Goal: Transaction & Acquisition: Purchase product/service

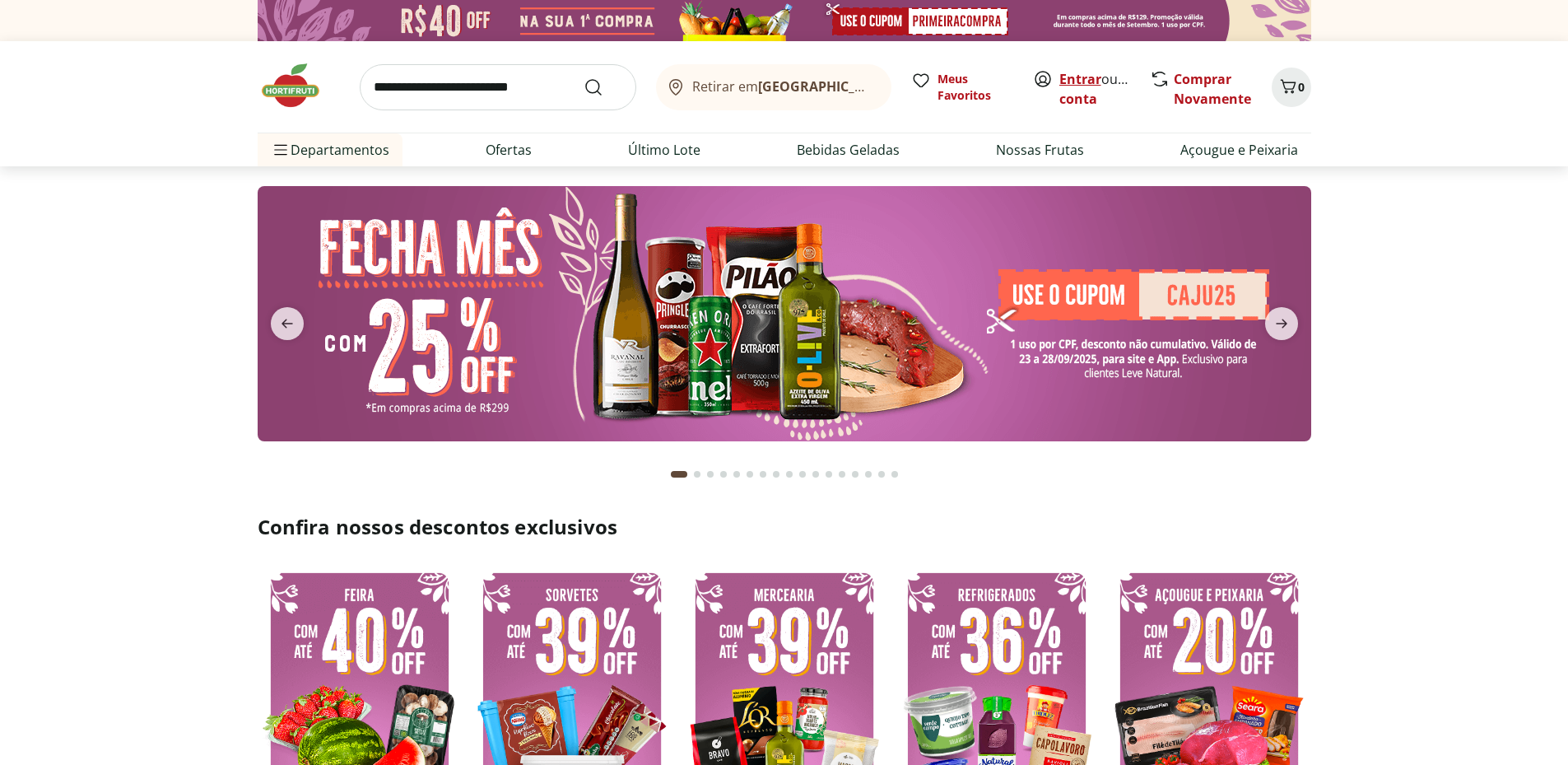
click at [1062, 78] on link "Entrar" at bounding box center [1081, 79] width 42 height 18
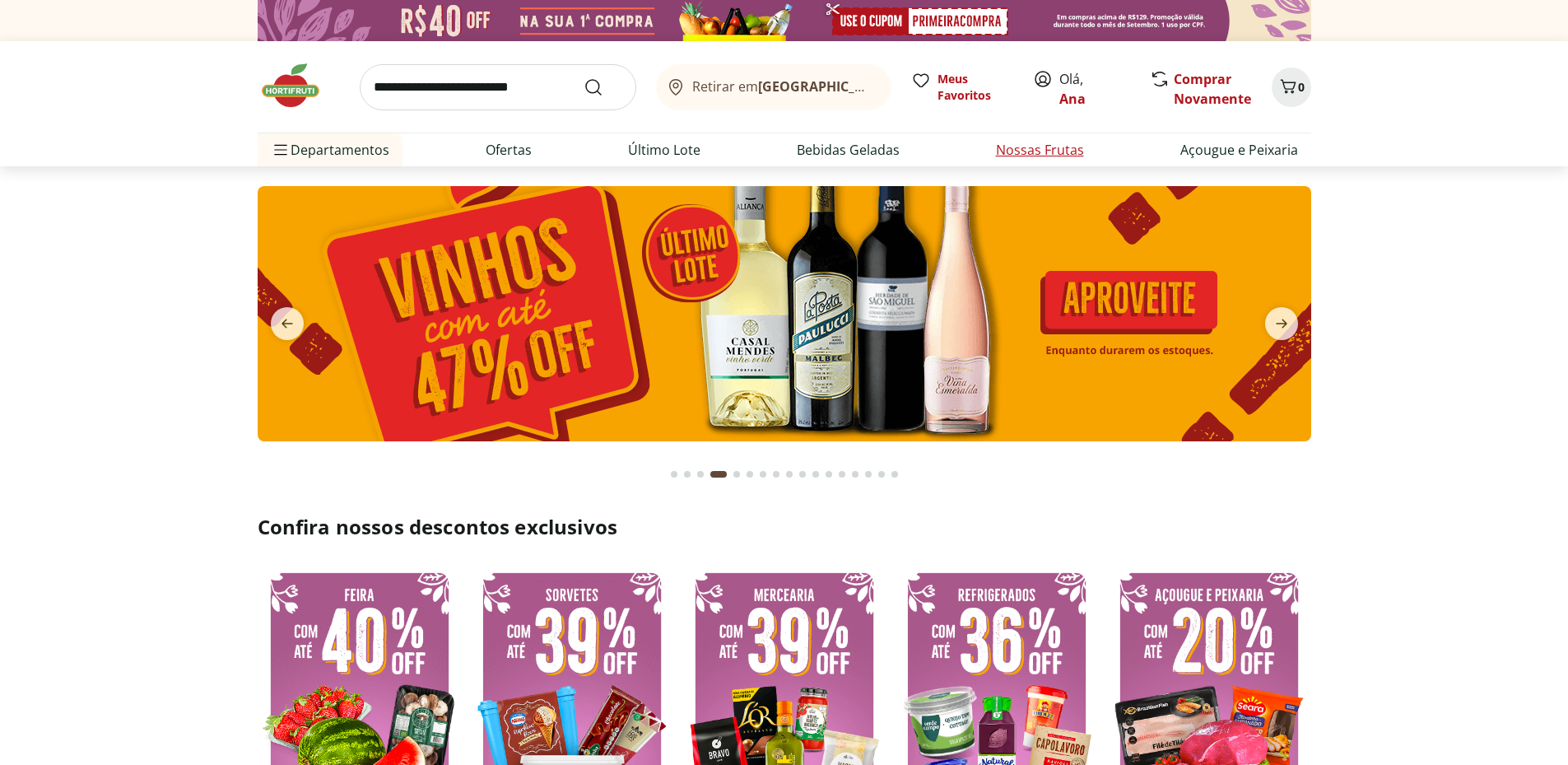
click at [1019, 156] on link "Nossas Frutas" at bounding box center [1040, 150] width 88 height 20
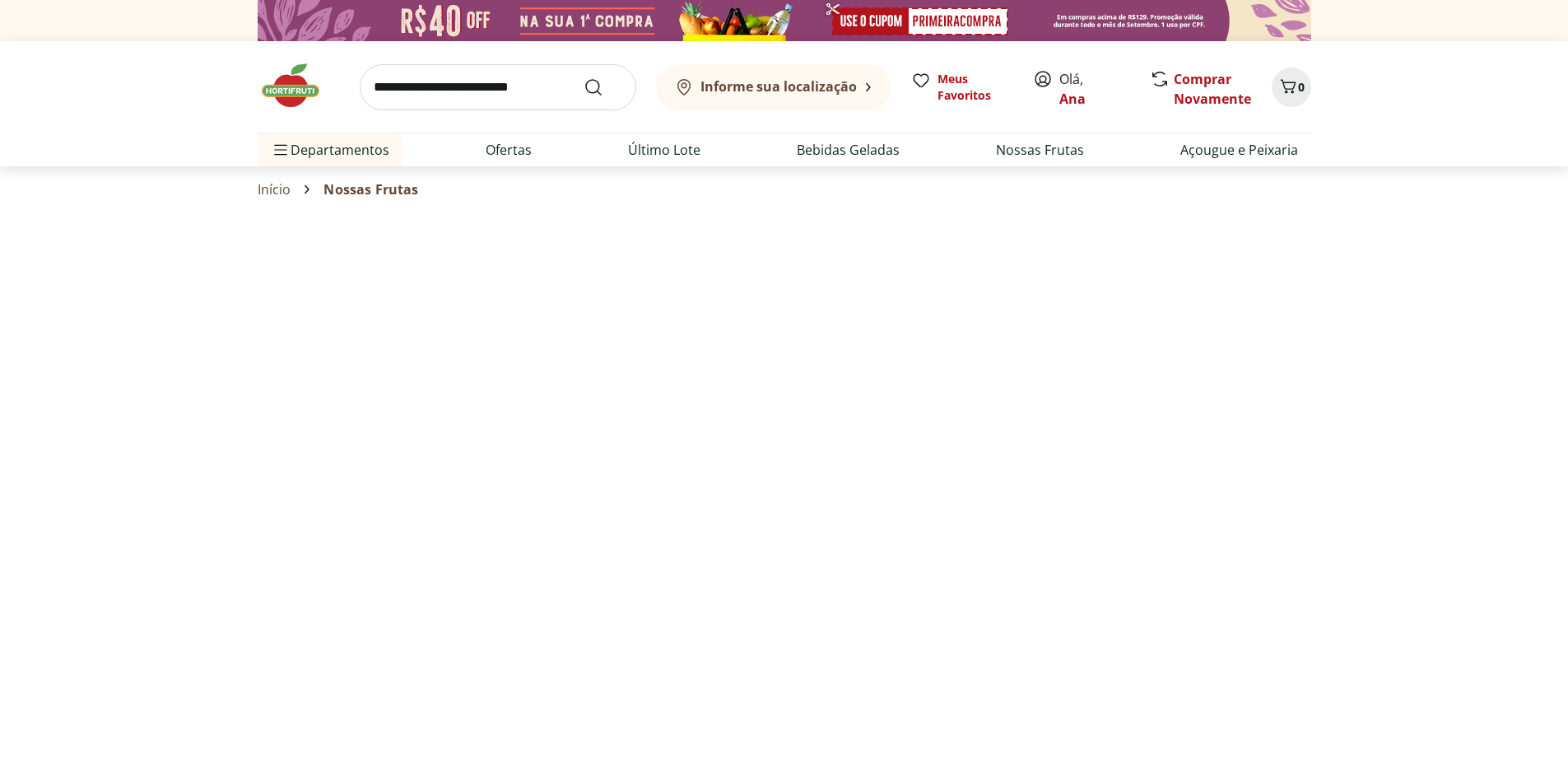
select select "**********"
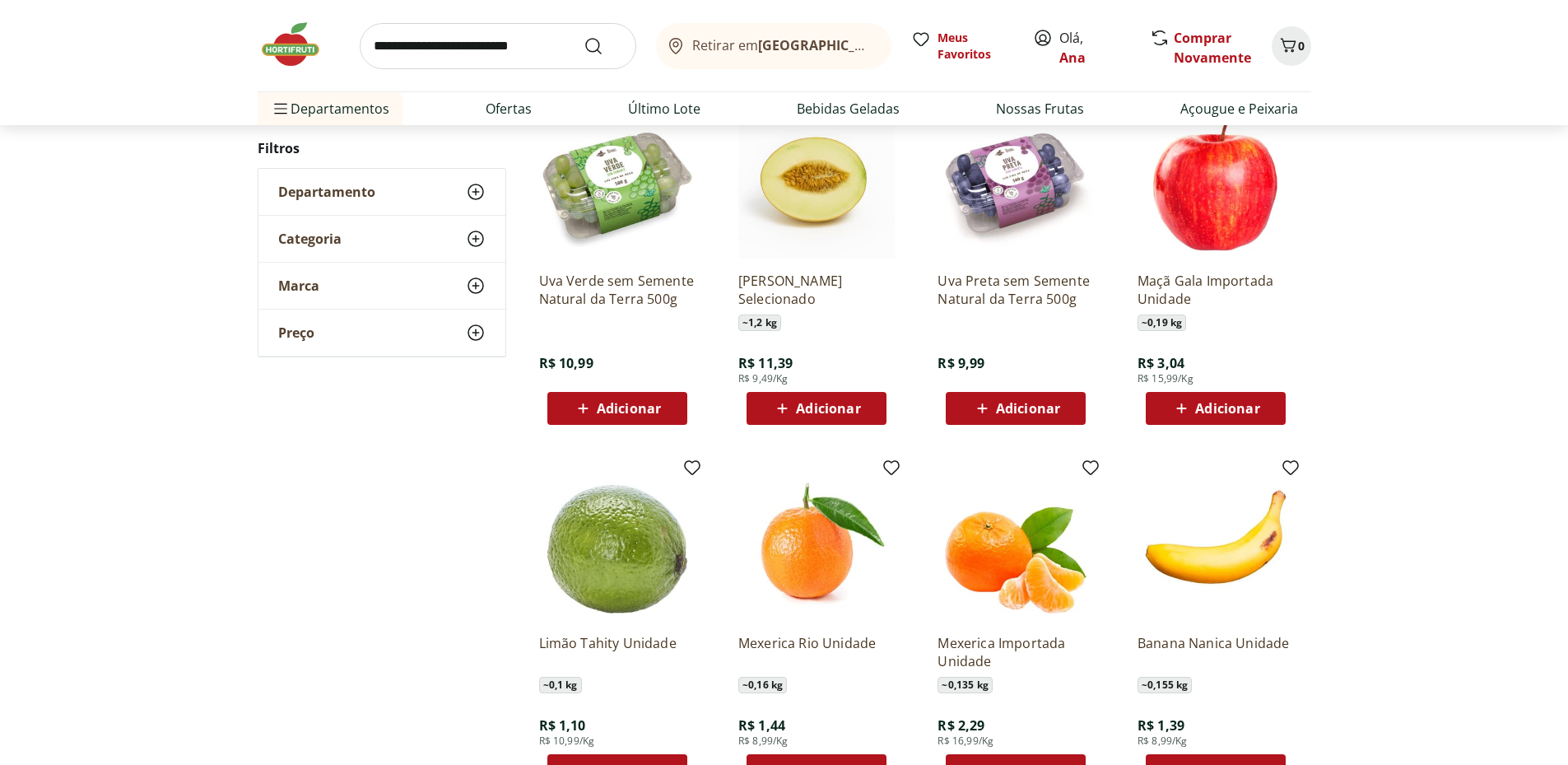
scroll to position [824, 0]
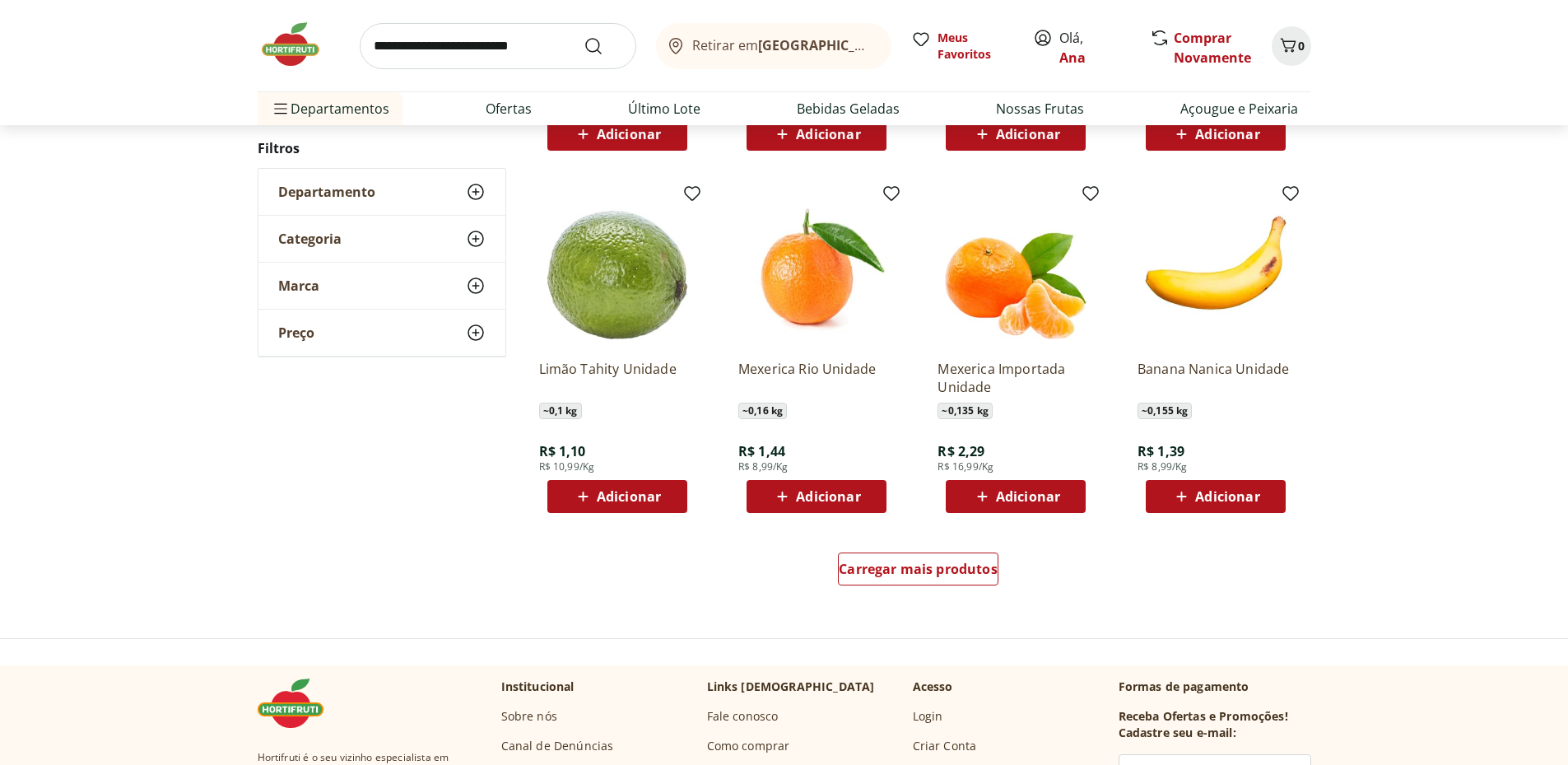
click at [1219, 498] on span "Adicionar" at bounding box center [1227, 496] width 64 height 13
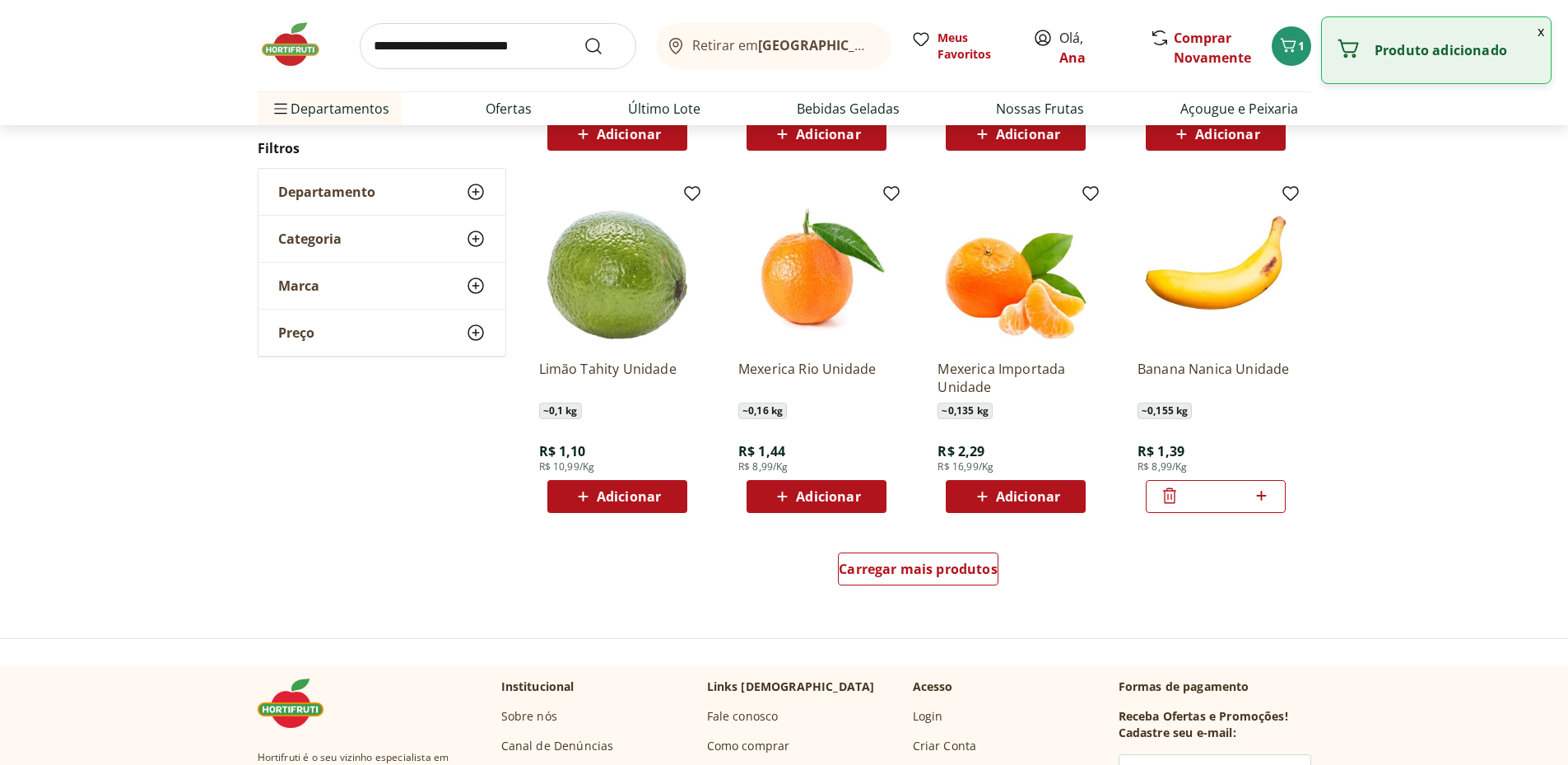
click at [1260, 494] on icon at bounding box center [1261, 496] width 21 height 20
type input "*"
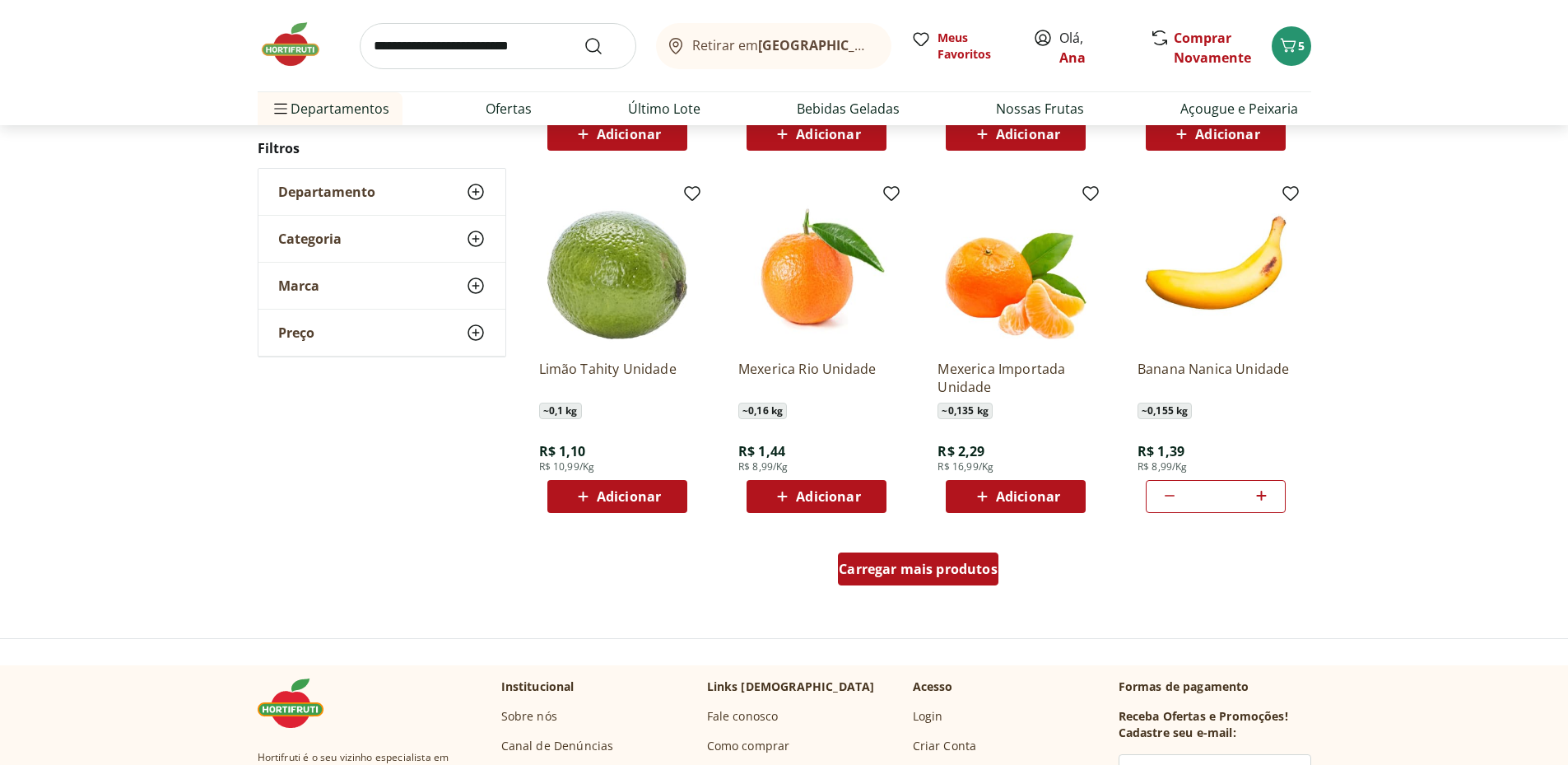
click at [917, 566] on span "Carregar mais produtos" at bounding box center [918, 569] width 158 height 13
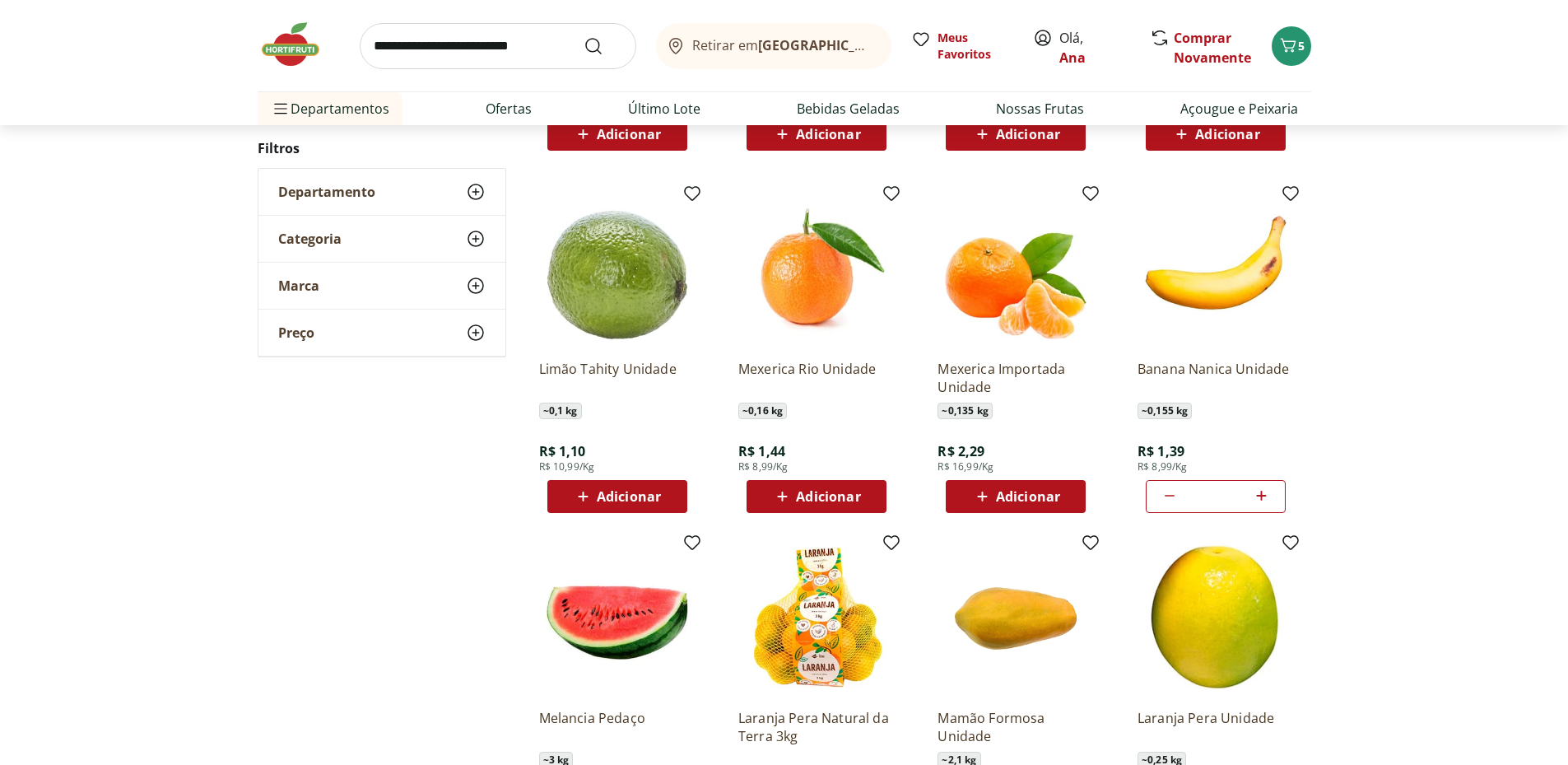
scroll to position [1098, 0]
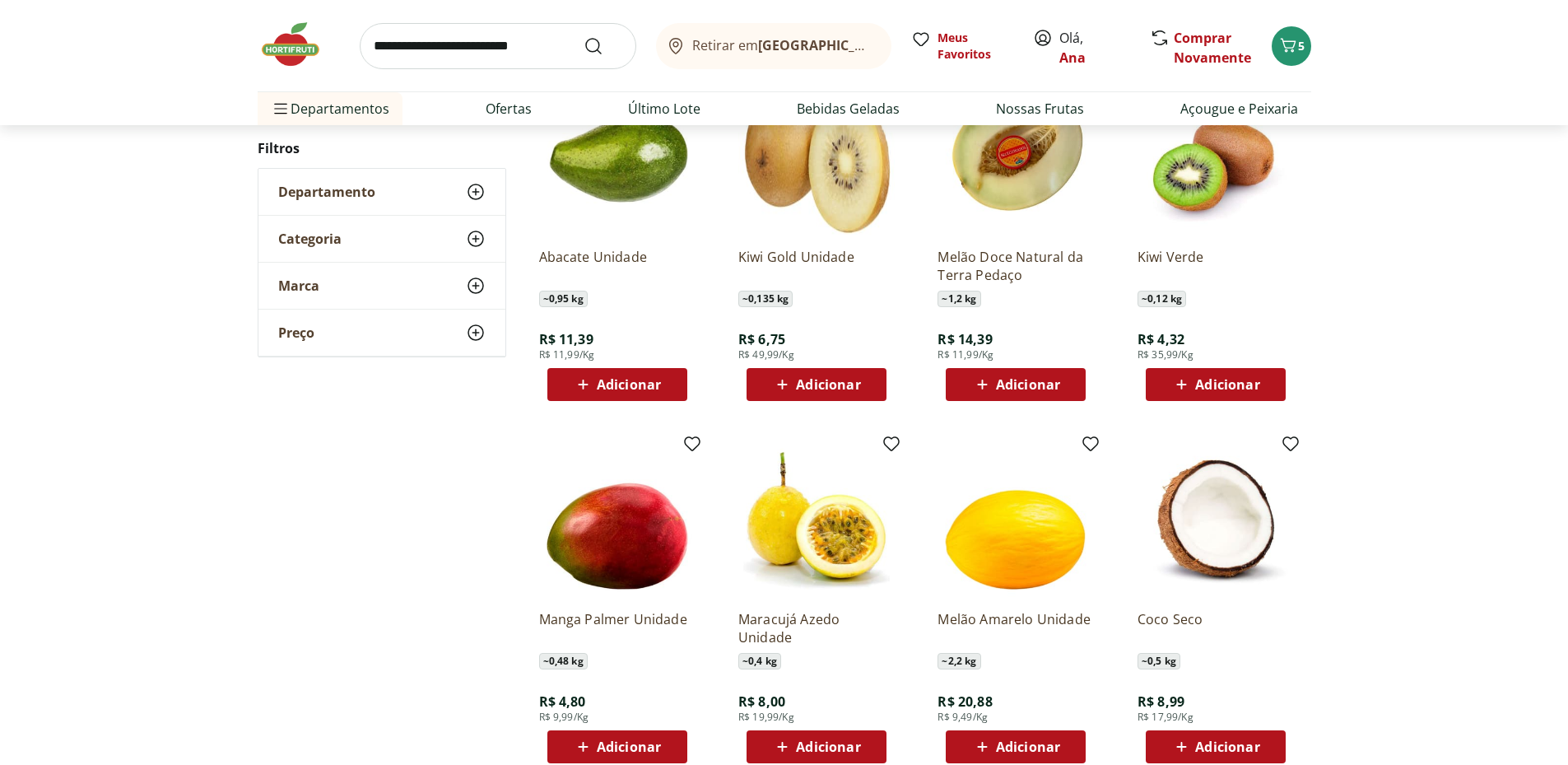
scroll to position [934, 0]
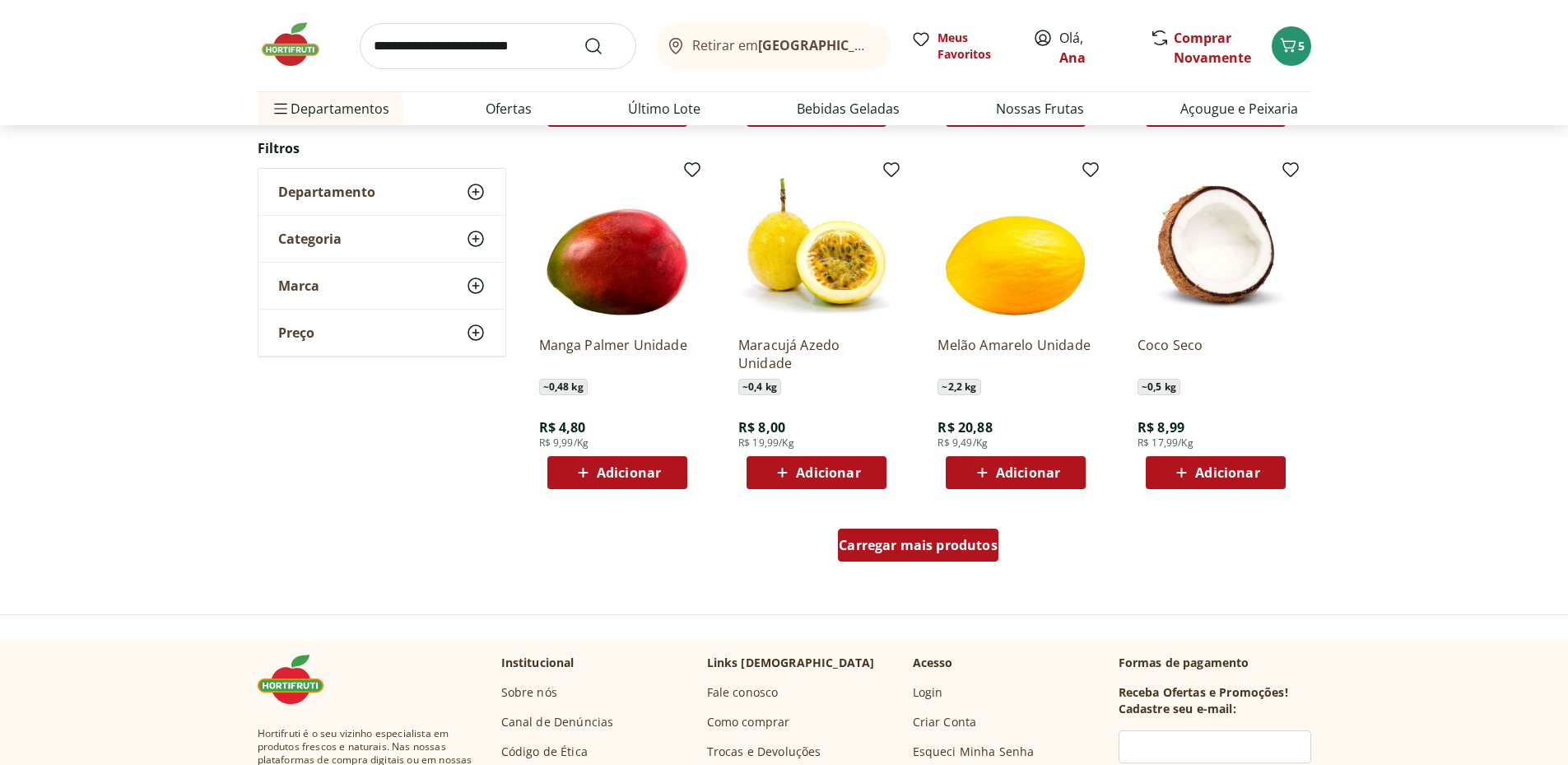
click at [937, 547] on span "Carregar mais produtos" at bounding box center [918, 545] width 158 height 13
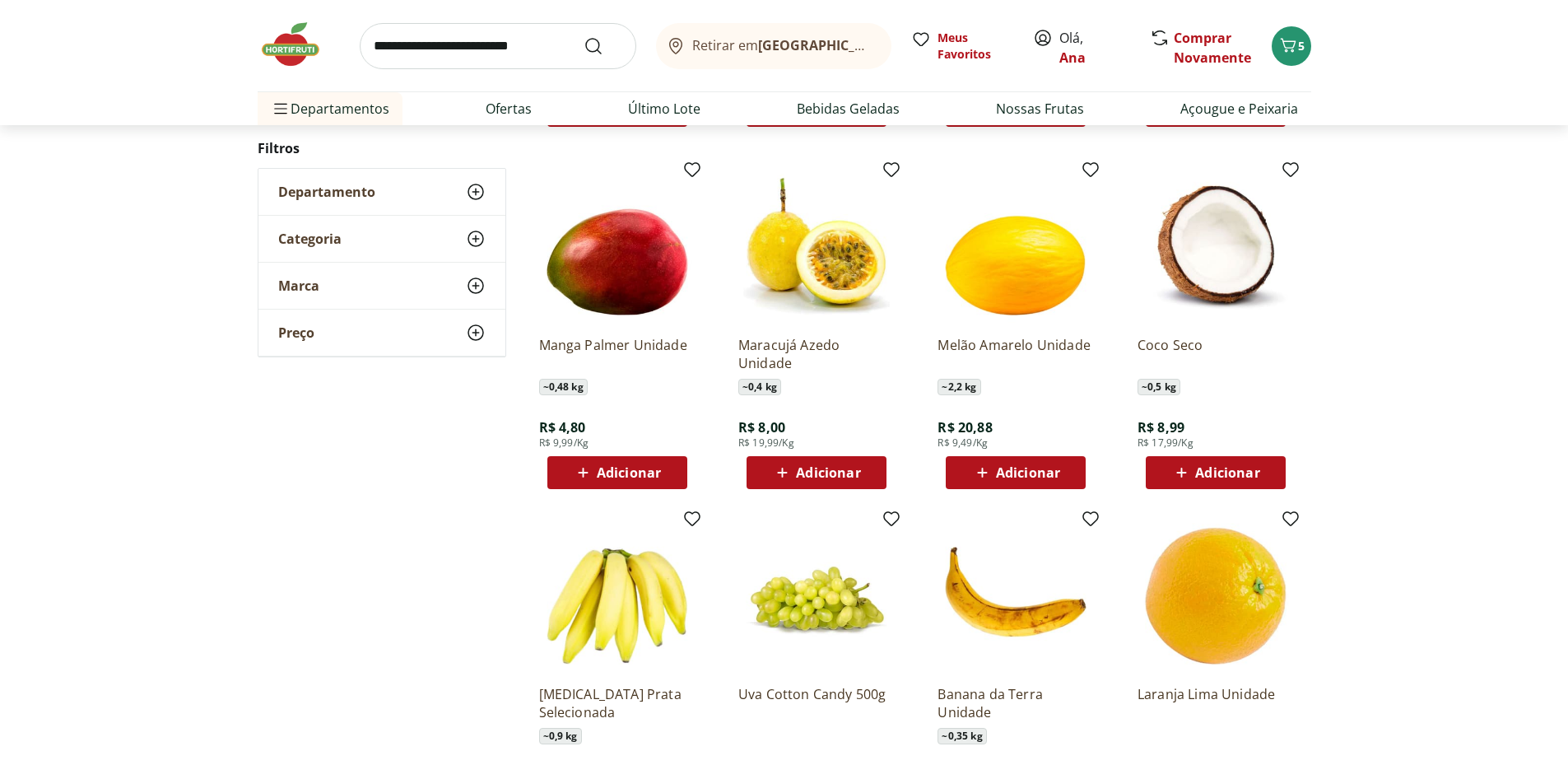
scroll to position [1209, 0]
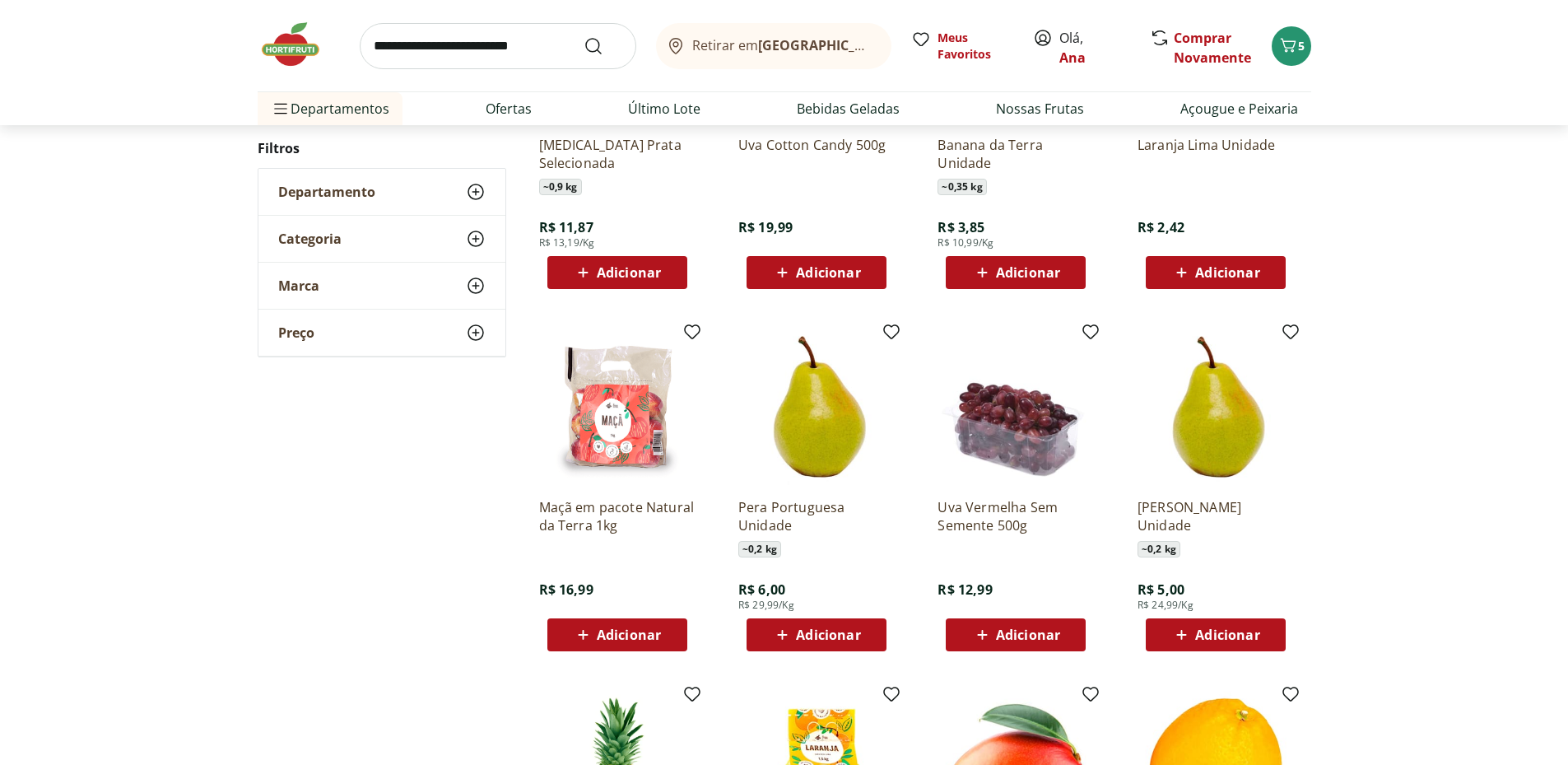
scroll to position [683, 0]
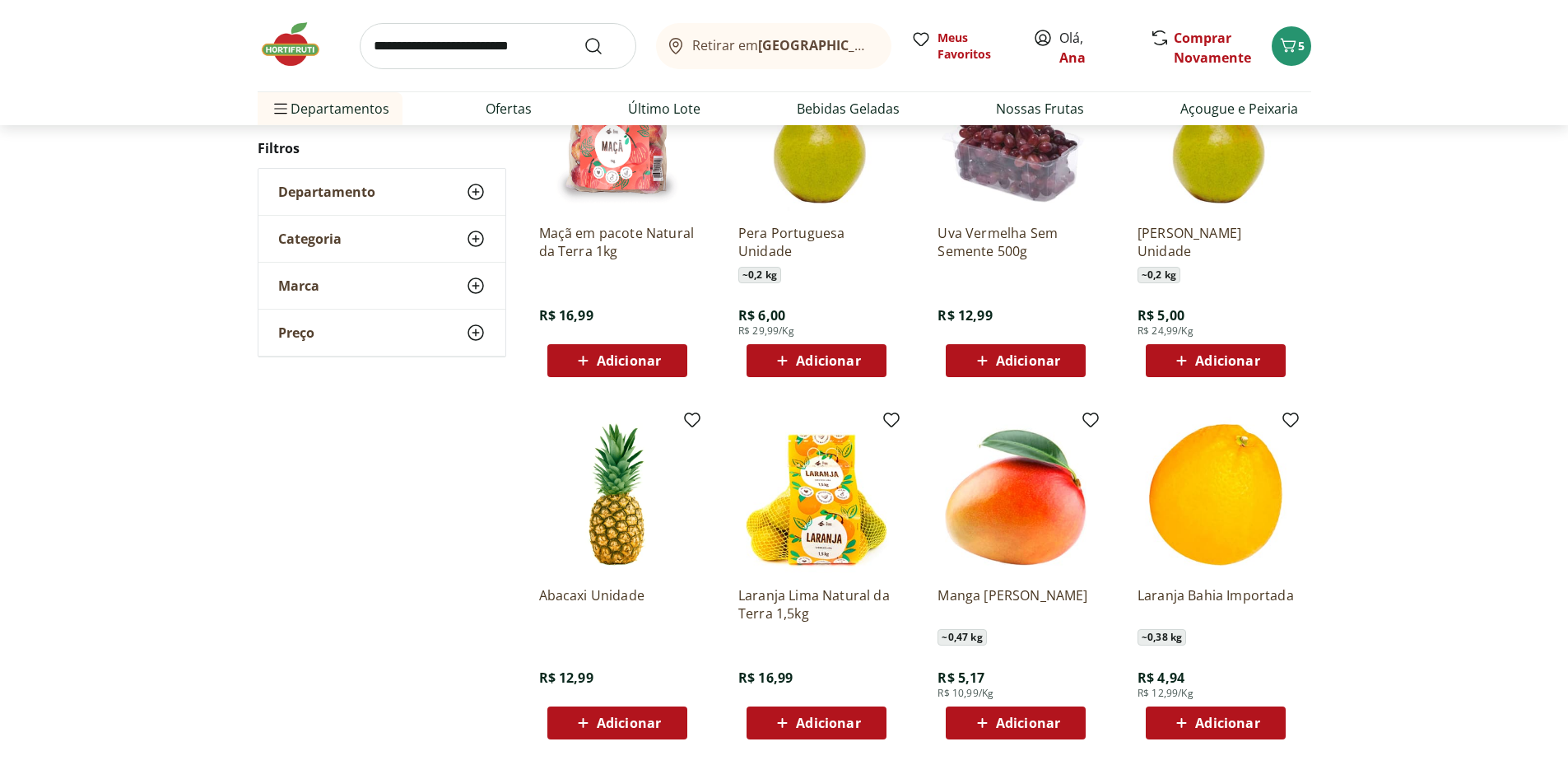
click at [829, 713] on span "Adicionar" at bounding box center [816, 723] width 88 height 20
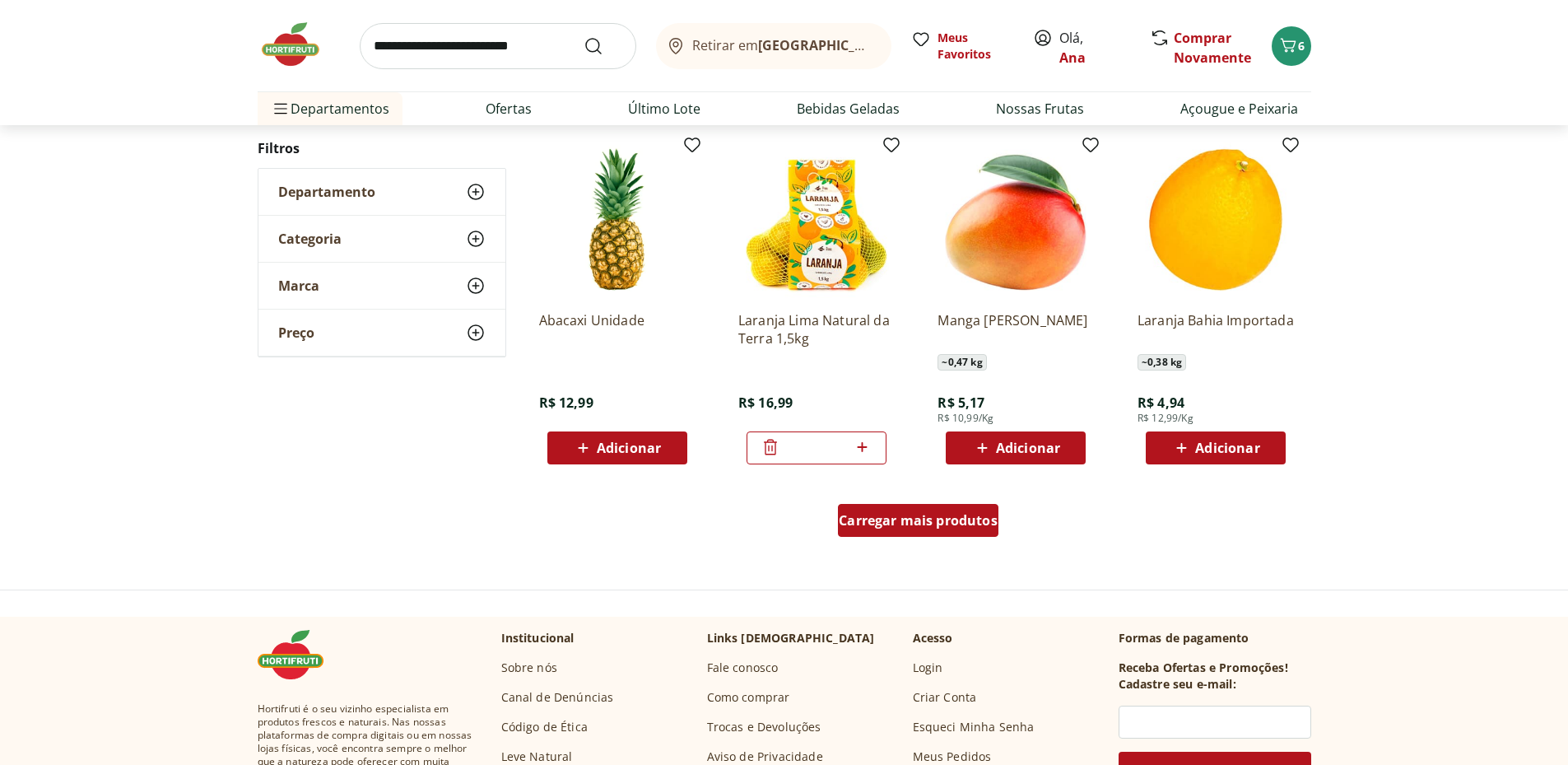
click at [911, 522] on span "Carregar mais produtos" at bounding box center [918, 520] width 158 height 13
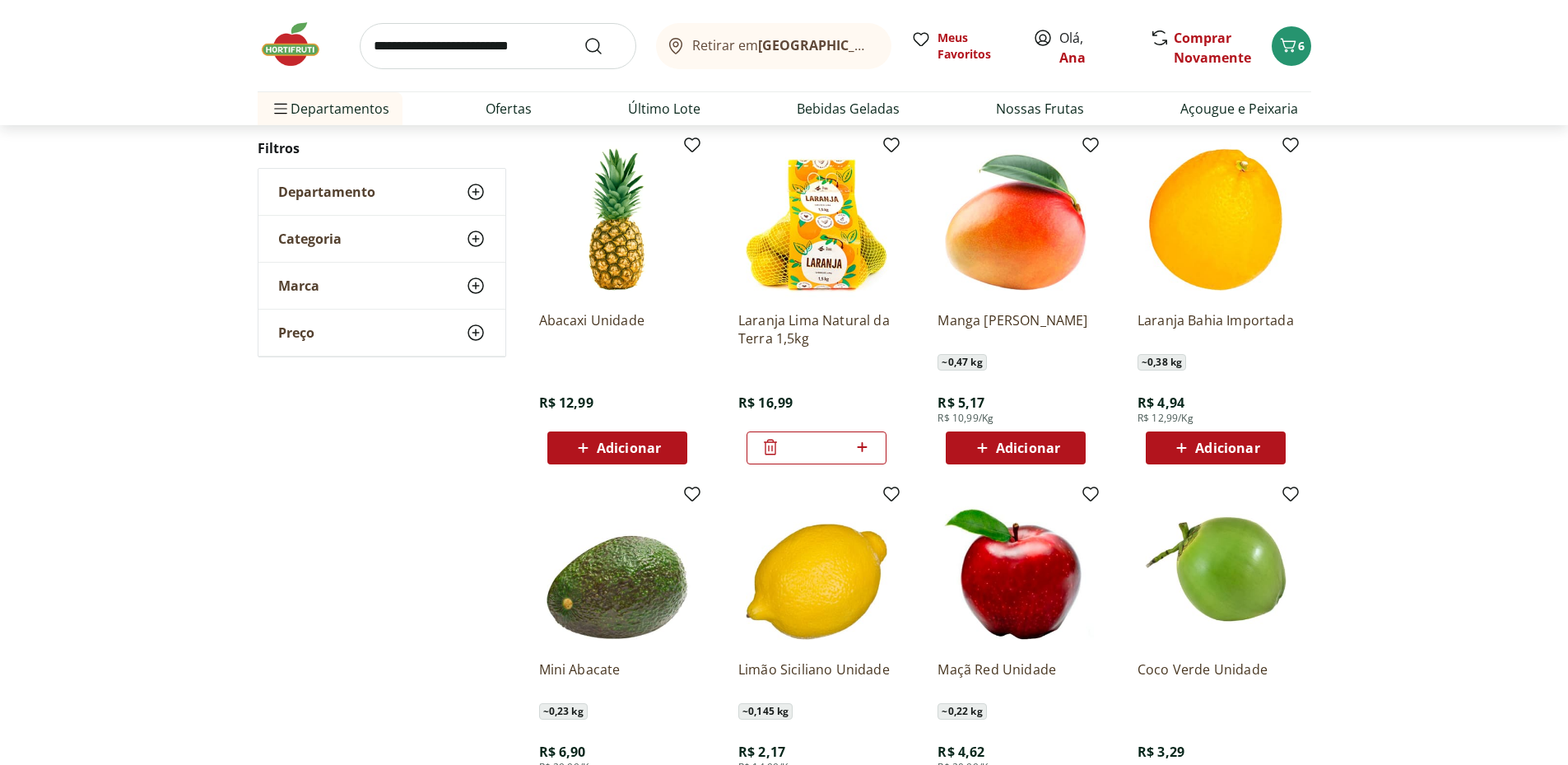
scroll to position [1232, 0]
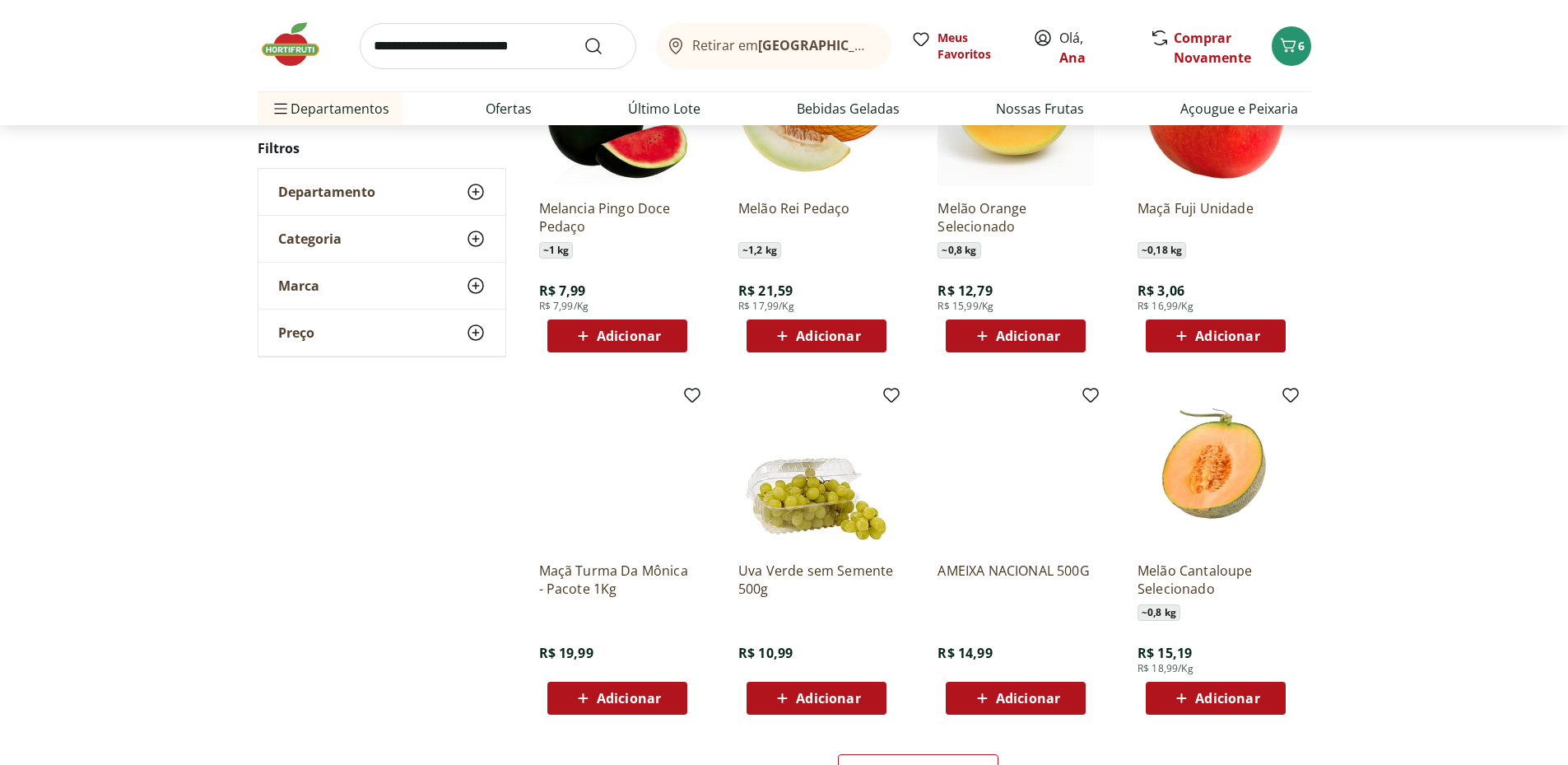
scroll to position [981, 0]
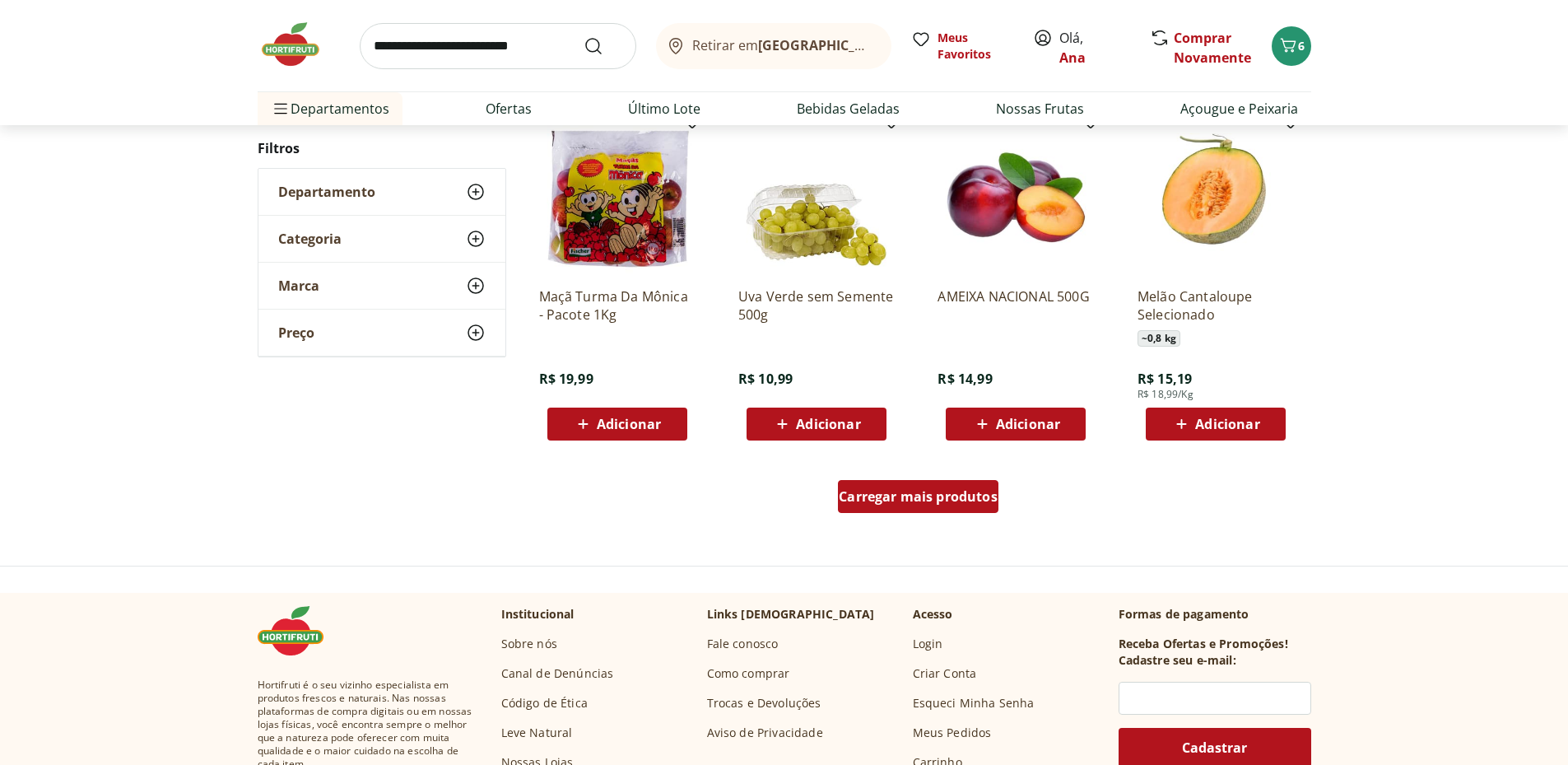
click at [913, 504] on span "Carregar mais produtos" at bounding box center [918, 496] width 158 height 13
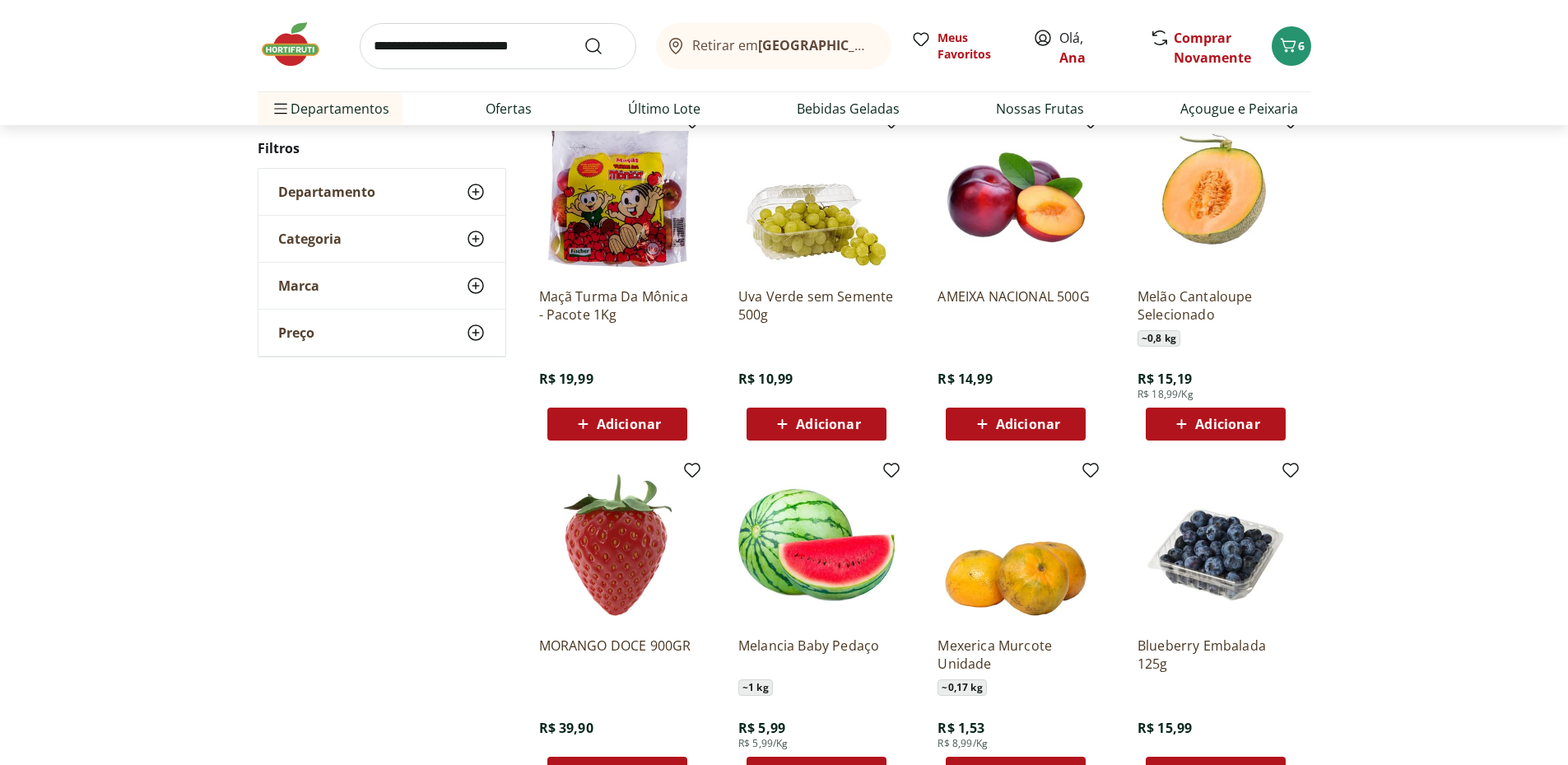
scroll to position [1256, 0]
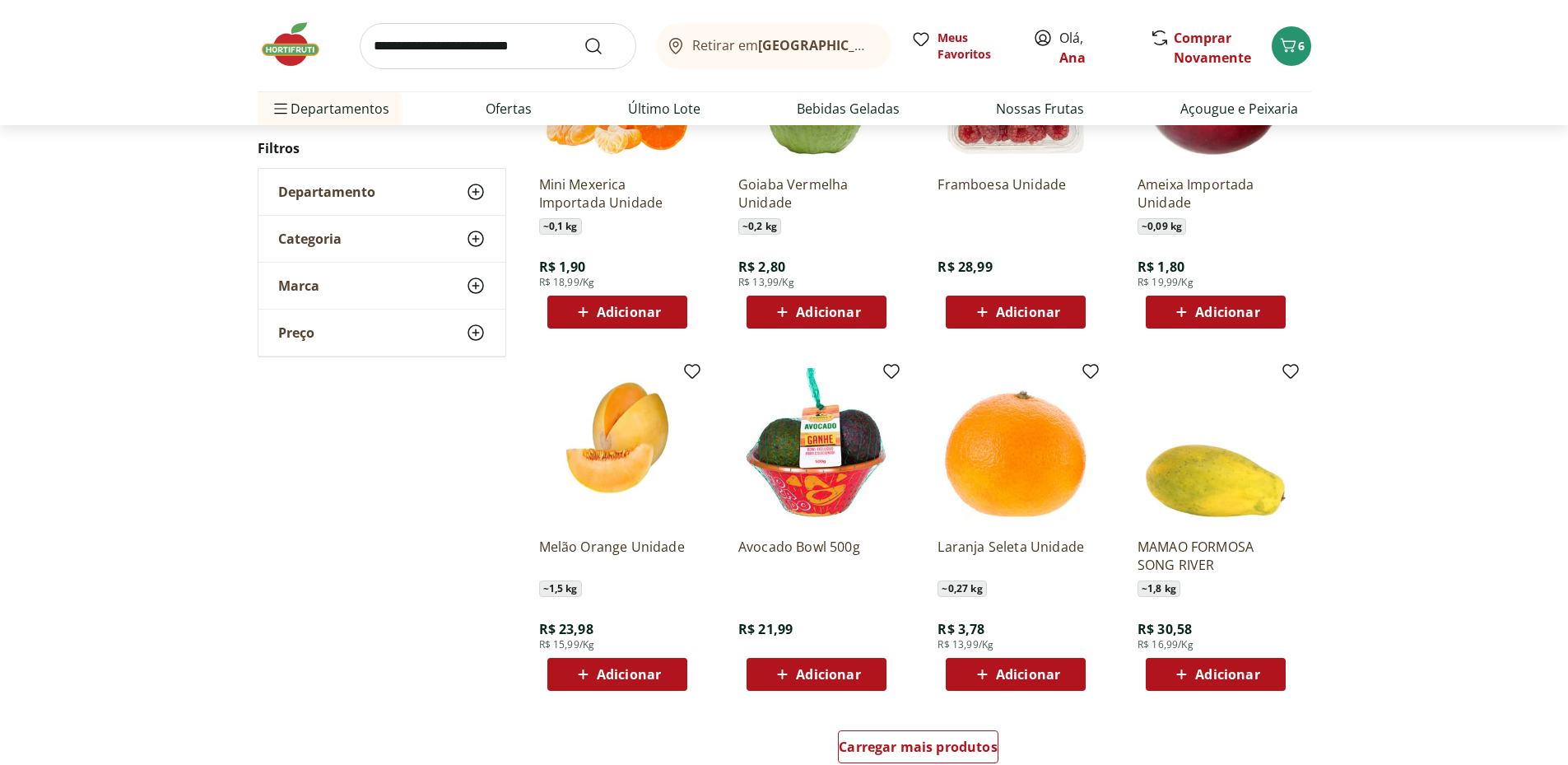
scroll to position [1005, 0]
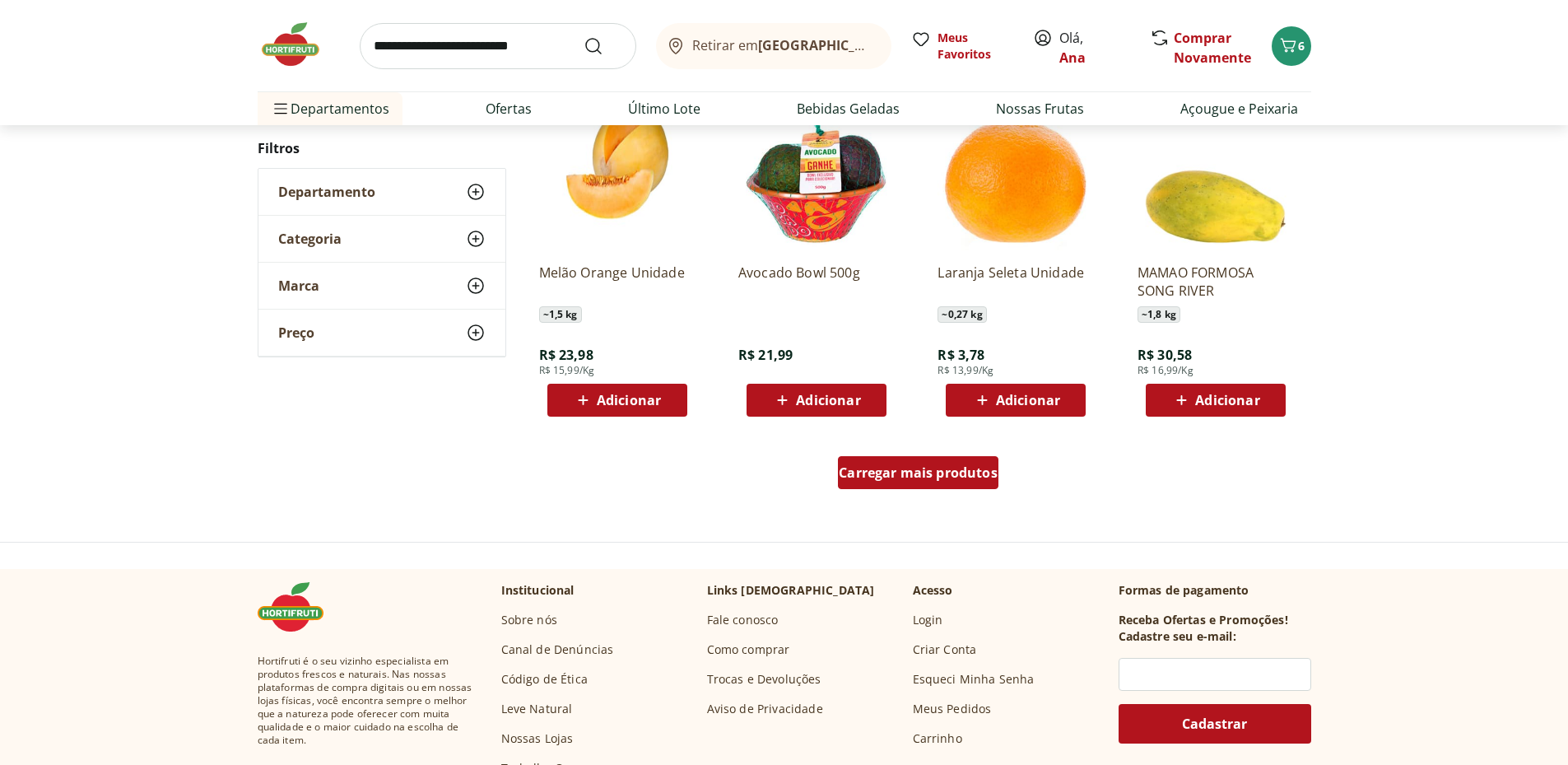
click at [931, 480] on span "Carregar mais produtos" at bounding box center [918, 472] width 158 height 13
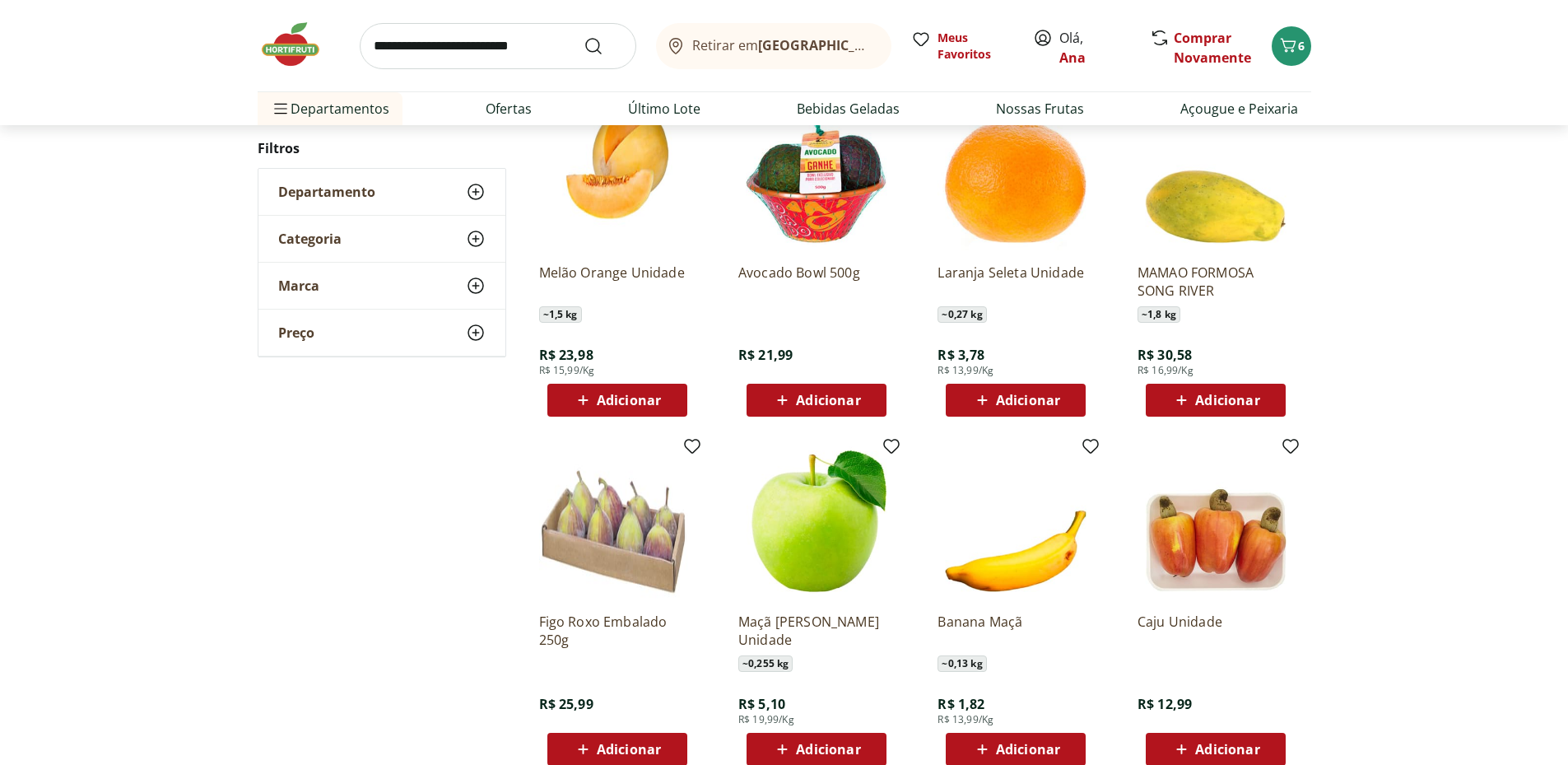
scroll to position [1281, 0]
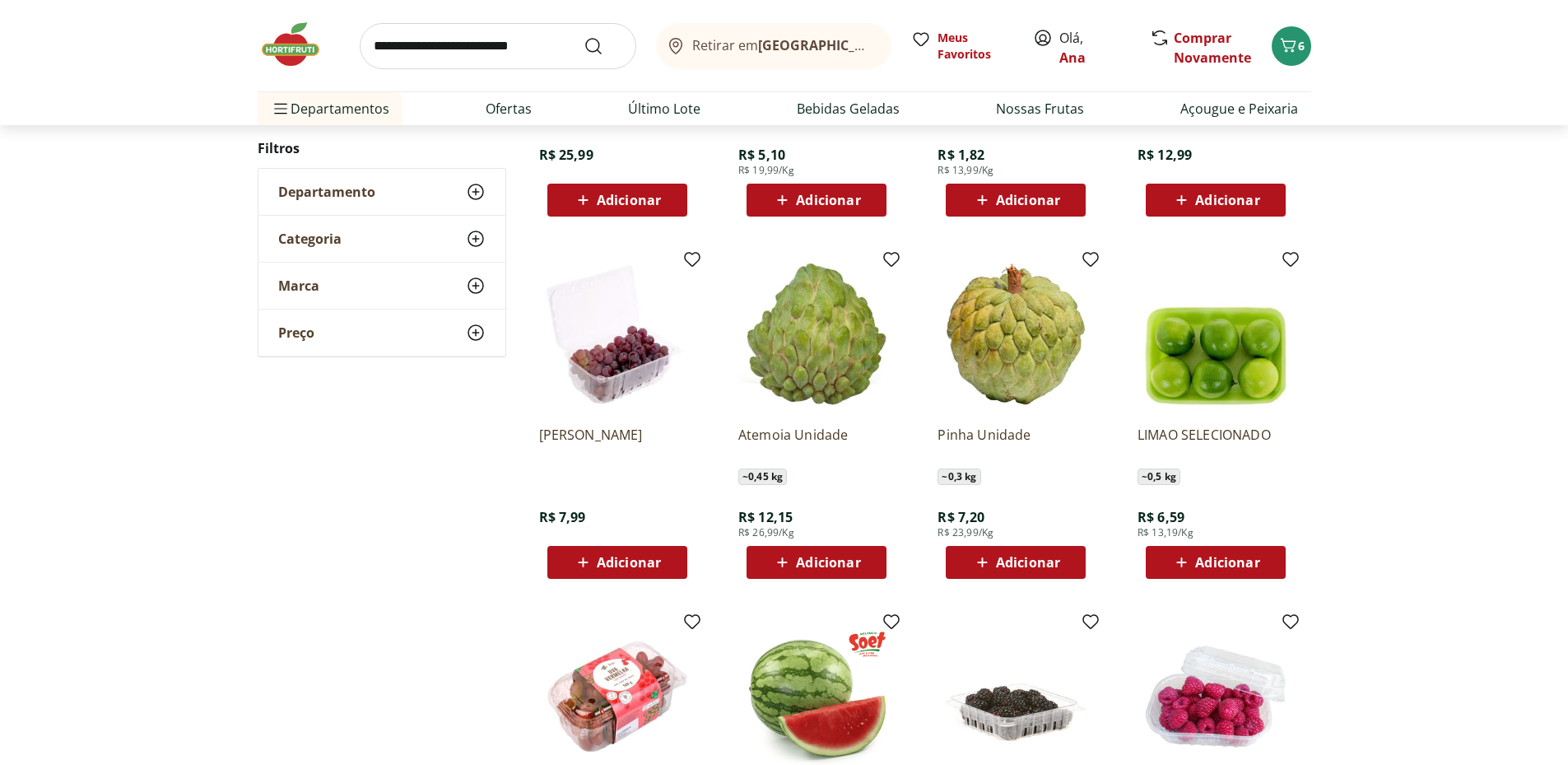
scroll to position [755, 0]
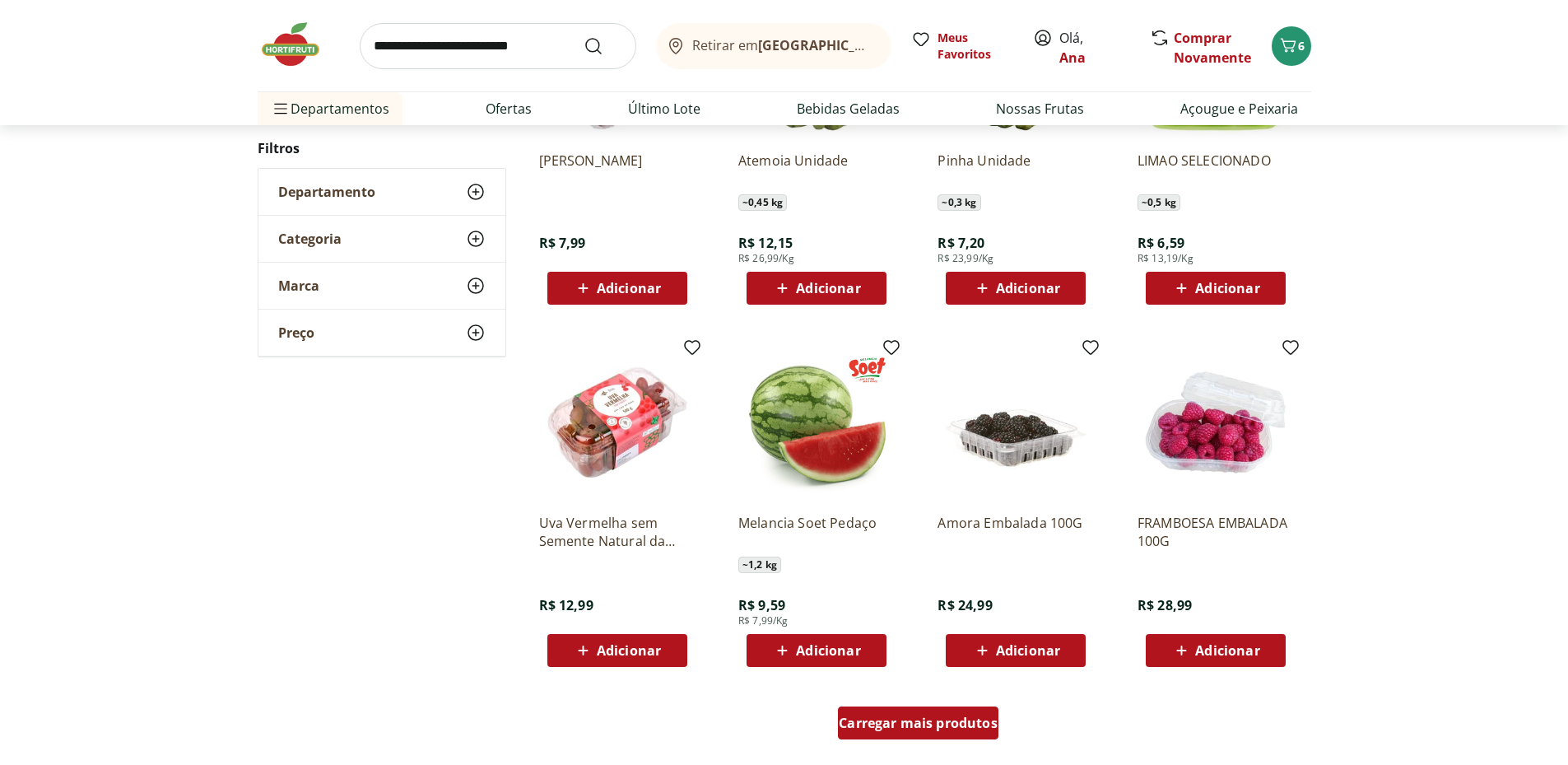
click at [917, 727] on span "Carregar mais produtos" at bounding box center [918, 722] width 158 height 13
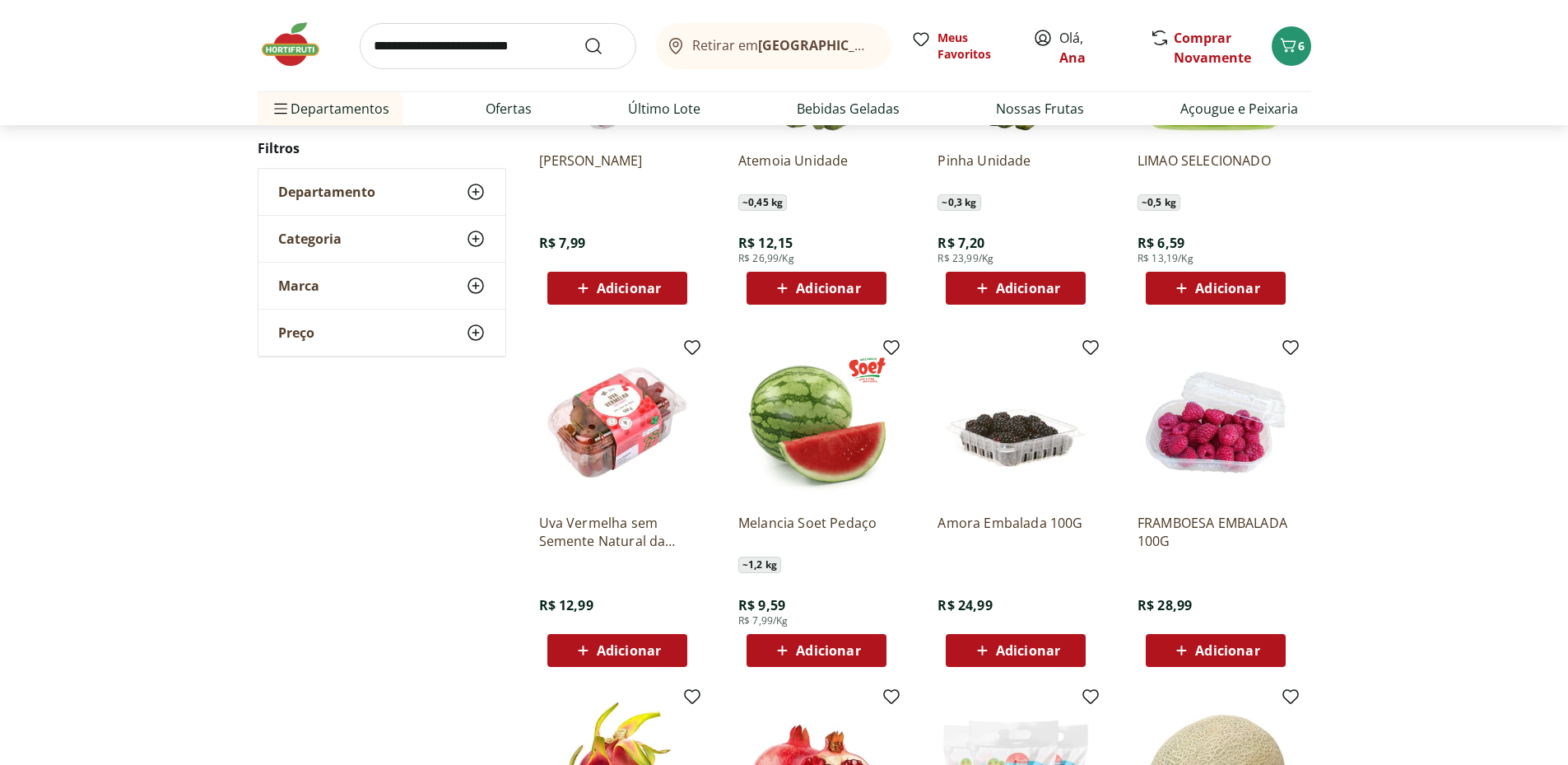
scroll to position [1030, 0]
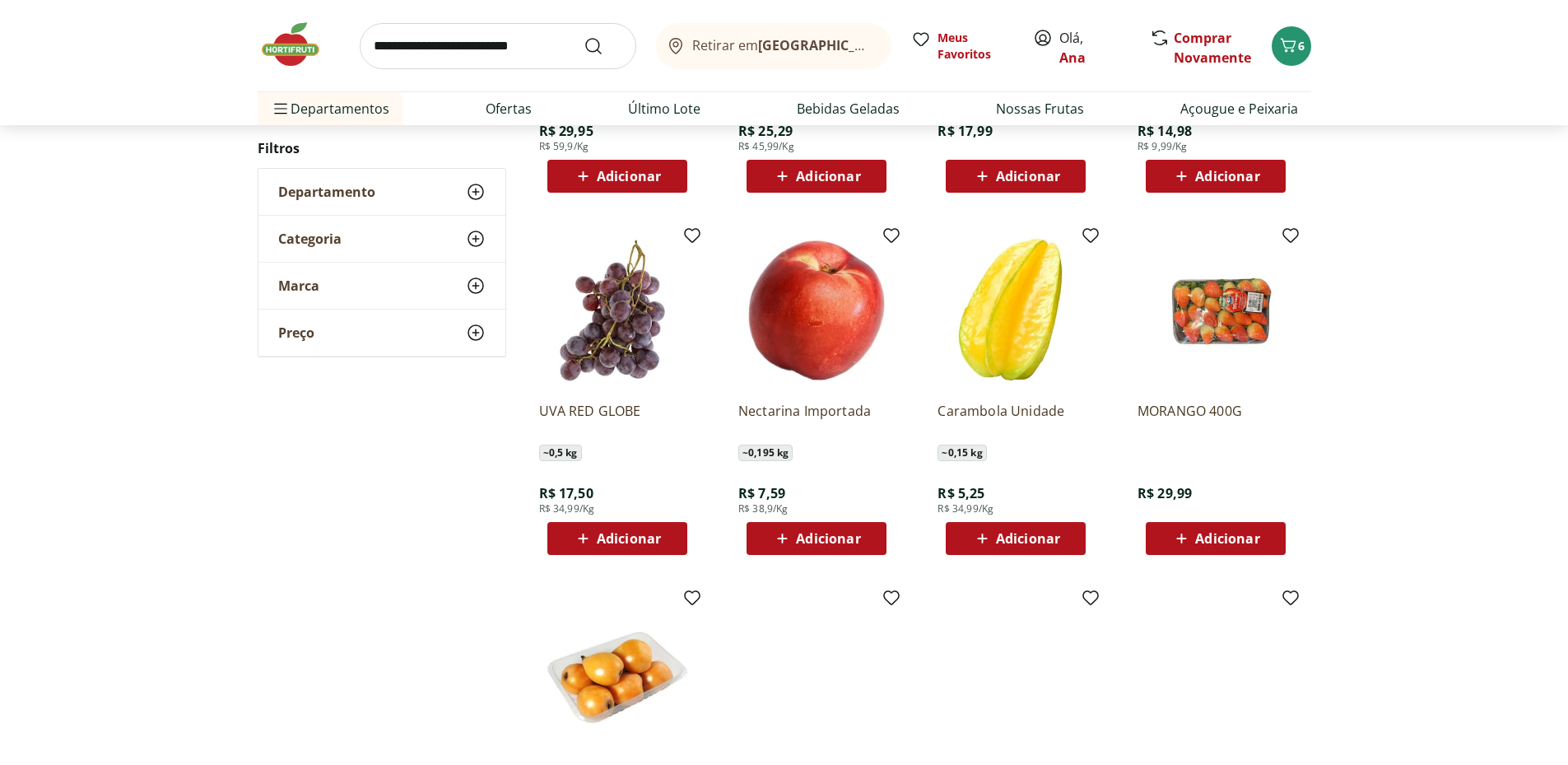
scroll to position [780, 0]
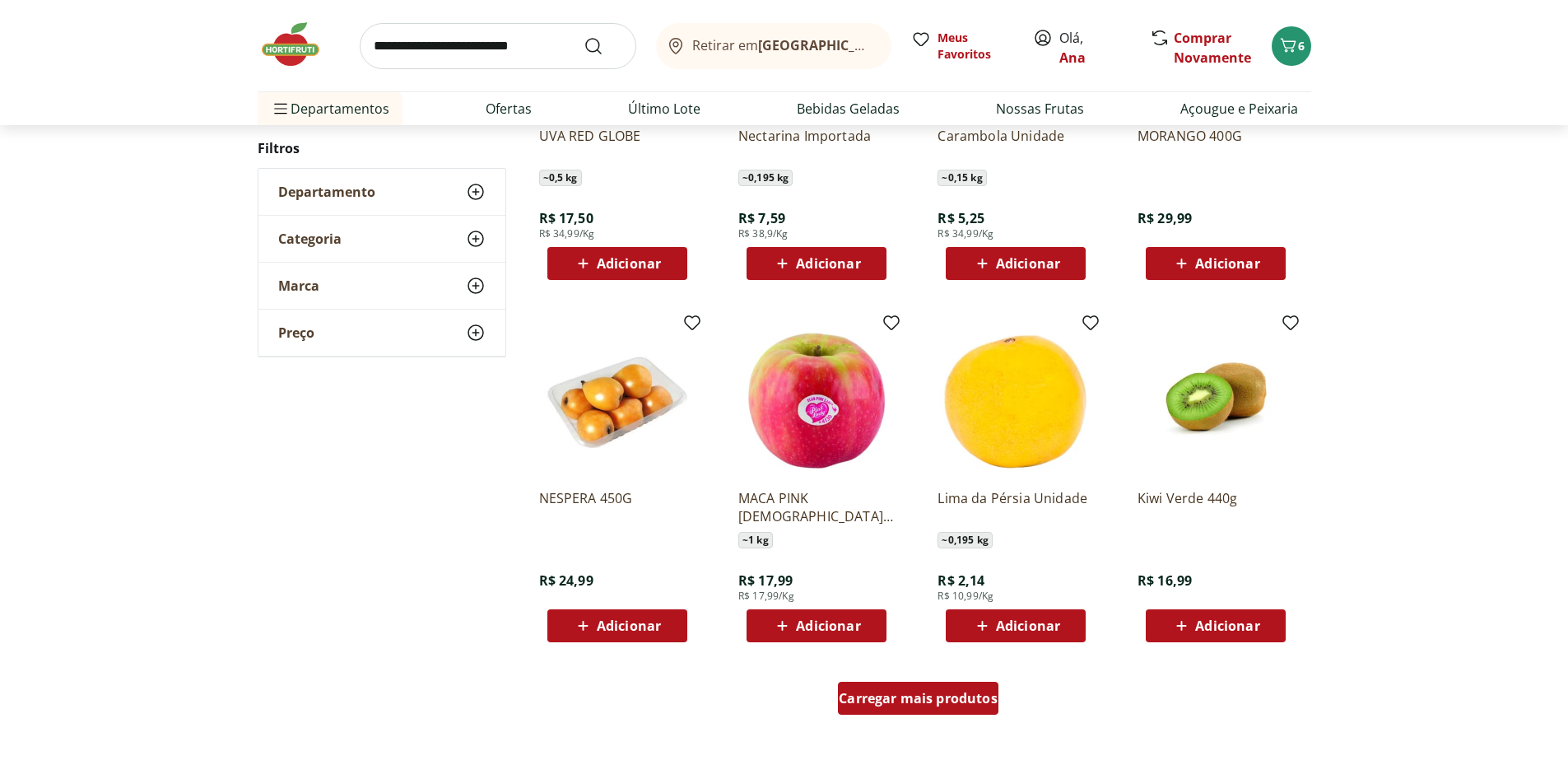
click at [935, 698] on span "Carregar mais produtos" at bounding box center [918, 698] width 158 height 13
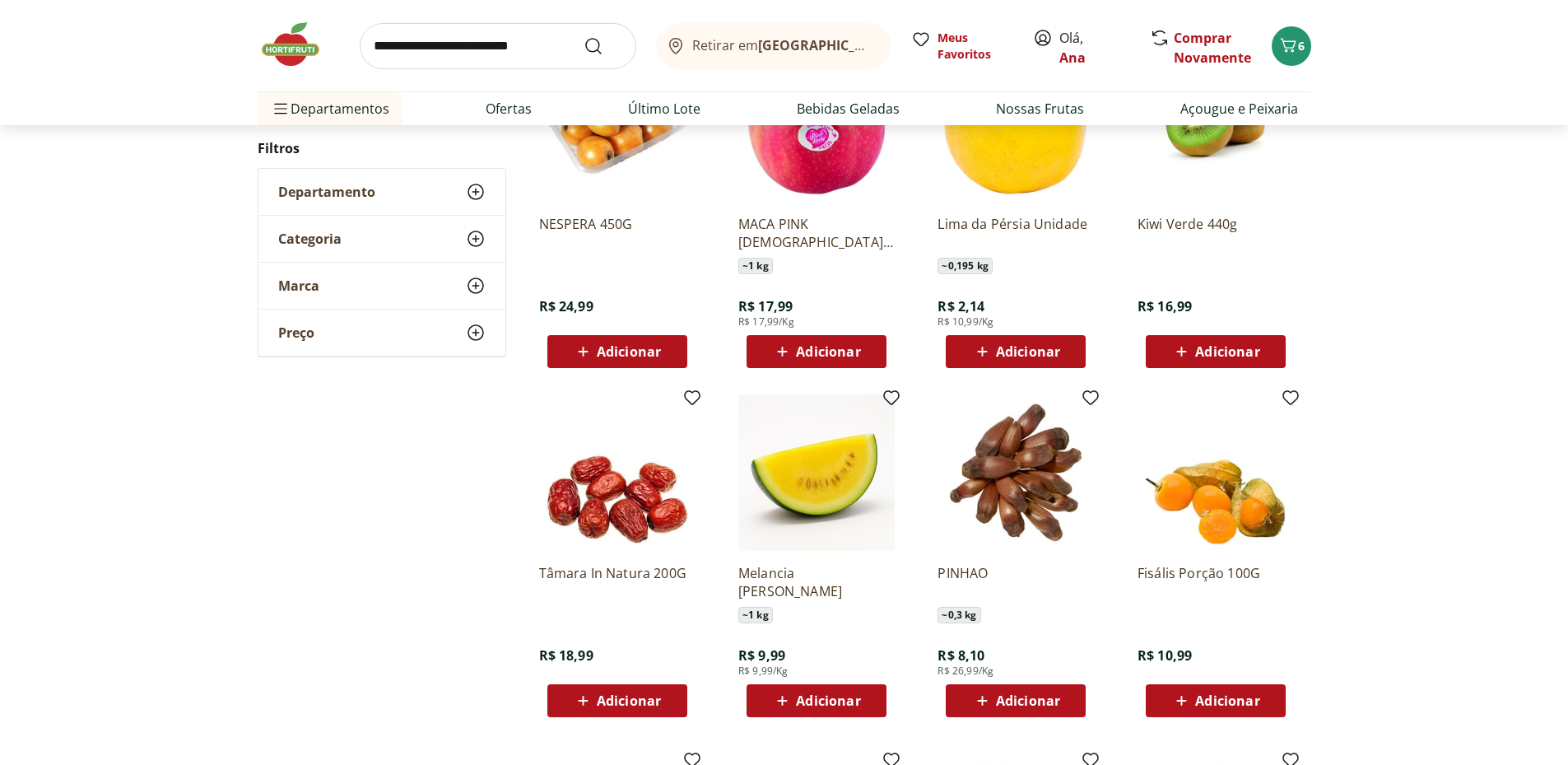
scroll to position [1329, 0]
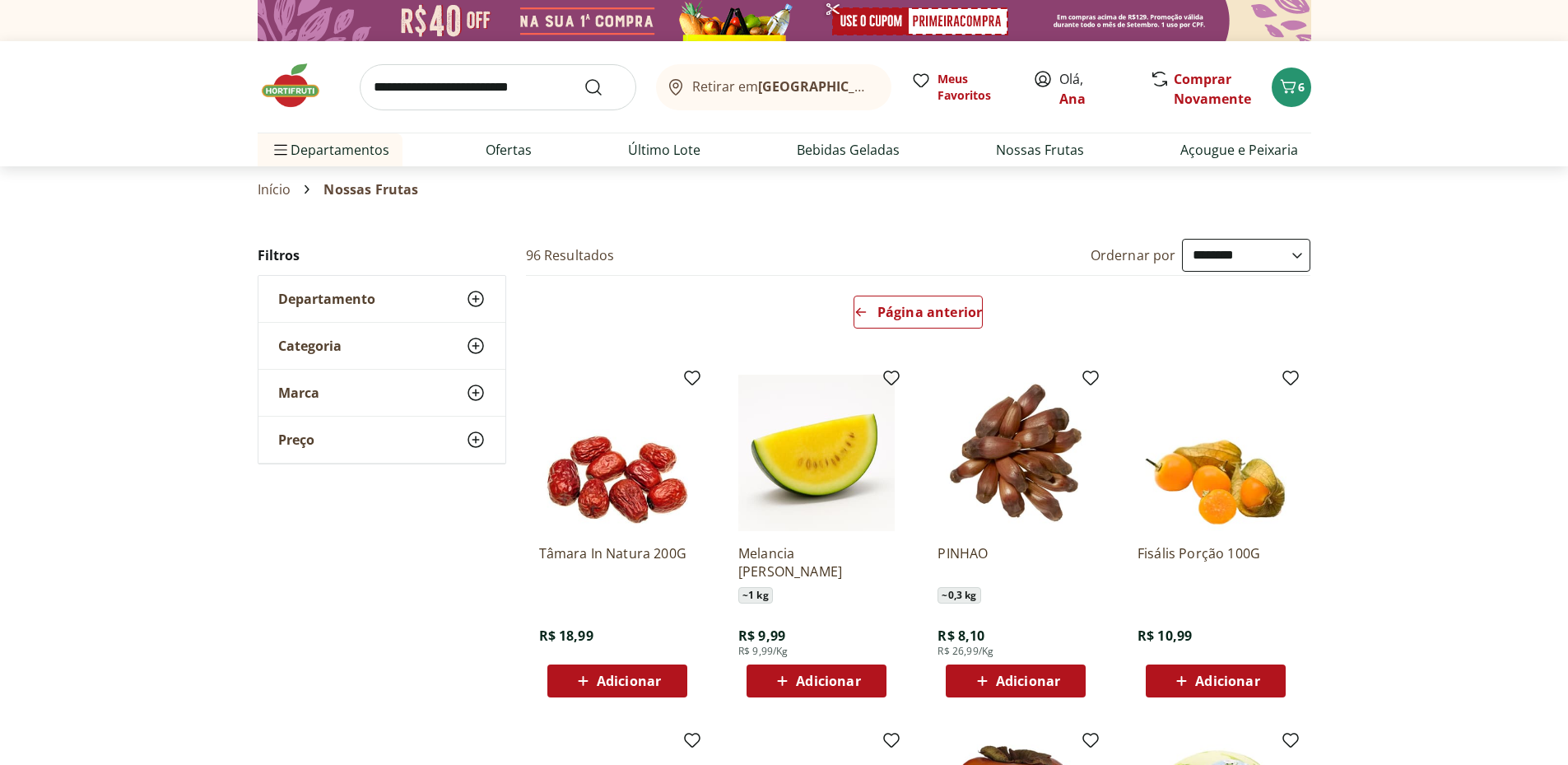
click at [346, 295] on span "Departamento" at bounding box center [326, 299] width 97 height 17
click at [330, 395] on span "Categoria" at bounding box center [310, 395] width 64 height 17
click at [405, 90] on input "search" at bounding box center [497, 87] width 276 height 46
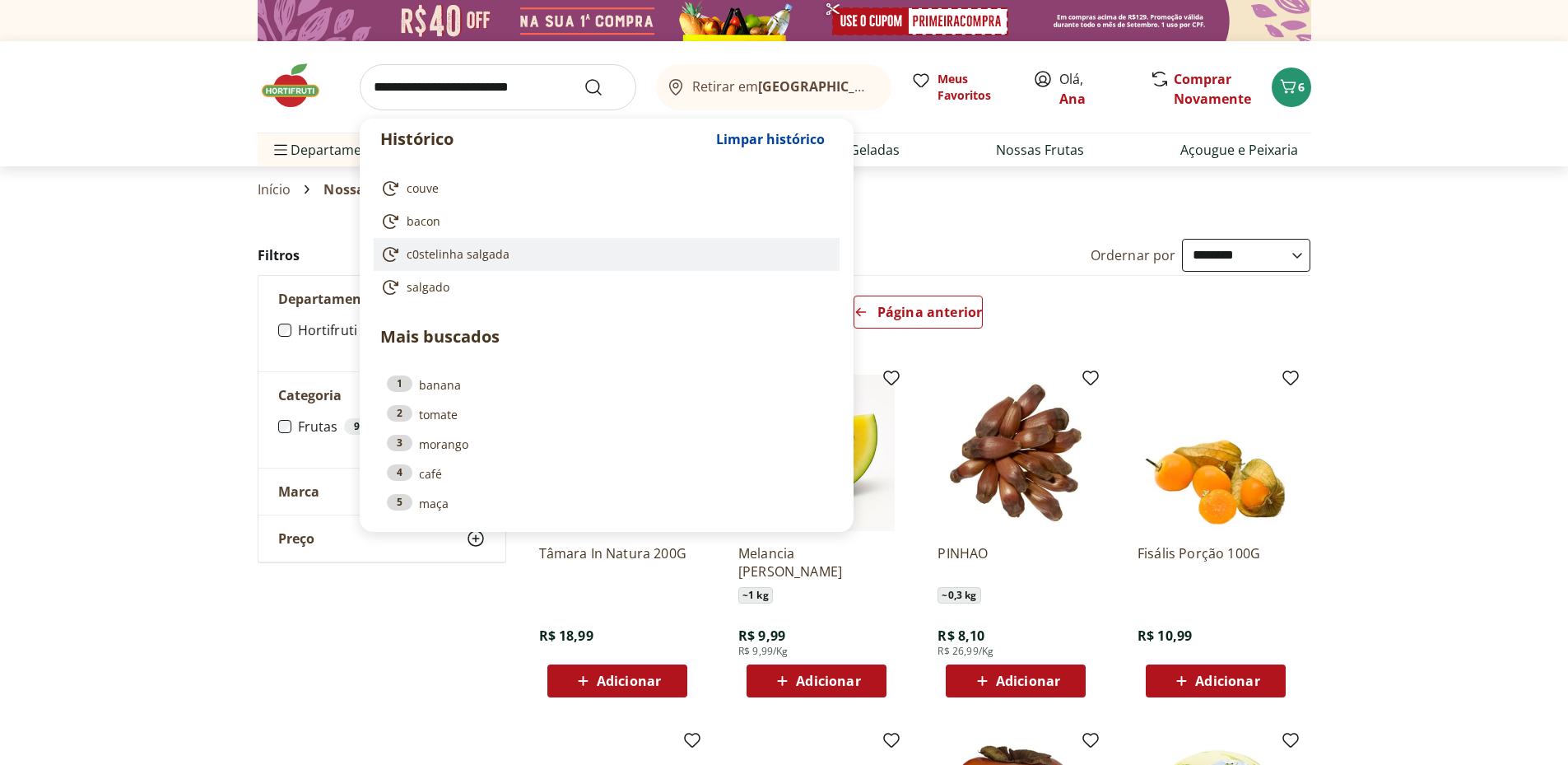
click at [470, 255] on span "c0stelinha salgada" at bounding box center [458, 254] width 103 height 17
type input "**********"
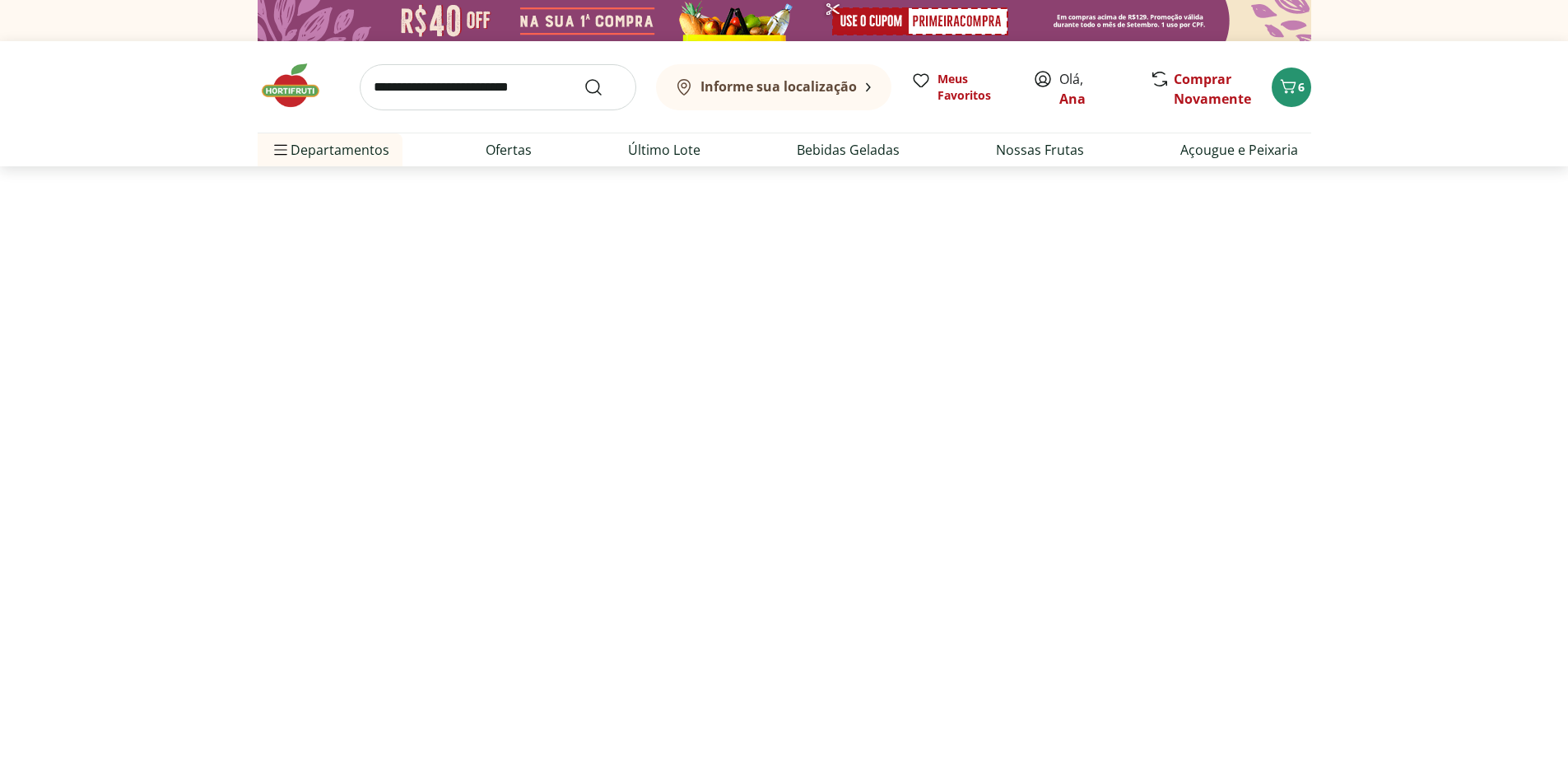
select select "**********"
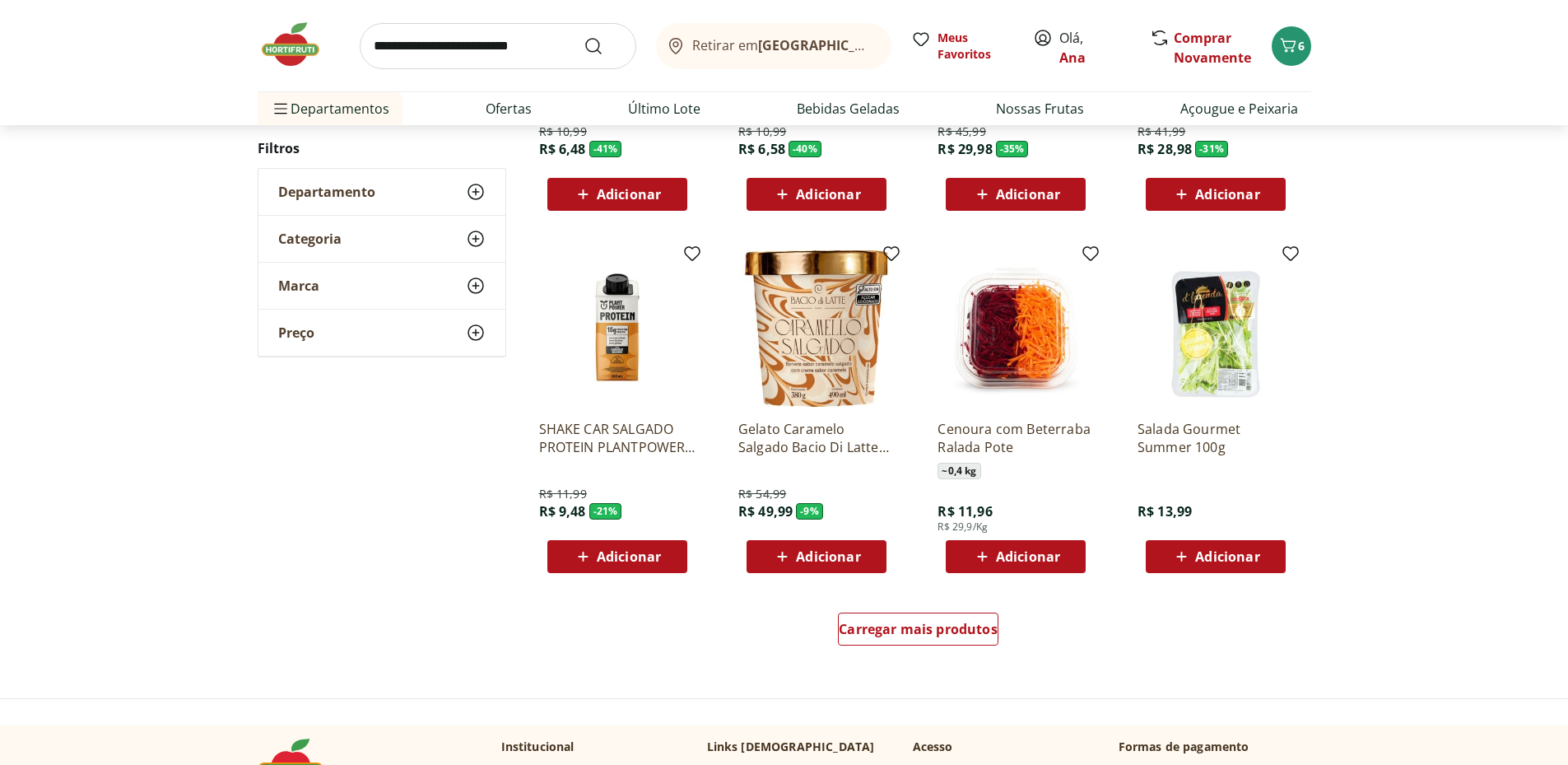
scroll to position [1098, 0]
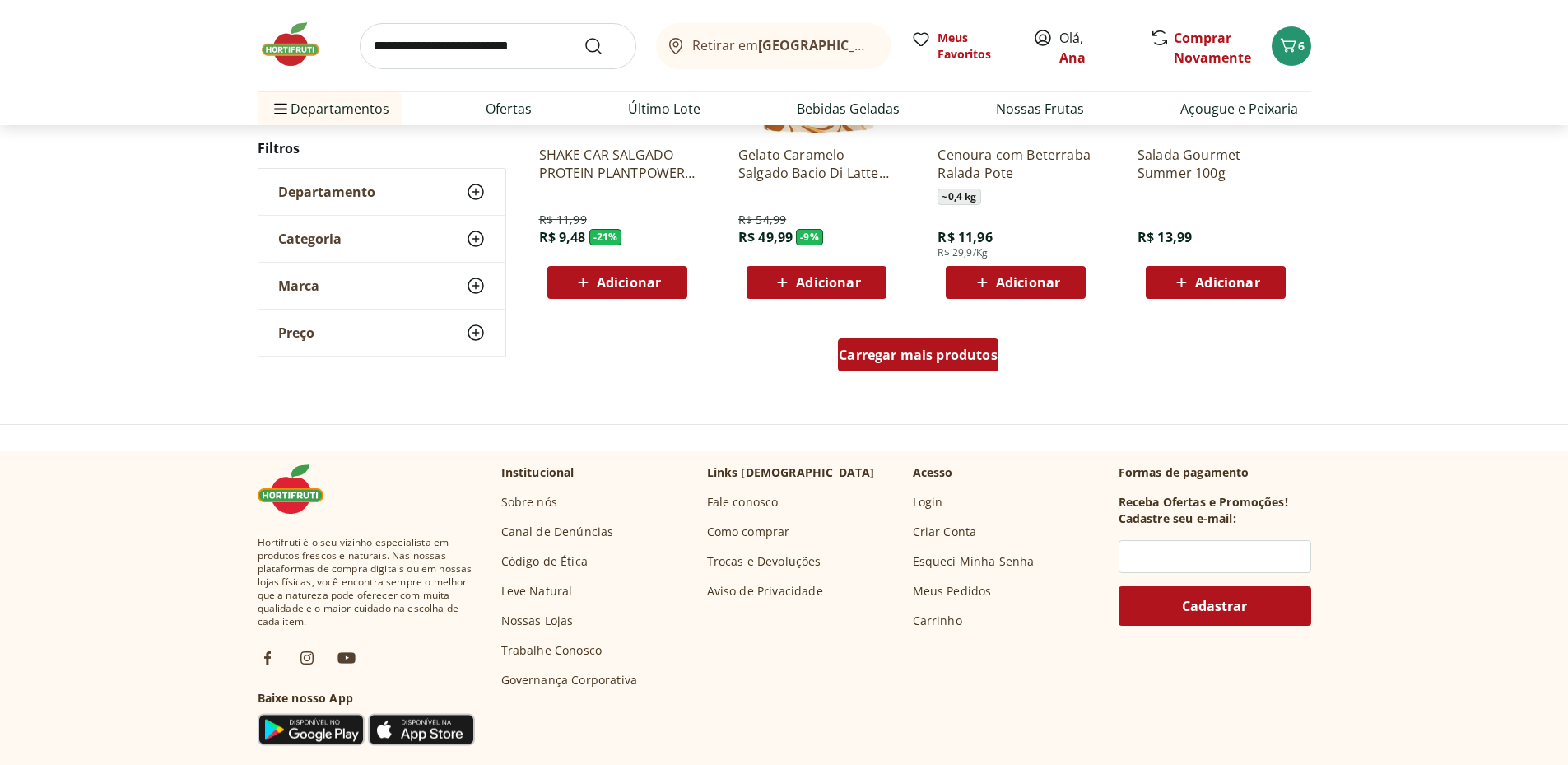
click at [942, 357] on span "Carregar mais produtos" at bounding box center [918, 354] width 158 height 13
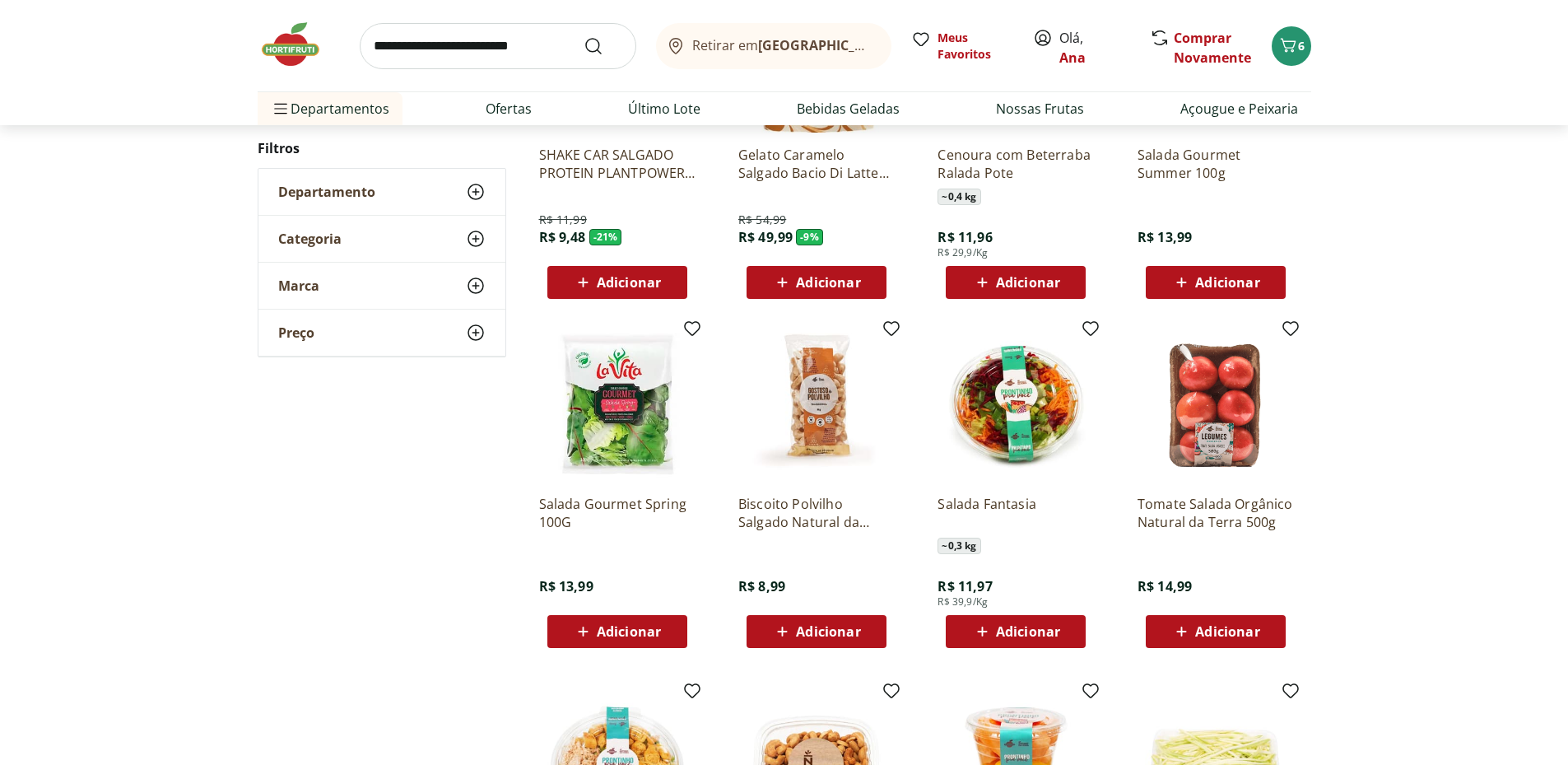
scroll to position [1373, 0]
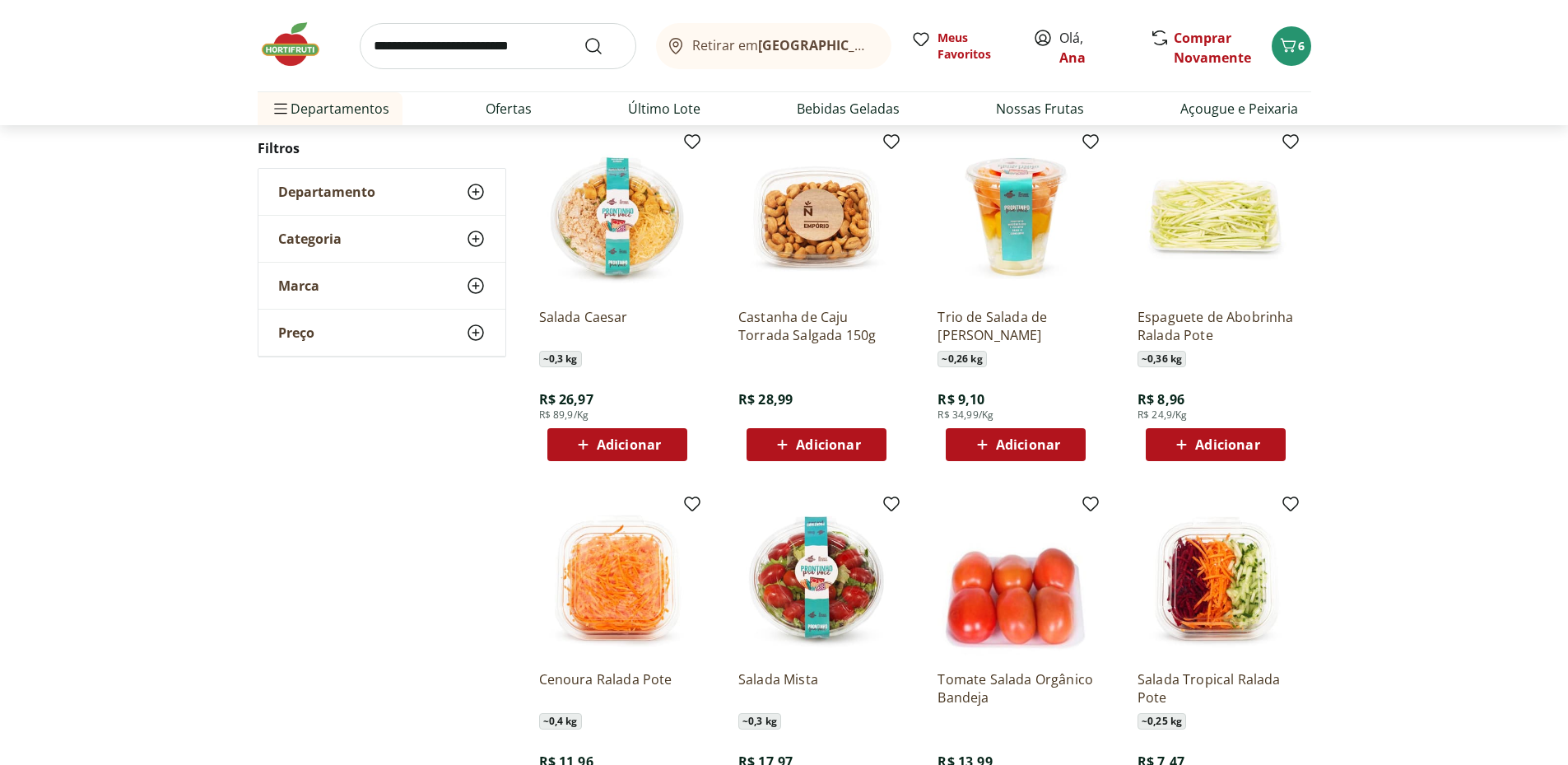
scroll to position [934, 0]
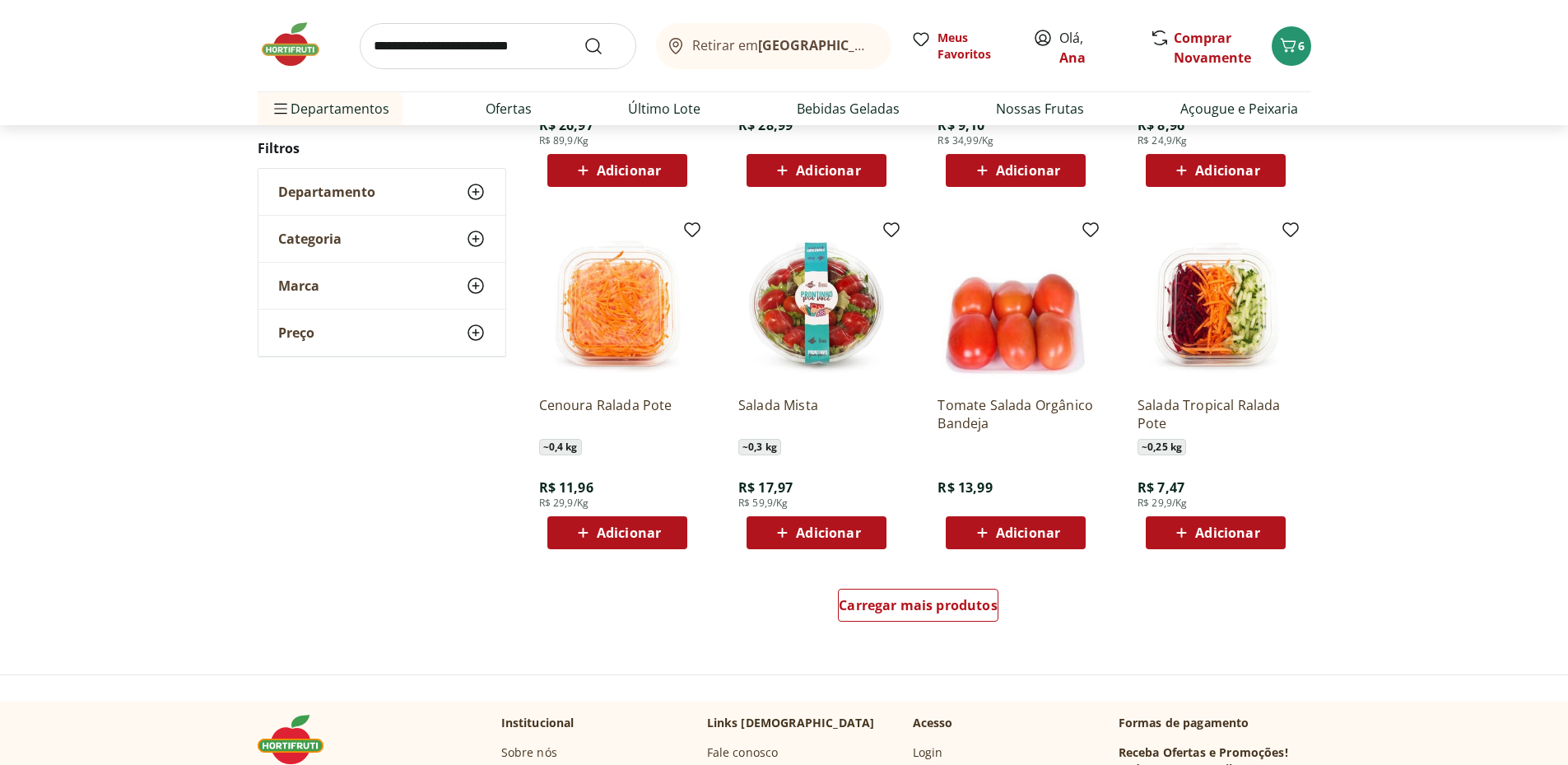
click at [817, 535] on span "Adicionar" at bounding box center [828, 533] width 64 height 13
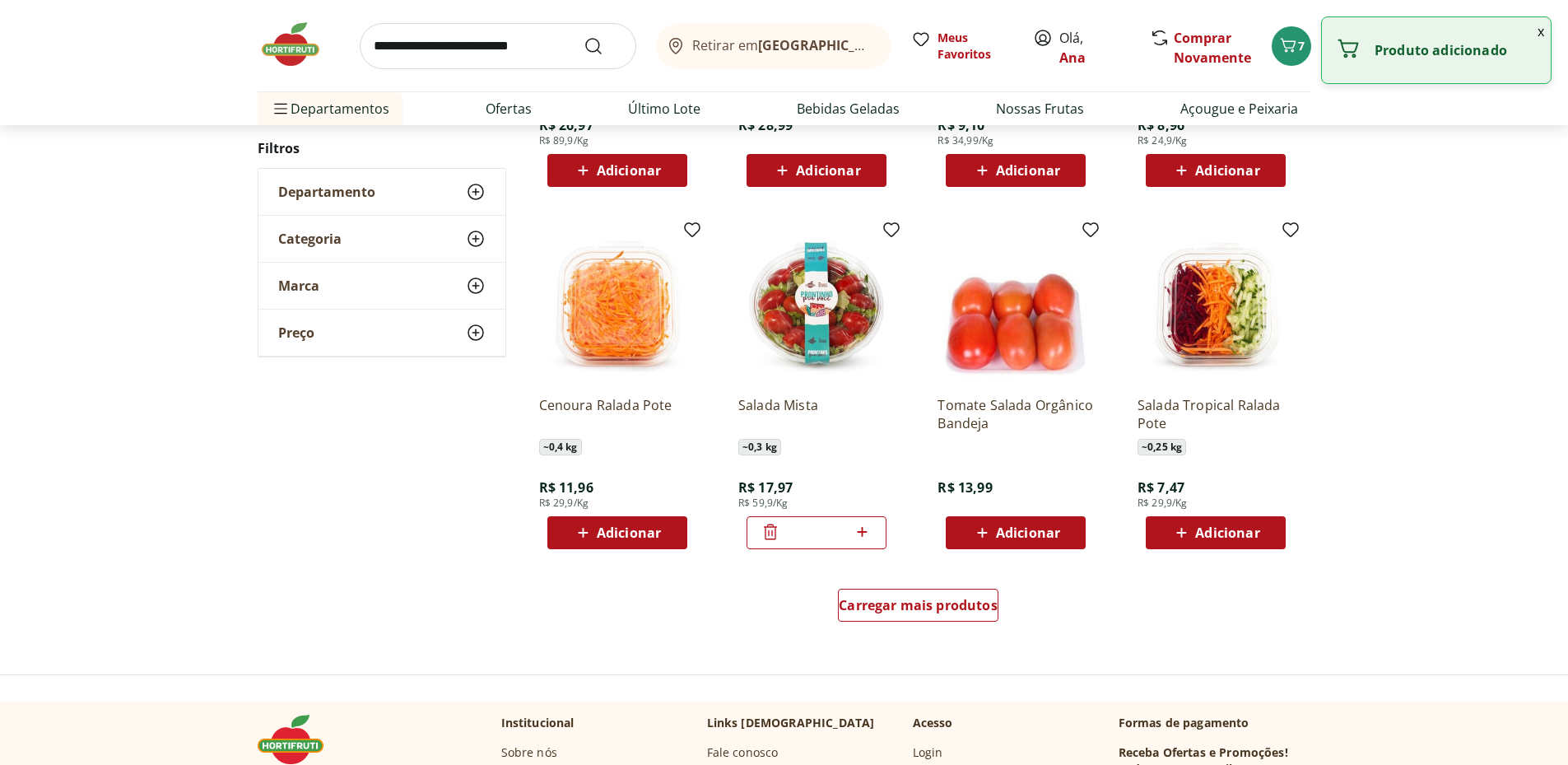
drag, startPoint x: 817, startPoint y: 535, endPoint x: 872, endPoint y: 522, distance: 56.5
click at [861, 523] on div "*" at bounding box center [816, 533] width 140 height 33
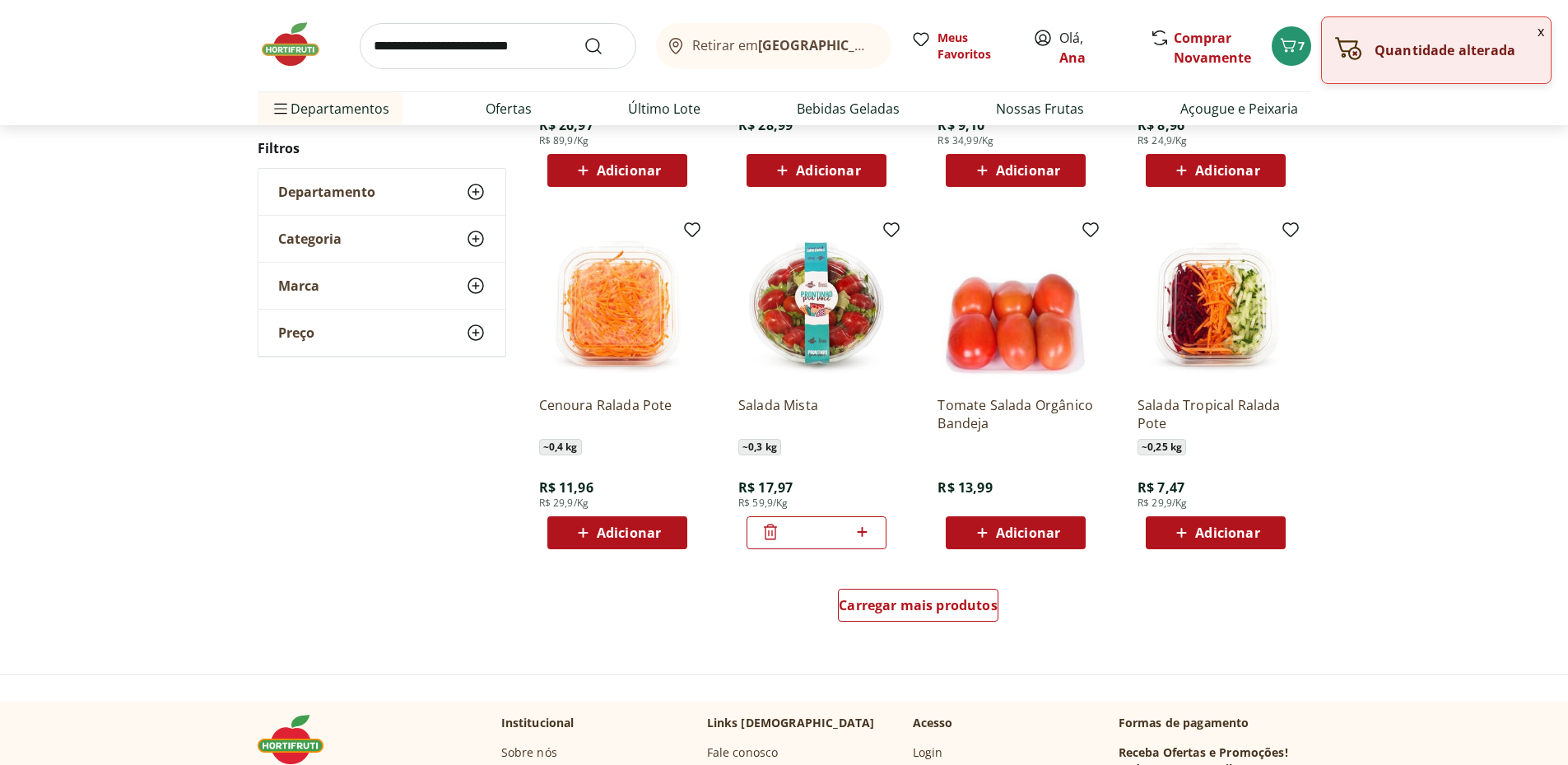
click at [773, 530] on icon at bounding box center [771, 533] width 20 height 20
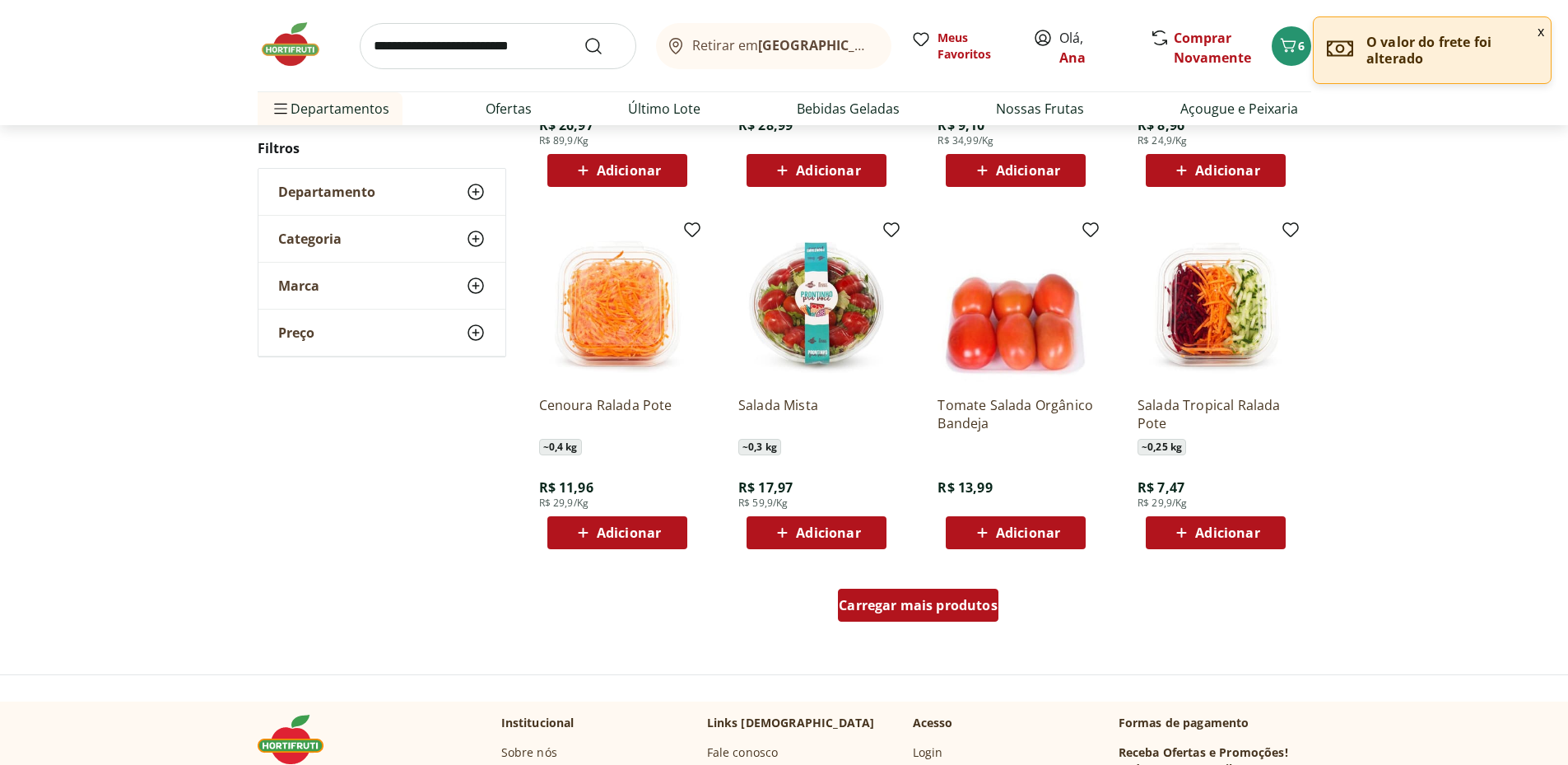
click at [931, 601] on span "Carregar mais produtos" at bounding box center [918, 604] width 158 height 13
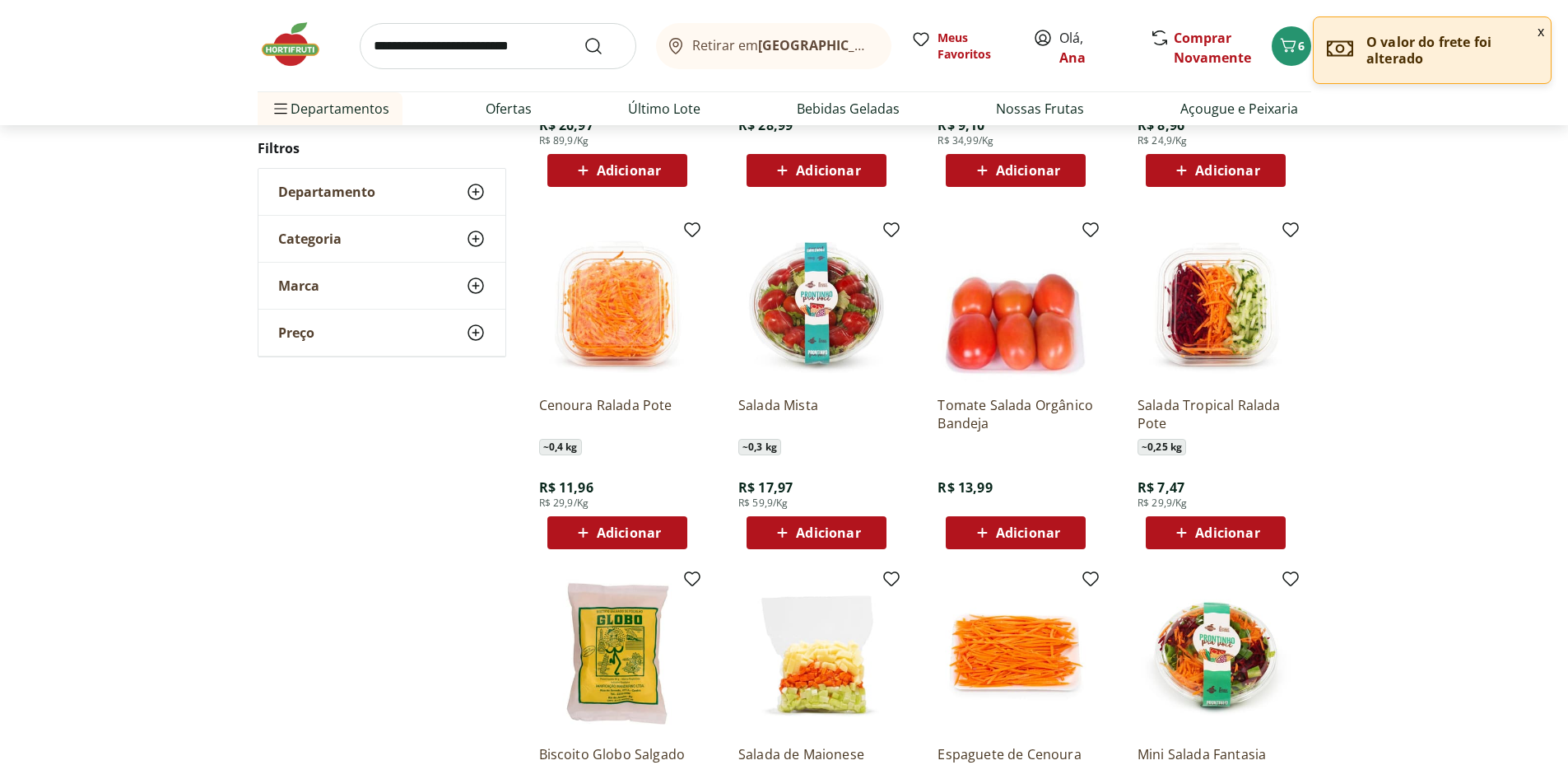
scroll to position [1209, 0]
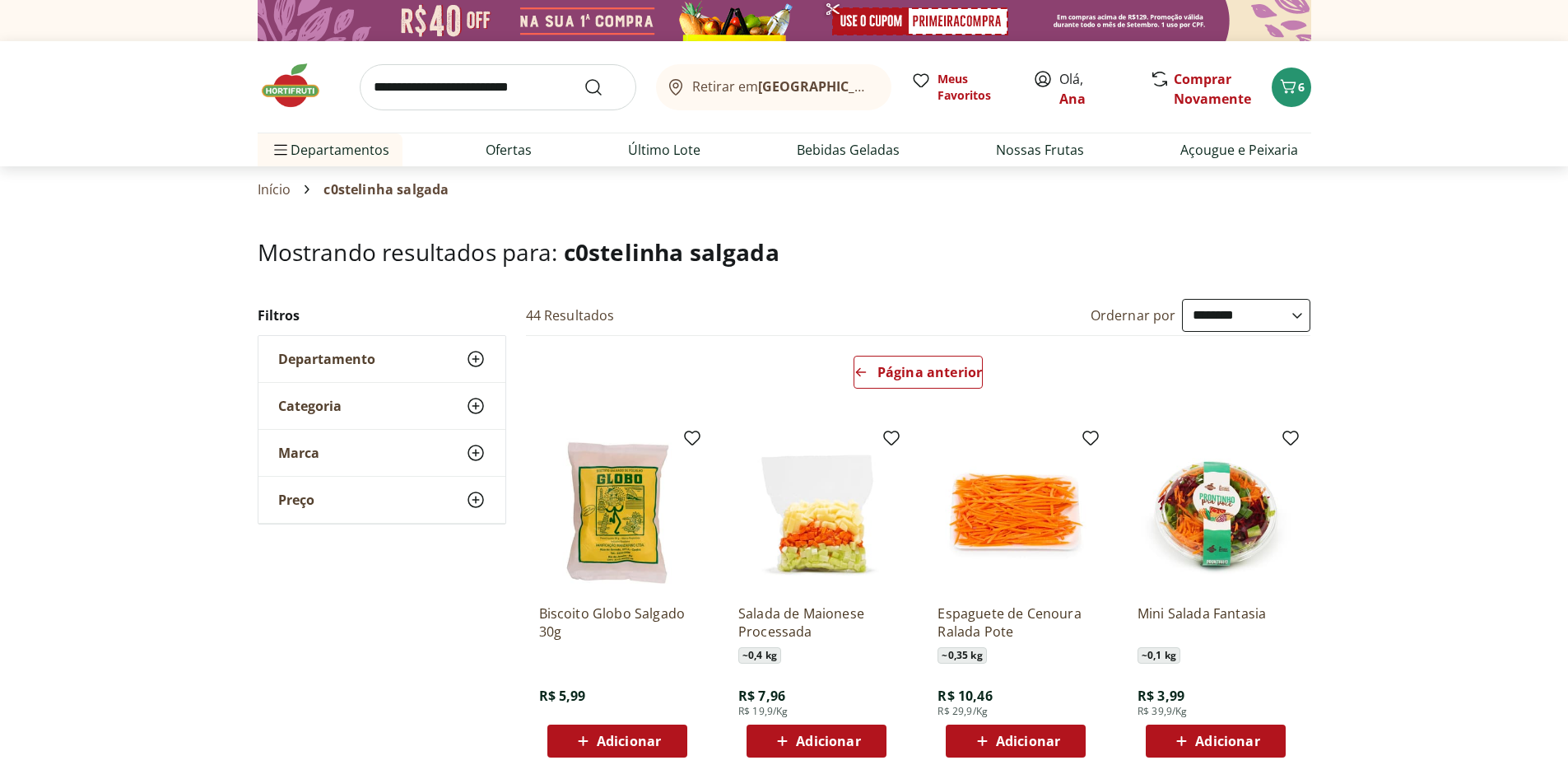
click at [587, 250] on span "c0stelinha salgada" at bounding box center [672, 251] width 215 height 31
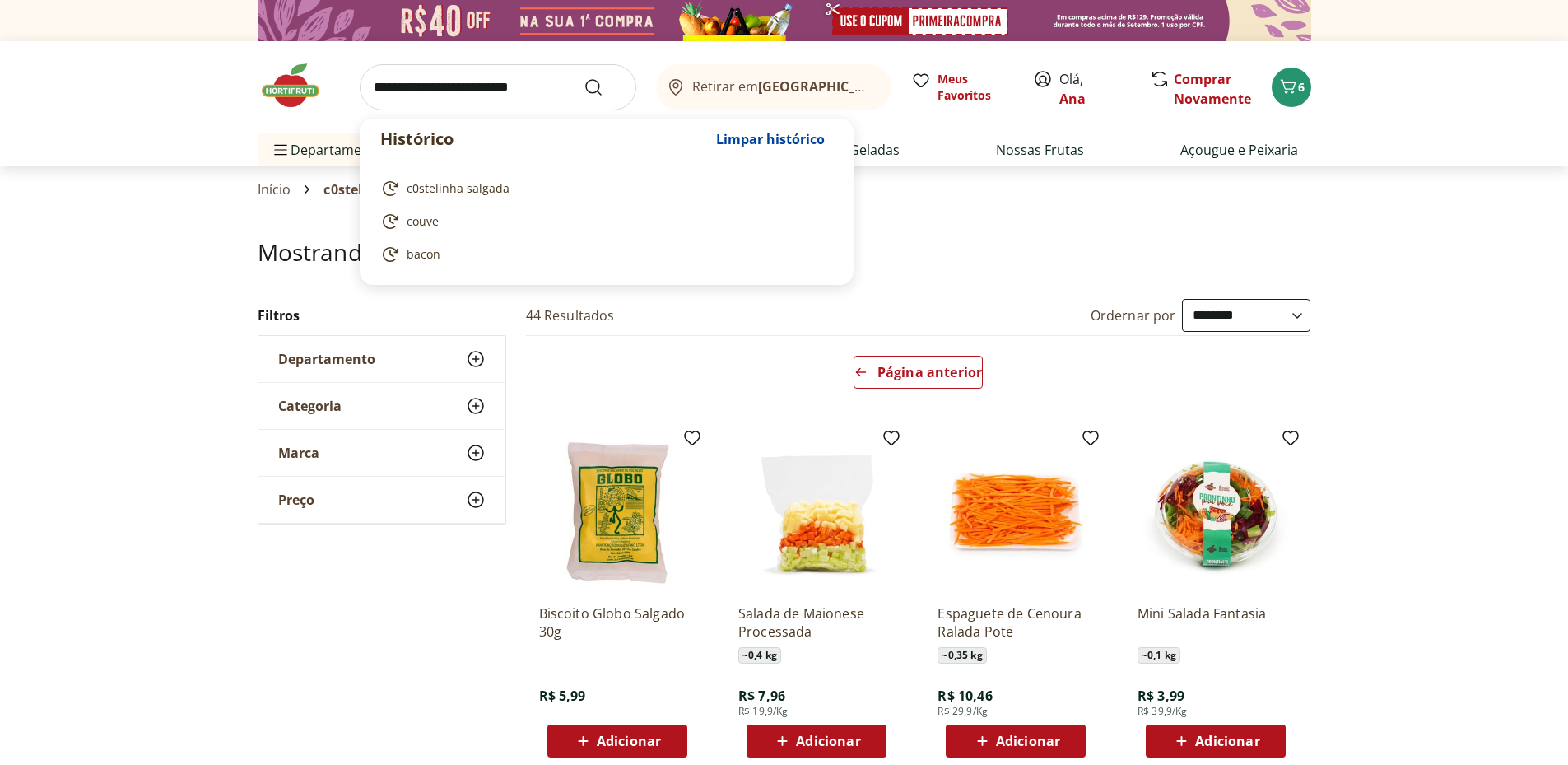
click at [404, 86] on input "search" at bounding box center [497, 87] width 276 height 46
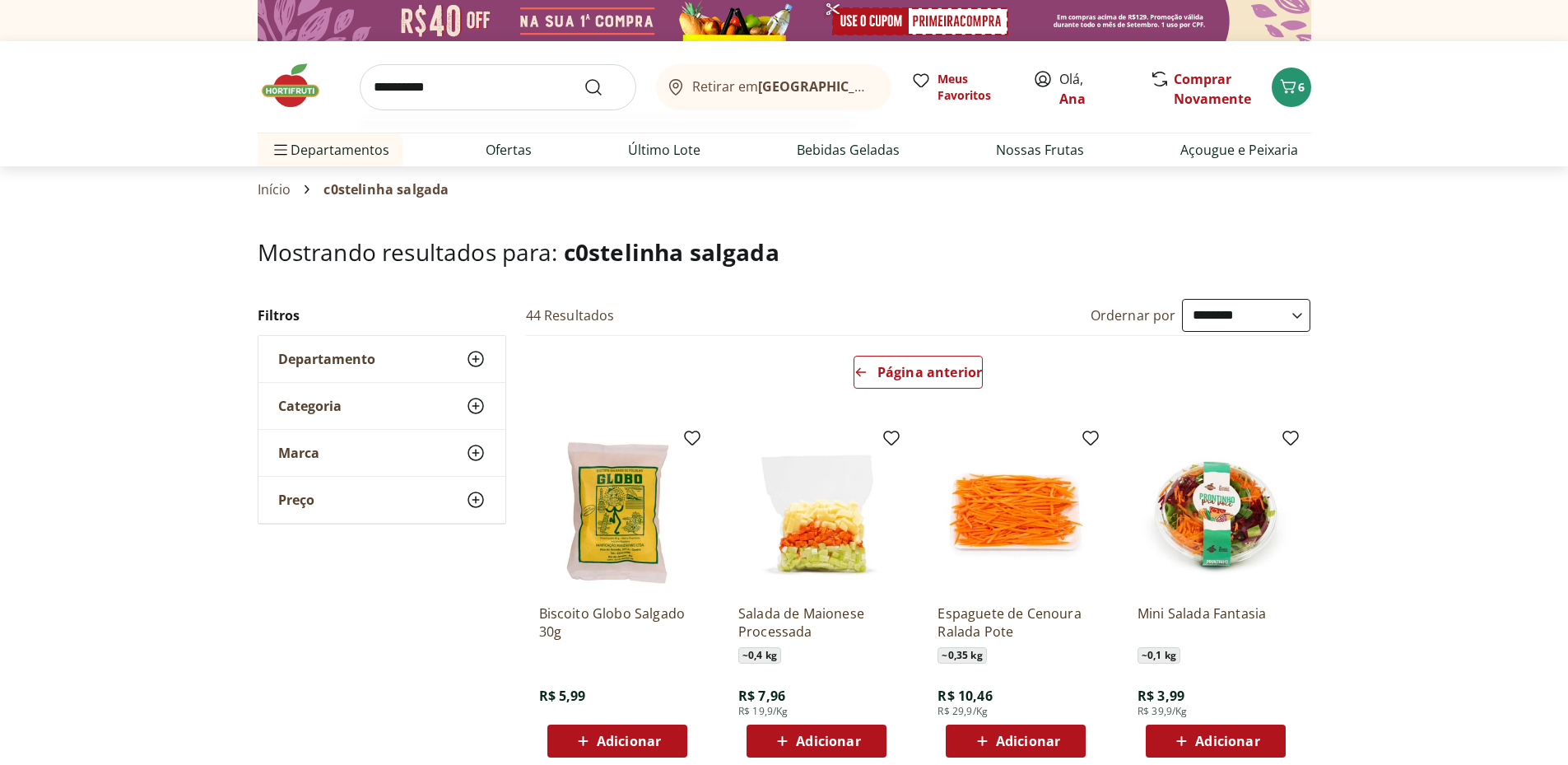
type input "**********"
click at [584, 78] on button "Submit Search" at bounding box center [604, 88] width 40 height 20
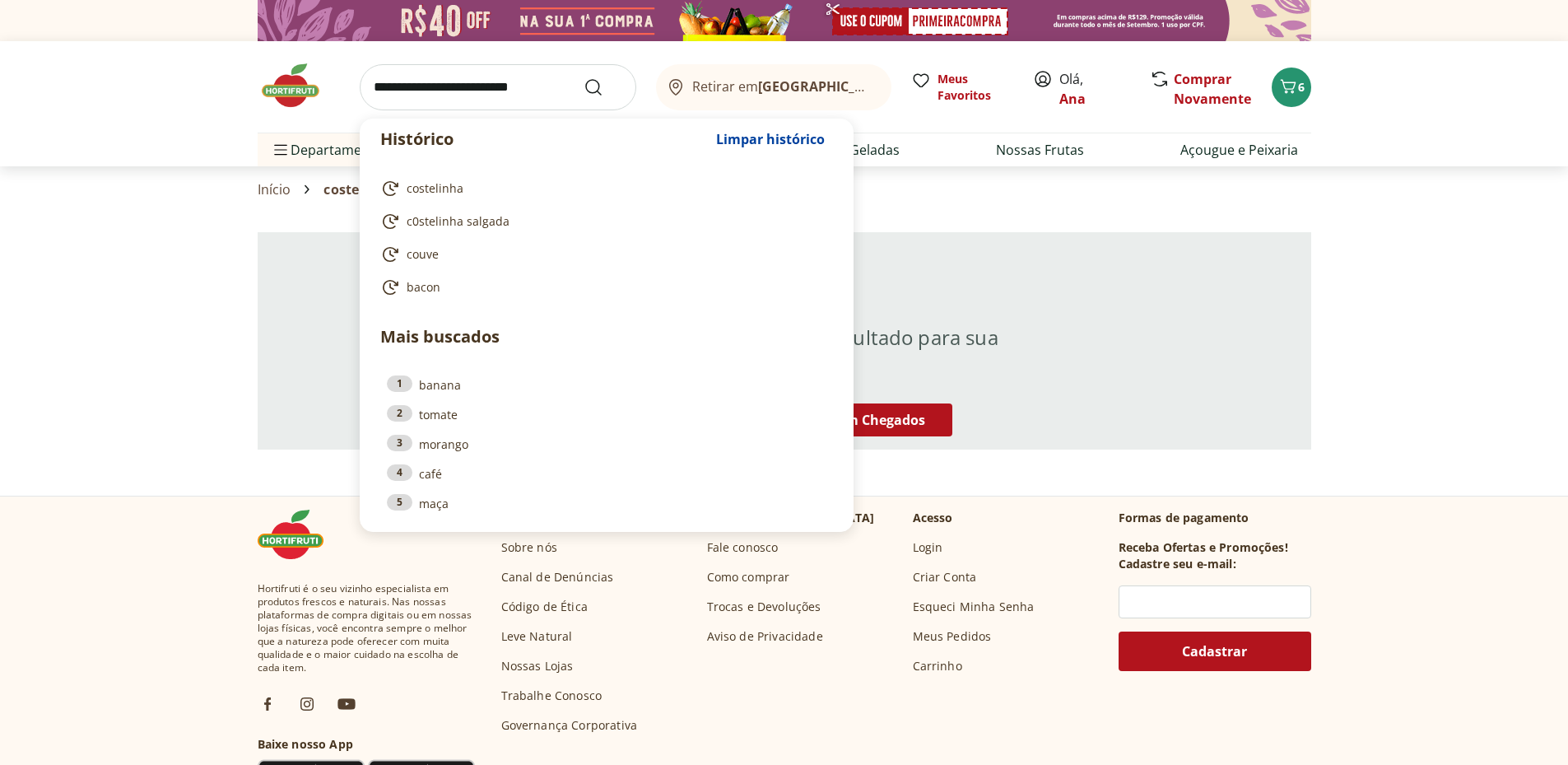
click at [396, 88] on input "search" at bounding box center [497, 87] width 276 height 46
click at [435, 184] on span "costelinha" at bounding box center [435, 189] width 57 height 17
type input "**********"
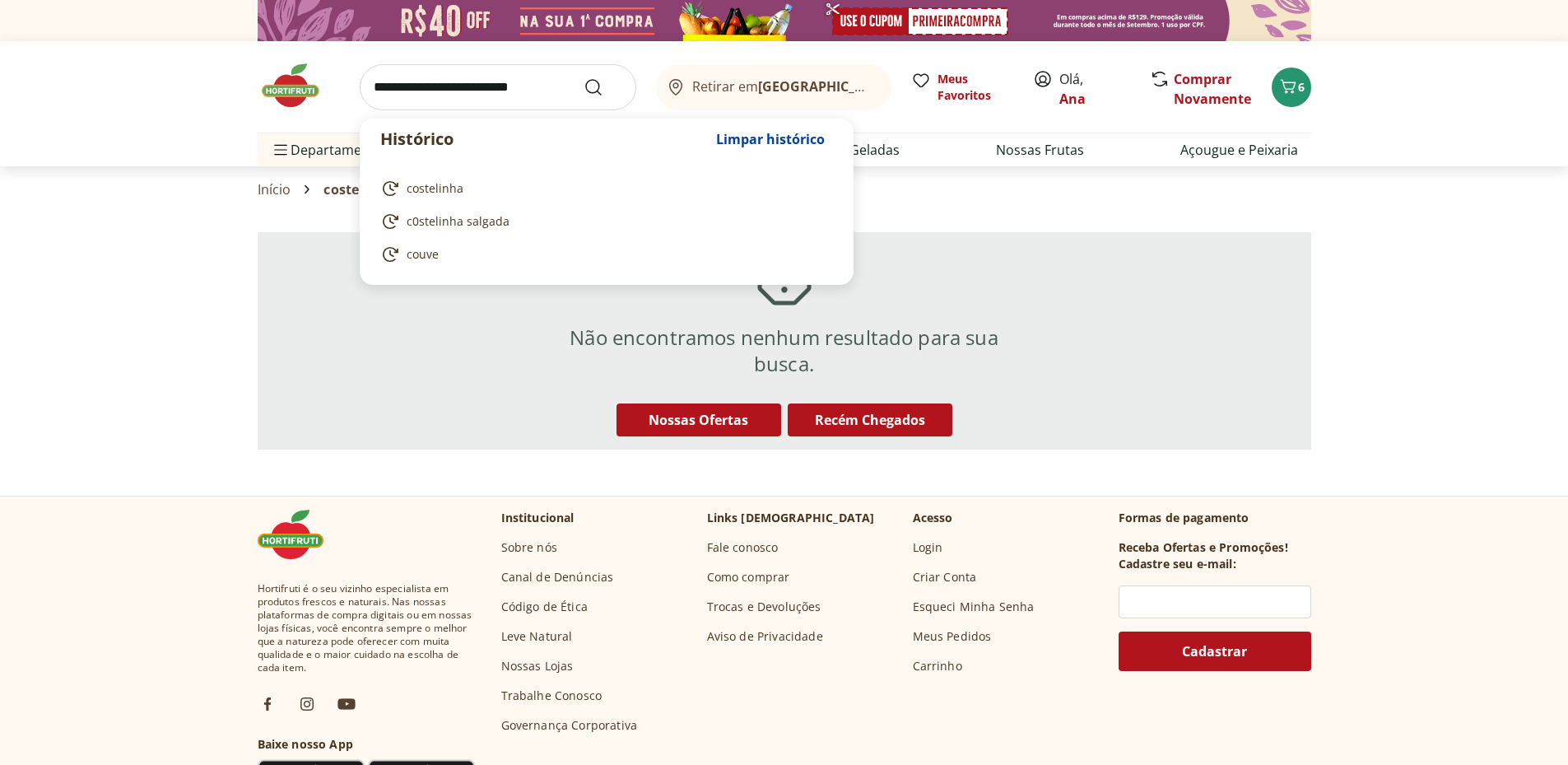
click at [414, 87] on input "search" at bounding box center [497, 87] width 276 height 46
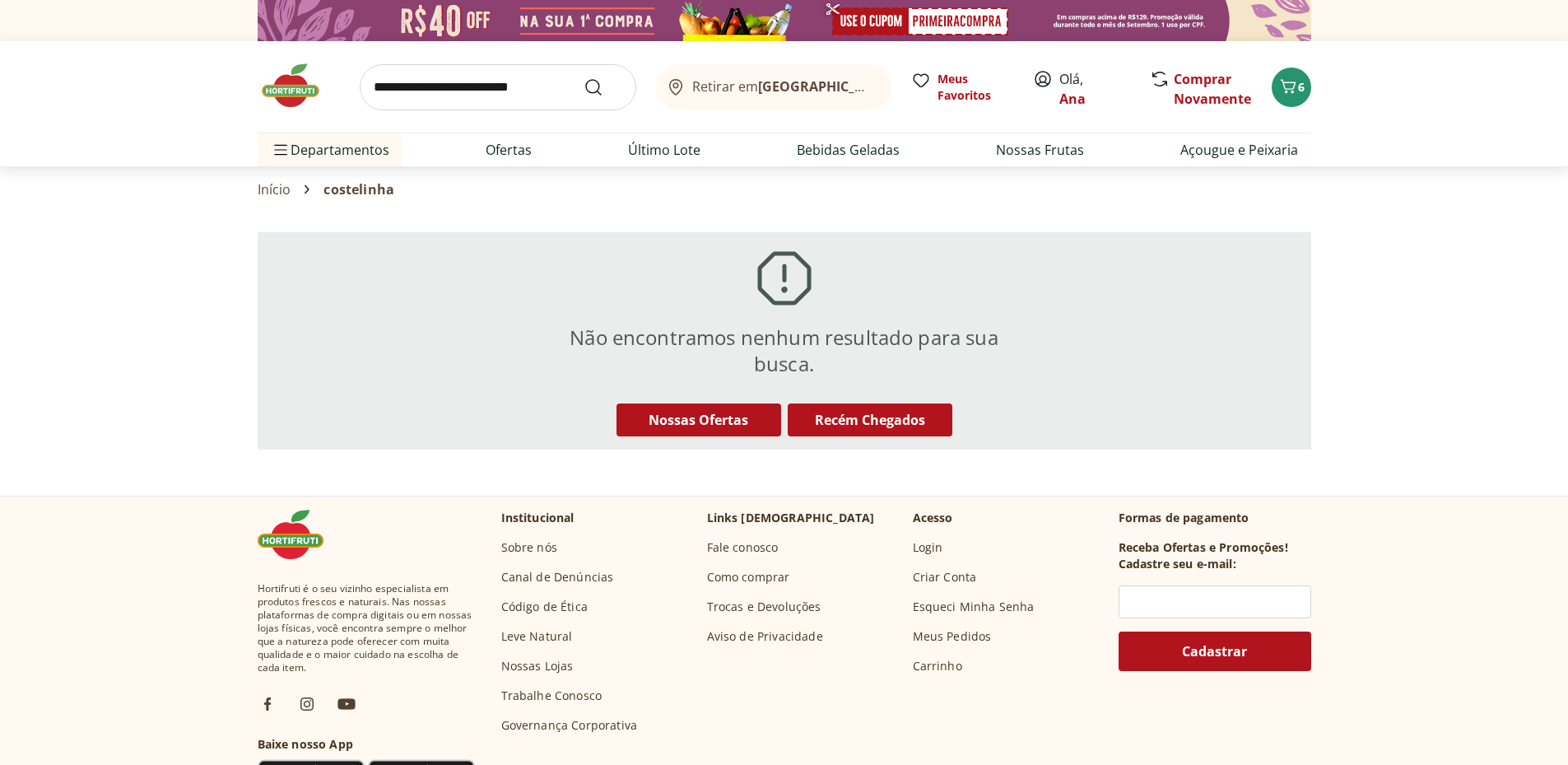
click at [1400, 141] on header "Retirar em Rio das Ostras/RJ Olá, Ana 6 Retirar em Rio das Ostras/RJ Meus Favor…" at bounding box center [784, 104] width 1568 height 126
click at [506, 149] on link "Ofertas" at bounding box center [508, 150] width 46 height 20
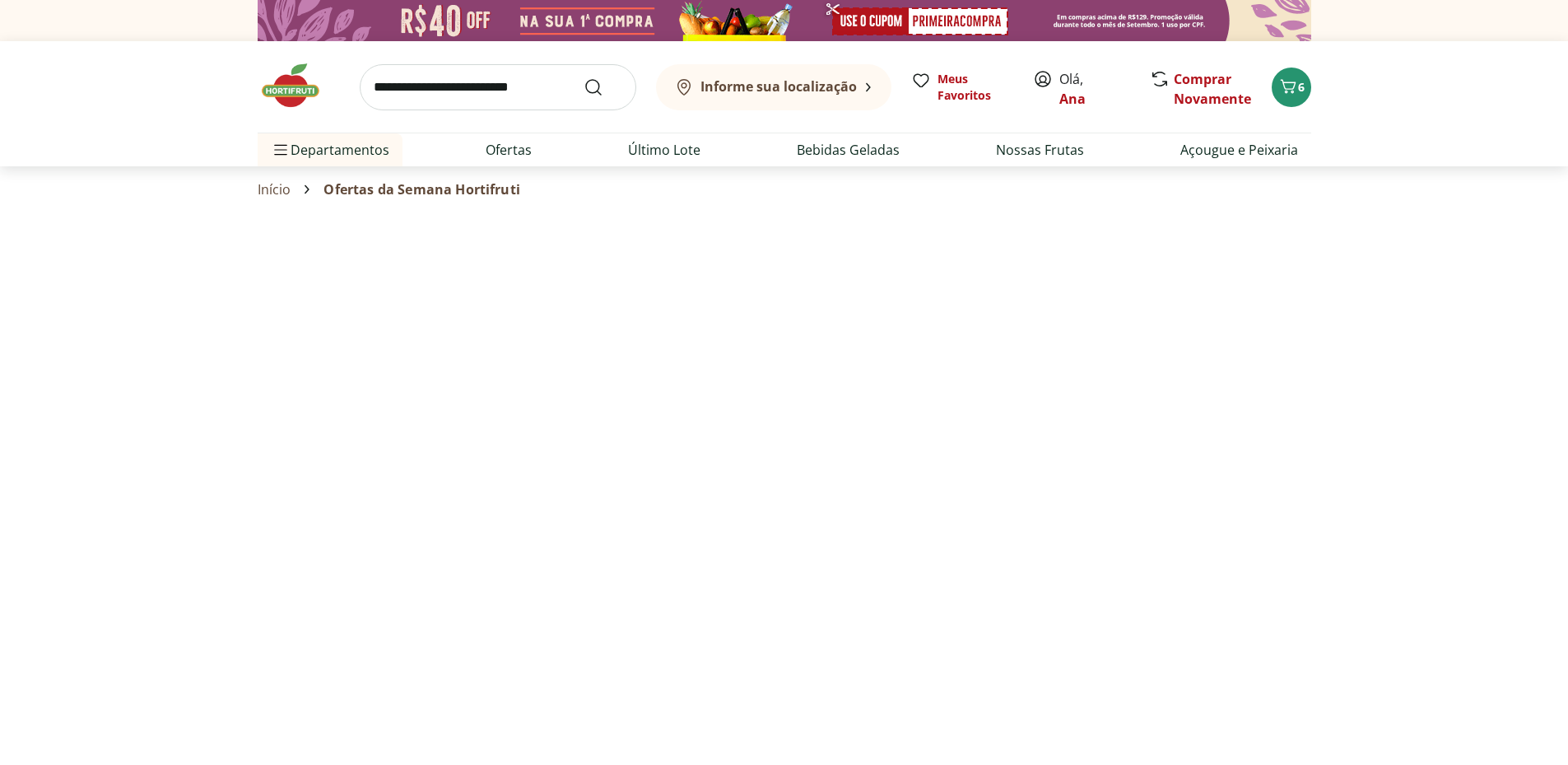
select select "**********"
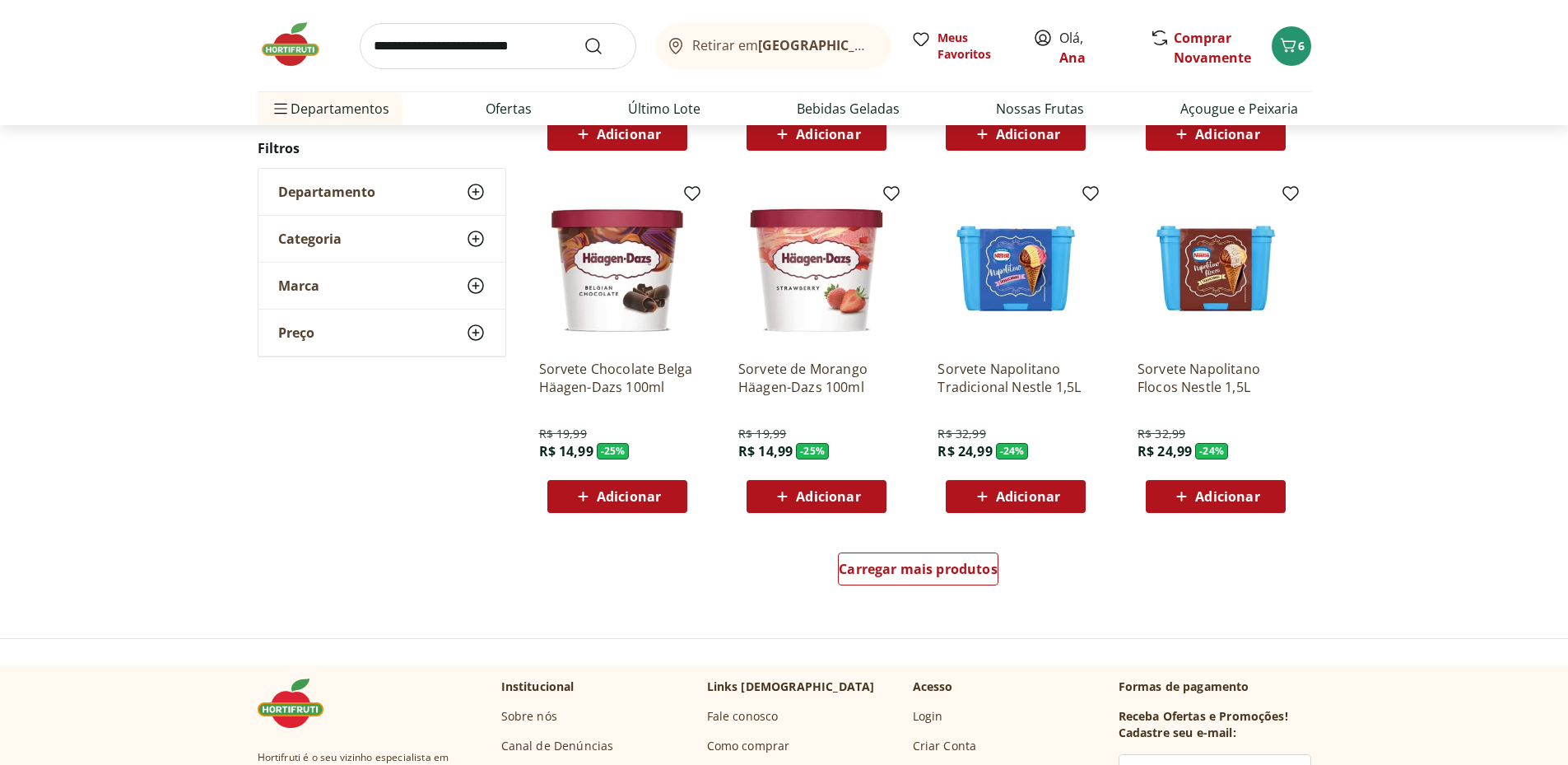
scroll to position [1098, 0]
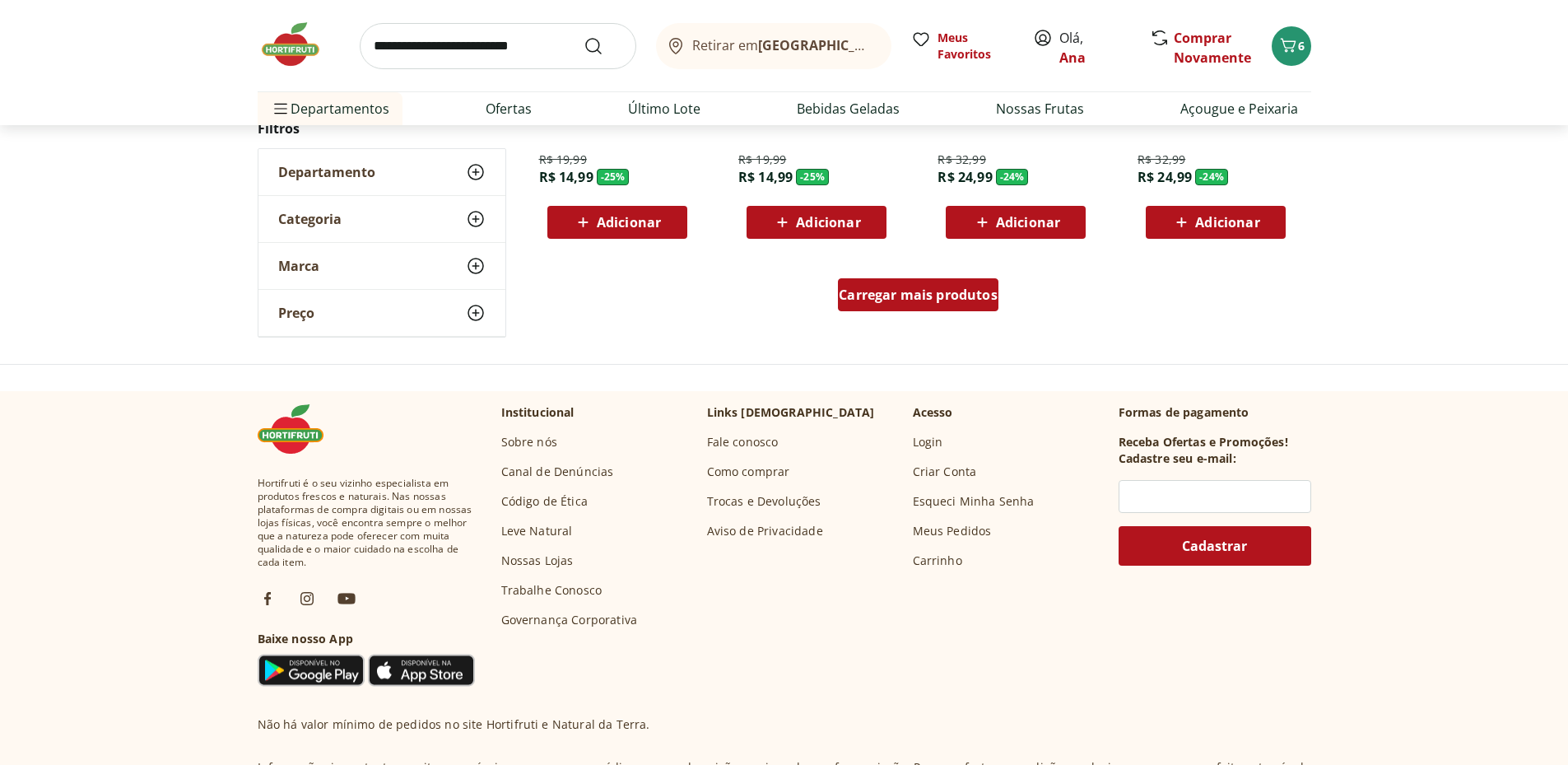
click at [905, 298] on span "Carregar mais produtos" at bounding box center [918, 294] width 158 height 13
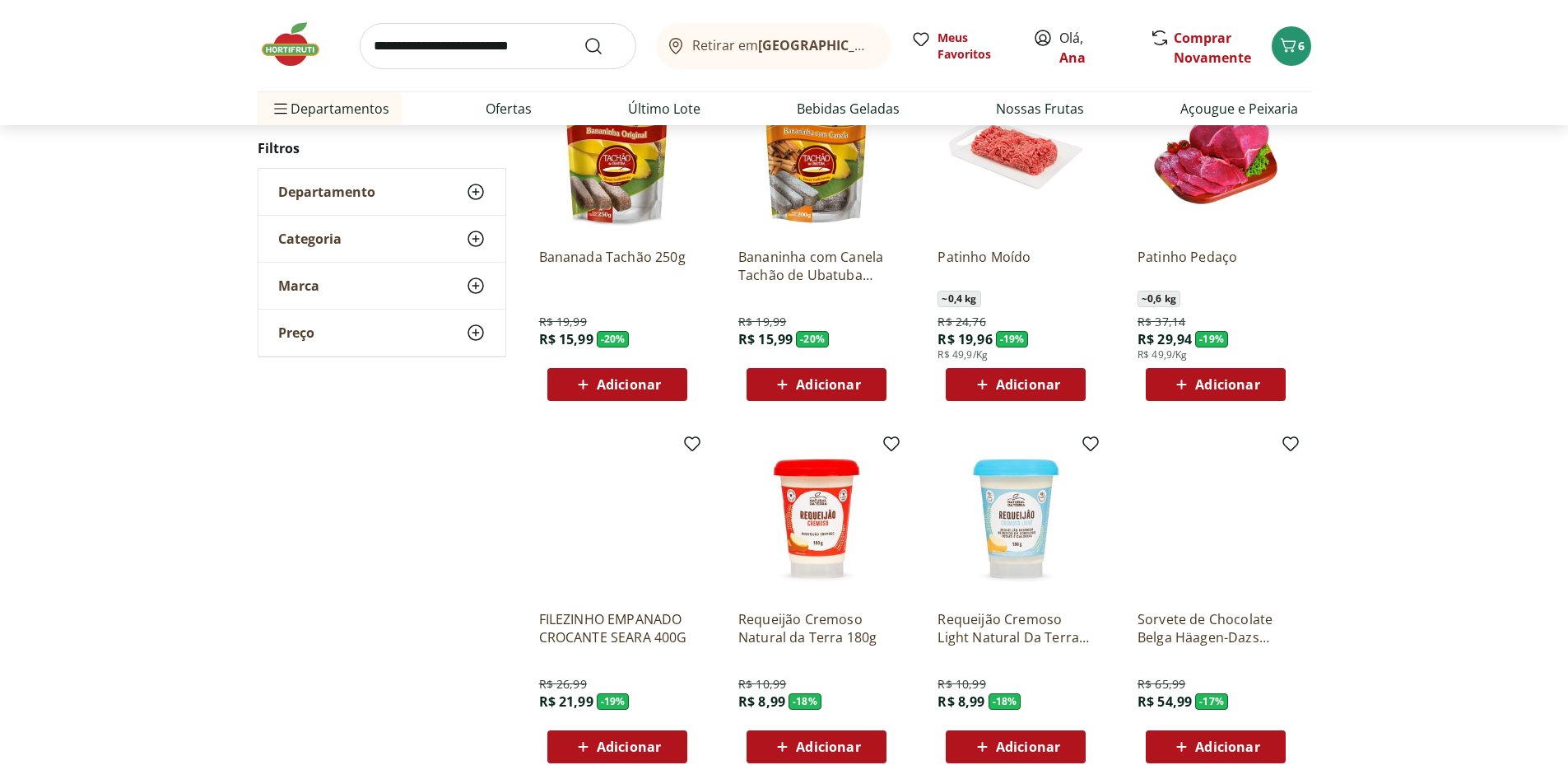
scroll to position [934, 0]
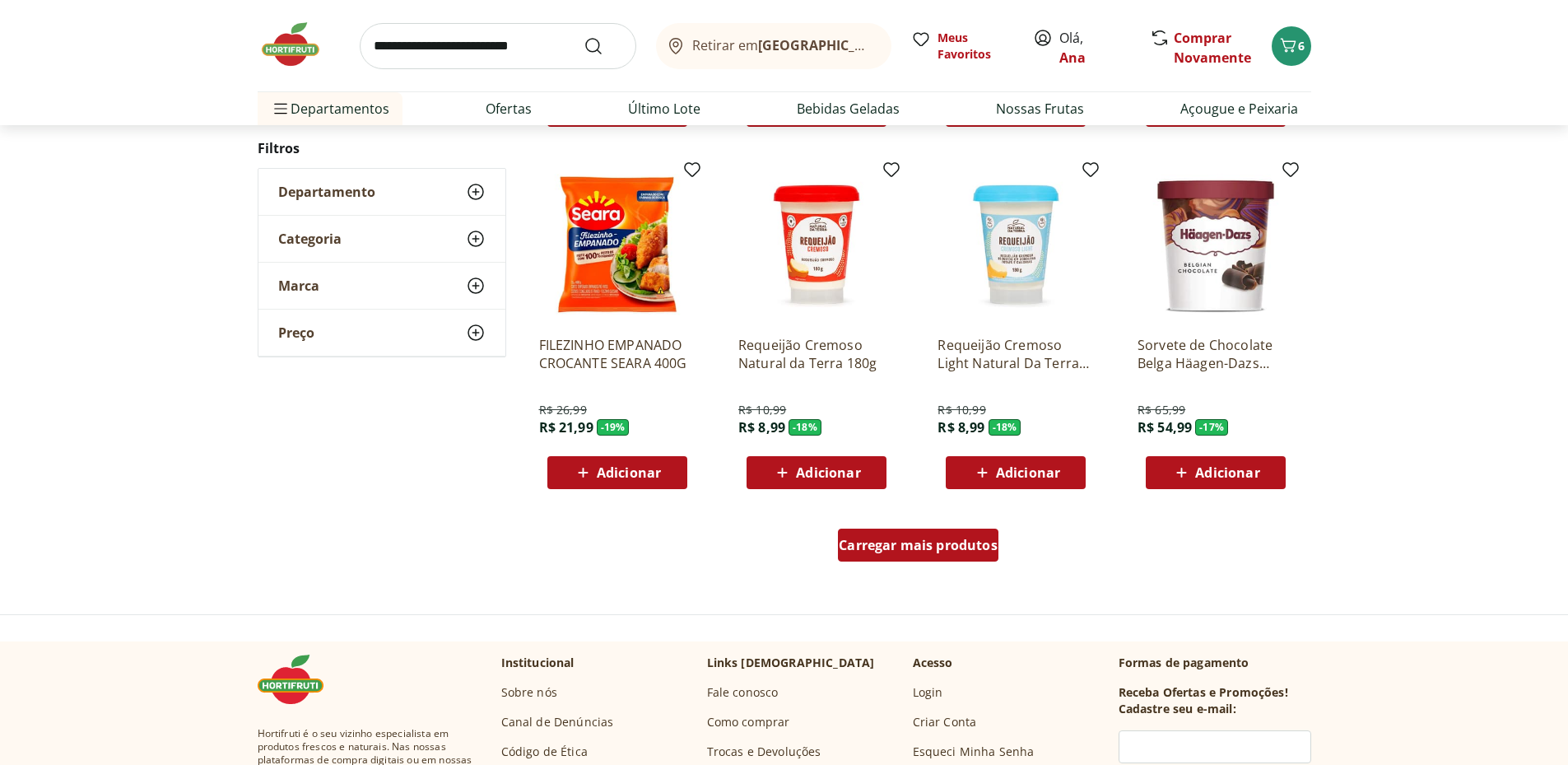
click at [910, 548] on span "Carregar mais produtos" at bounding box center [918, 545] width 158 height 13
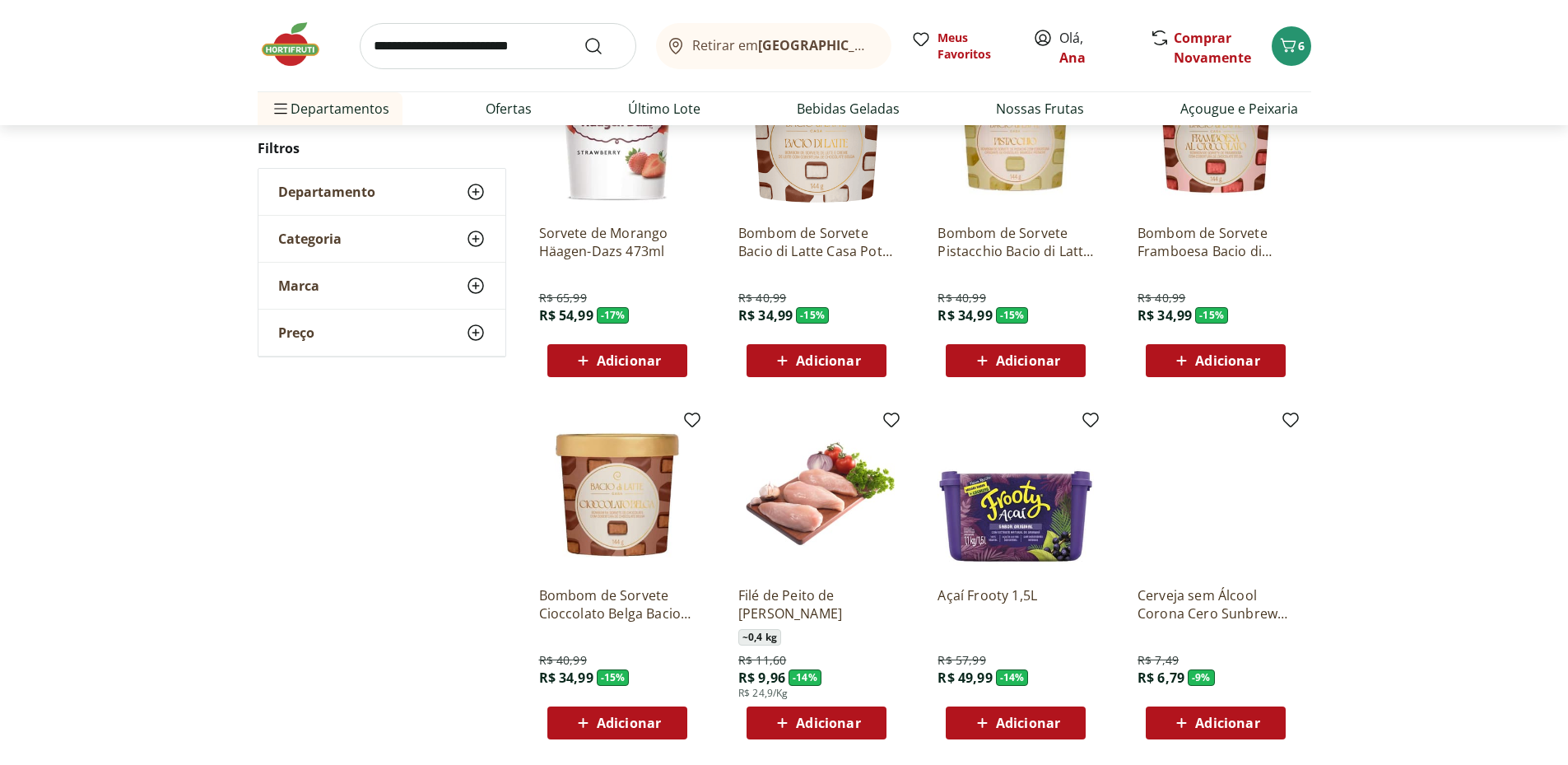
scroll to position [957, 0]
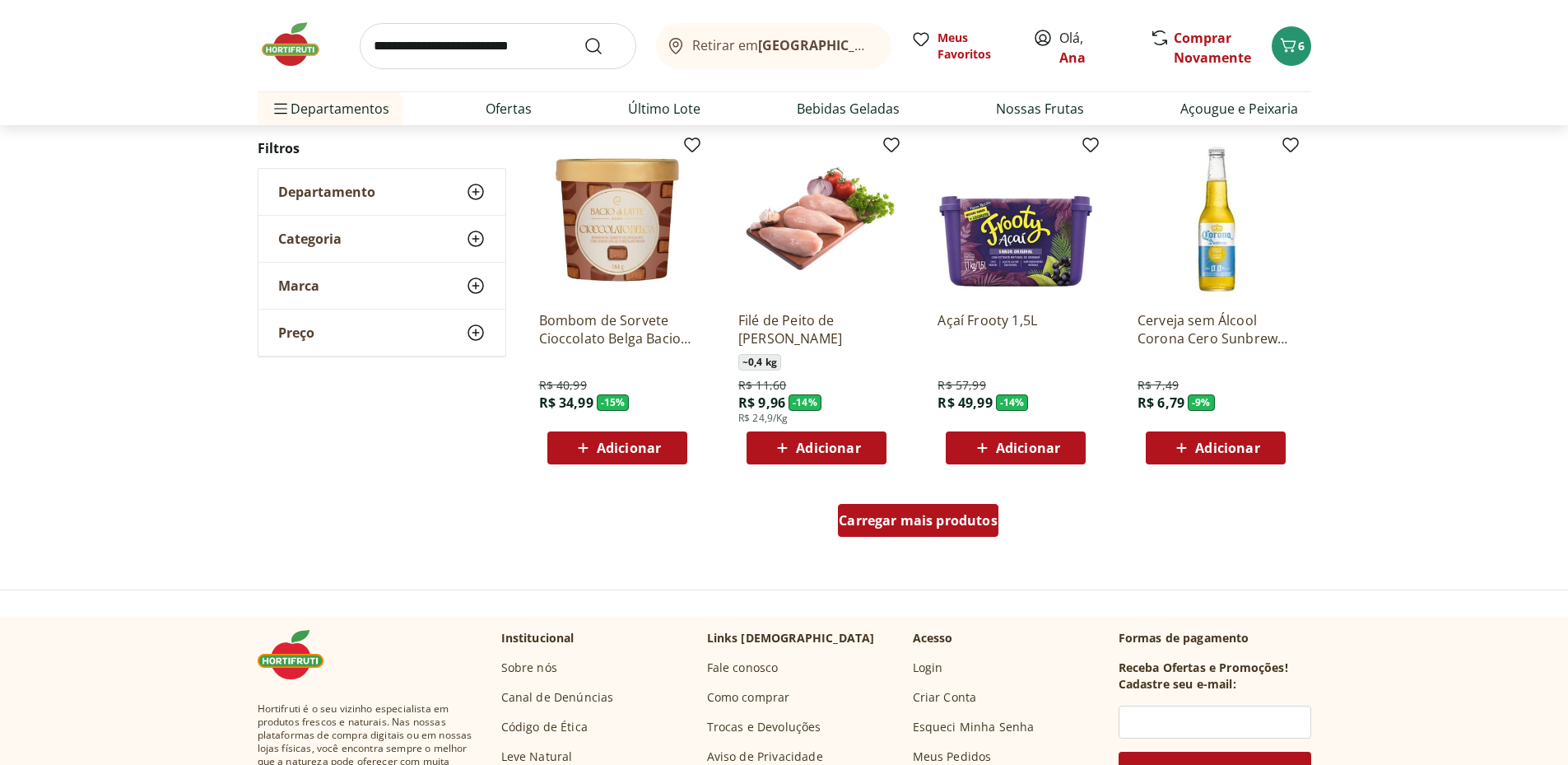
click at [925, 527] on span "Carregar mais produtos" at bounding box center [918, 520] width 158 height 13
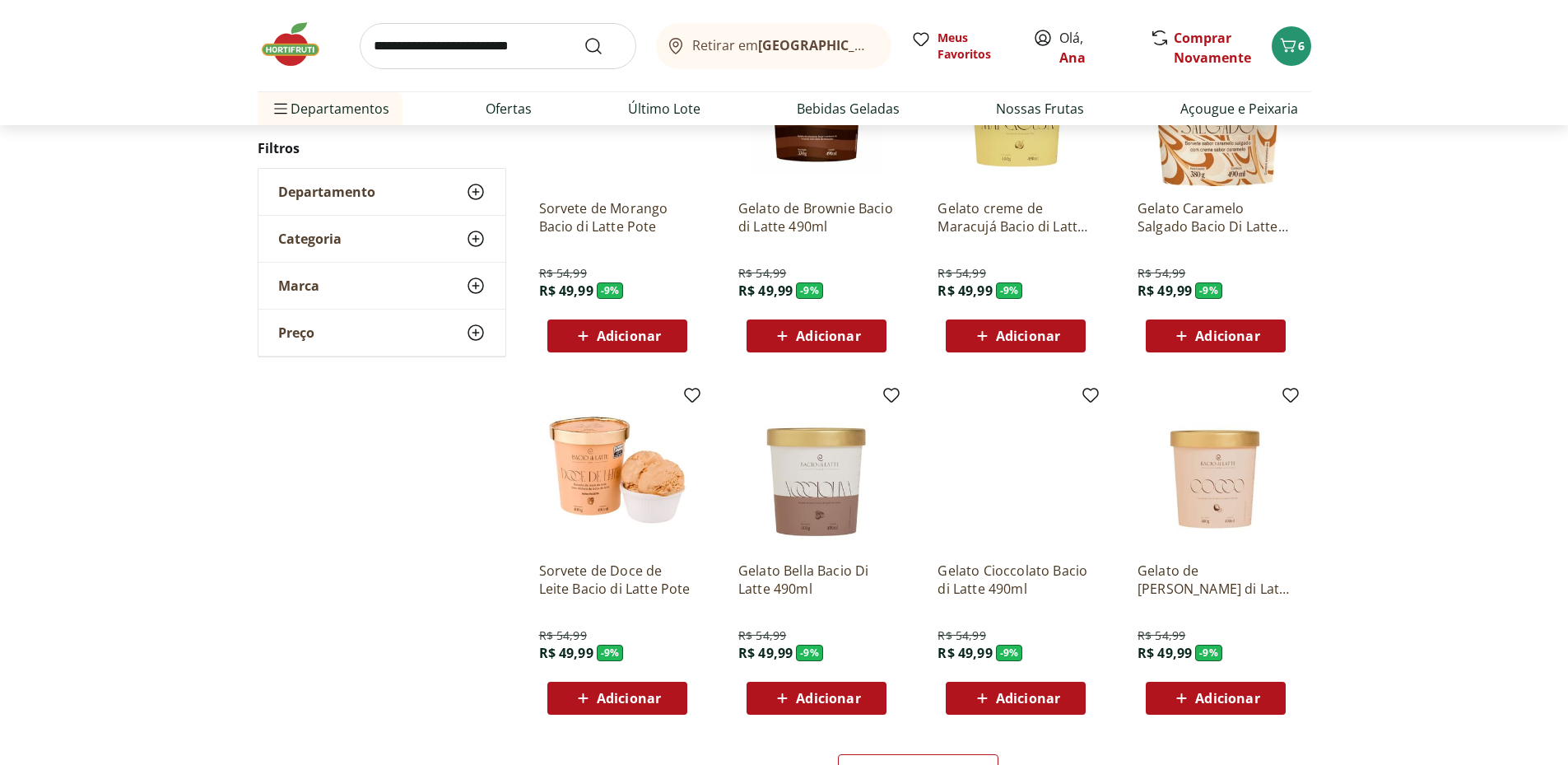
scroll to position [981, 0]
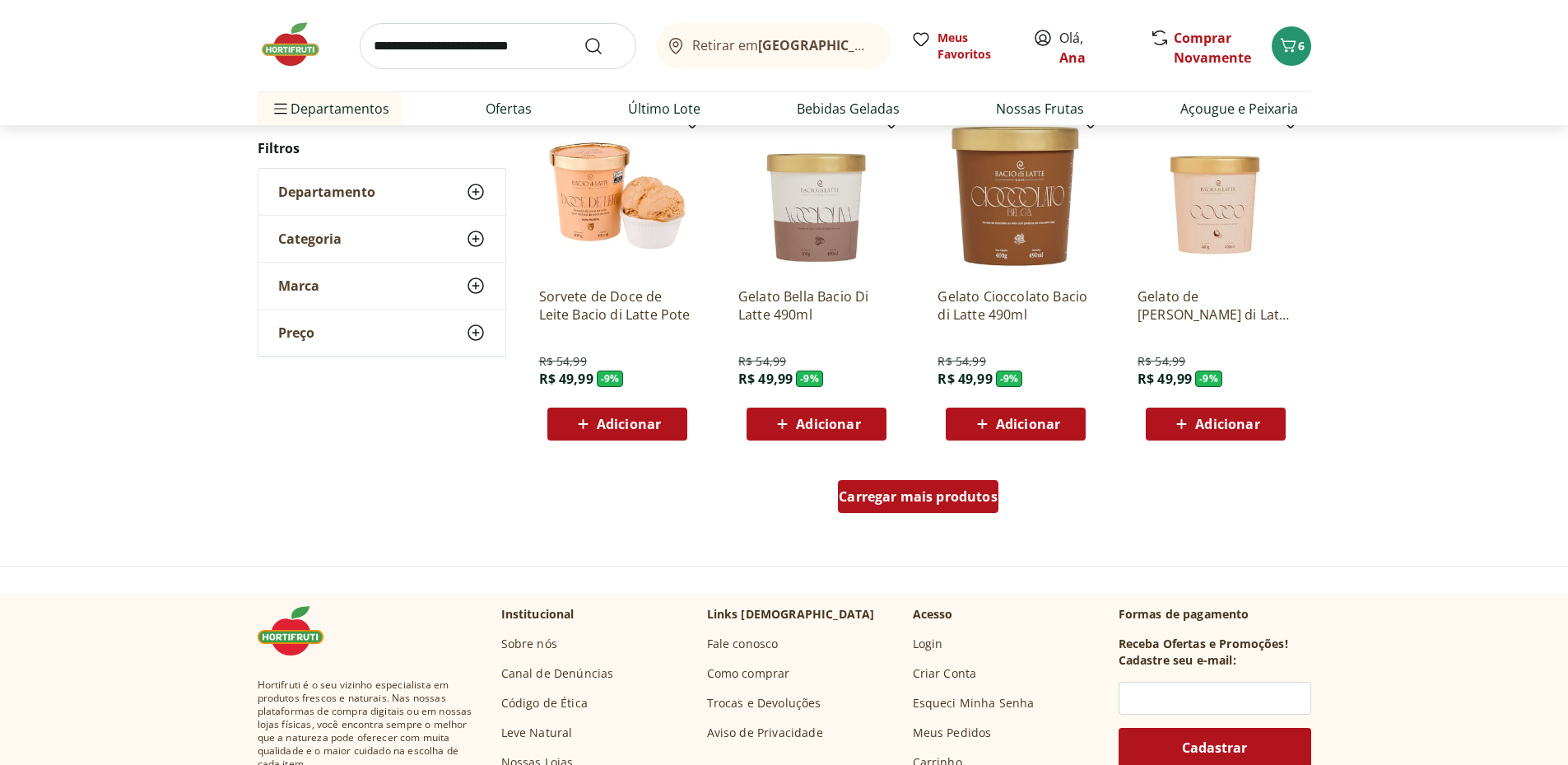
click at [907, 512] on div "Carregar mais produtos" at bounding box center [918, 496] width 160 height 33
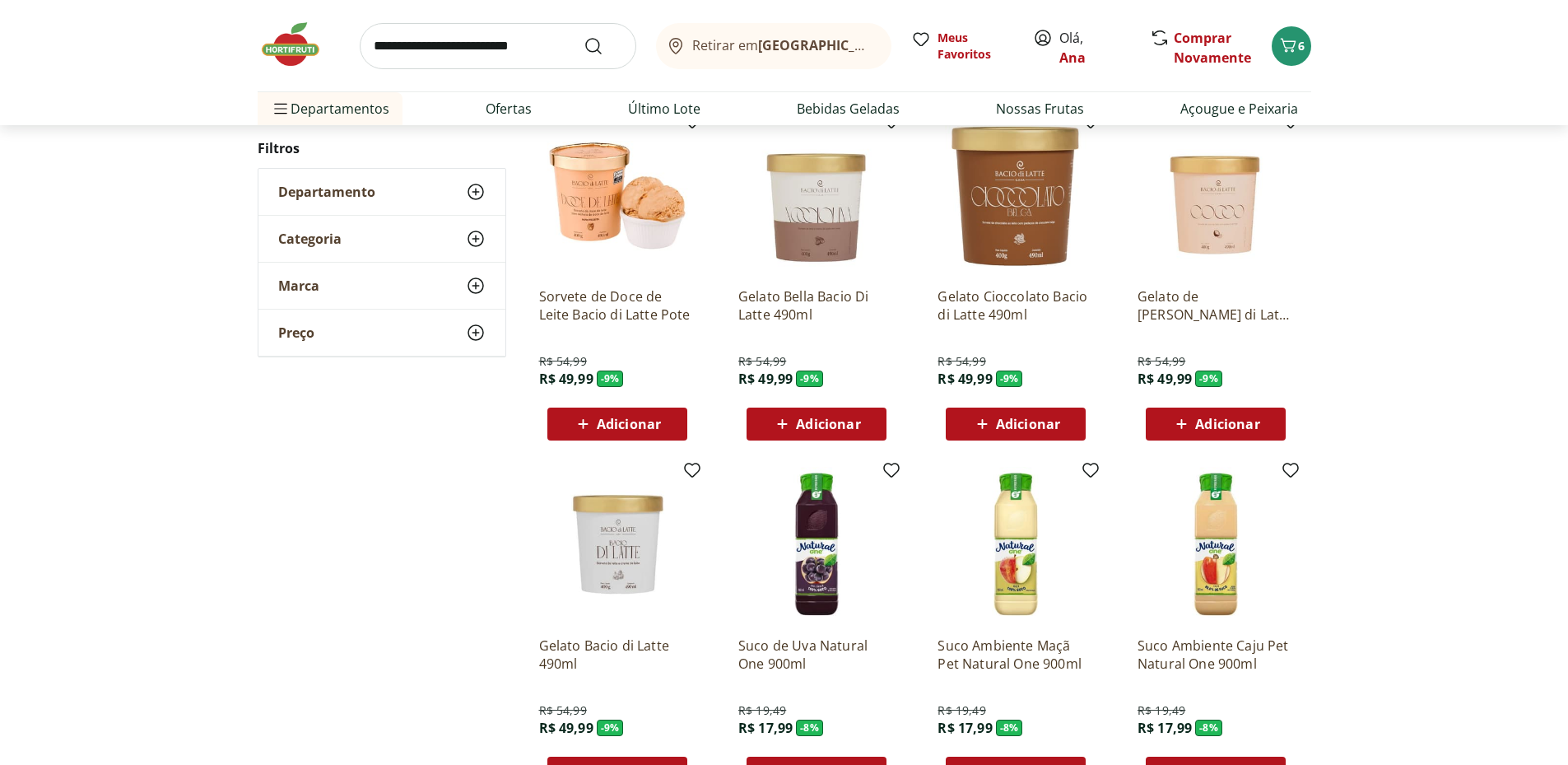
scroll to position [1256, 0]
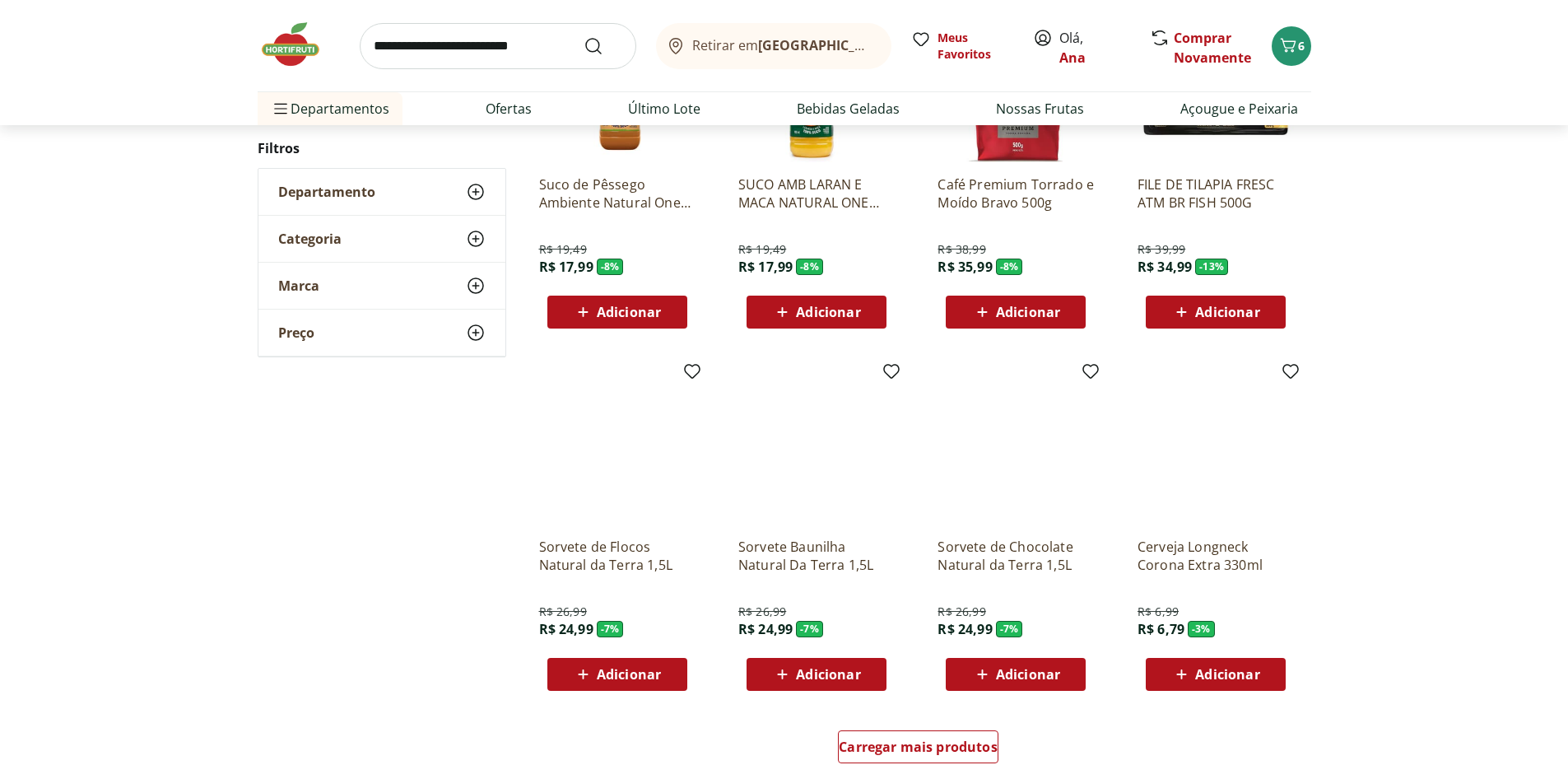
scroll to position [1005, 0]
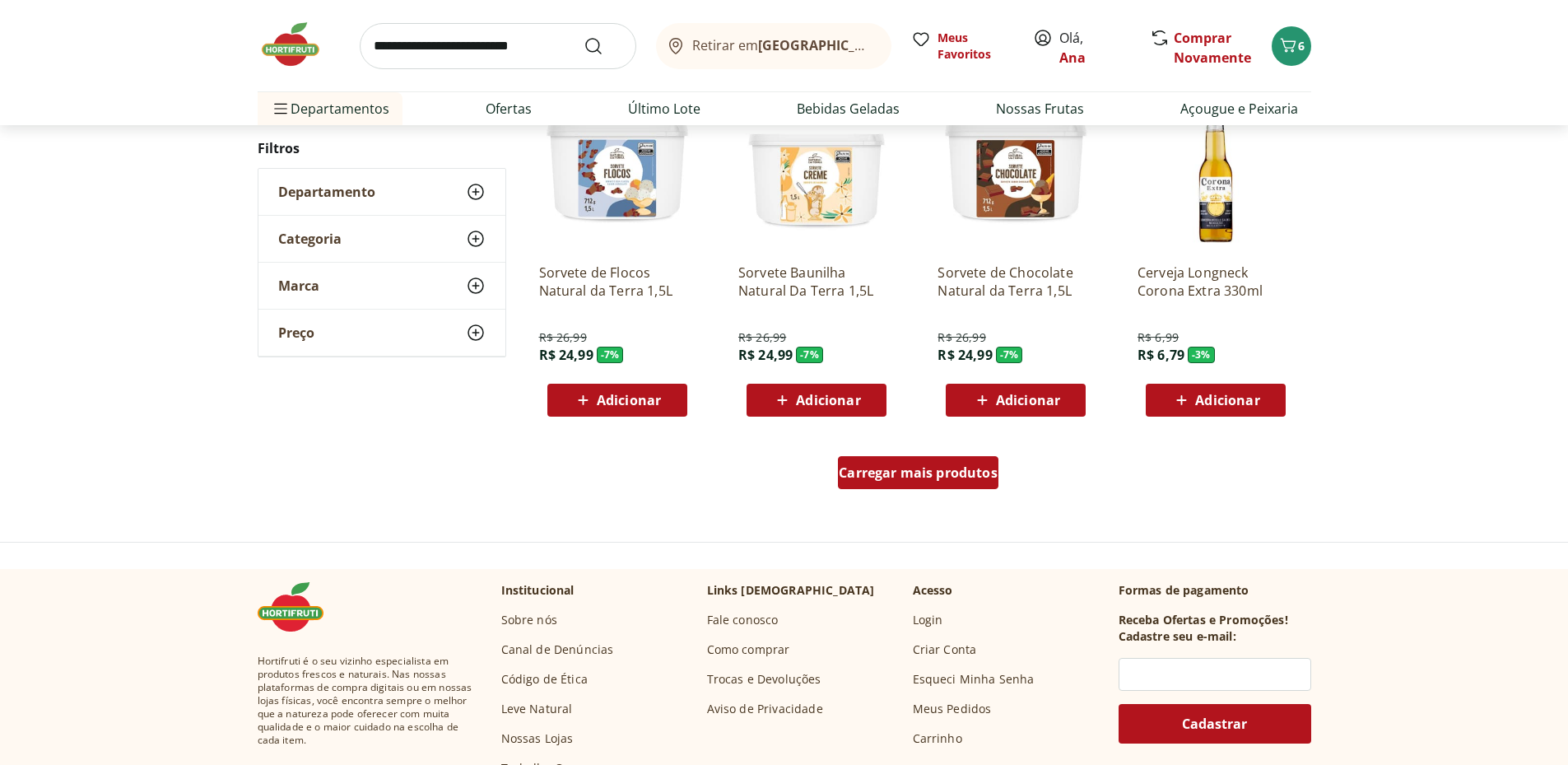
click at [929, 469] on span "Carregar mais produtos" at bounding box center [918, 472] width 158 height 13
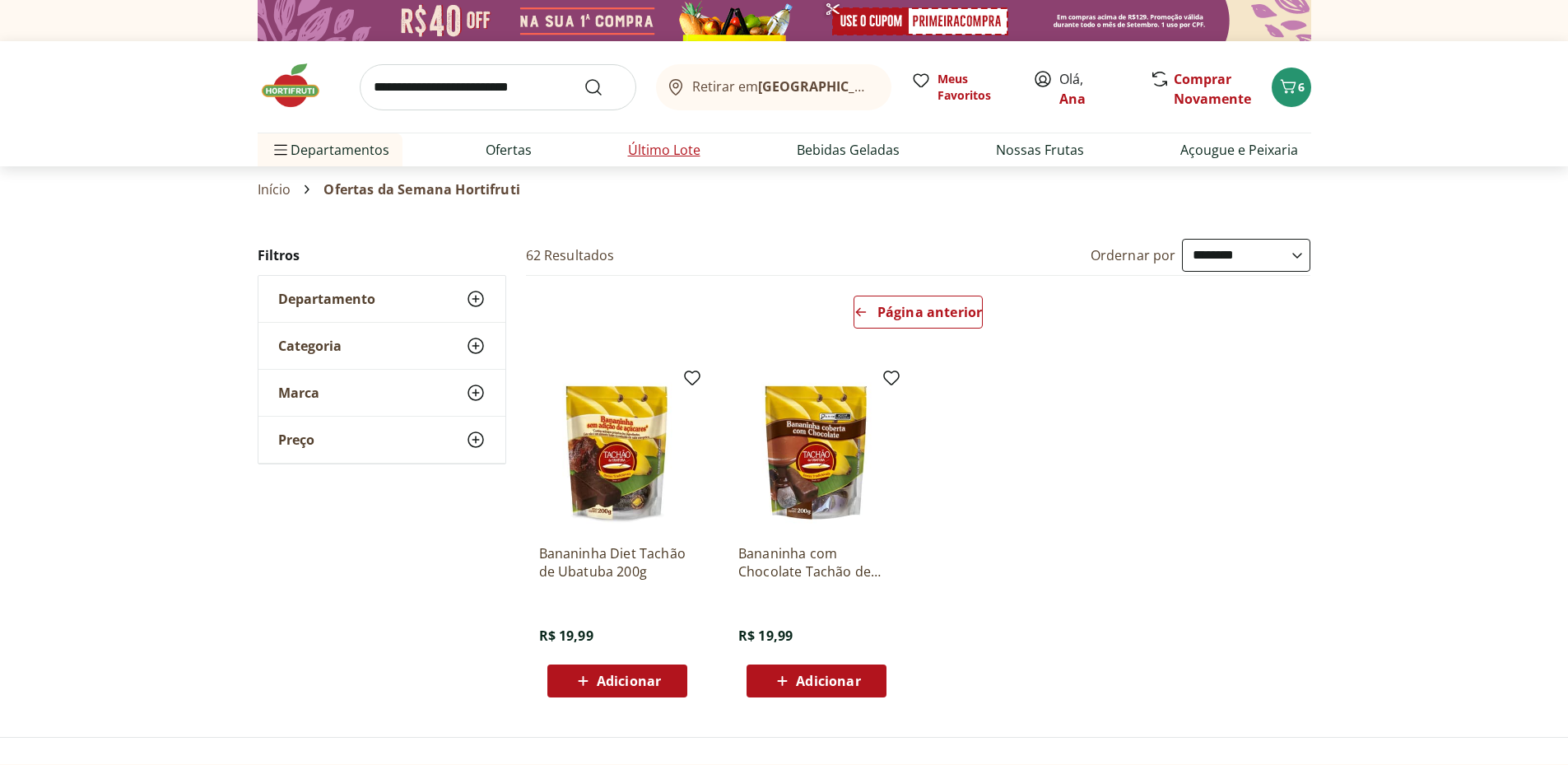
click at [667, 148] on link "Último Lote" at bounding box center [664, 150] width 73 height 20
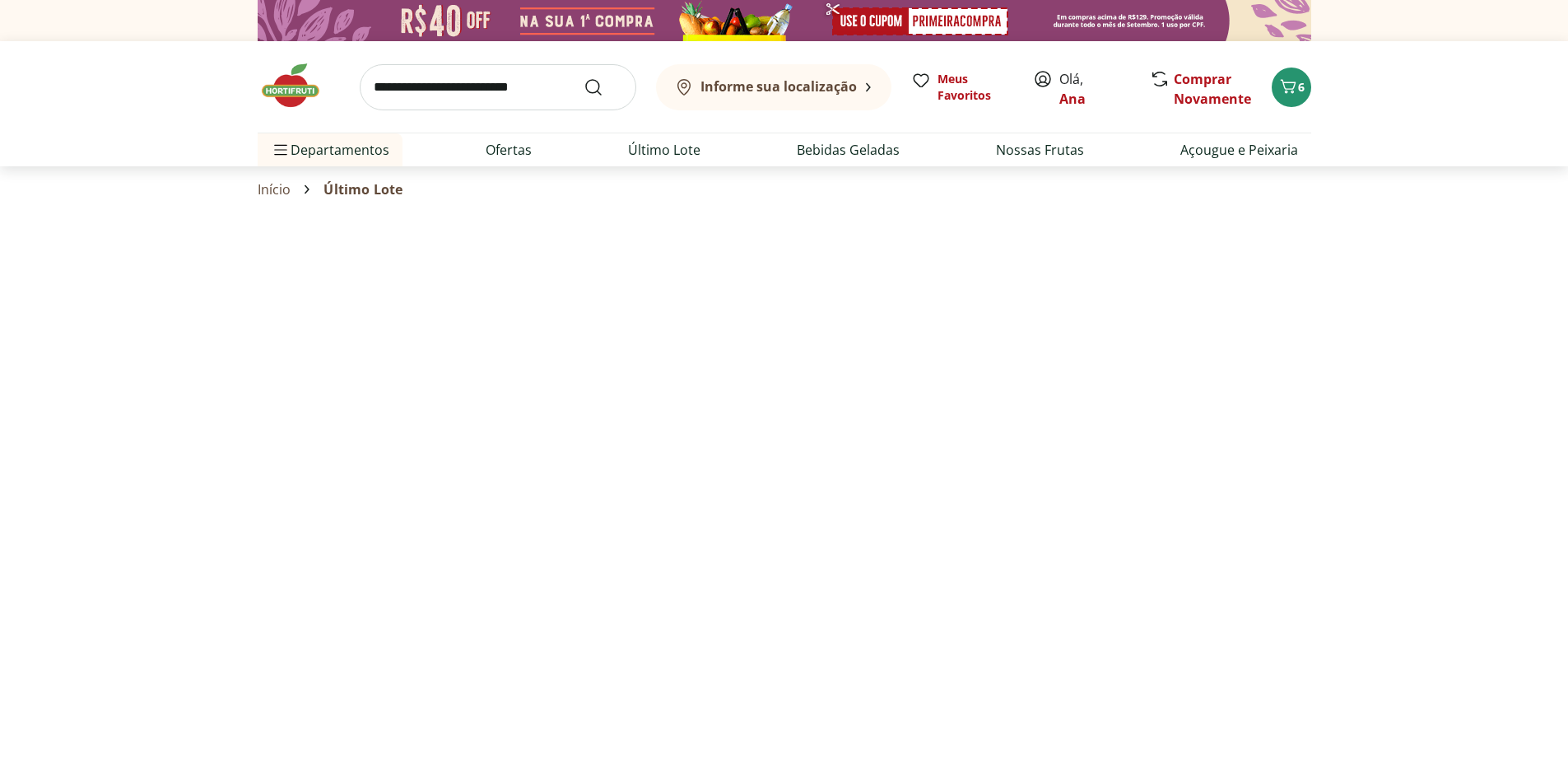
select select "**********"
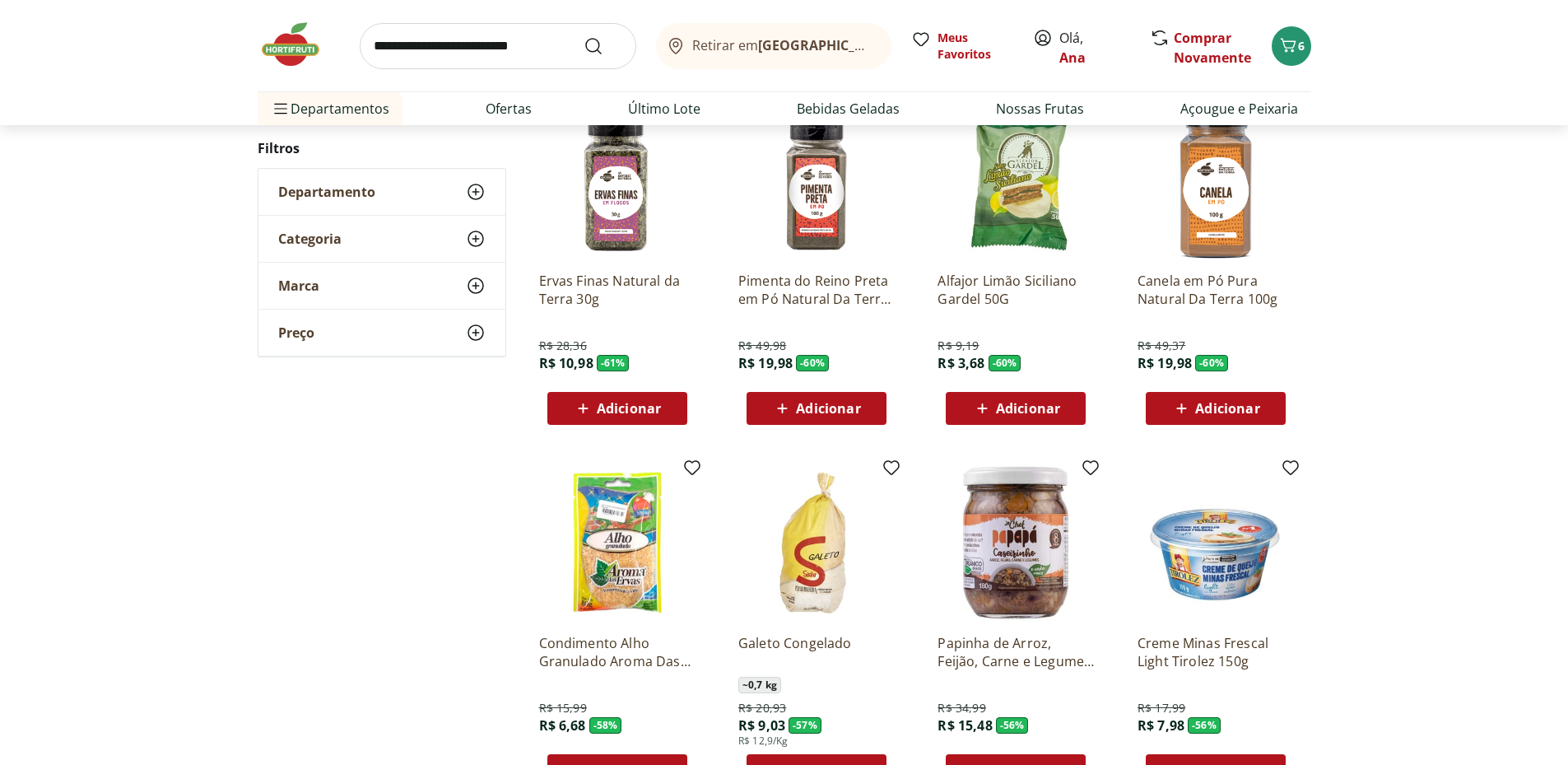
scroll to position [824, 0]
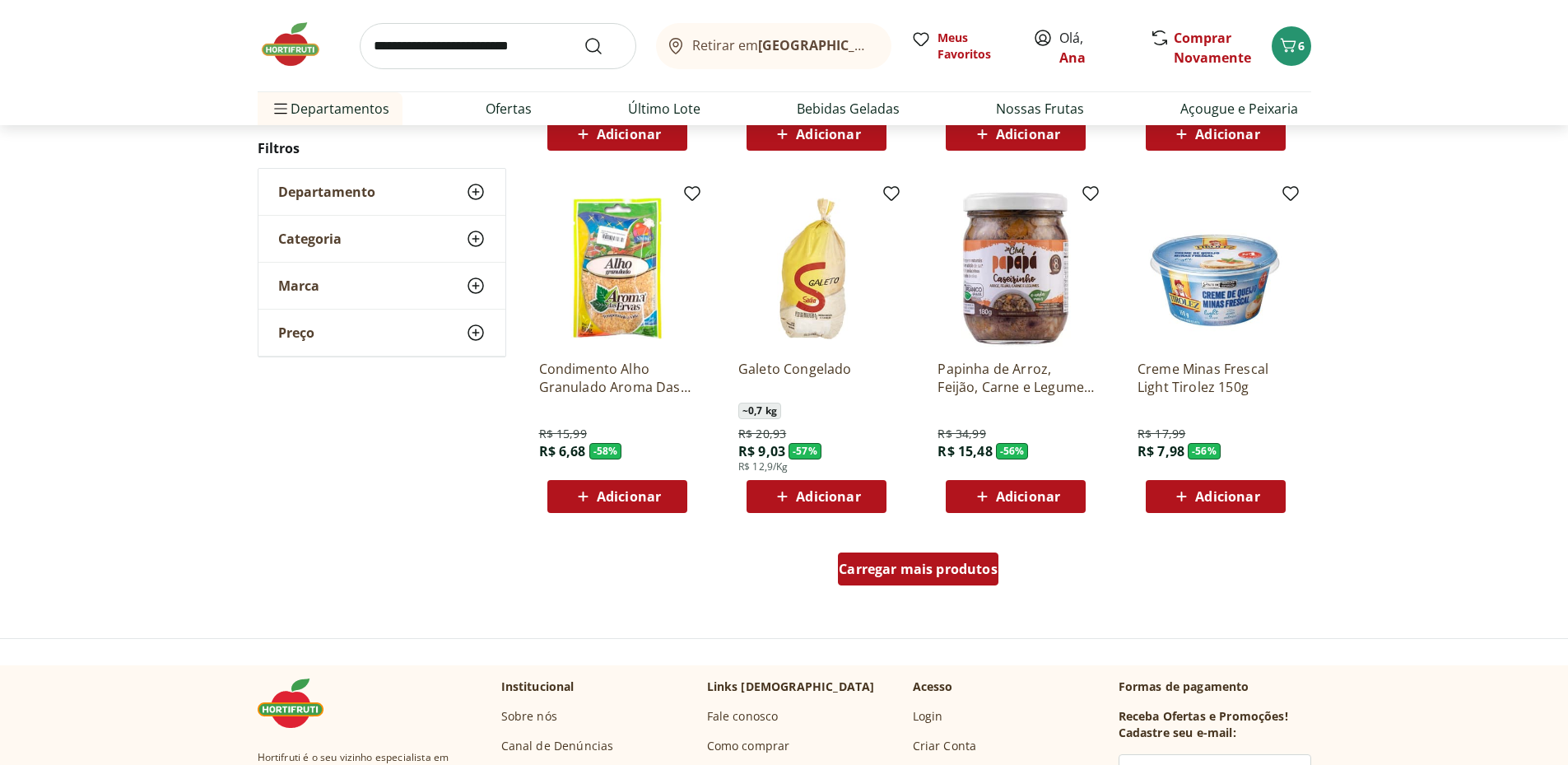
click at [900, 570] on span "Carregar mais produtos" at bounding box center [918, 569] width 158 height 13
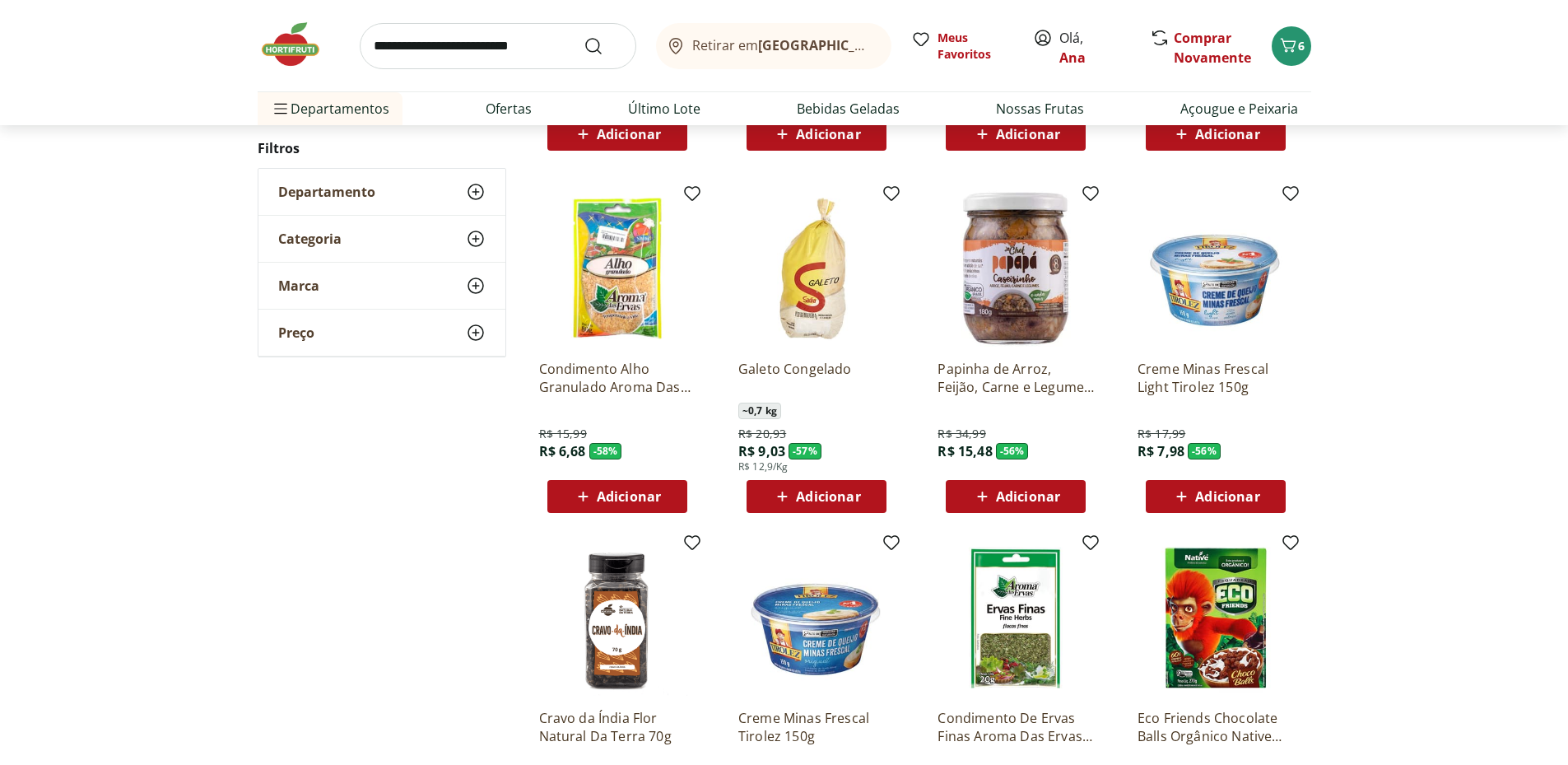
scroll to position [1099, 0]
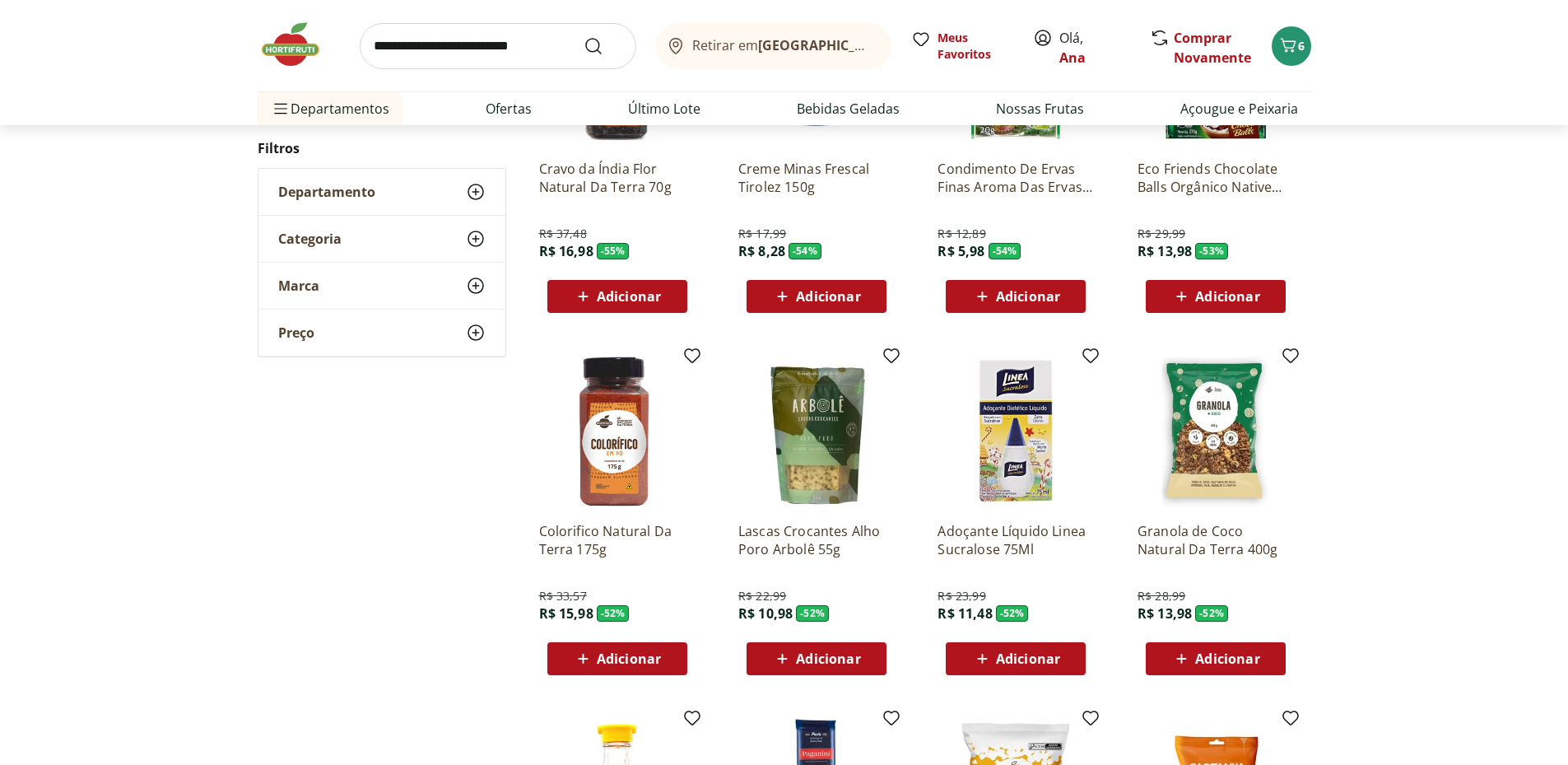
scroll to position [935, 0]
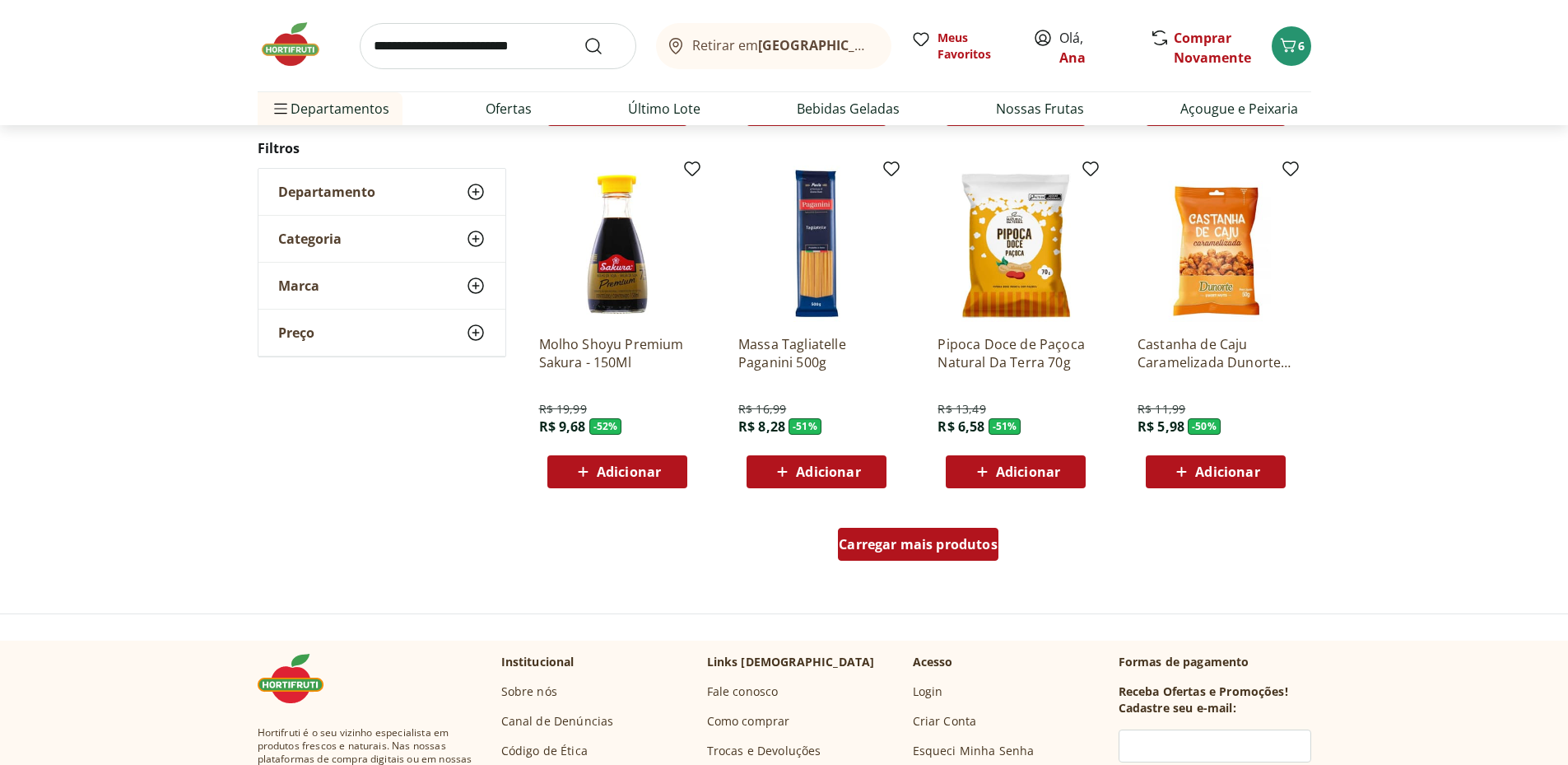
click at [915, 552] on span "Carregar mais produtos" at bounding box center [918, 544] width 158 height 13
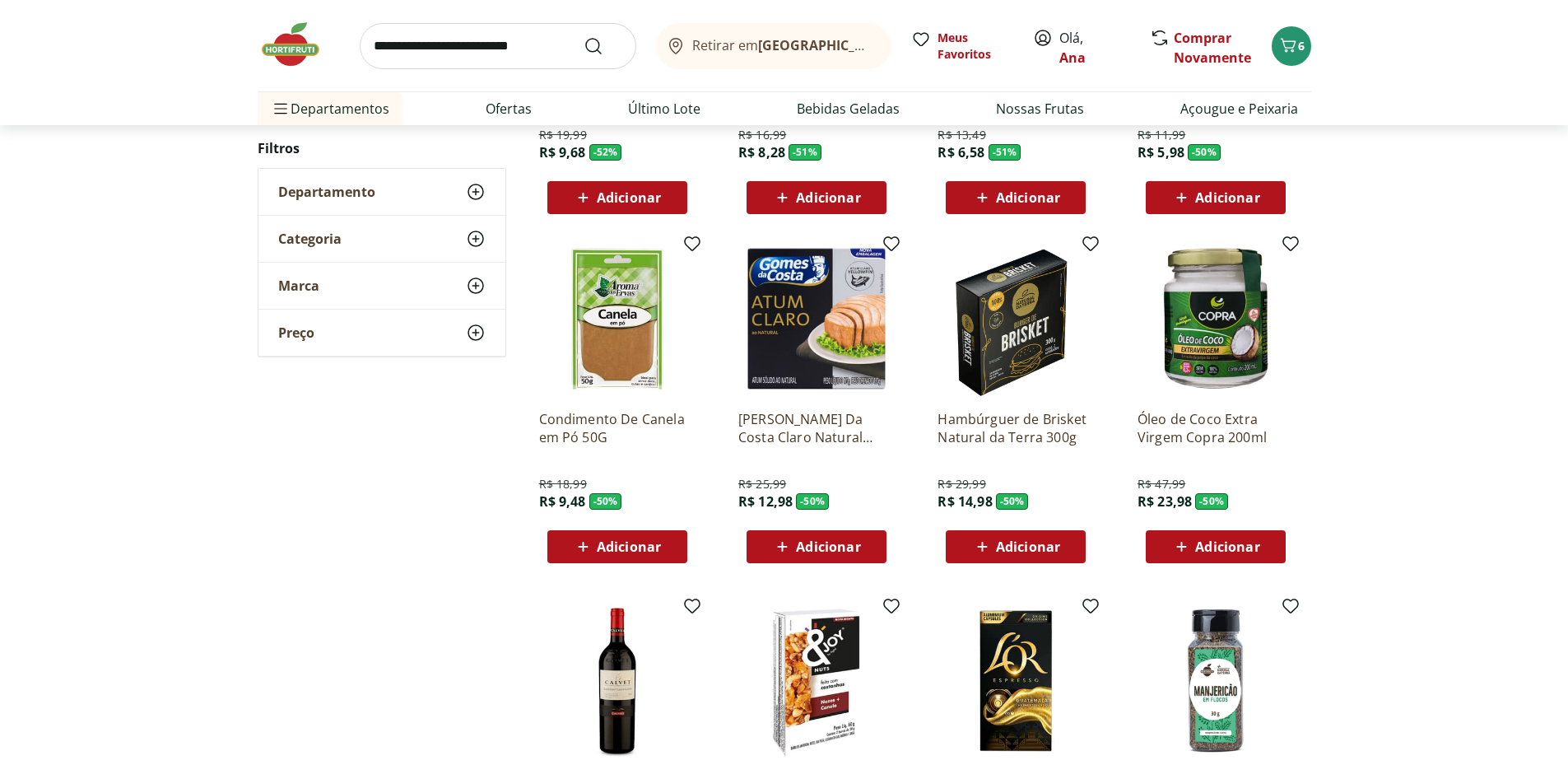
scroll to position [409, 0]
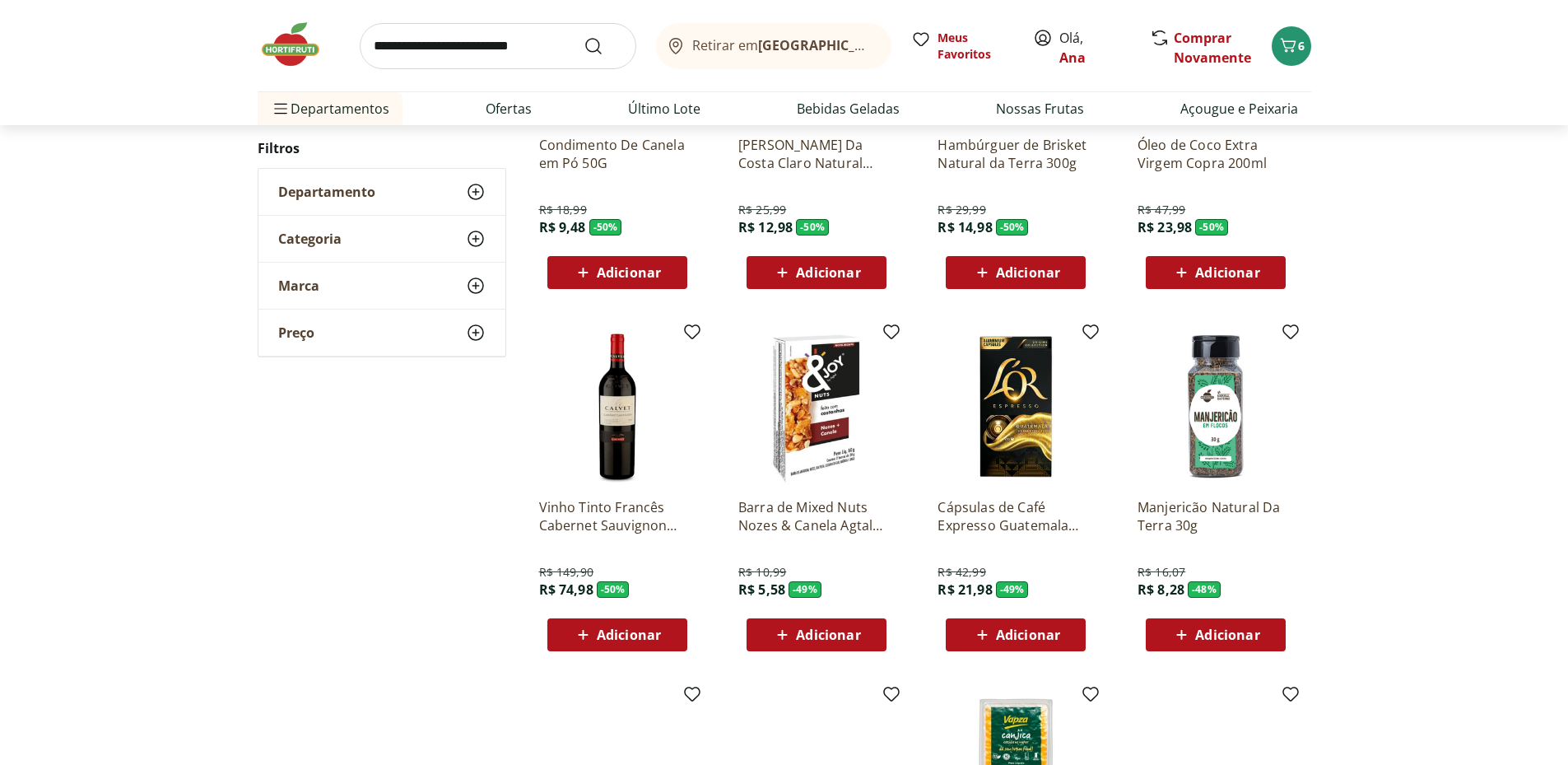
scroll to position [957, 0]
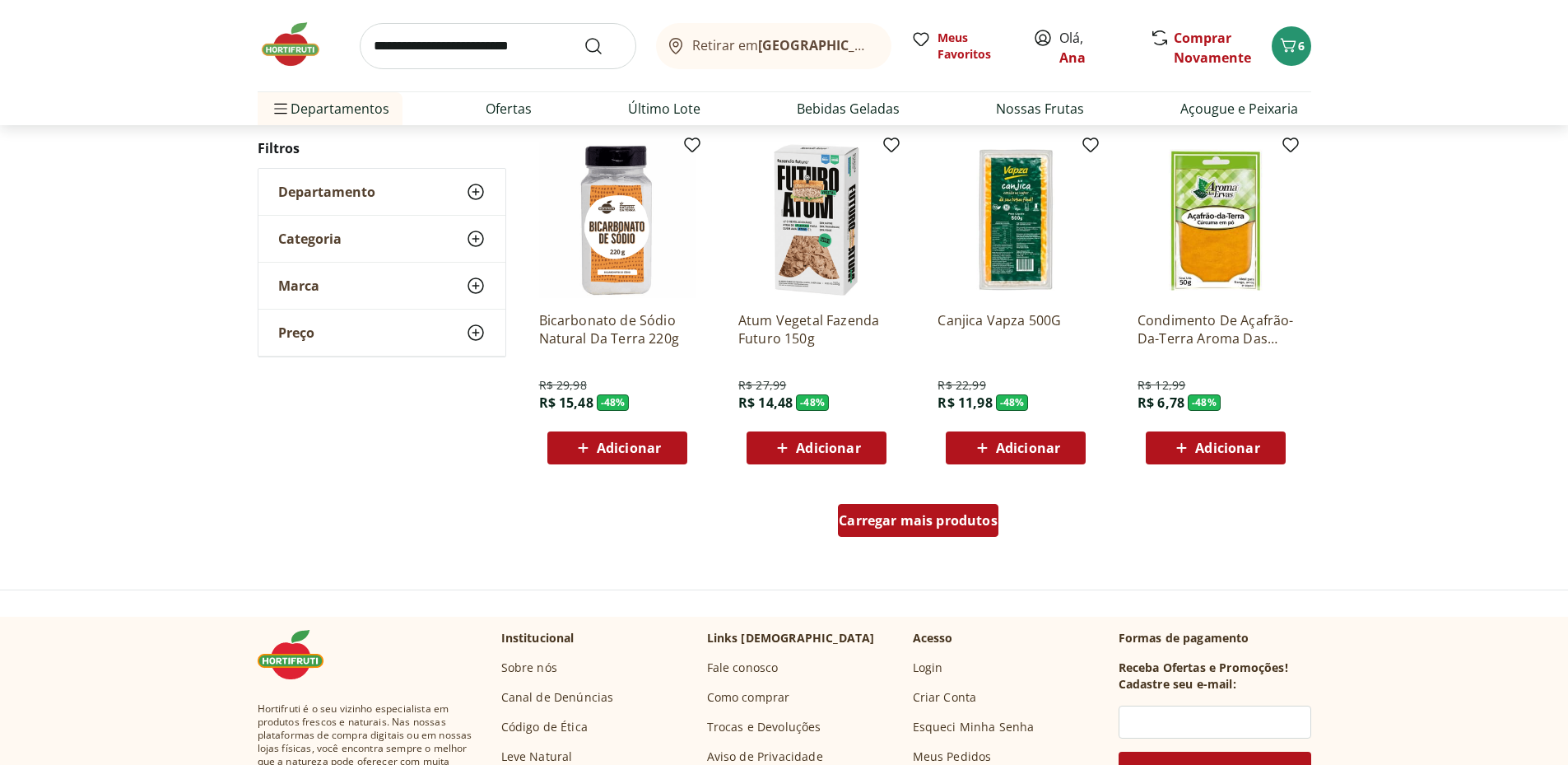
click at [915, 518] on span "Carregar mais produtos" at bounding box center [918, 520] width 158 height 13
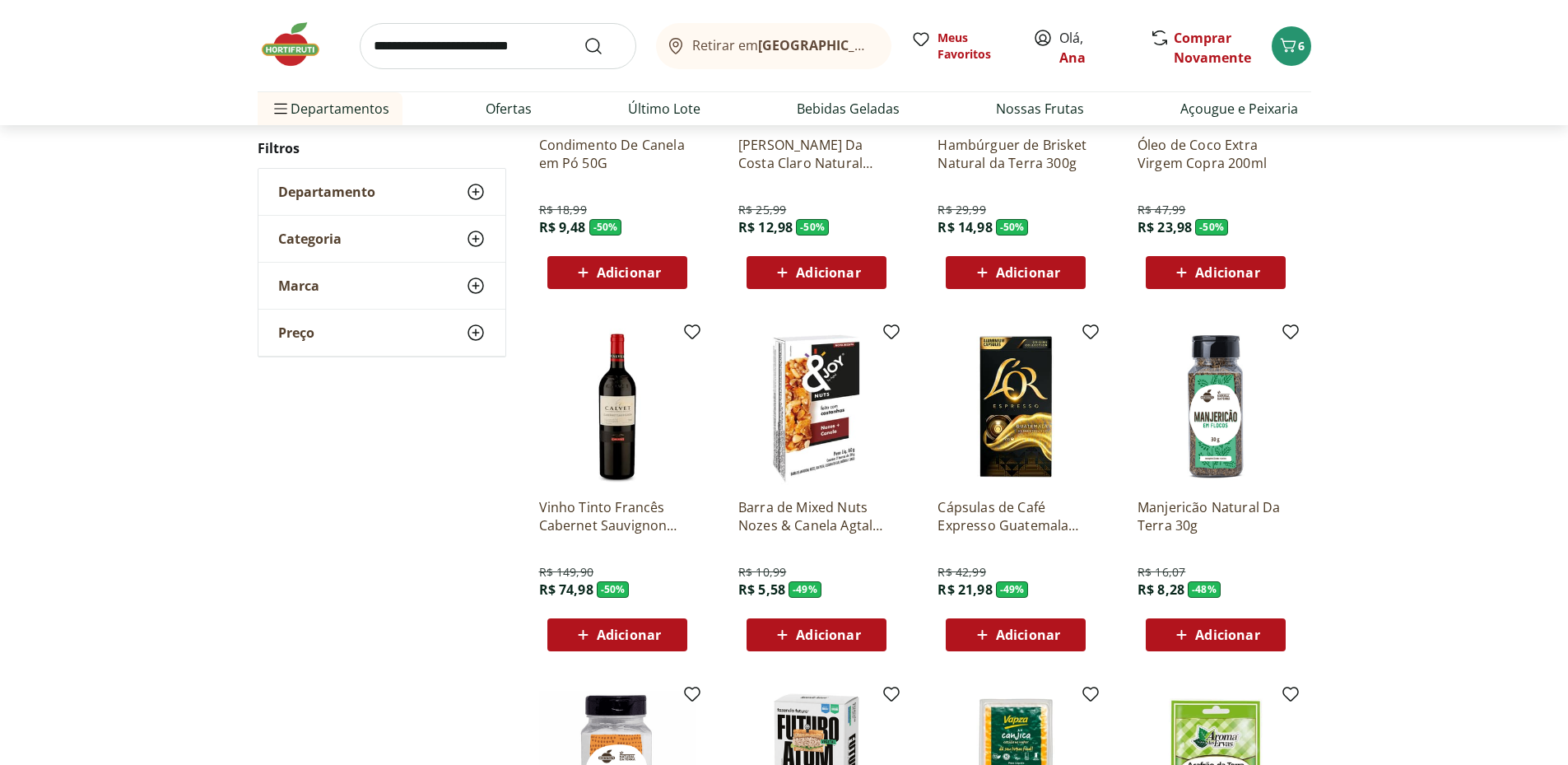
scroll to position [135, 0]
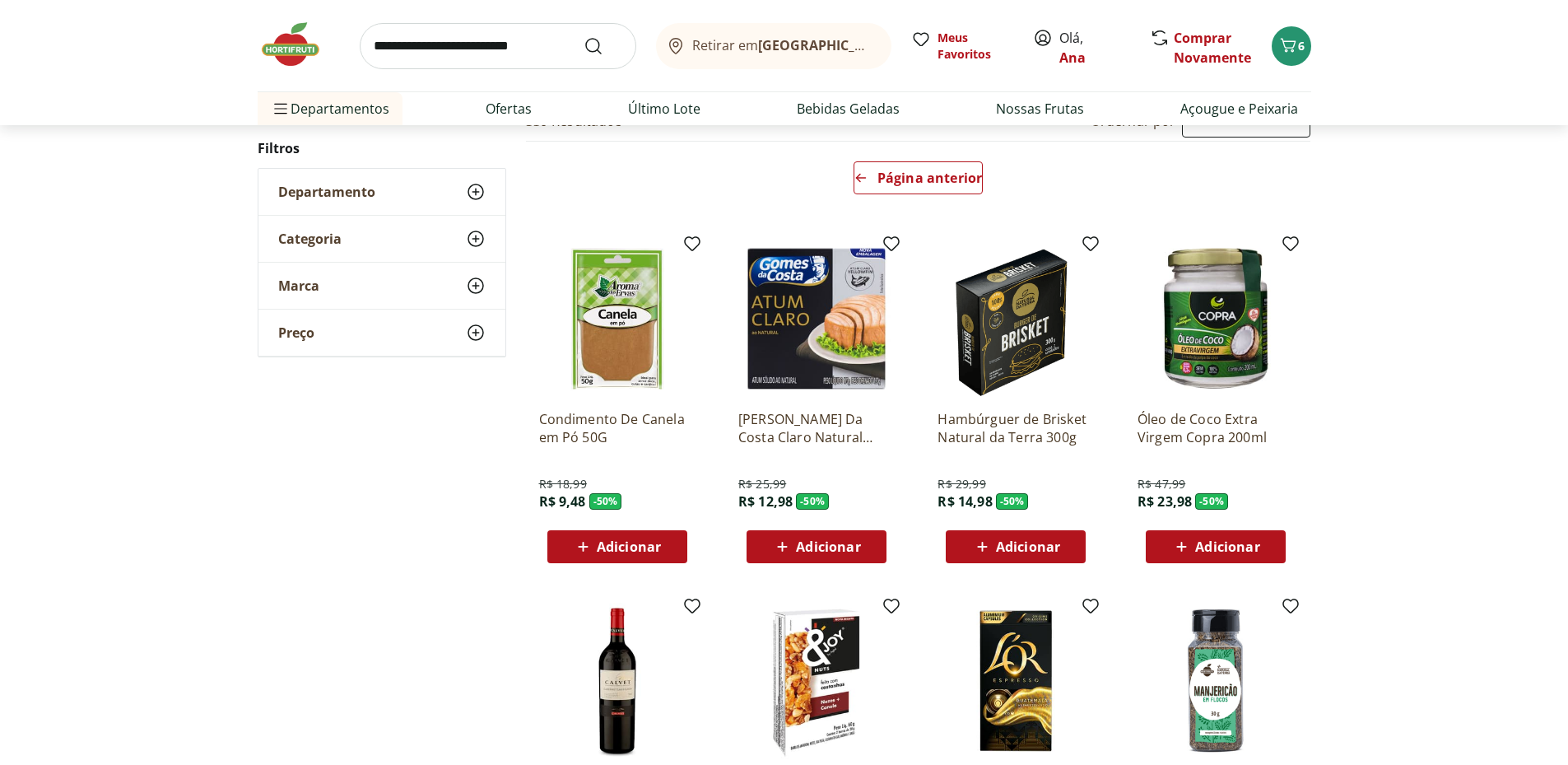
click at [611, 541] on span "Adicionar" at bounding box center [629, 547] width 64 height 13
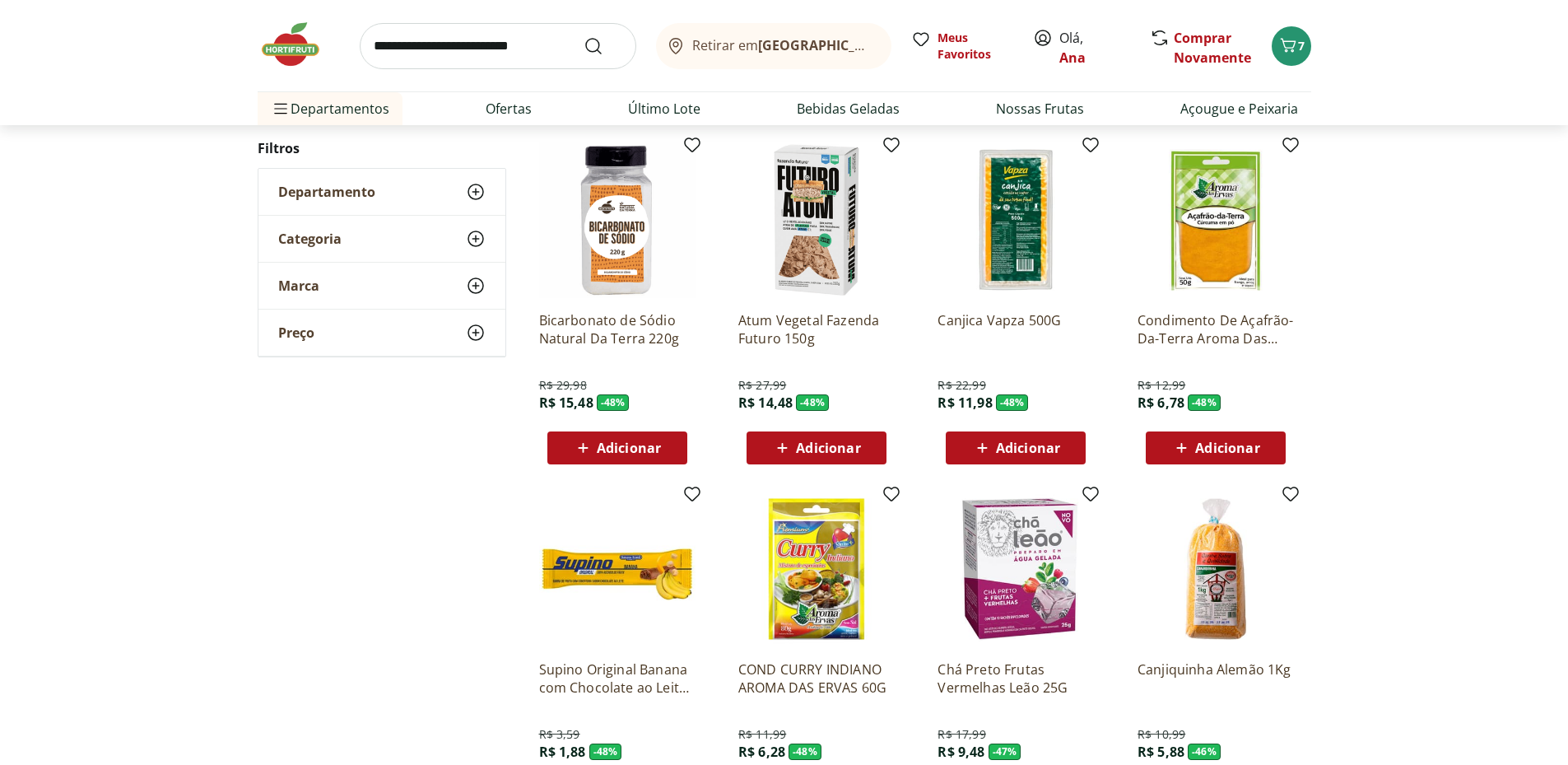
scroll to position [1232, 0]
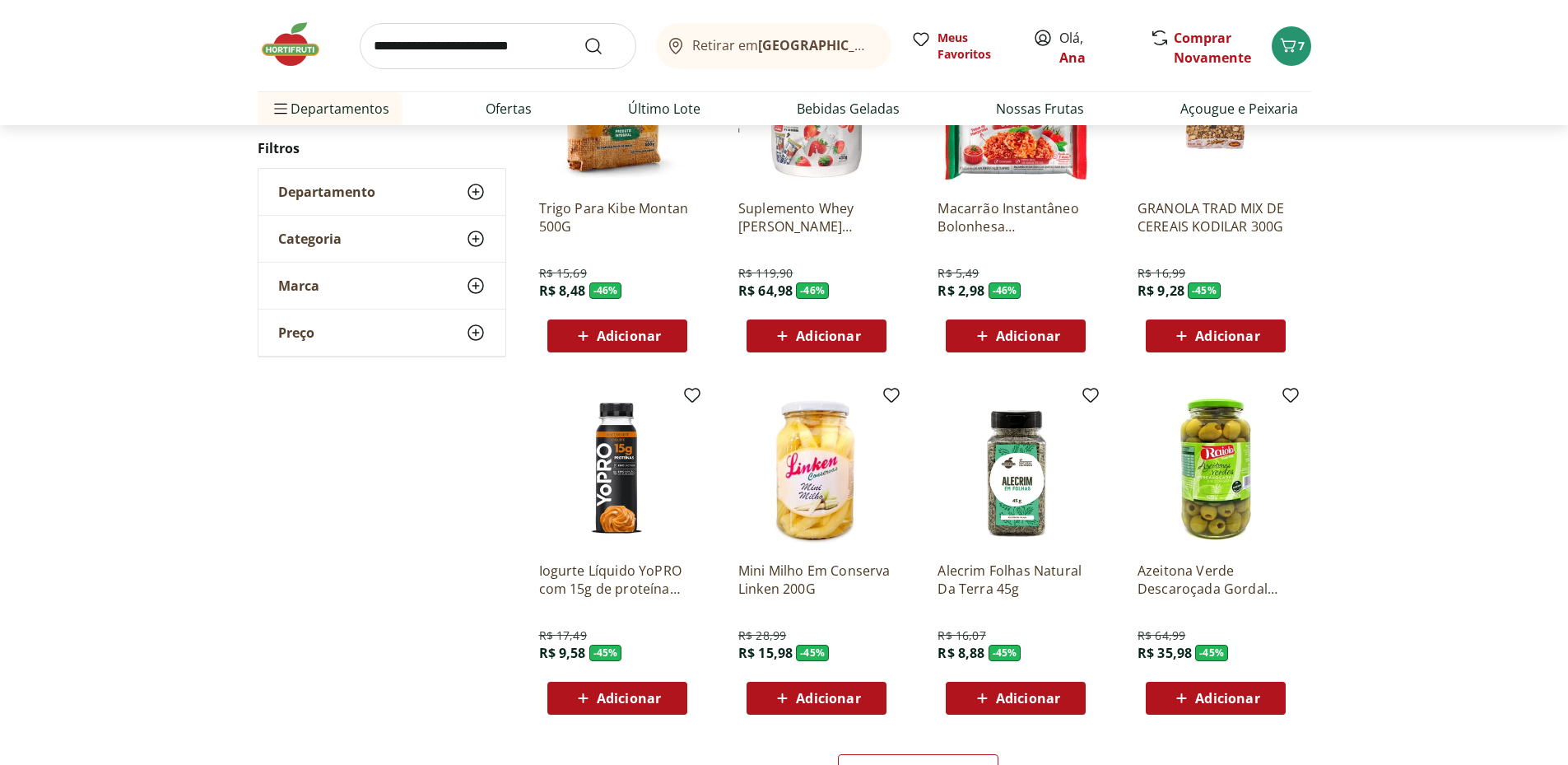
scroll to position [981, 0]
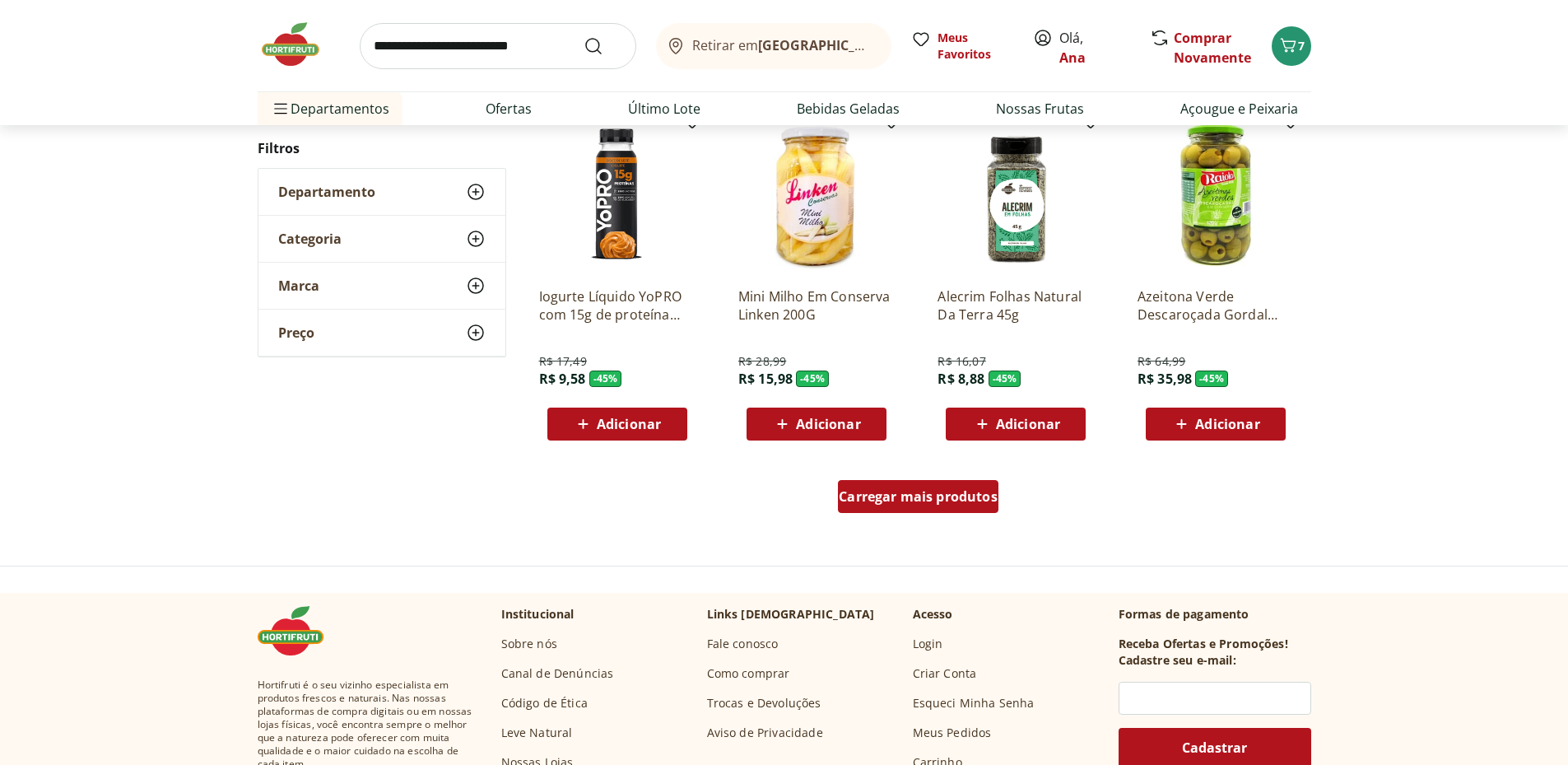
click at [924, 504] on span "Carregar mais produtos" at bounding box center [918, 496] width 158 height 13
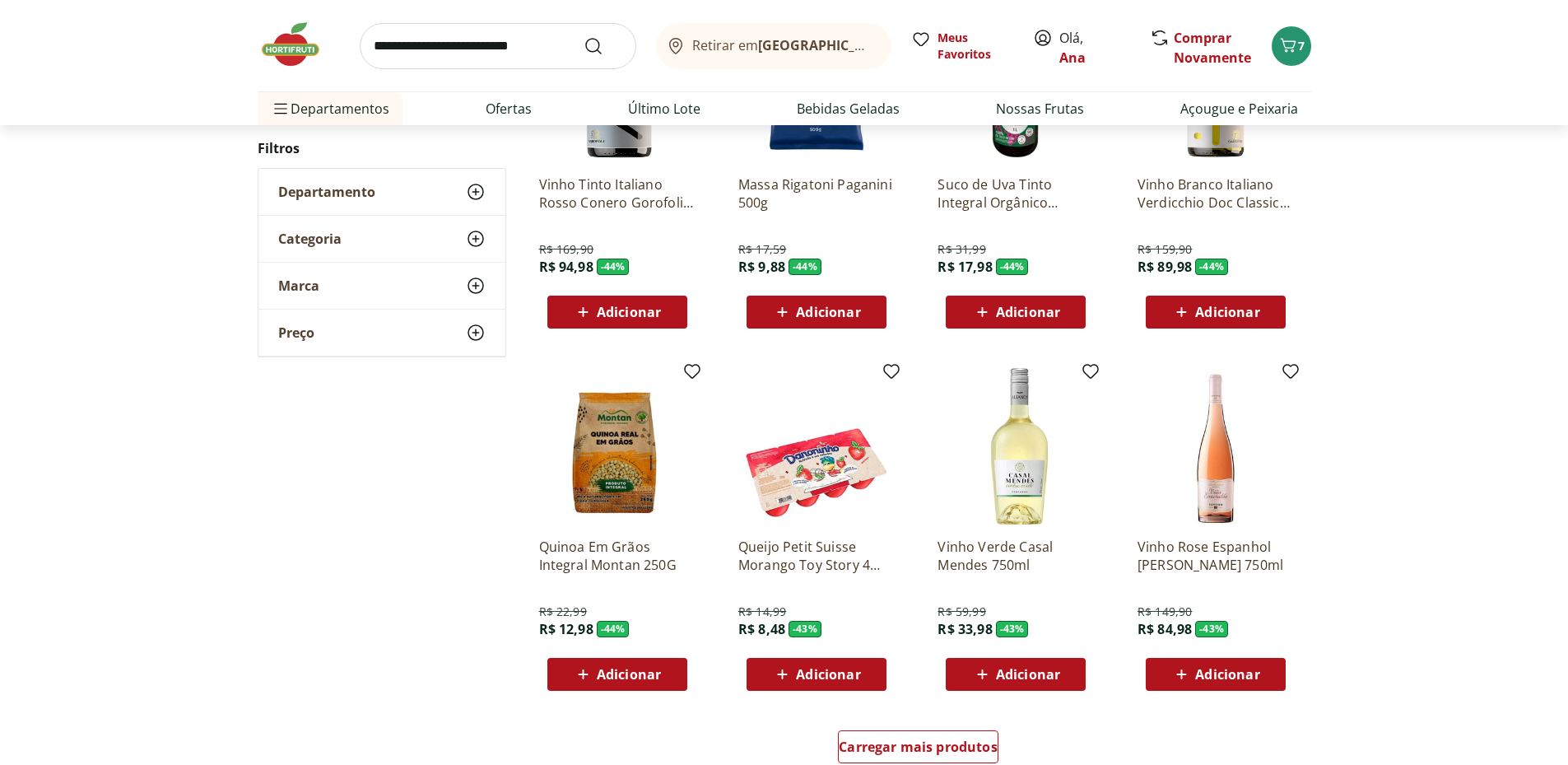
scroll to position [1006, 0]
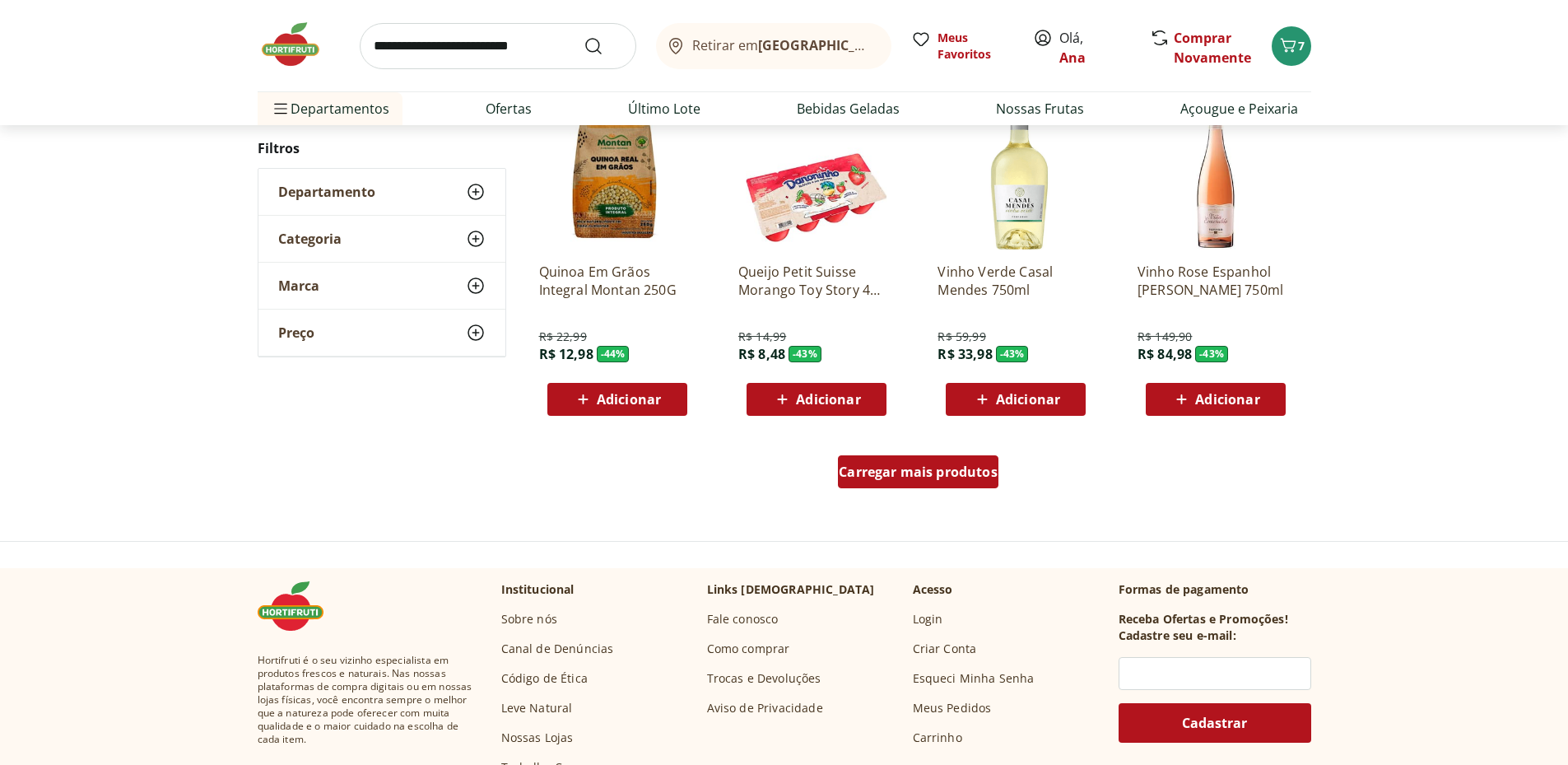
click at [917, 479] on span "Carregar mais produtos" at bounding box center [918, 472] width 158 height 13
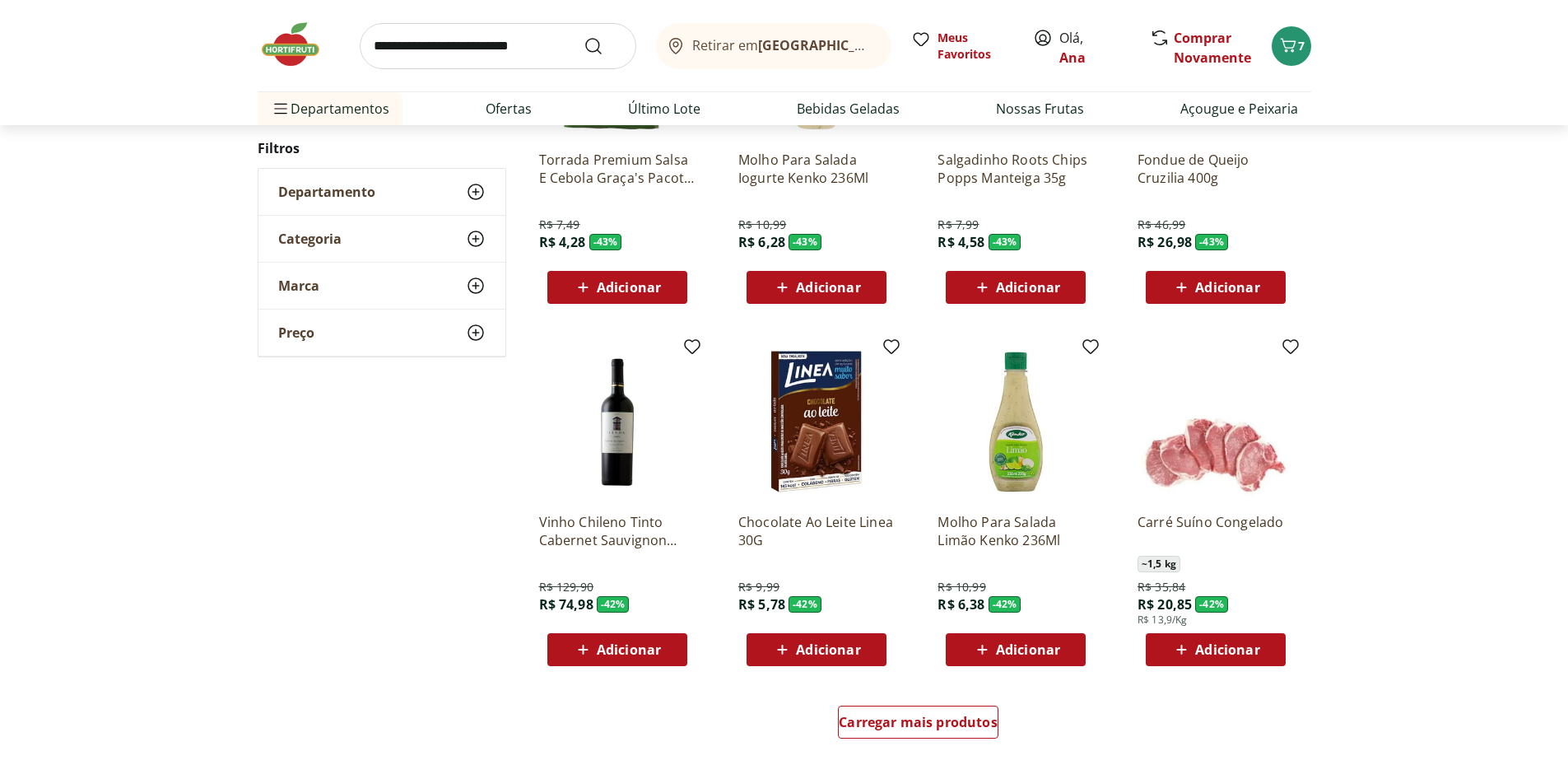
scroll to position [1030, 0]
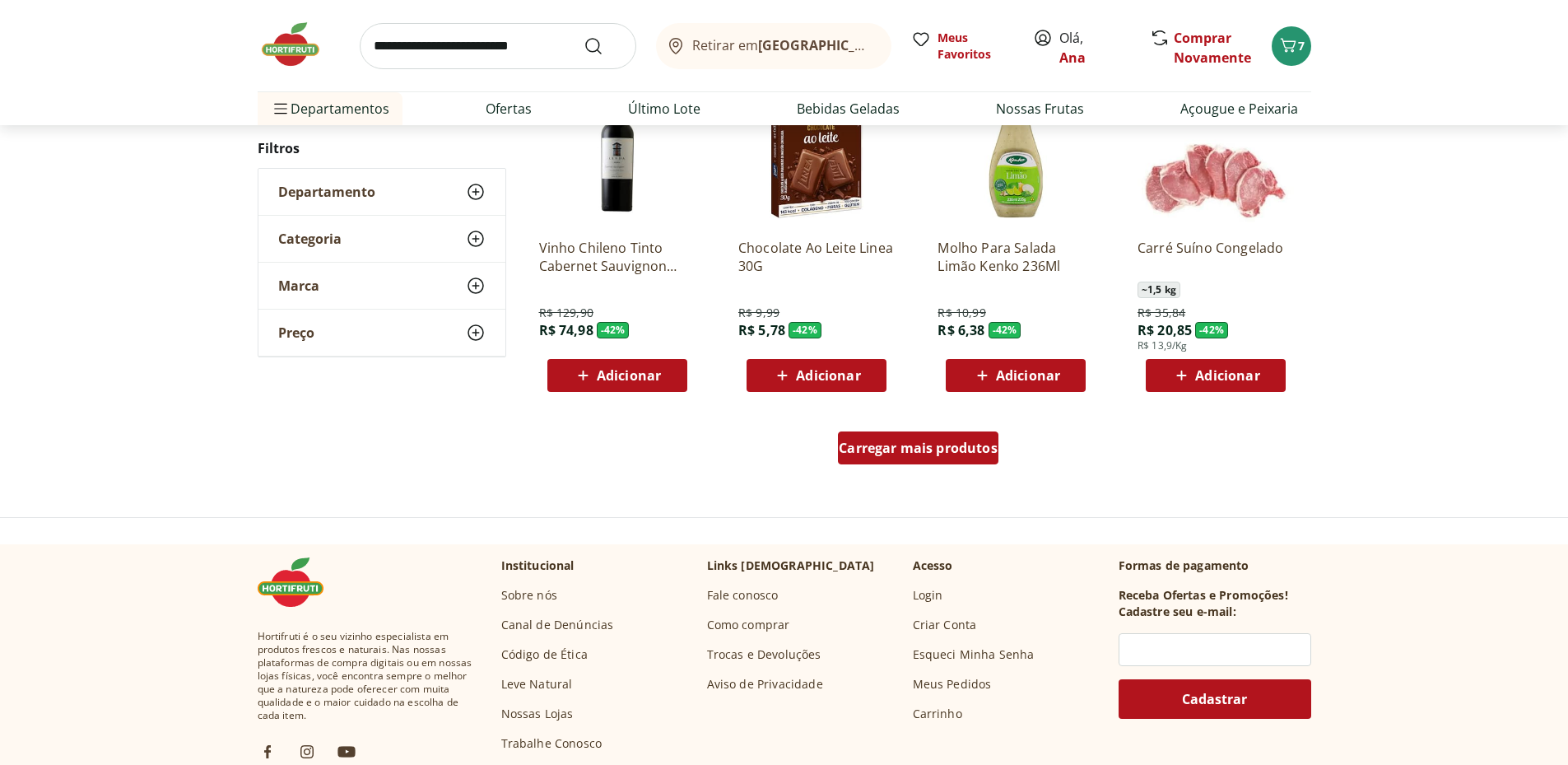
click at [918, 451] on span "Carregar mais produtos" at bounding box center [918, 448] width 158 height 13
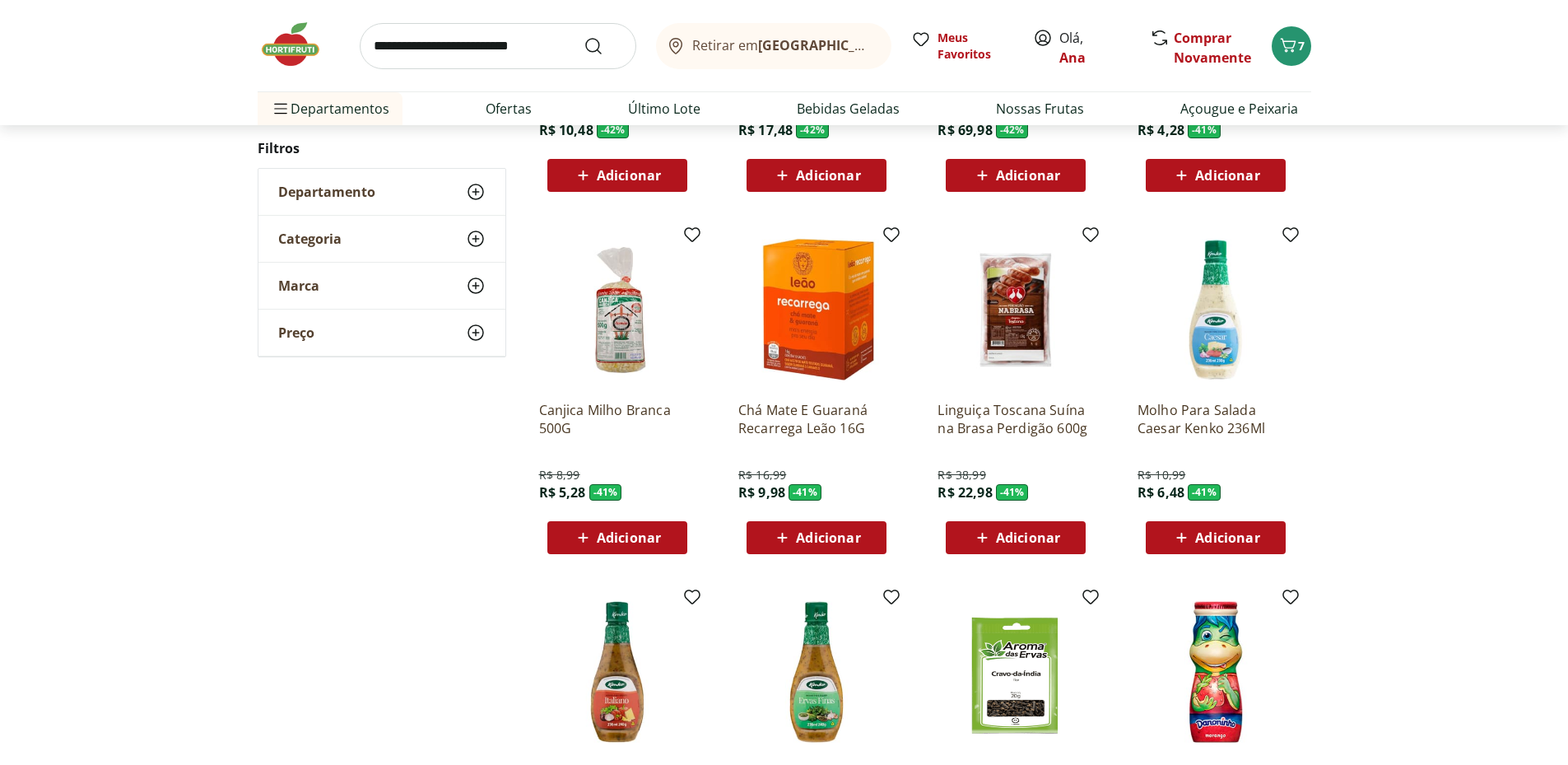
scroll to position [780, 0]
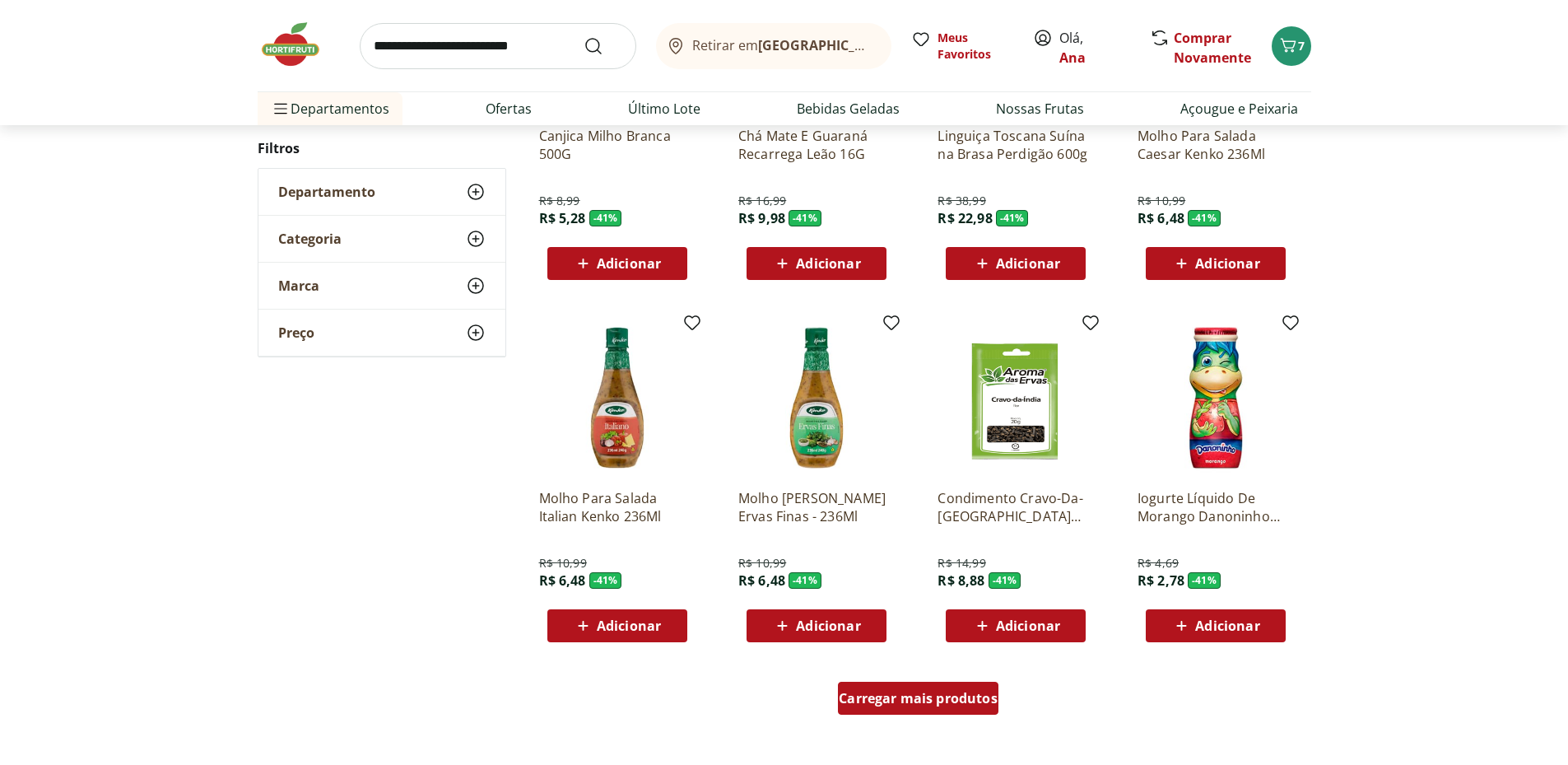
click at [932, 697] on span "Carregar mais produtos" at bounding box center [918, 698] width 158 height 13
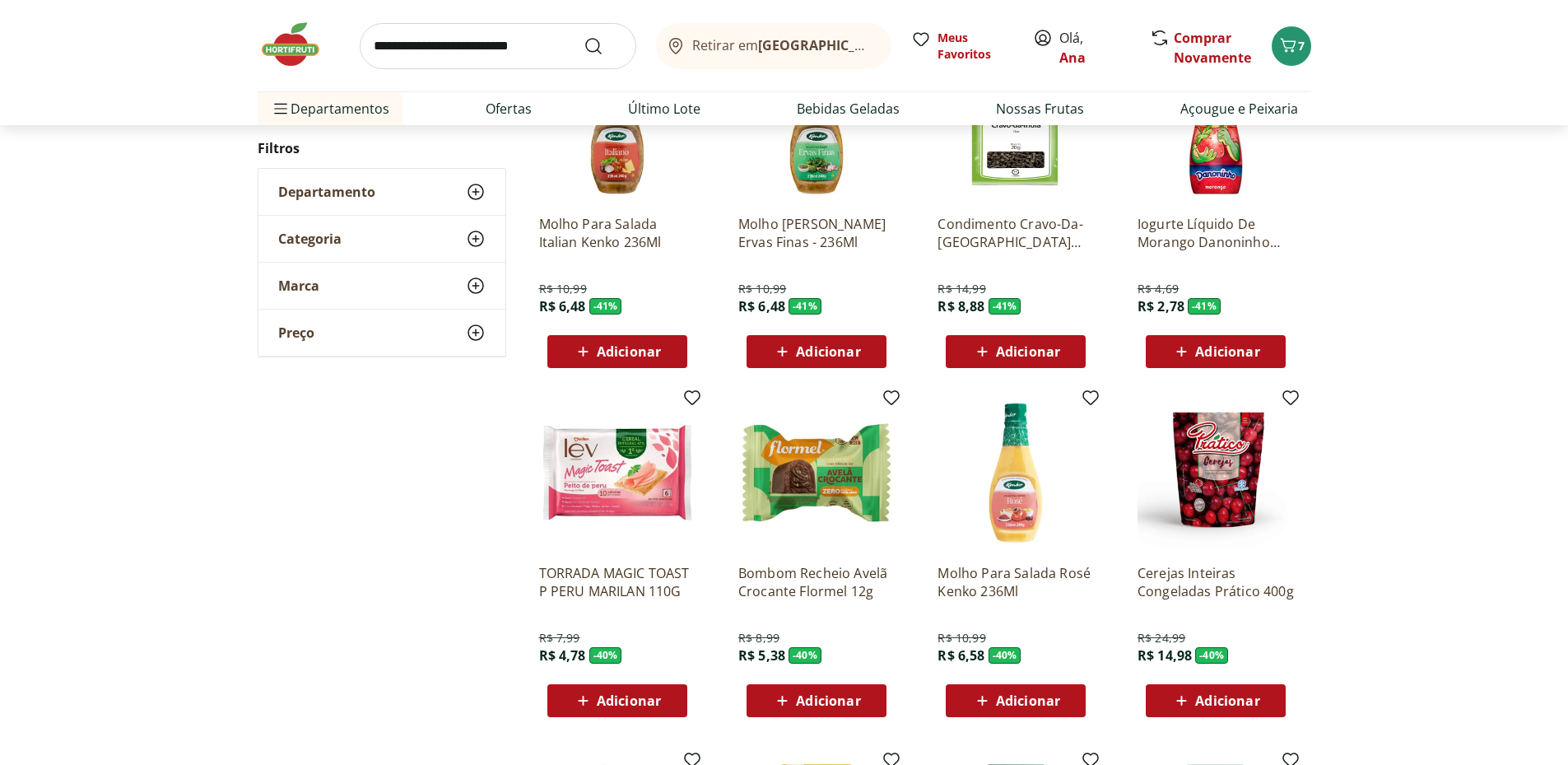
scroll to position [1330, 0]
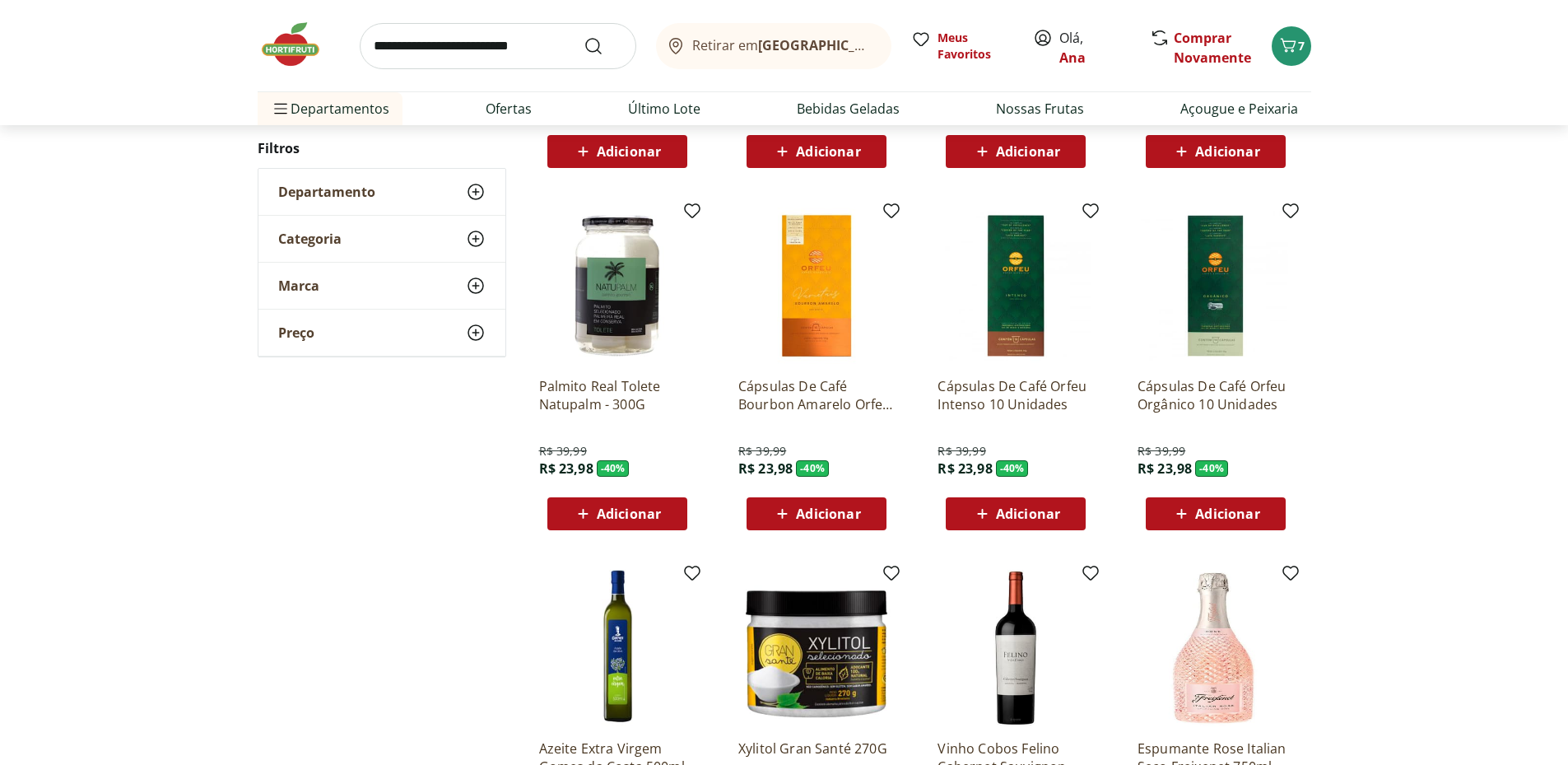
scroll to position [804, 0]
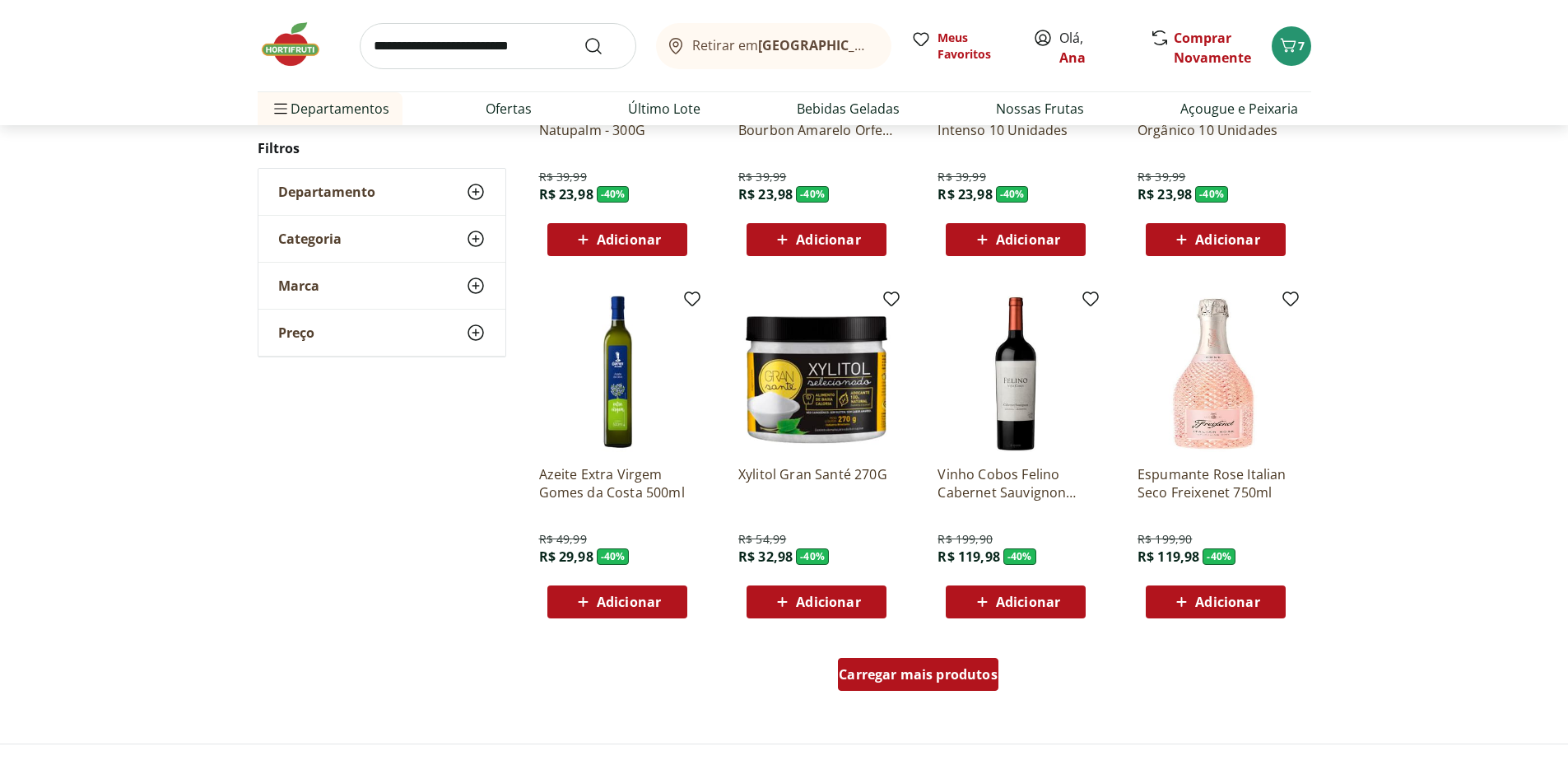
click at [939, 679] on span "Carregar mais produtos" at bounding box center [918, 674] width 158 height 13
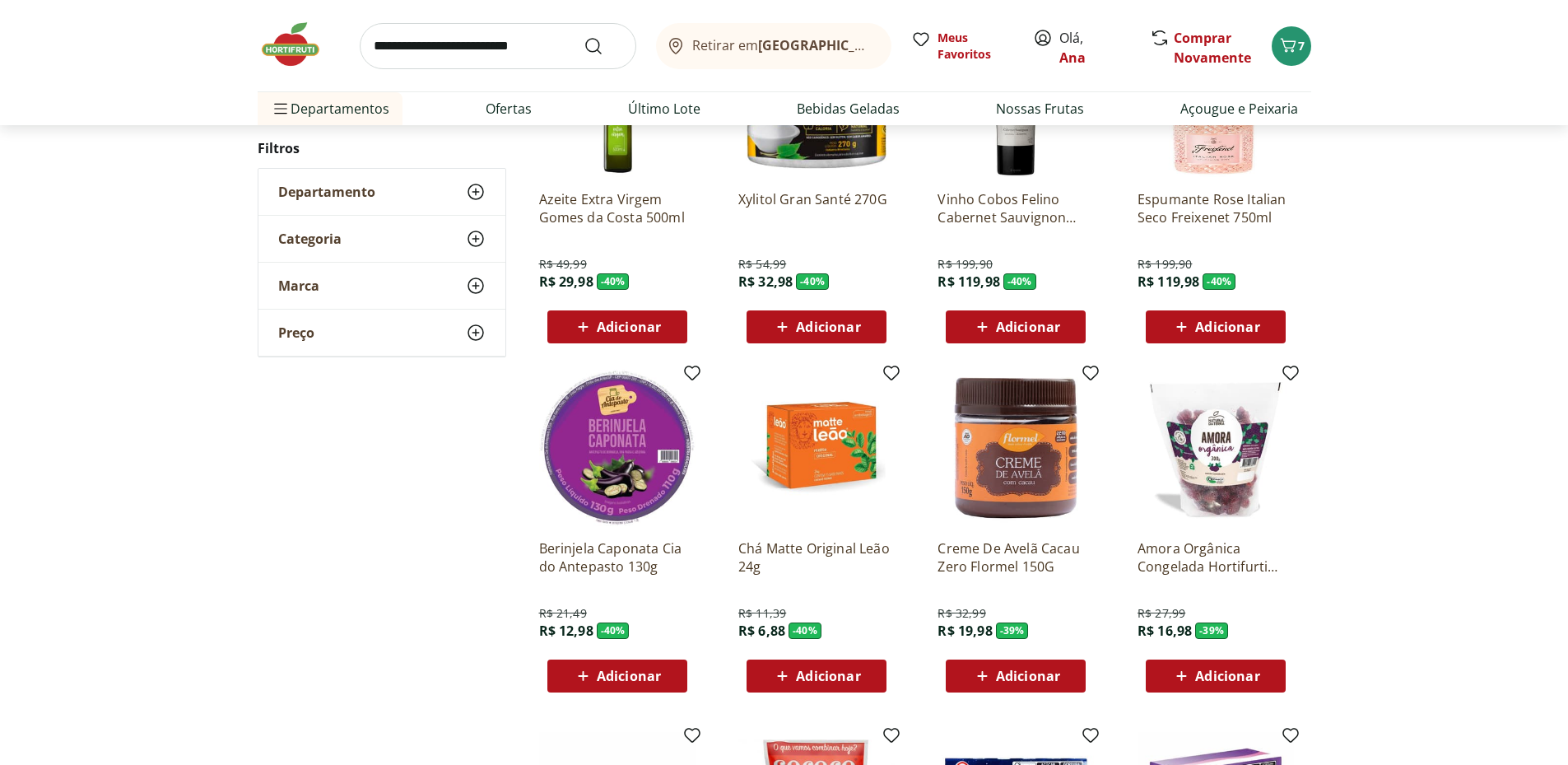
scroll to position [1353, 0]
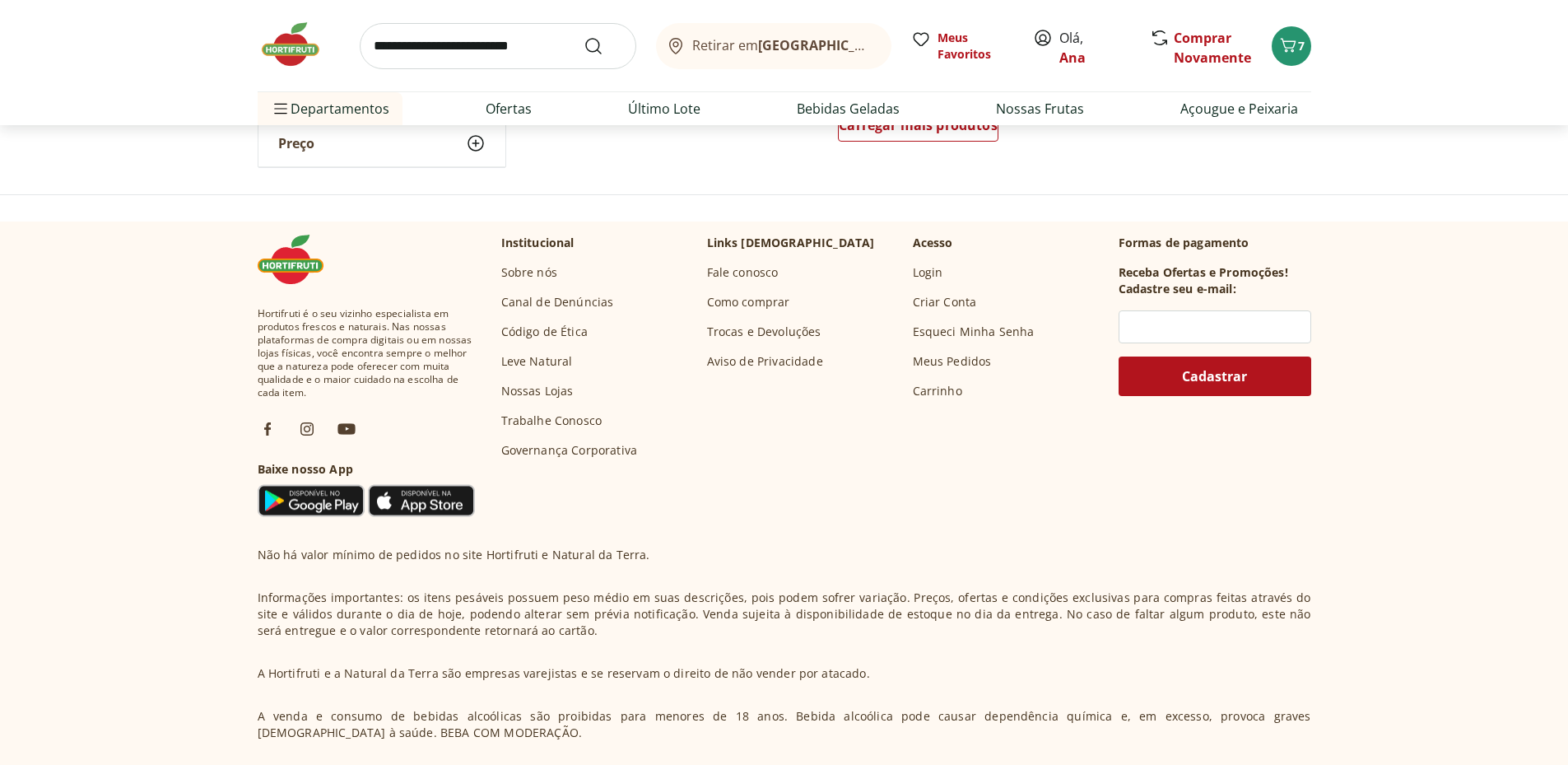
scroll to position [829, 0]
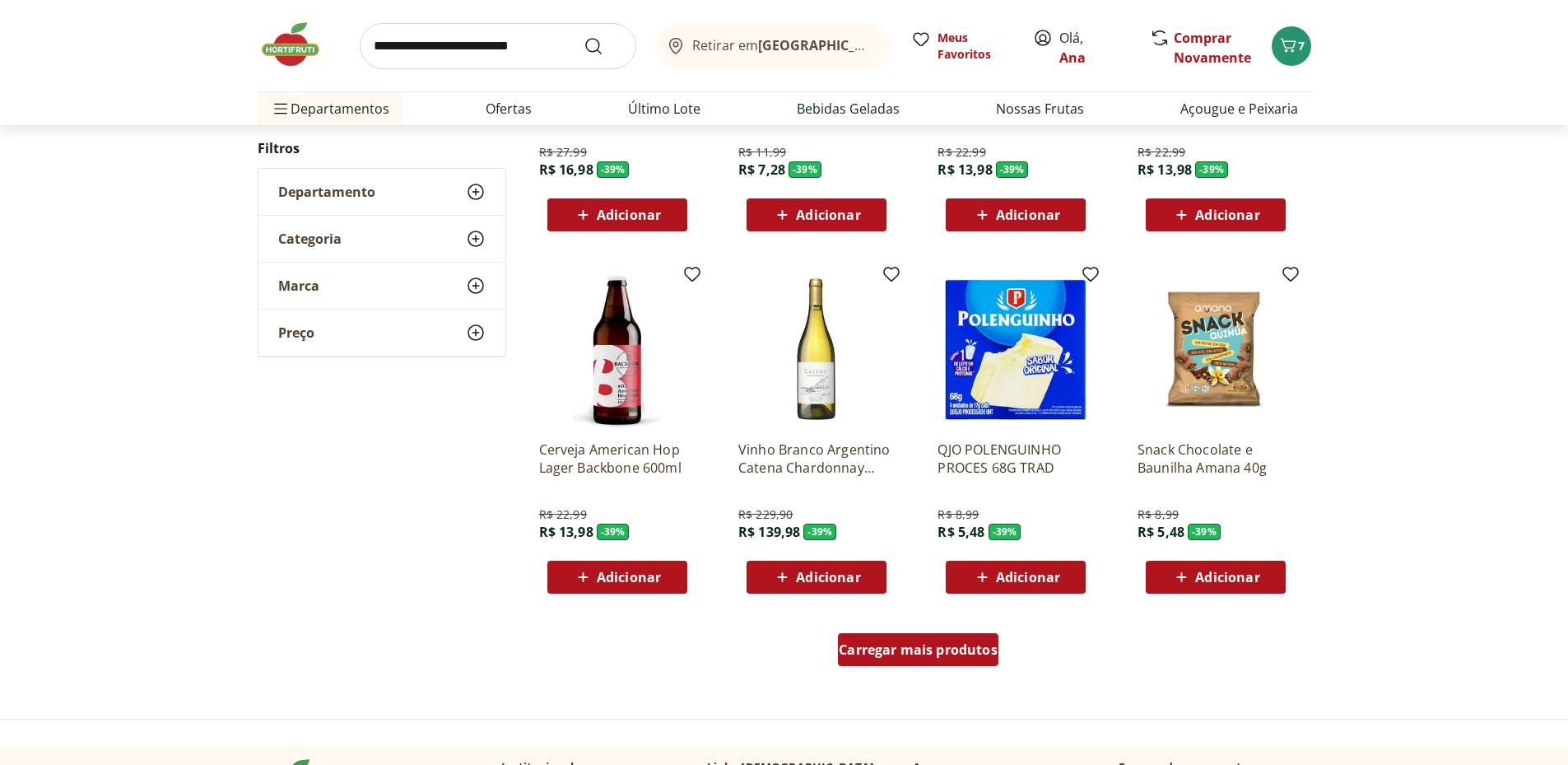
click at [911, 656] on span "Carregar mais produtos" at bounding box center [918, 649] width 158 height 13
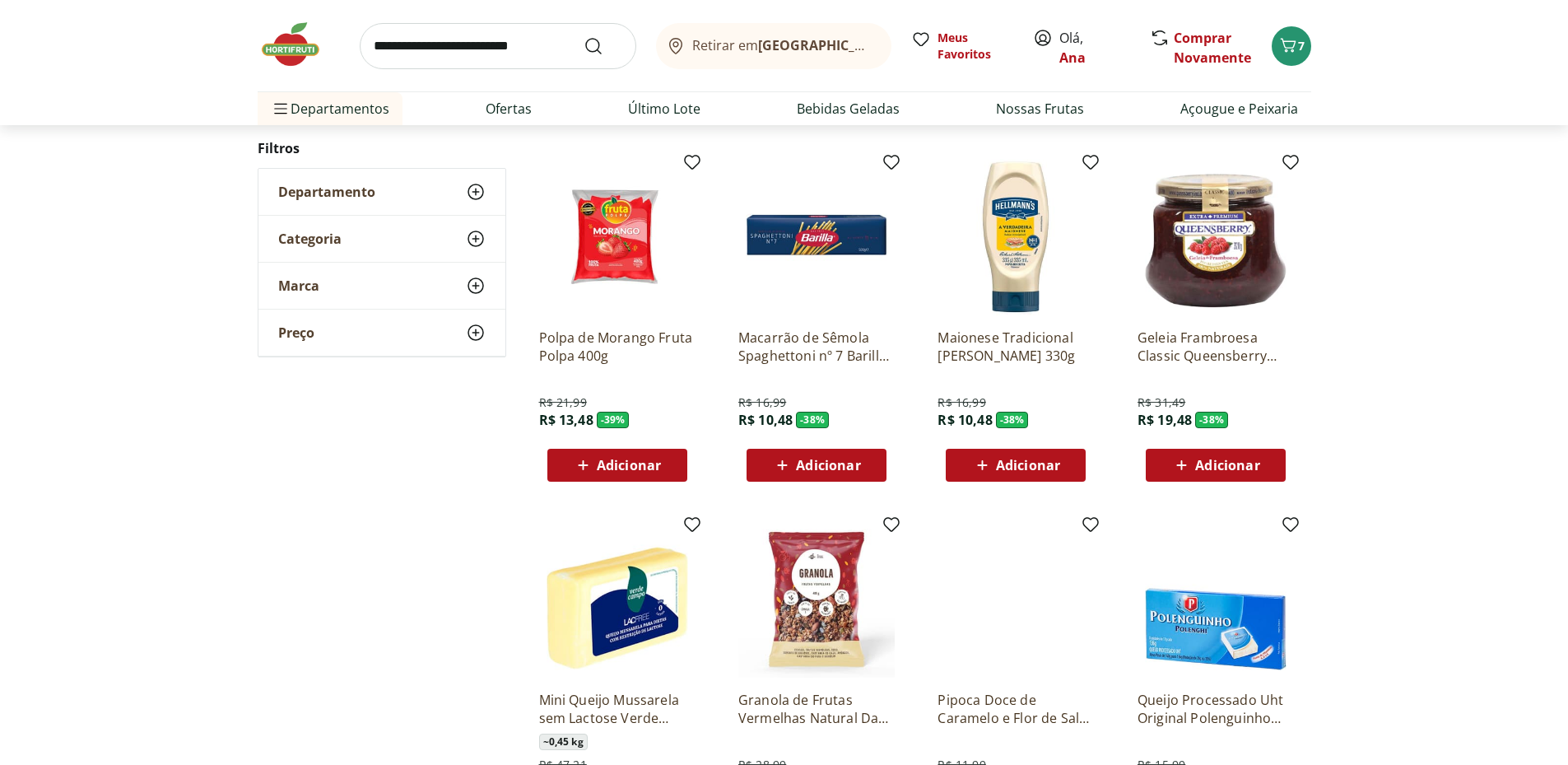
scroll to position [853, 0]
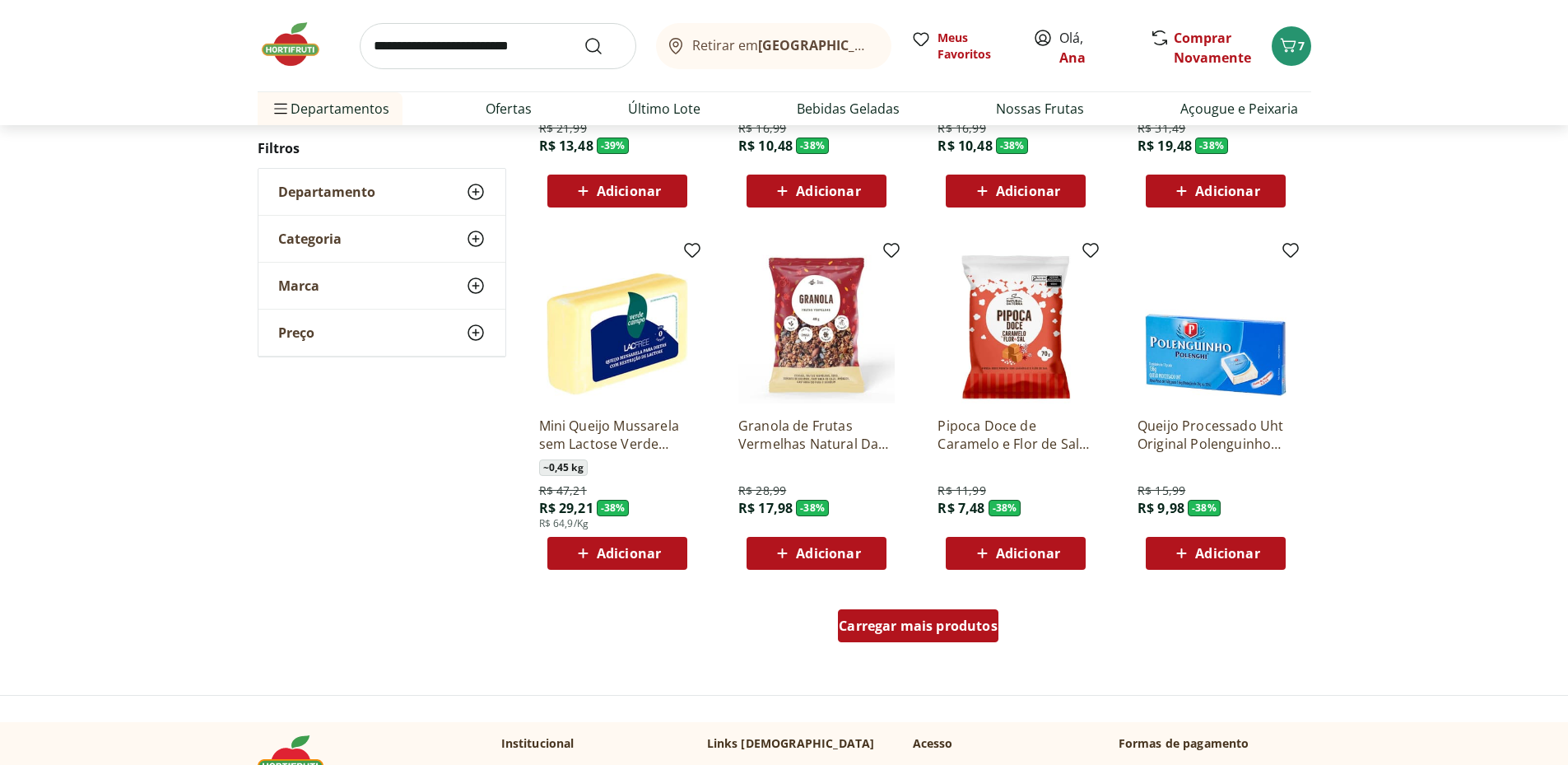
click at [892, 623] on span "Carregar mais produtos" at bounding box center [918, 625] width 158 height 13
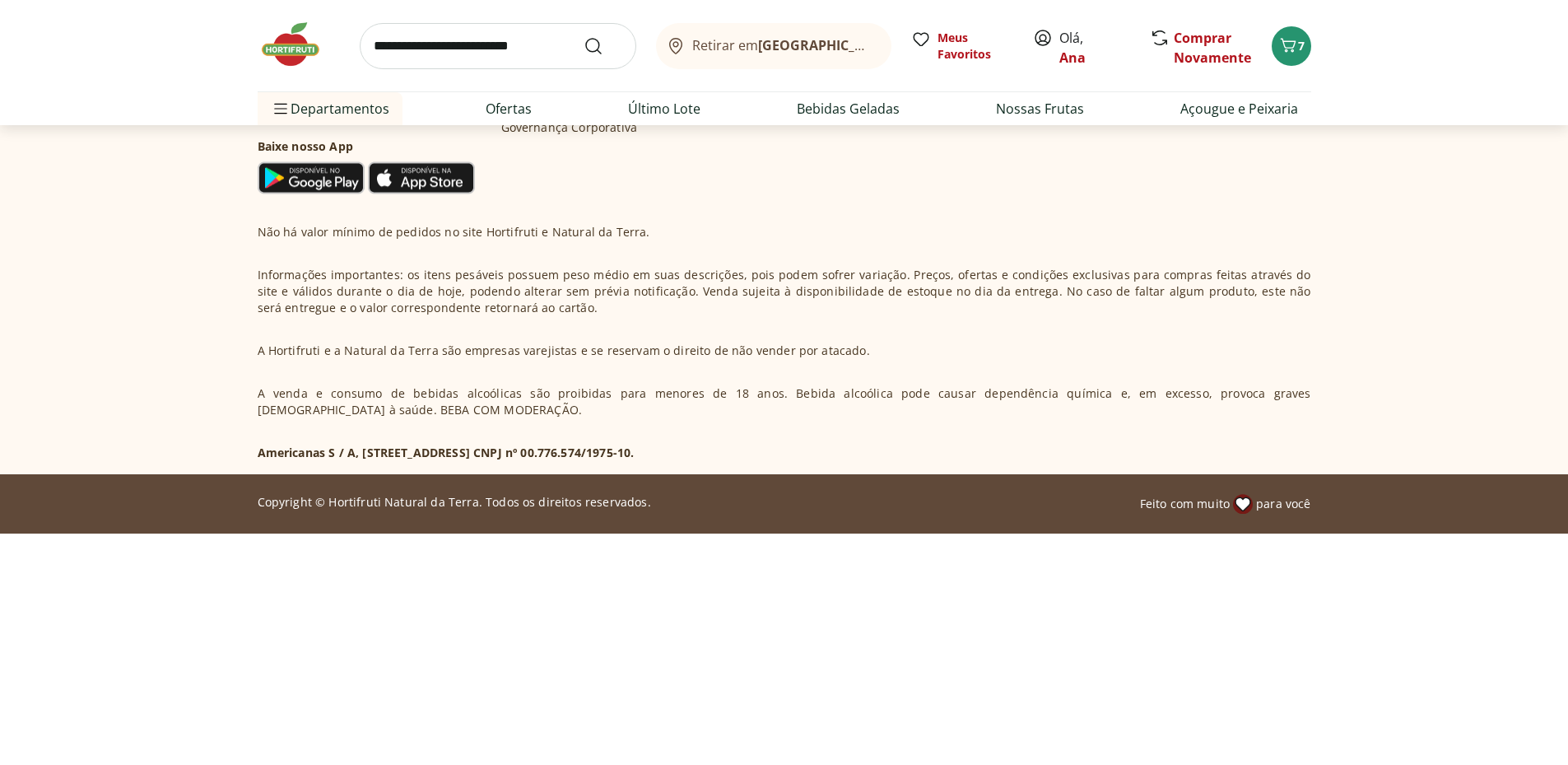
scroll to position [602, 0]
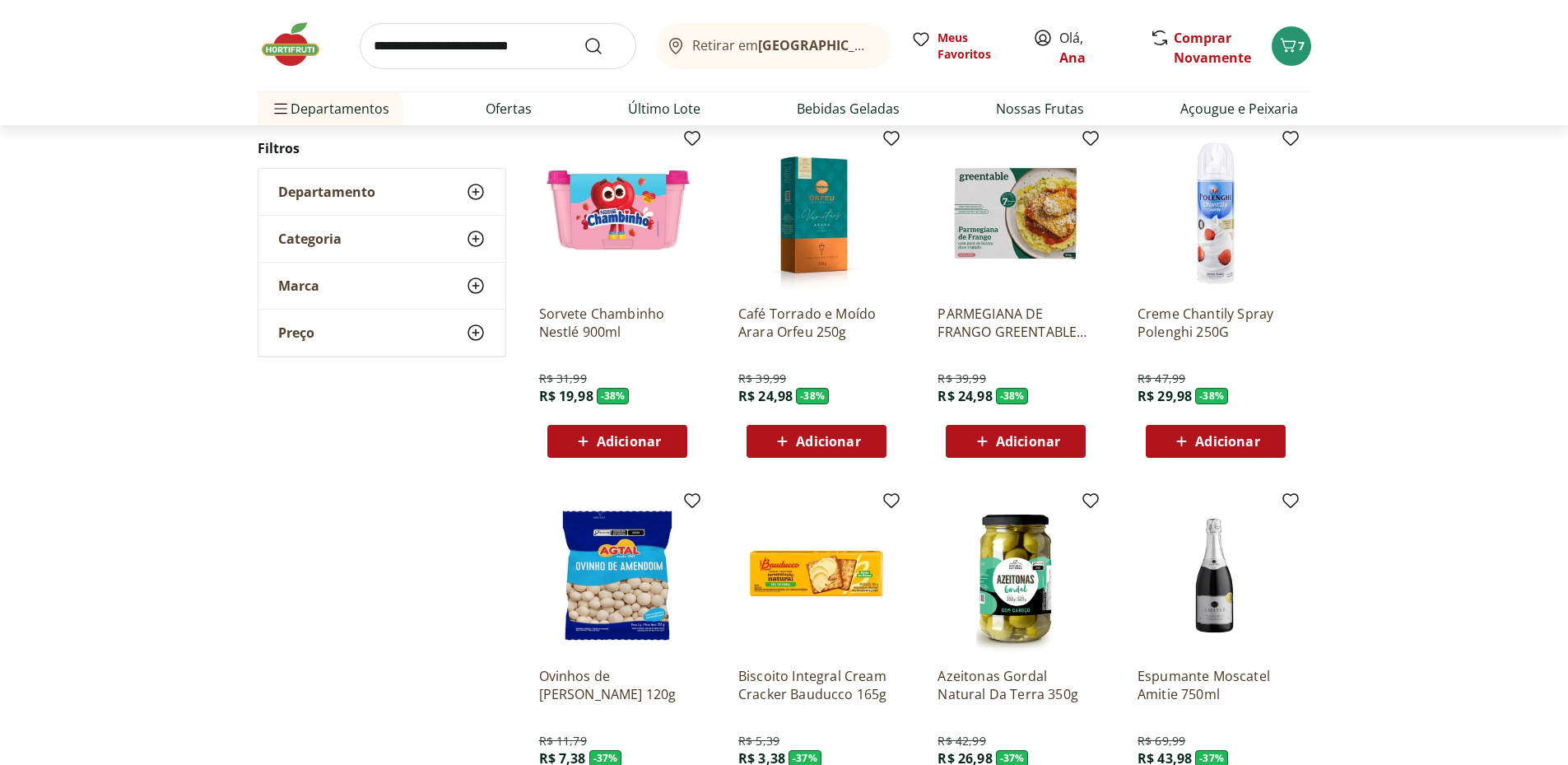
click at [458, 195] on div "Departamento" at bounding box center [382, 191] width 247 height 46
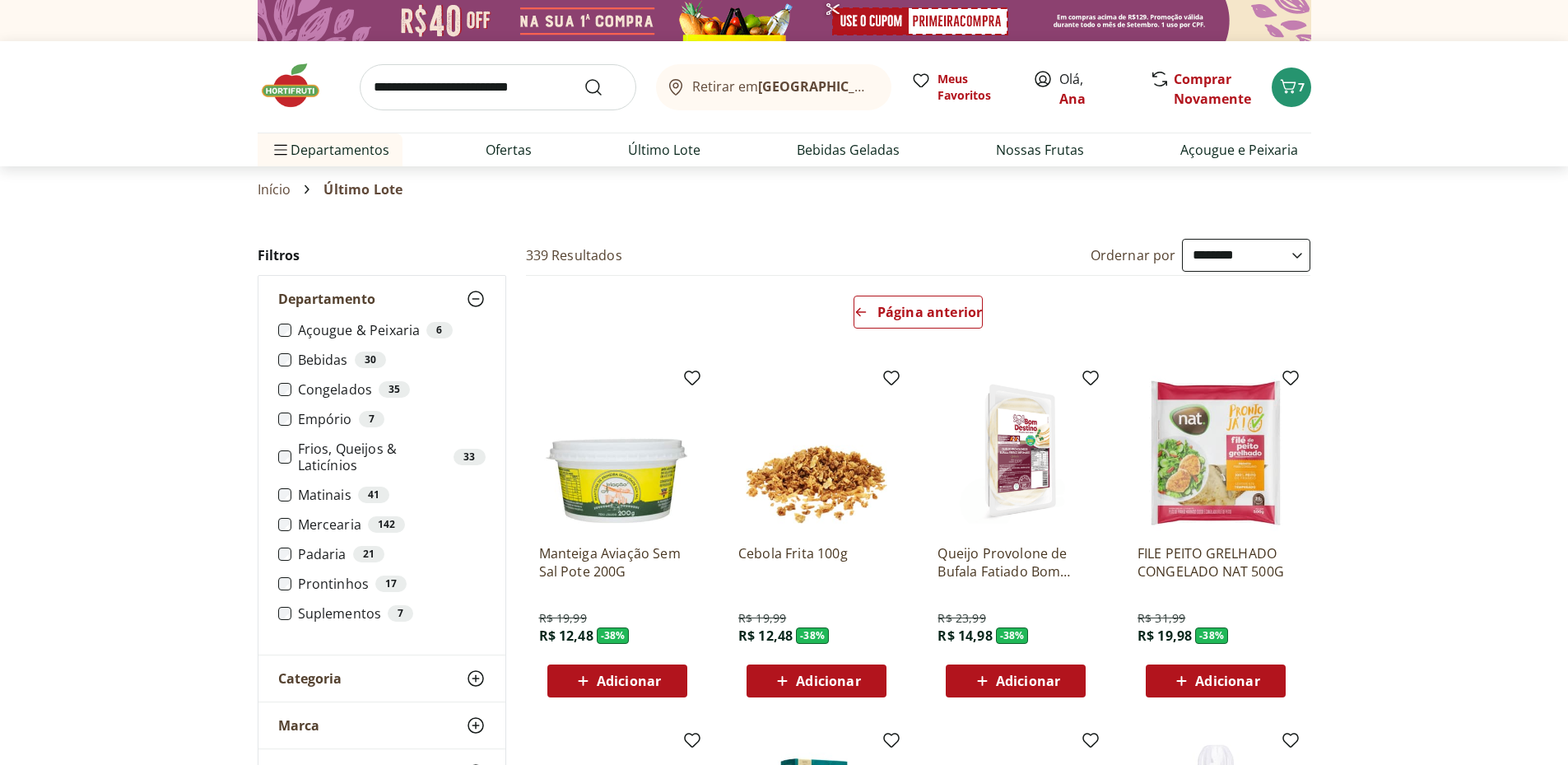
select select "**********"
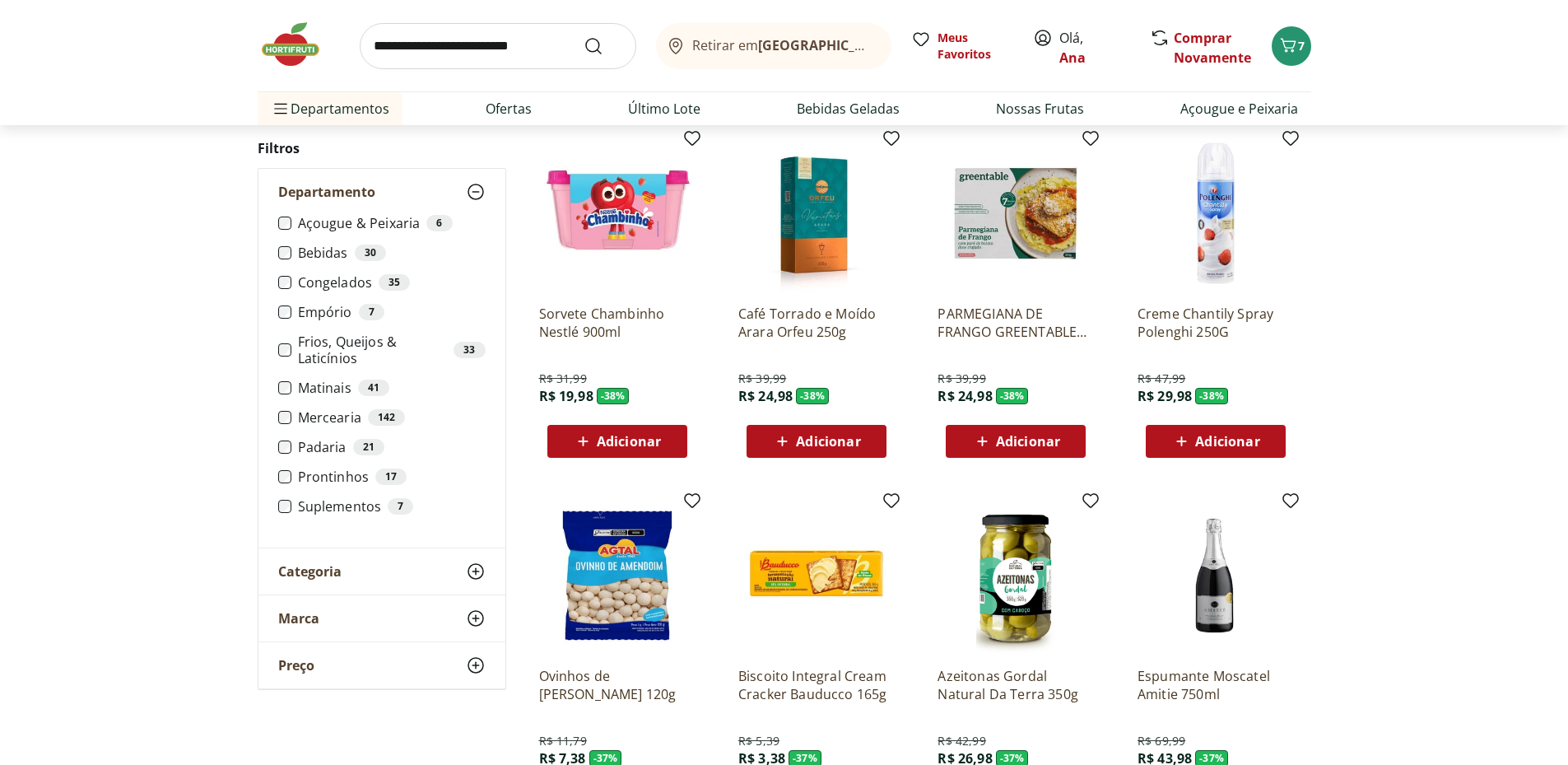
click at [335, 448] on label "Padaria 21" at bounding box center [392, 447] width 187 height 17
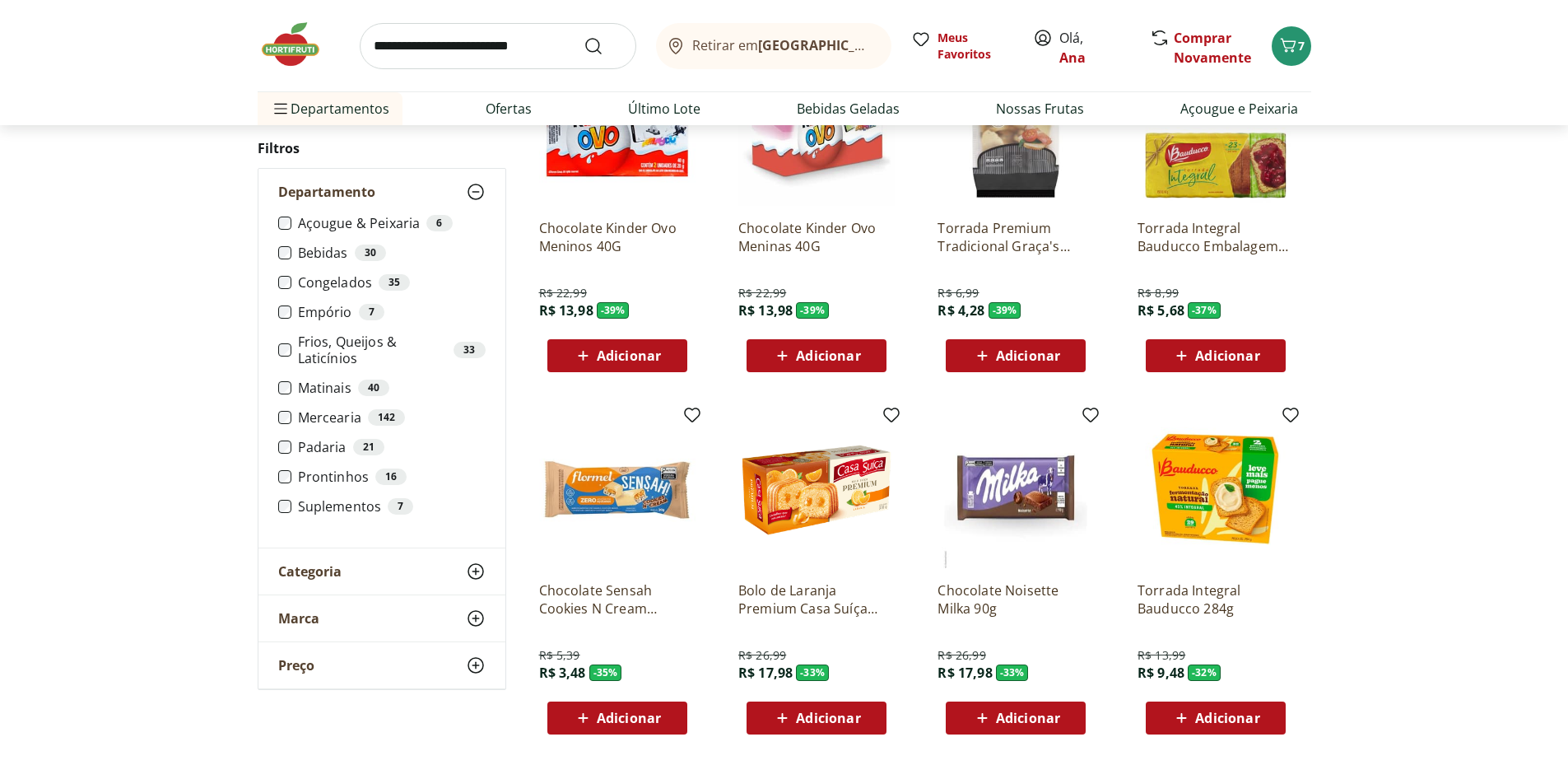
scroll to position [877, 0]
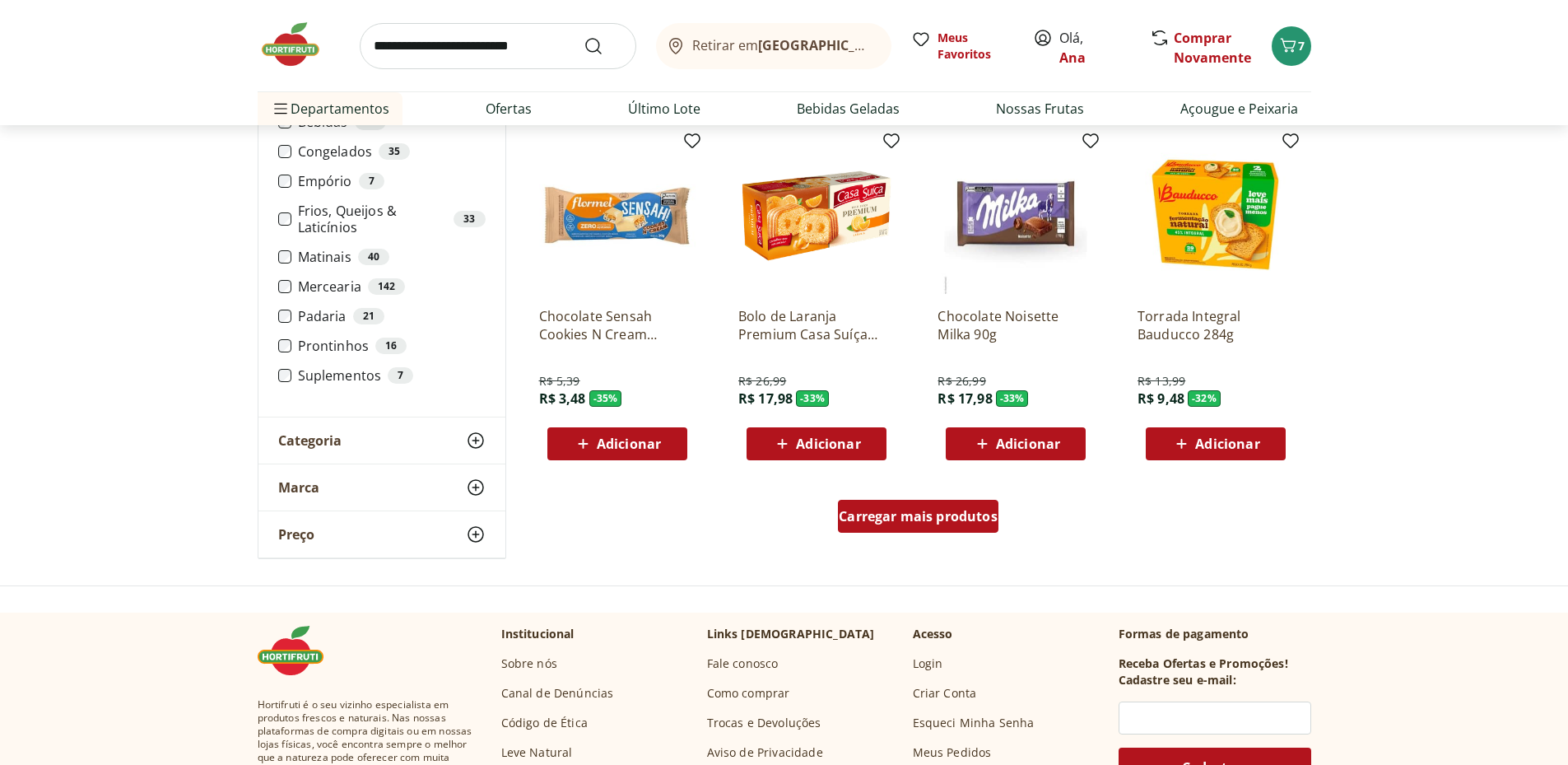
click at [893, 510] on span "Carregar mais produtos" at bounding box center [918, 516] width 158 height 13
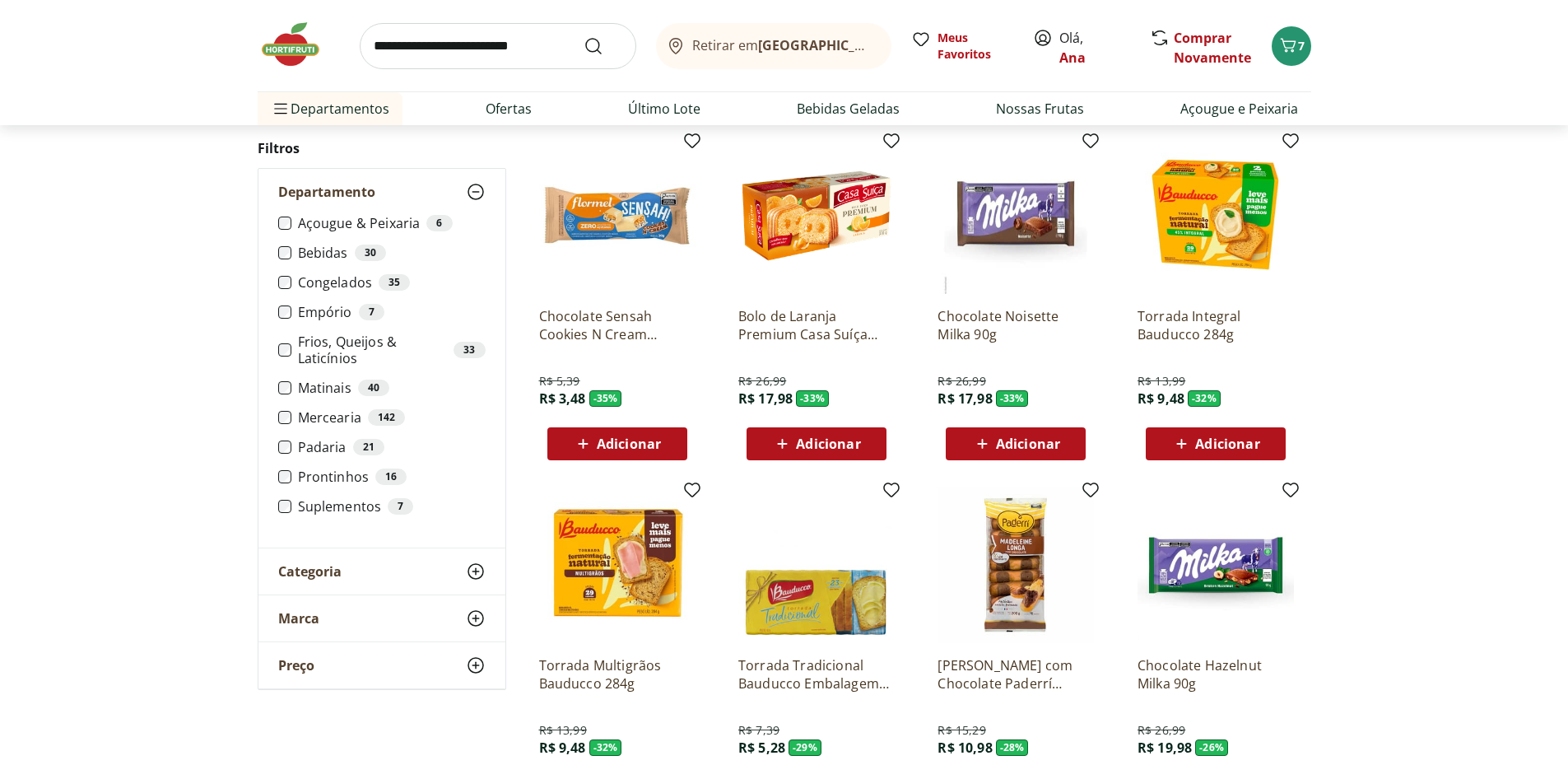
scroll to position [1152, 0]
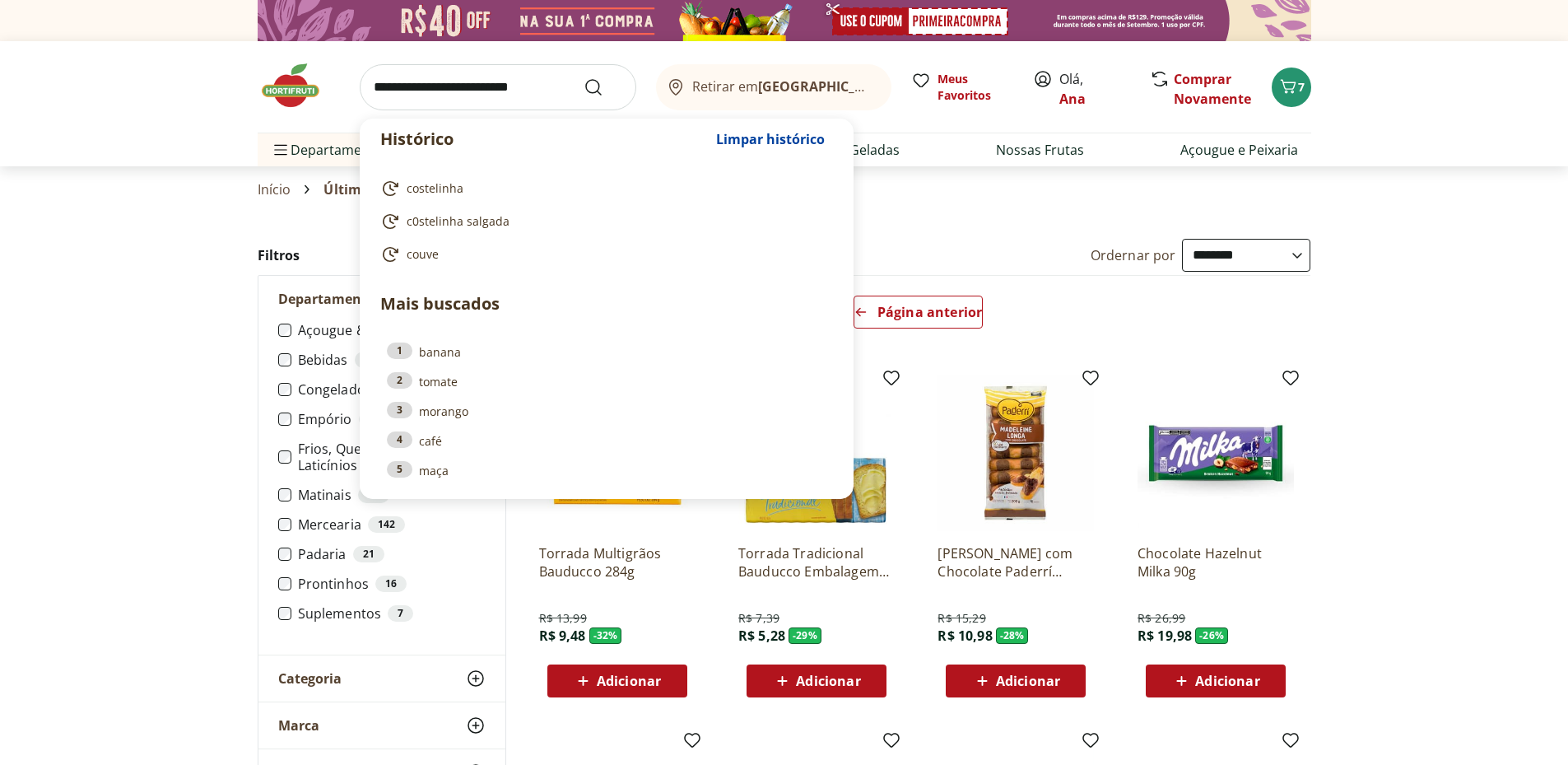
click at [395, 88] on input "search" at bounding box center [497, 87] width 276 height 46
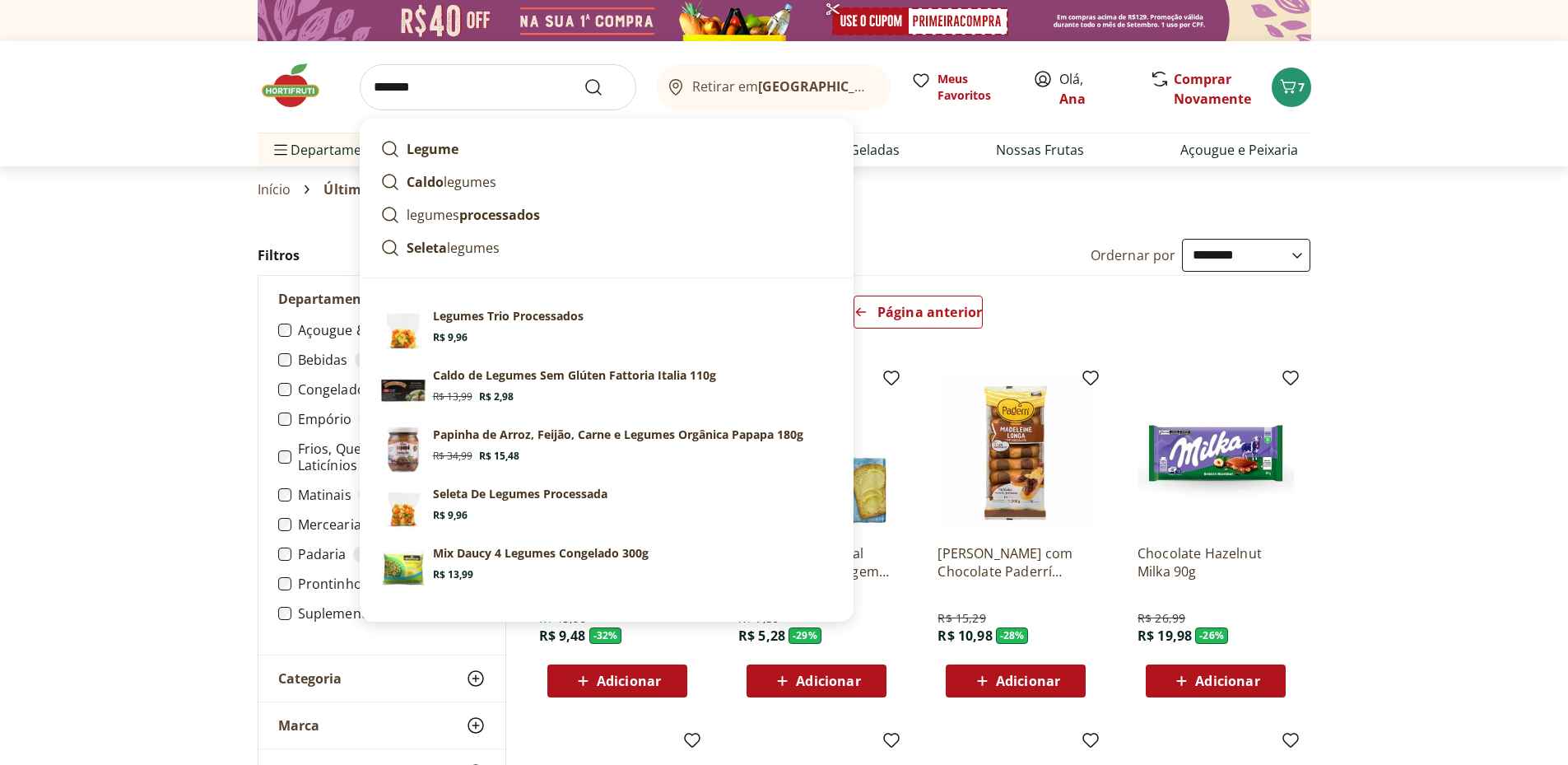
type input "*******"
click at [584, 78] on button "Submit Search" at bounding box center [604, 88] width 40 height 20
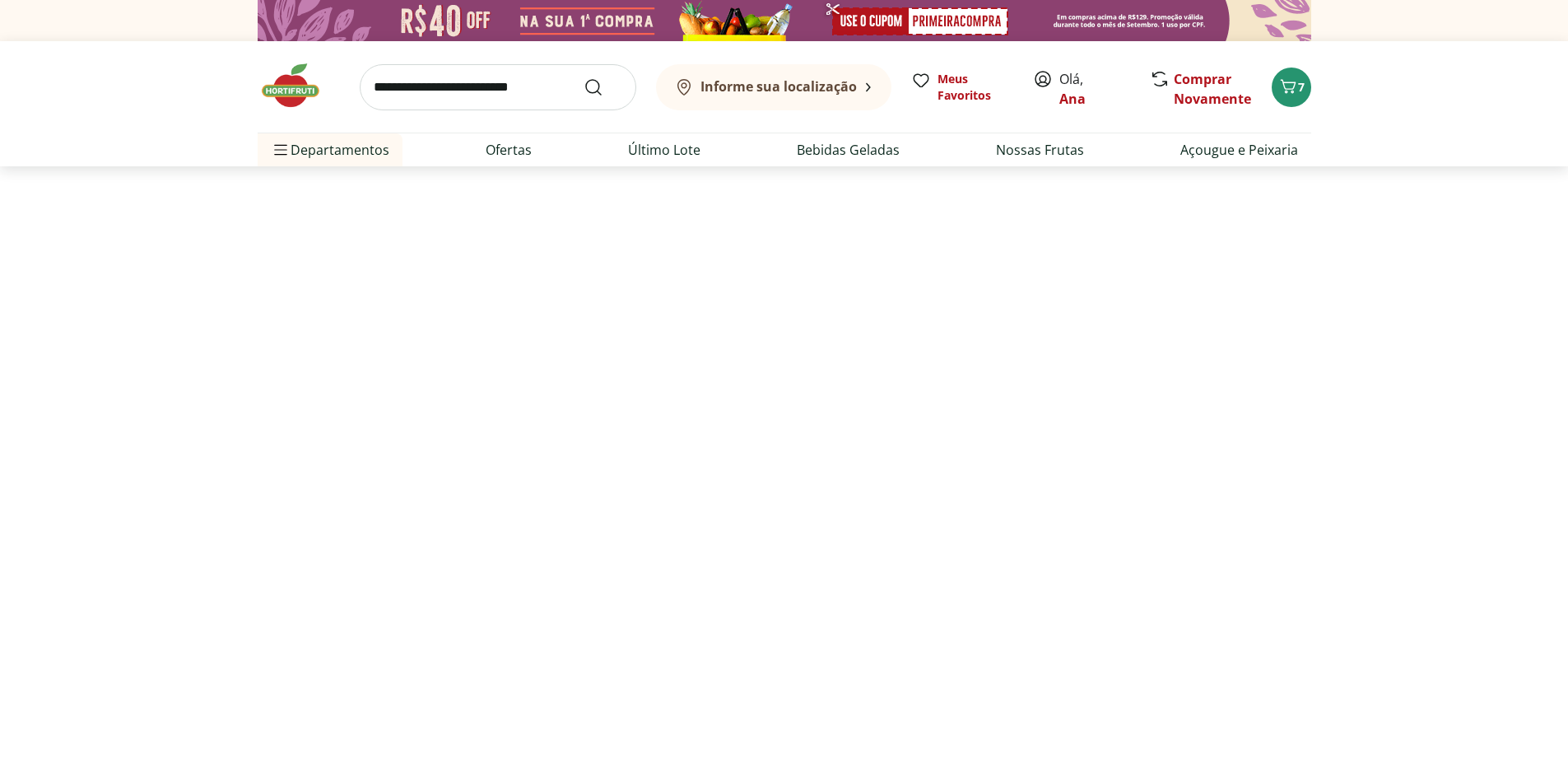
select select "**********"
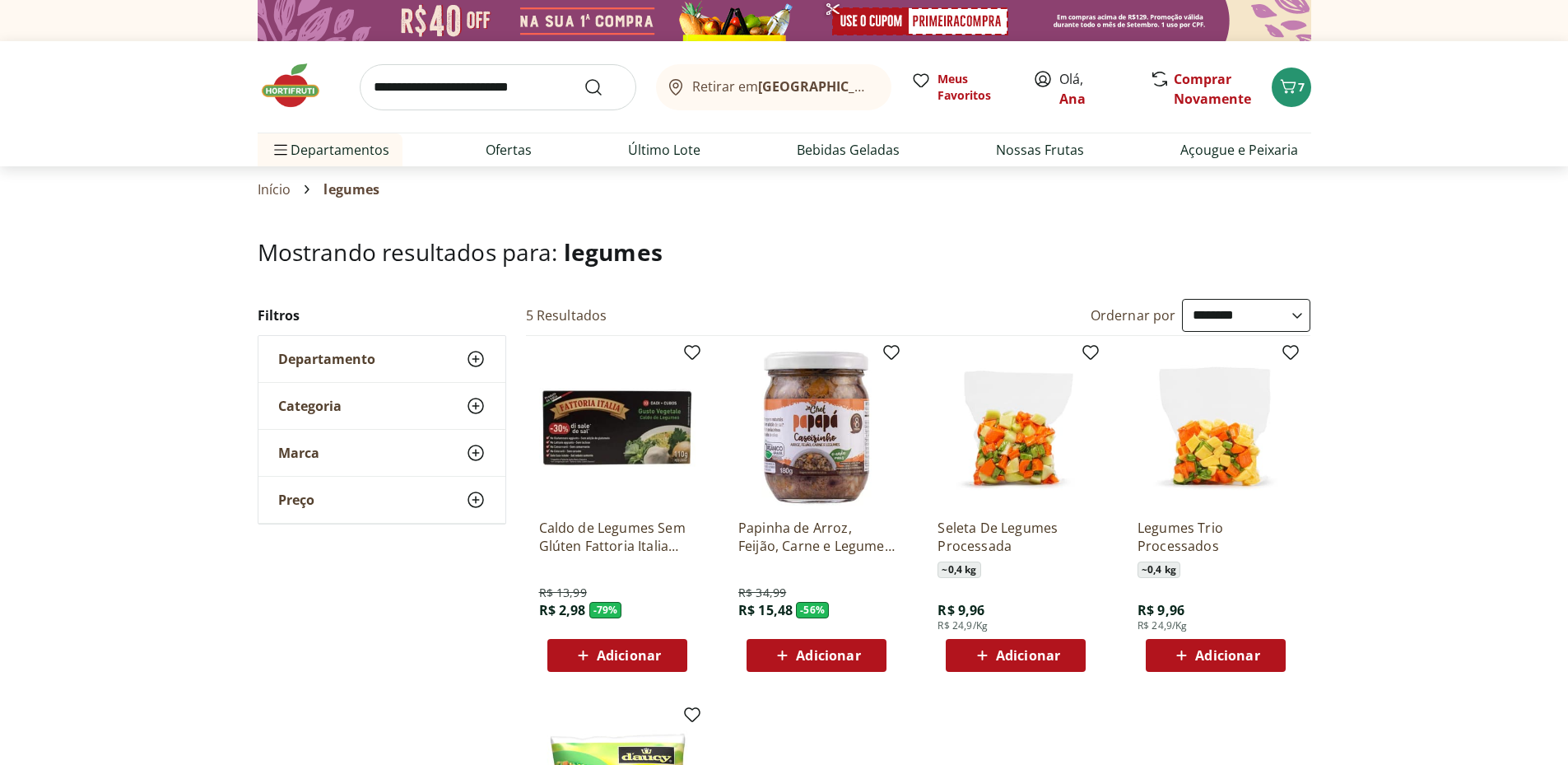
click at [317, 359] on span "Departamento" at bounding box center [326, 359] width 97 height 17
click at [343, 519] on div "Categoria" at bounding box center [382, 515] width 247 height 46
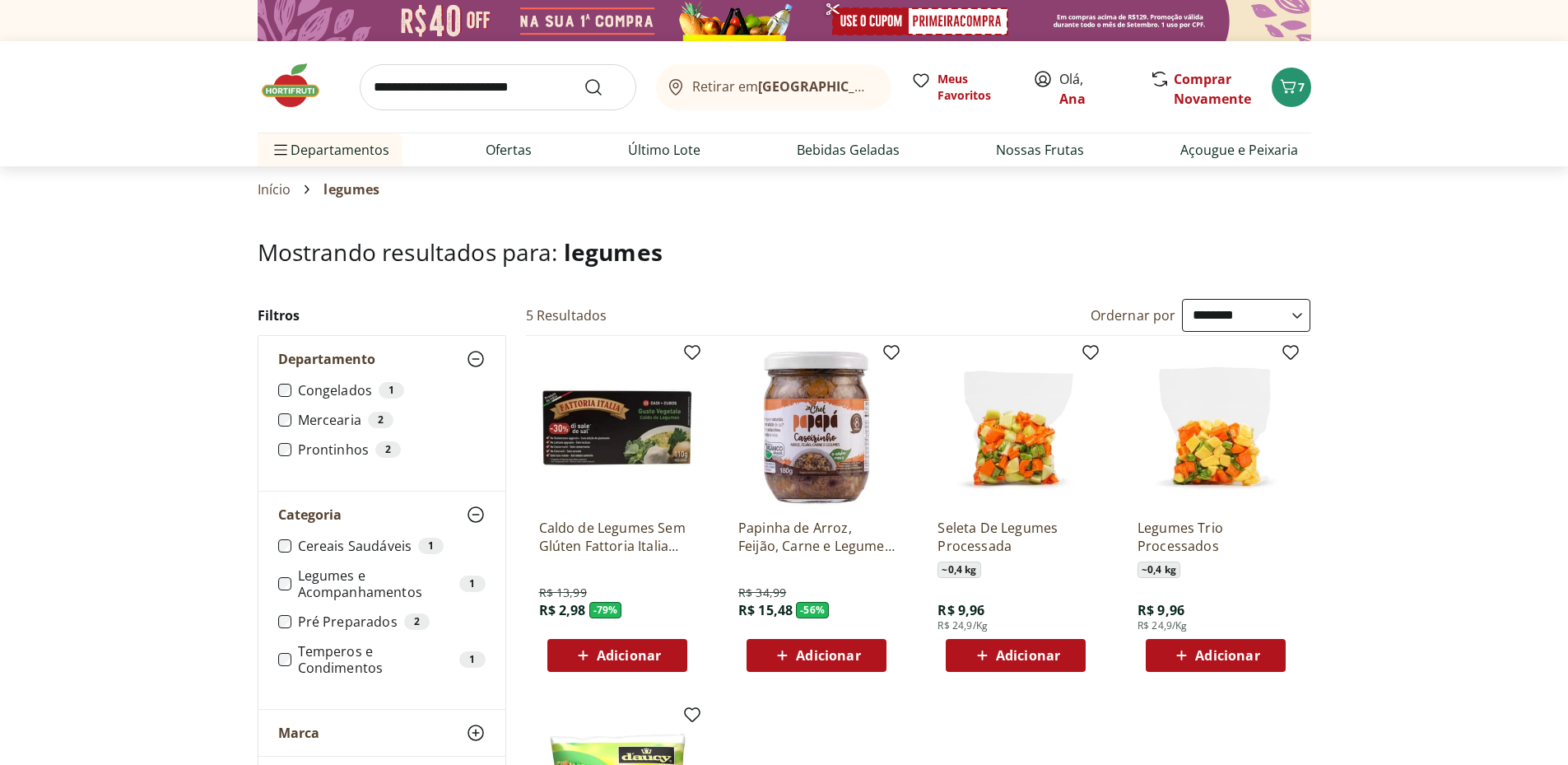
click at [428, 93] on input "search" at bounding box center [497, 87] width 276 height 46
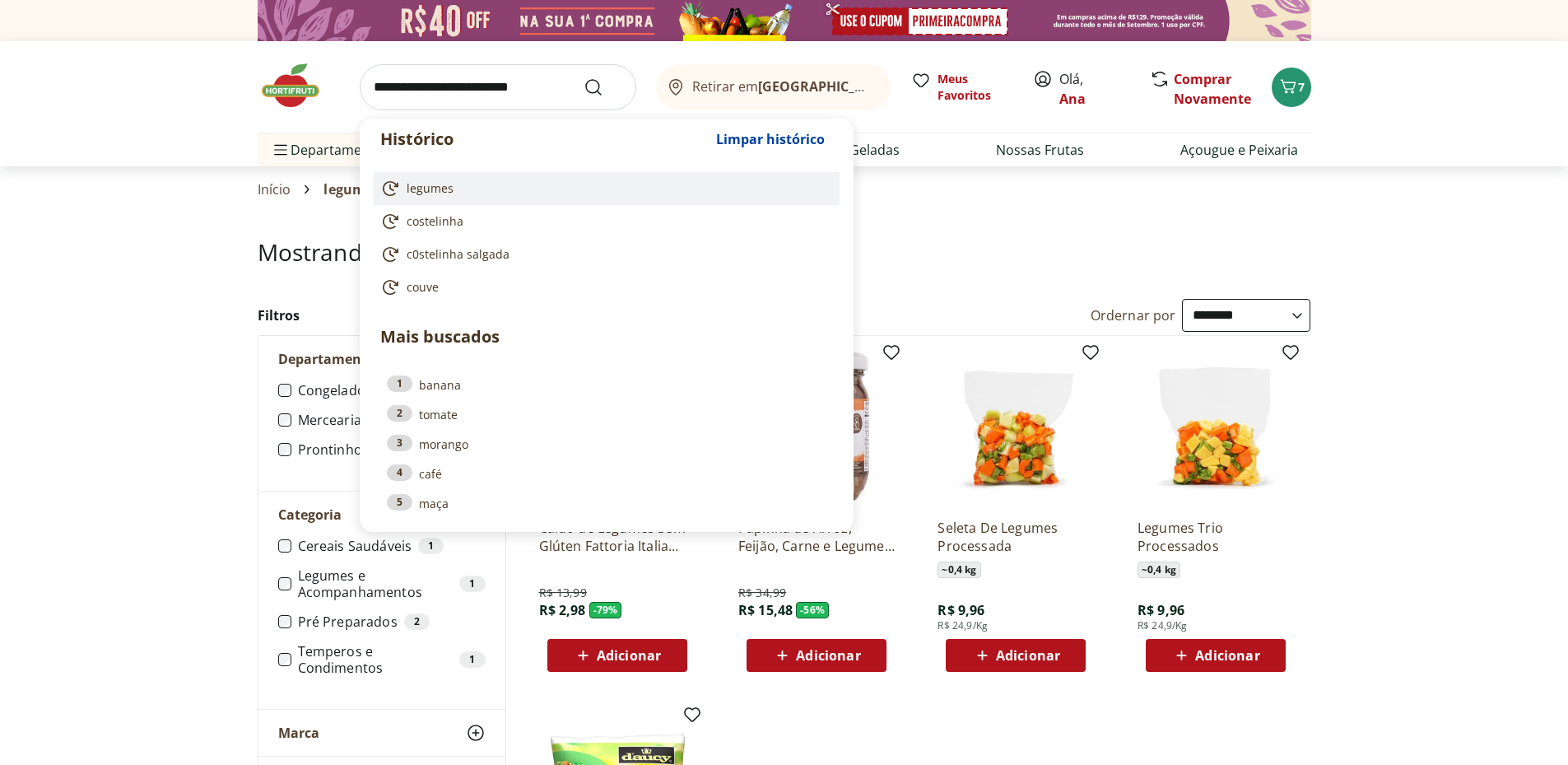
click at [433, 187] on span "legumes" at bounding box center [430, 189] width 47 height 17
type input "*******"
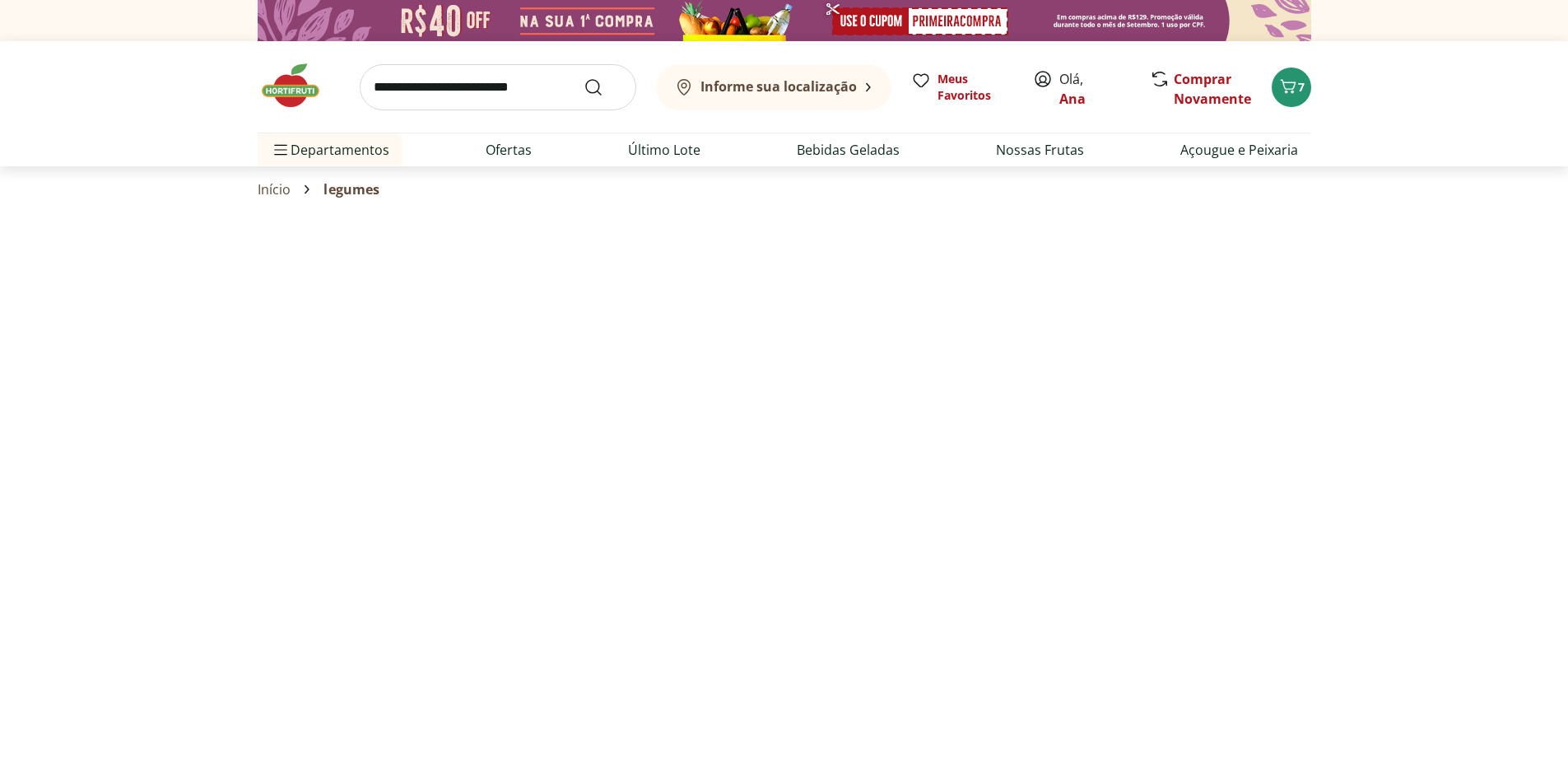
select select "**********"
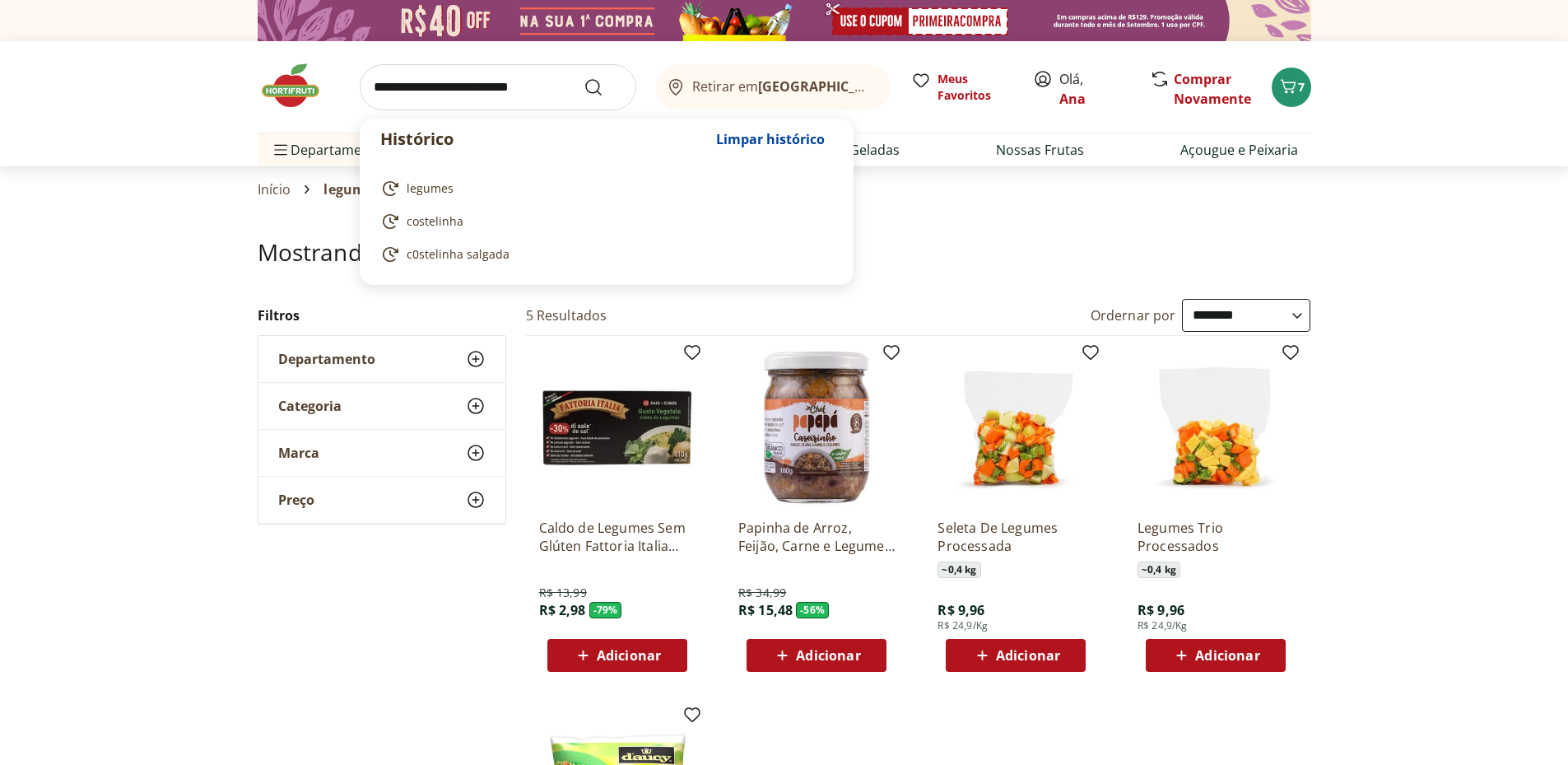
click at [382, 87] on input "search" at bounding box center [497, 87] width 276 height 46
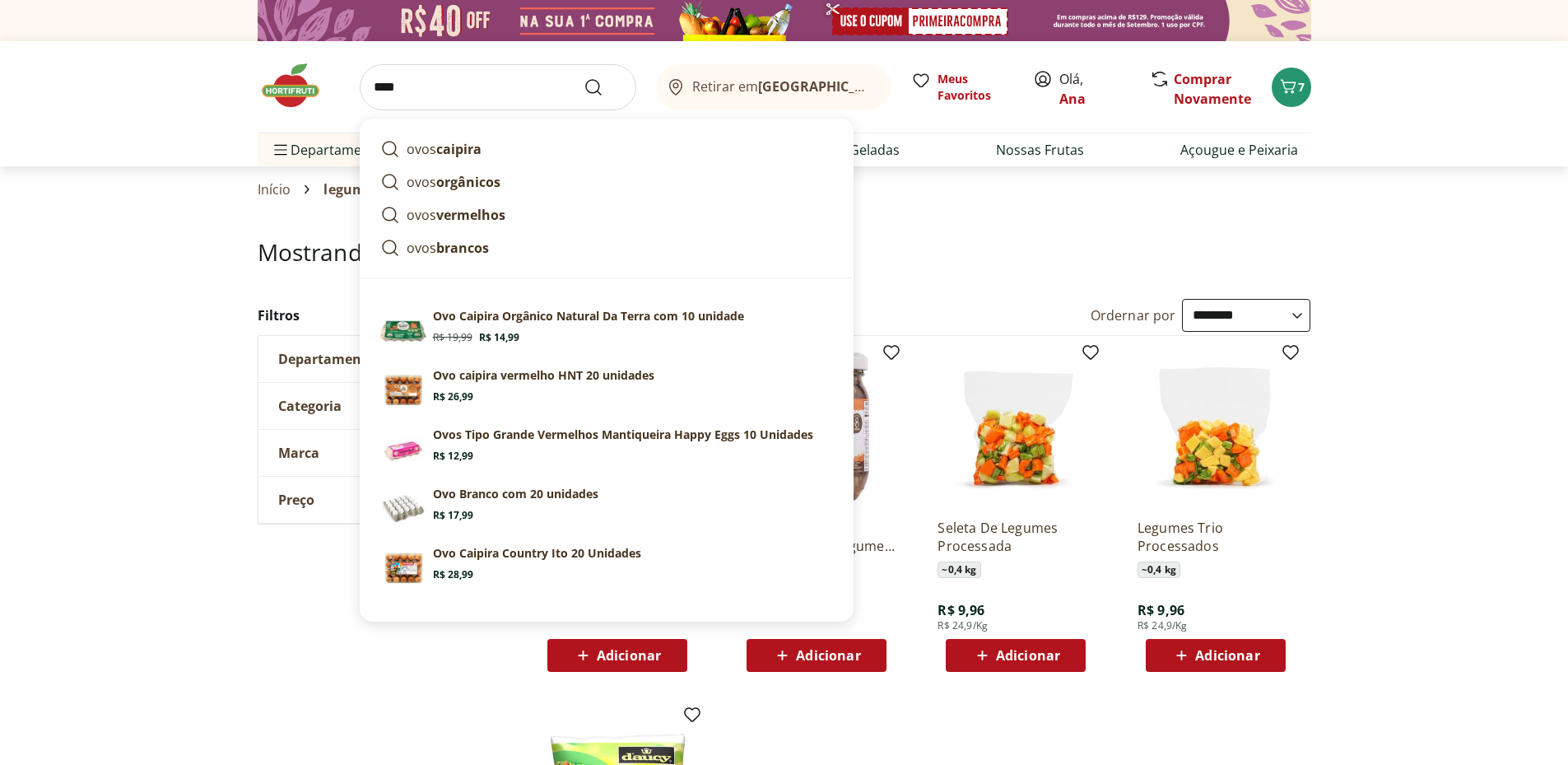
type input "****"
click at [584, 78] on button "Submit Search" at bounding box center [604, 88] width 40 height 20
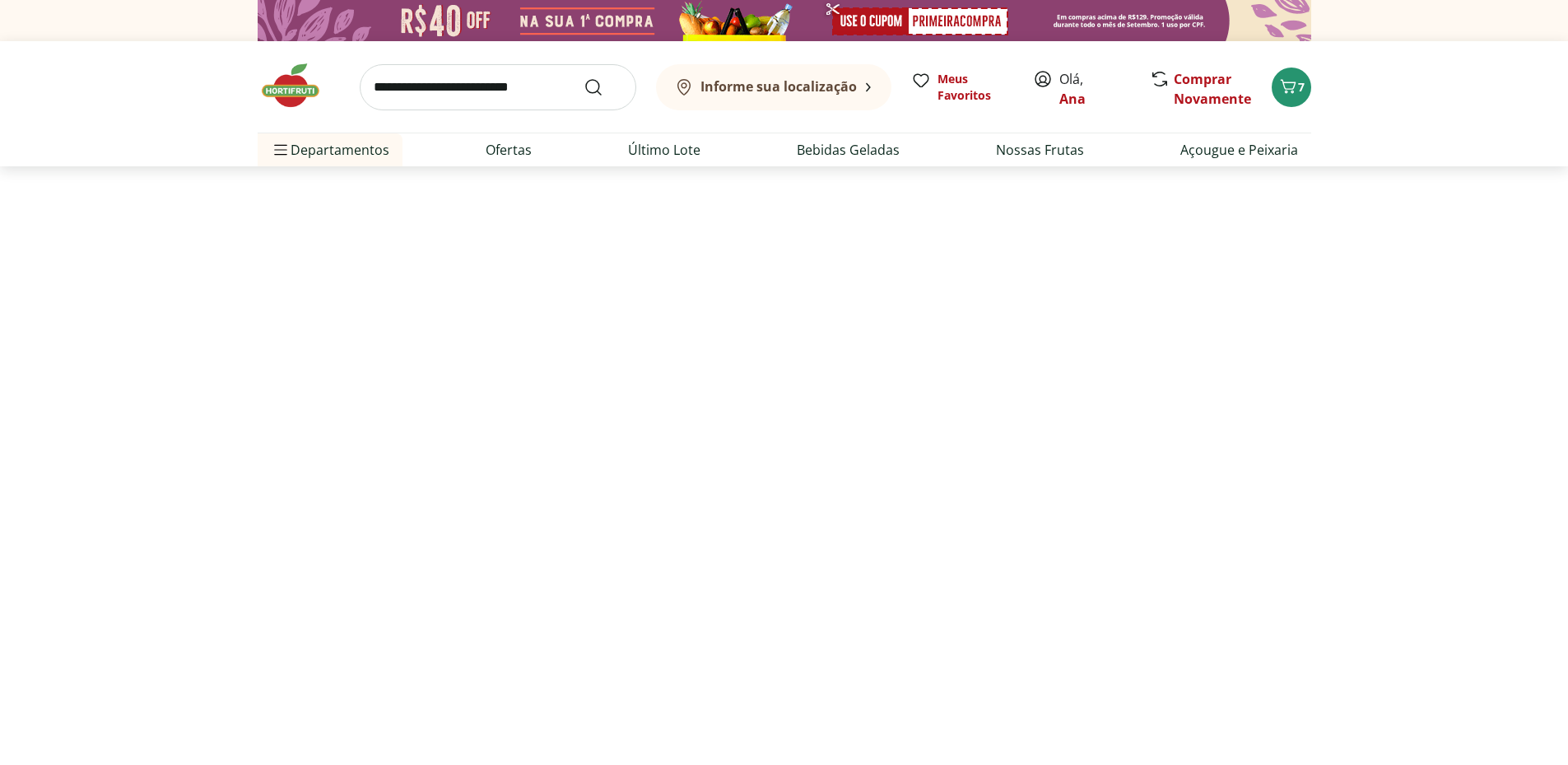
select select "**********"
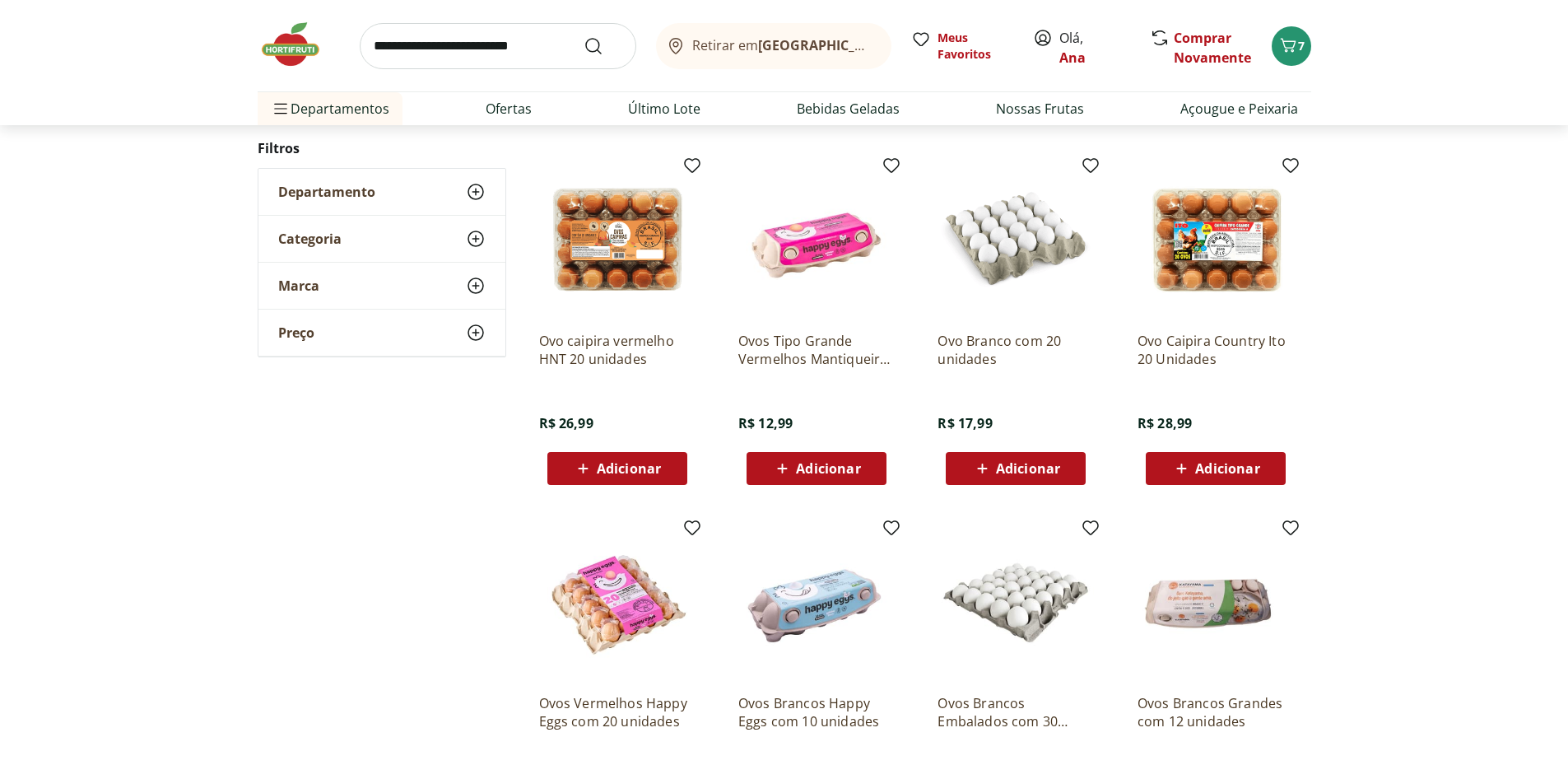
scroll to position [824, 0]
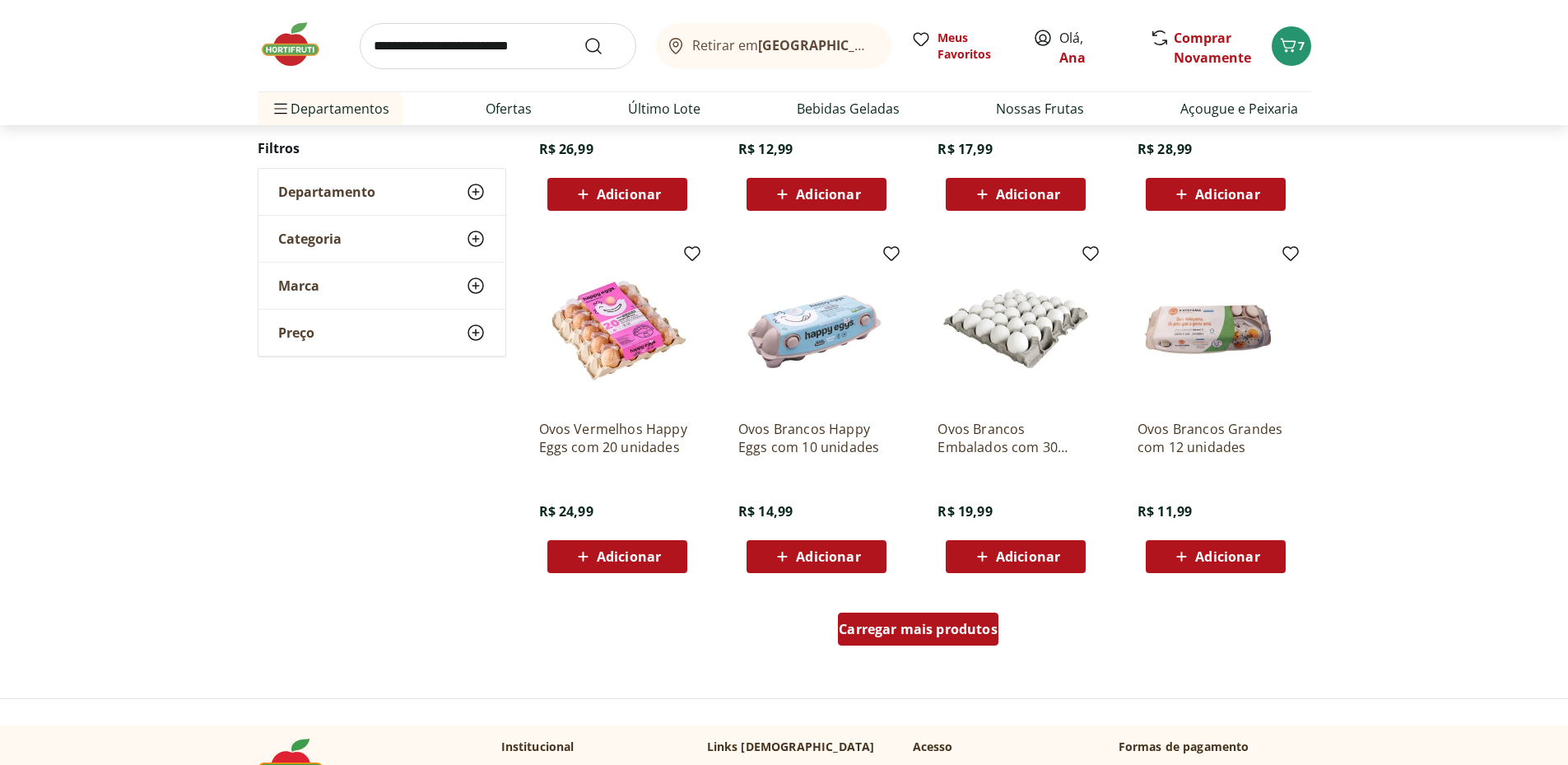
click at [899, 636] on span "Carregar mais produtos" at bounding box center [918, 628] width 158 height 13
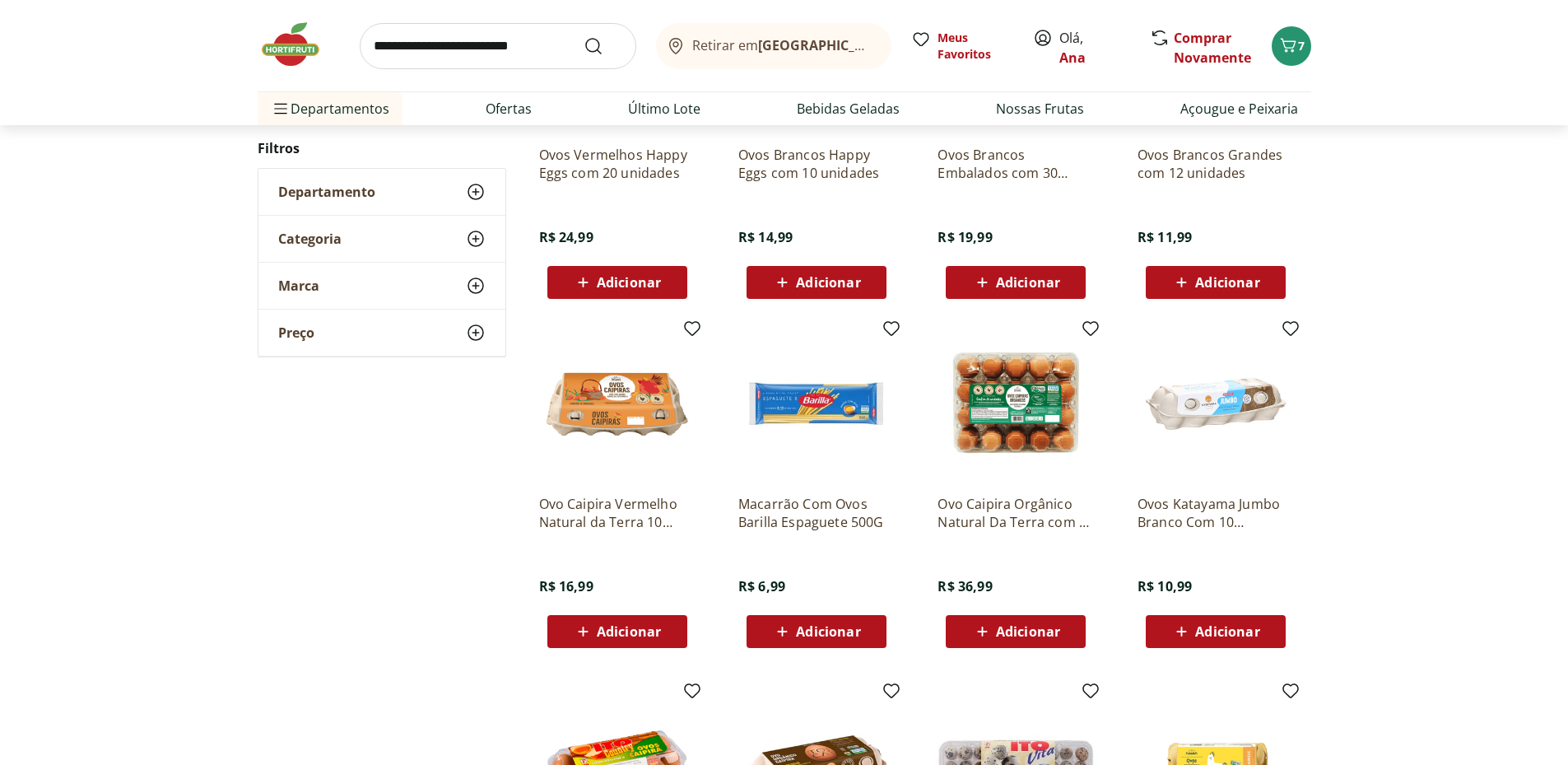
scroll to position [1373, 0]
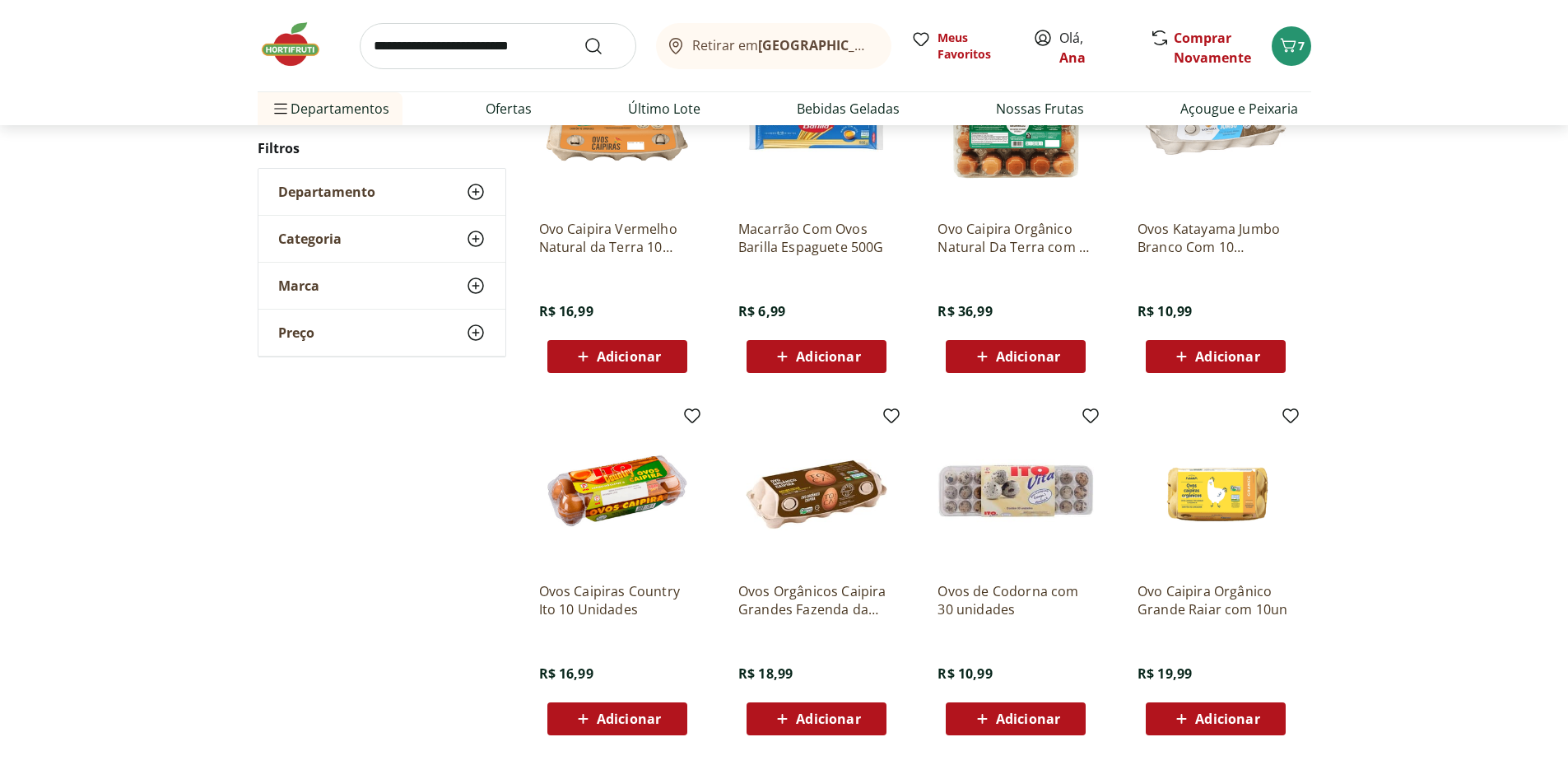
click at [600, 713] on span "Adicionar" at bounding box center [629, 718] width 64 height 13
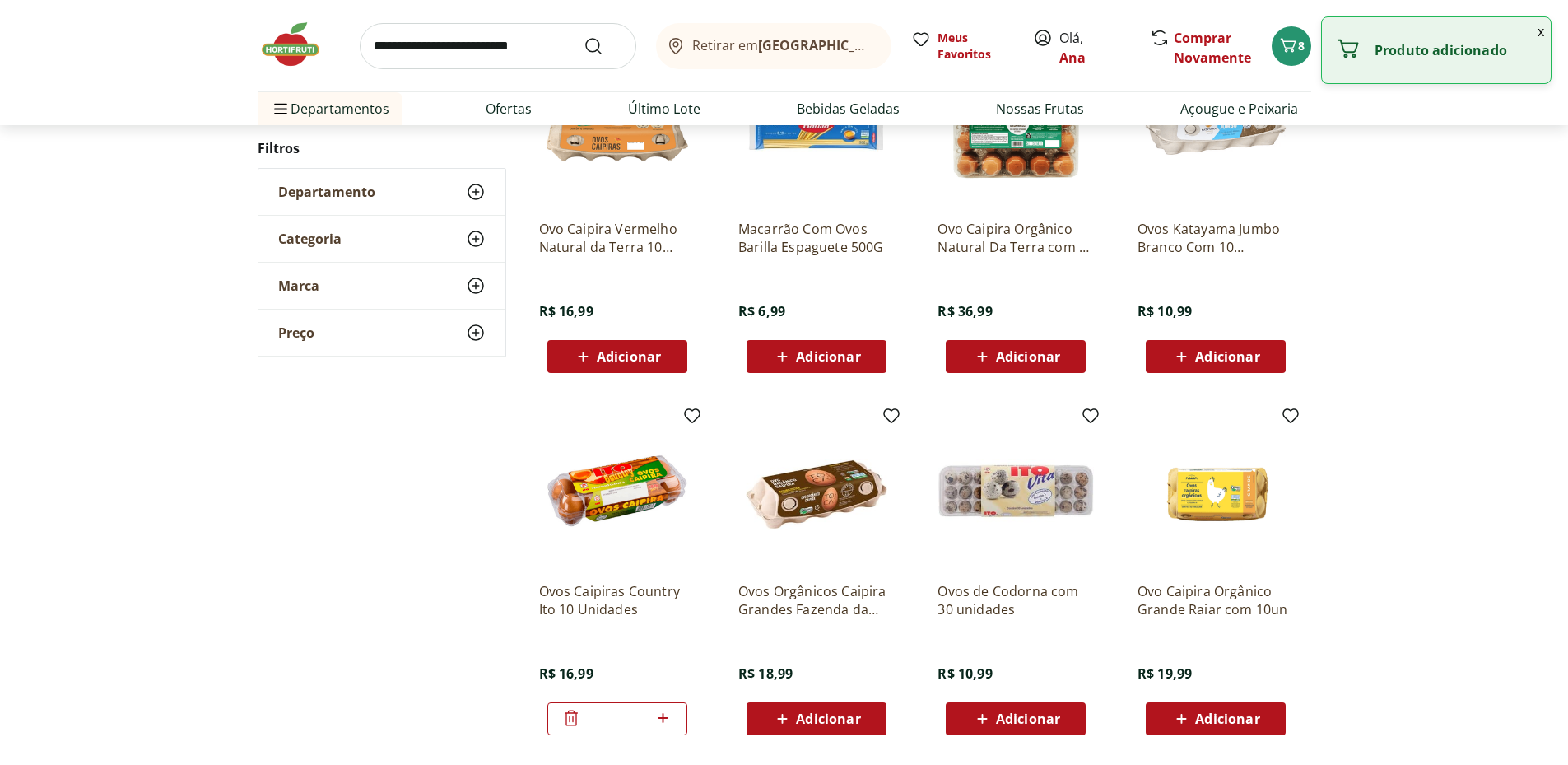
click at [666, 718] on icon at bounding box center [664, 718] width 10 height 10
type input "*"
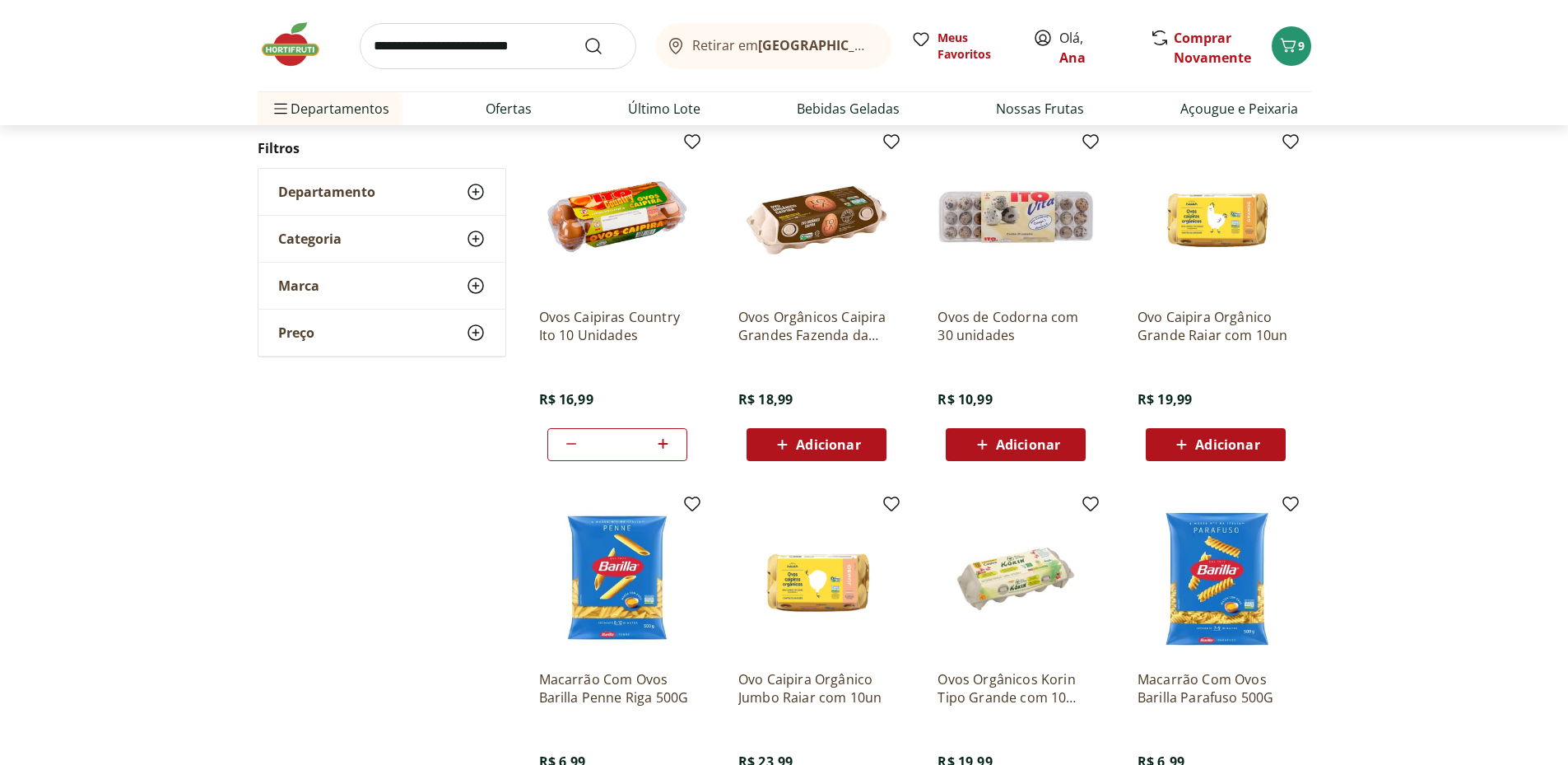
scroll to position [934, 0]
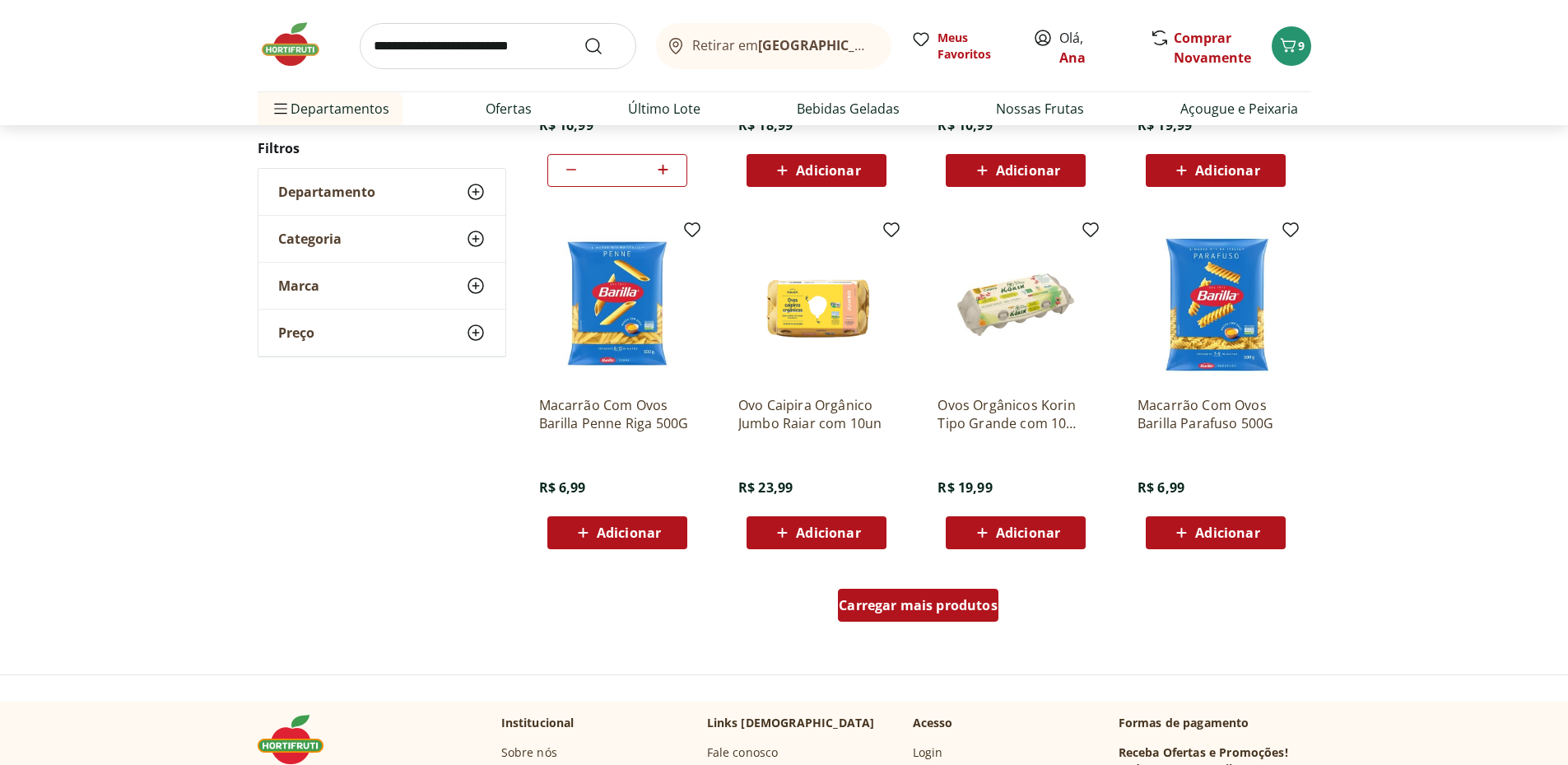
click at [871, 598] on span "Carregar mais produtos" at bounding box center [918, 604] width 158 height 13
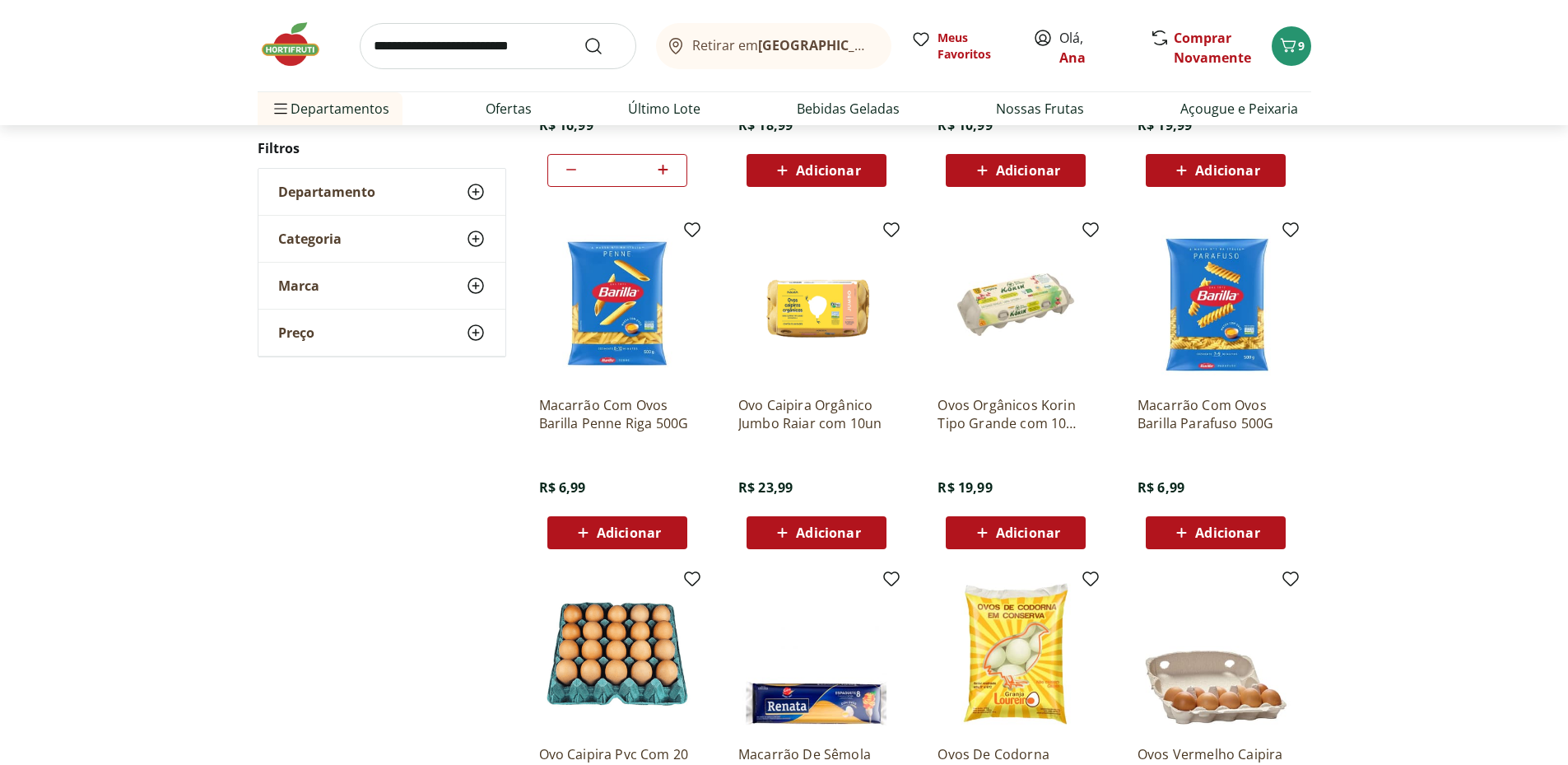
scroll to position [1209, 0]
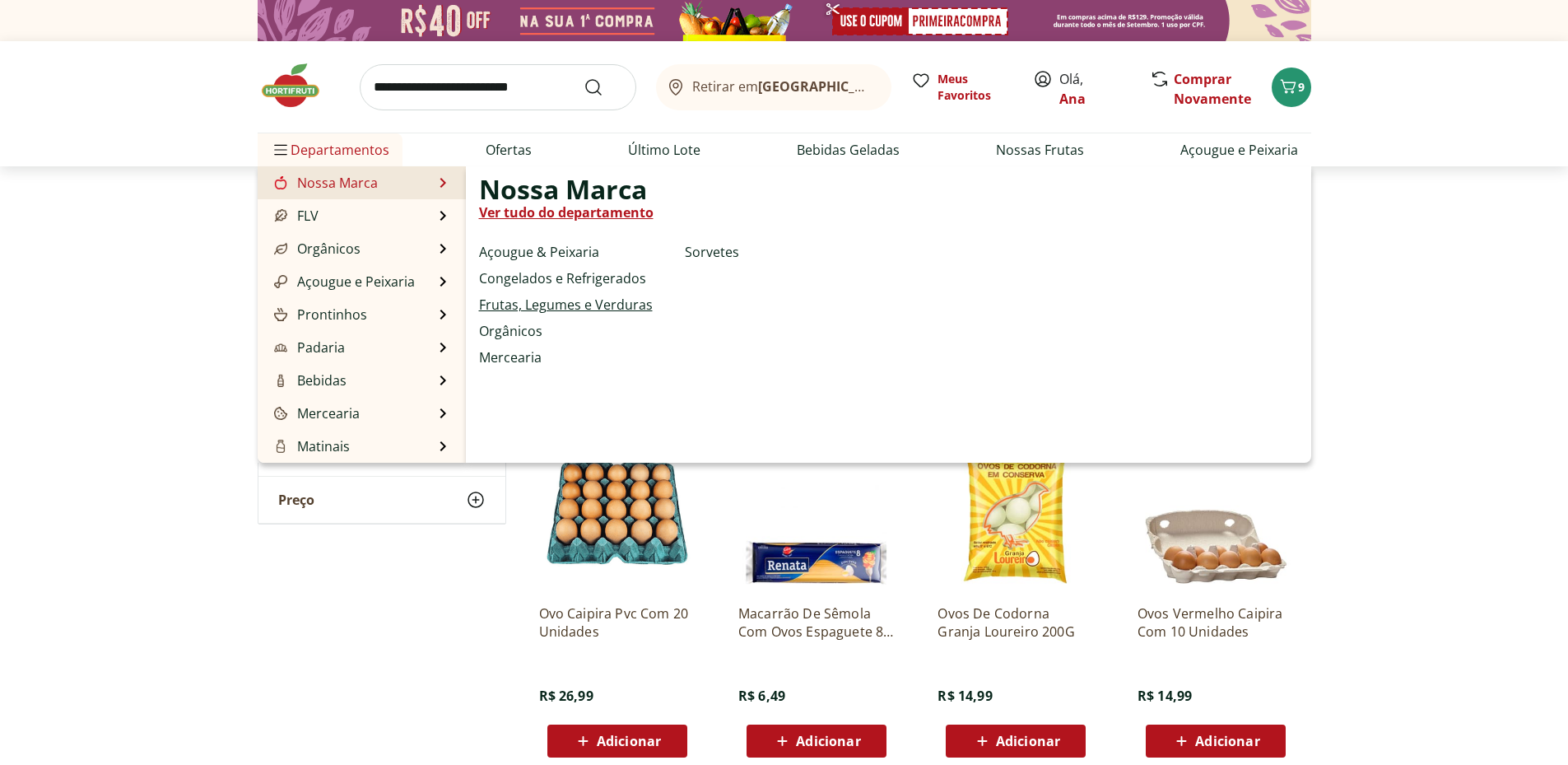
click at [608, 309] on link "Frutas, Legumes e Verduras" at bounding box center [566, 305] width 173 height 20
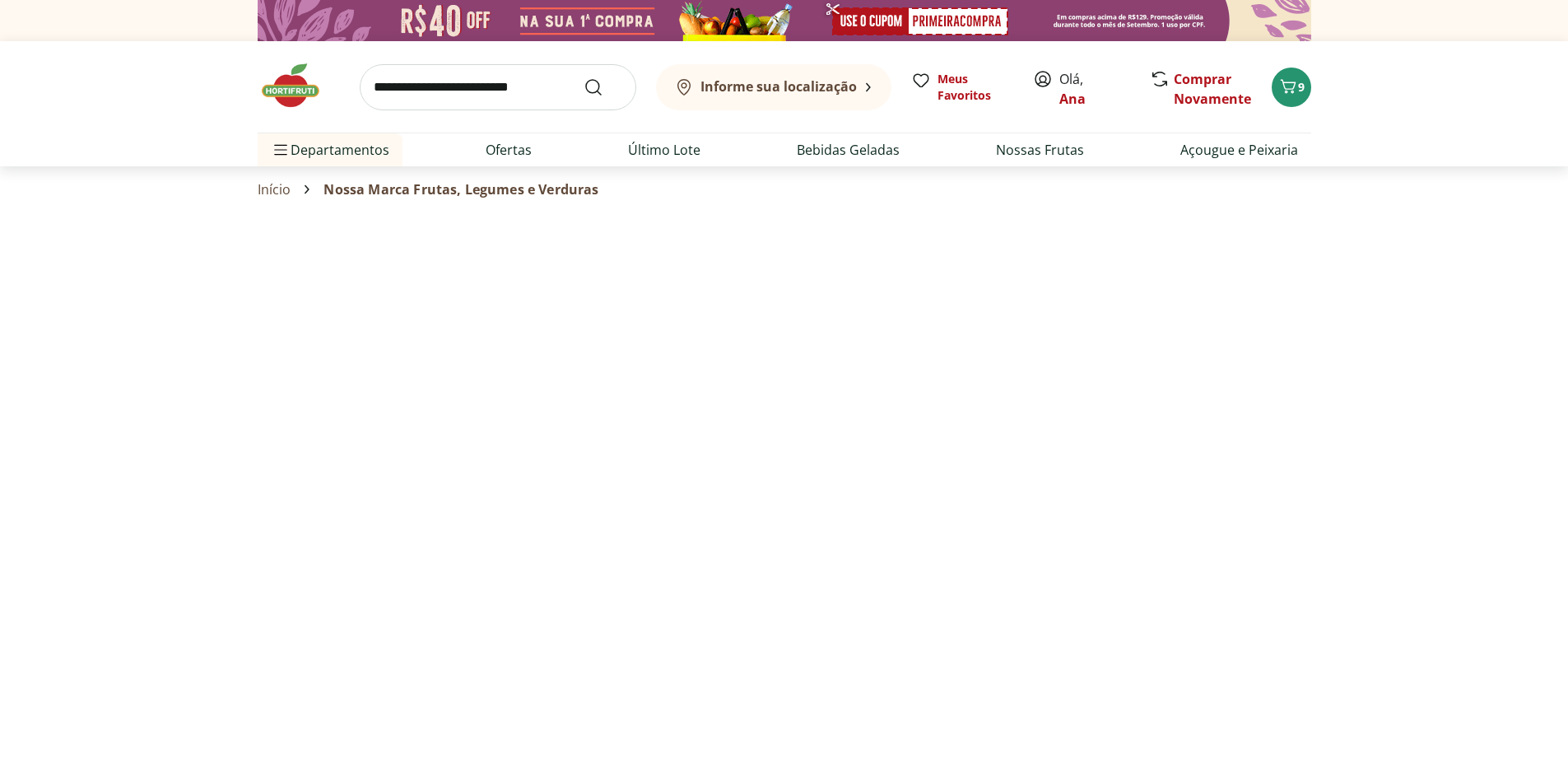
select select "**********"
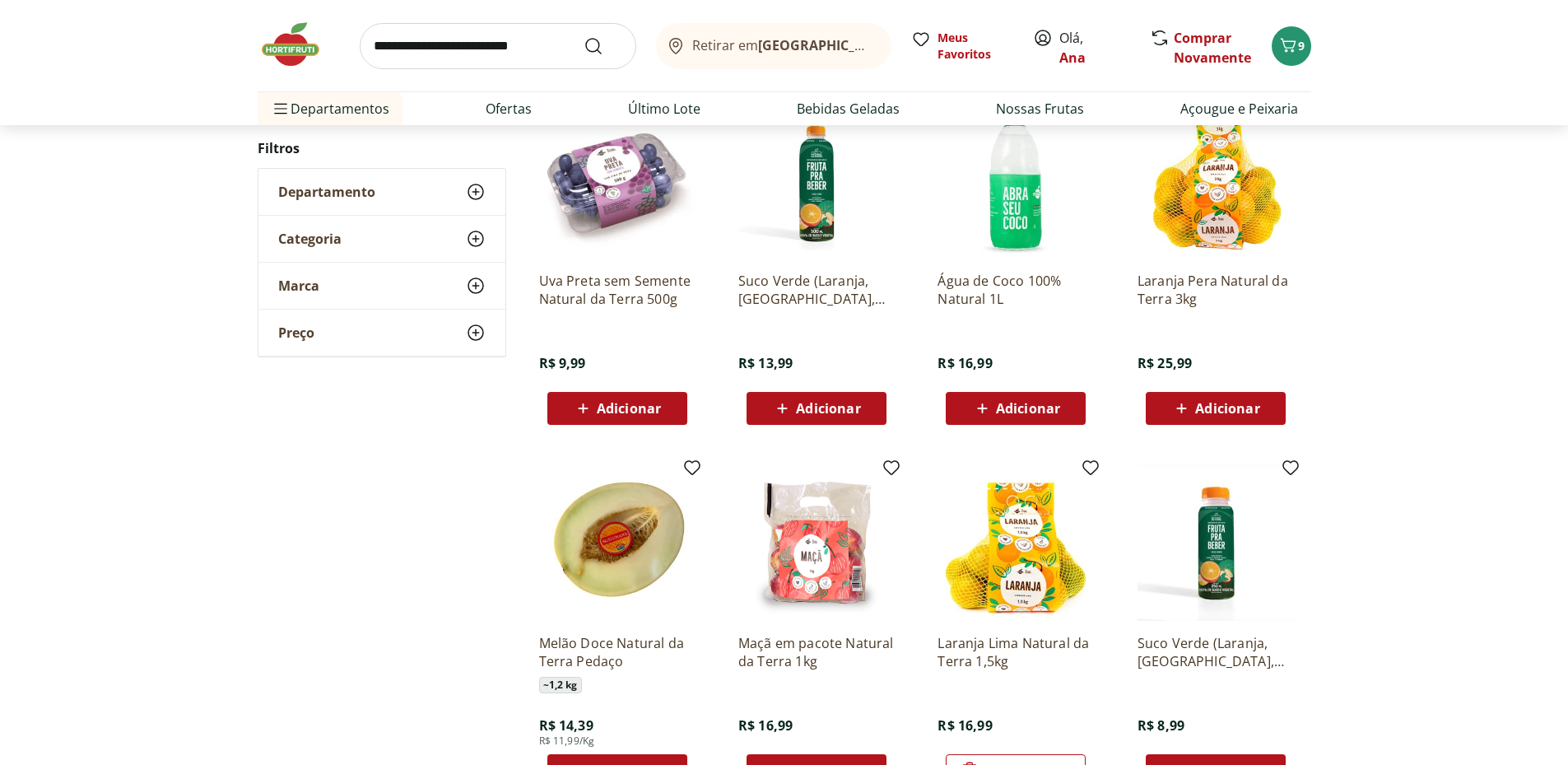
scroll to position [824, 0]
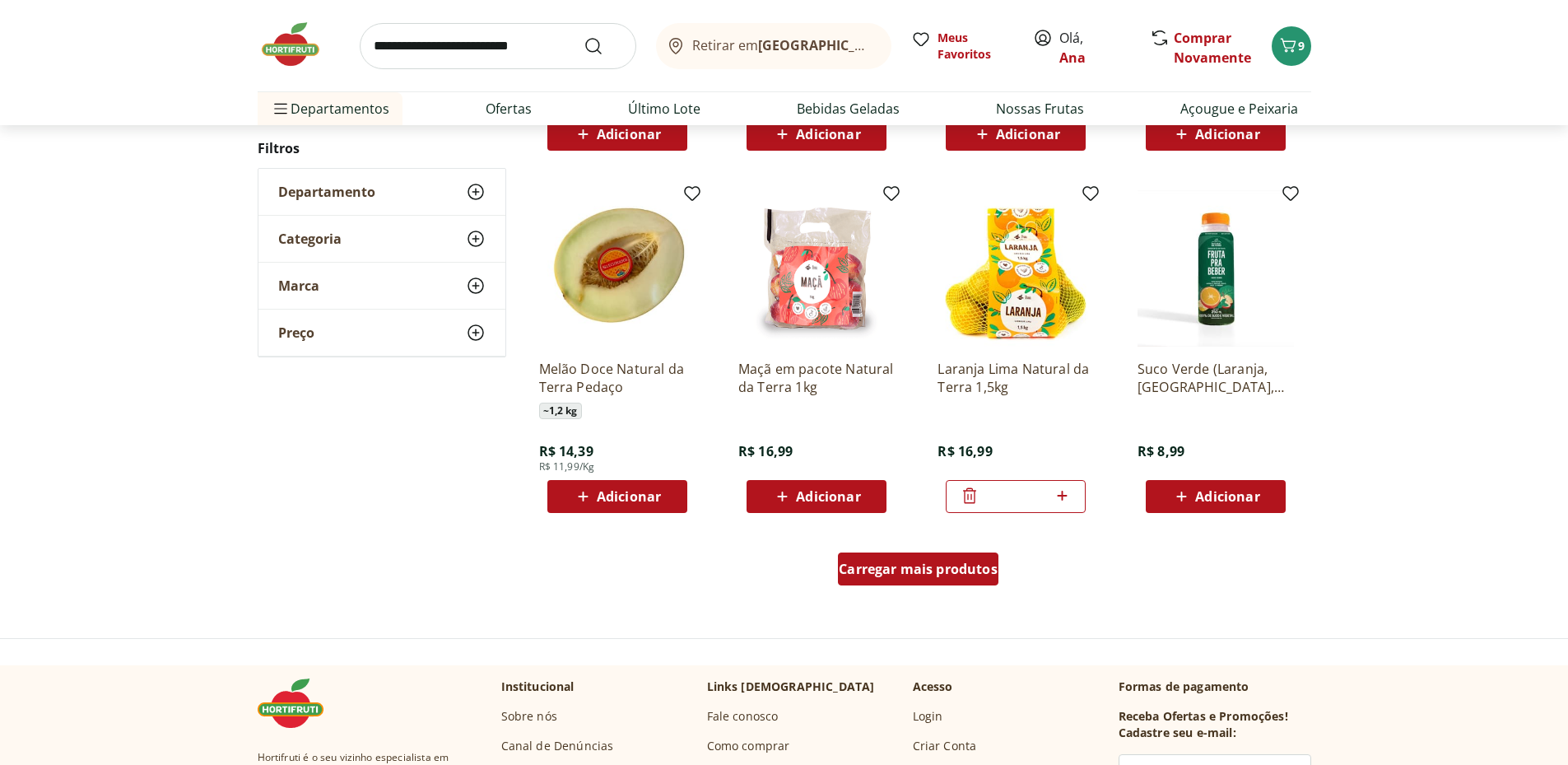
click at [947, 574] on span "Carregar mais produtos" at bounding box center [918, 569] width 158 height 13
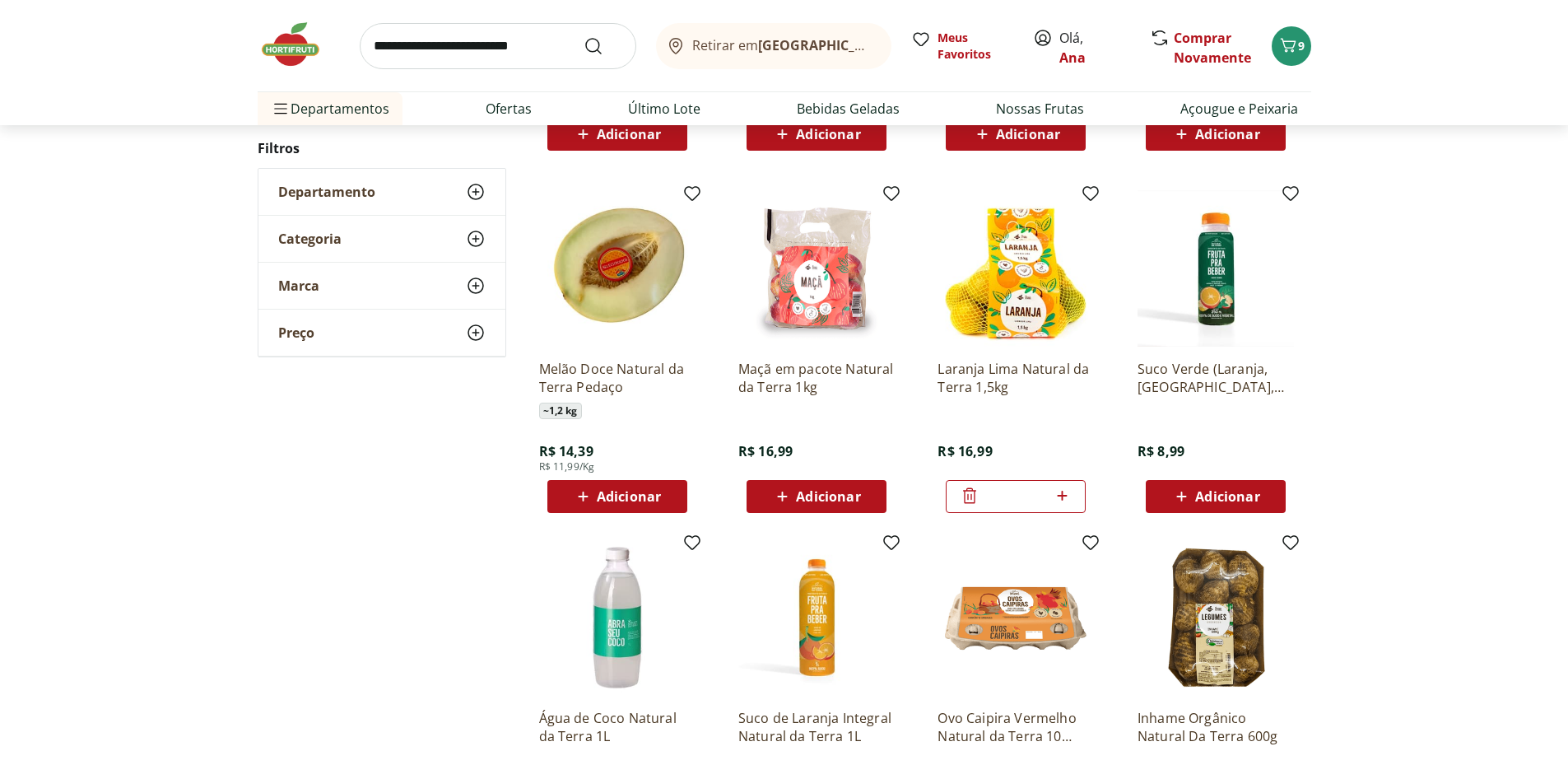
scroll to position [1098, 0]
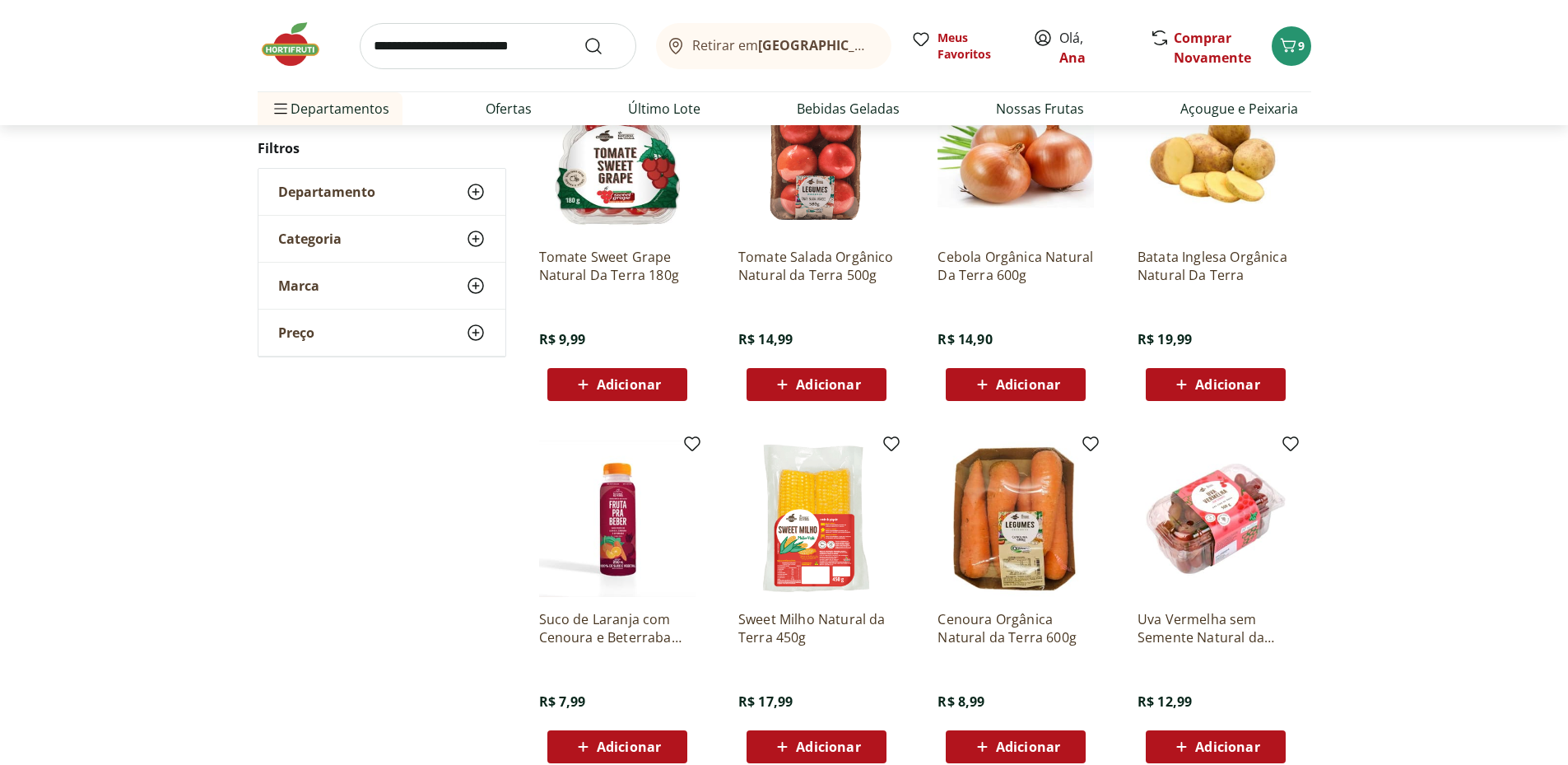
scroll to position [934, 0]
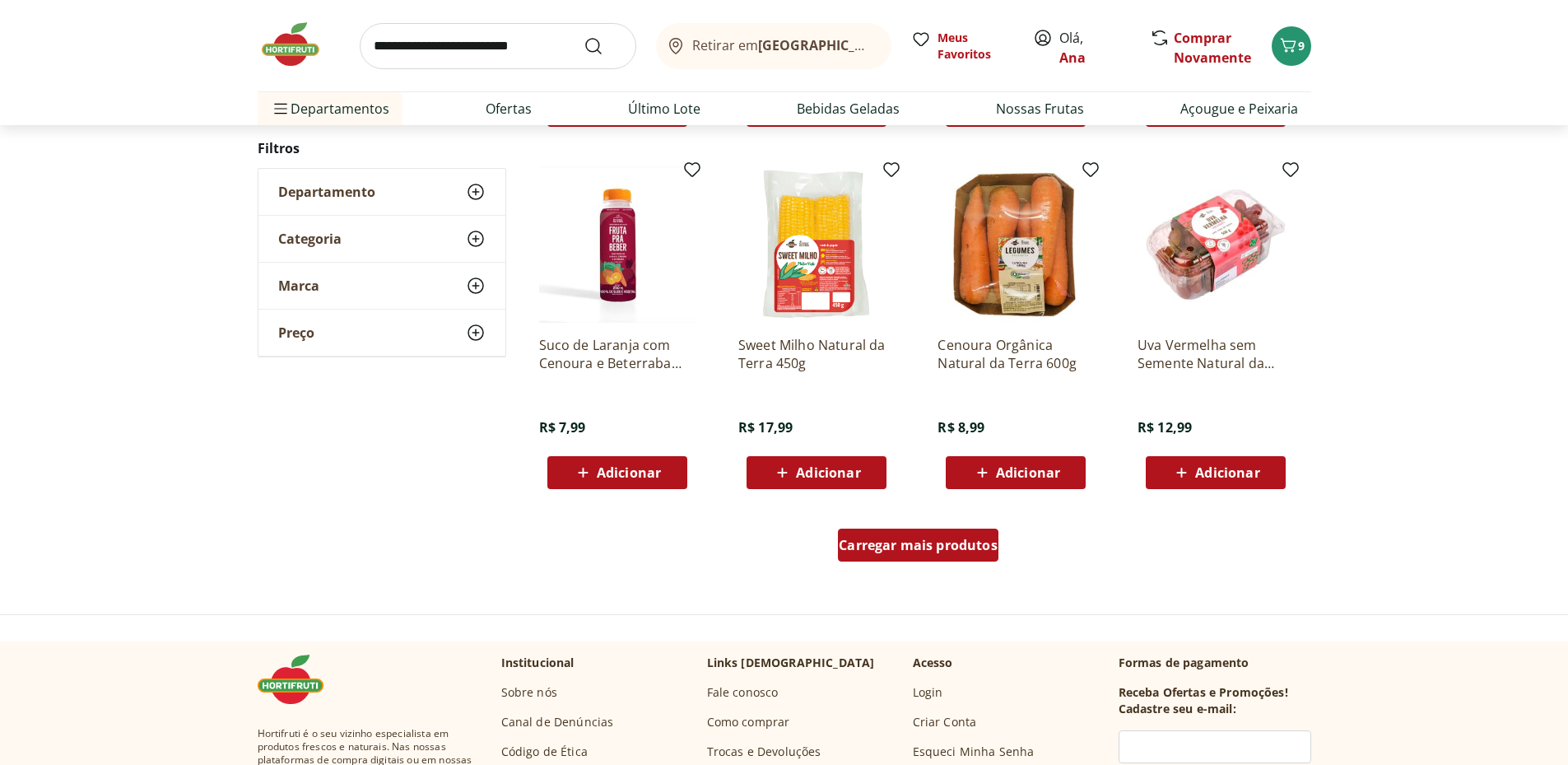
click at [916, 547] on span "Carregar mais produtos" at bounding box center [918, 545] width 158 height 13
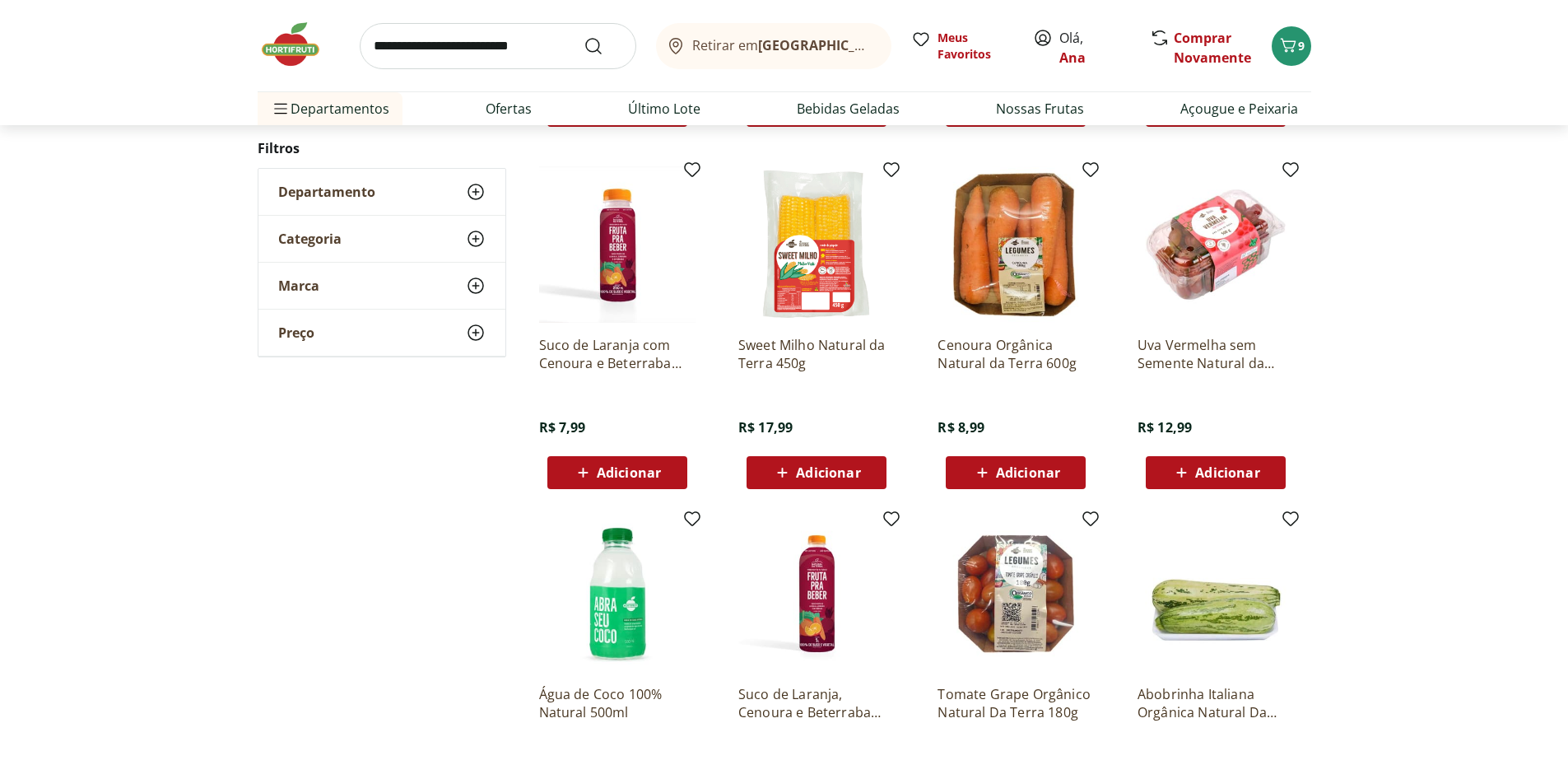
scroll to position [1209, 0]
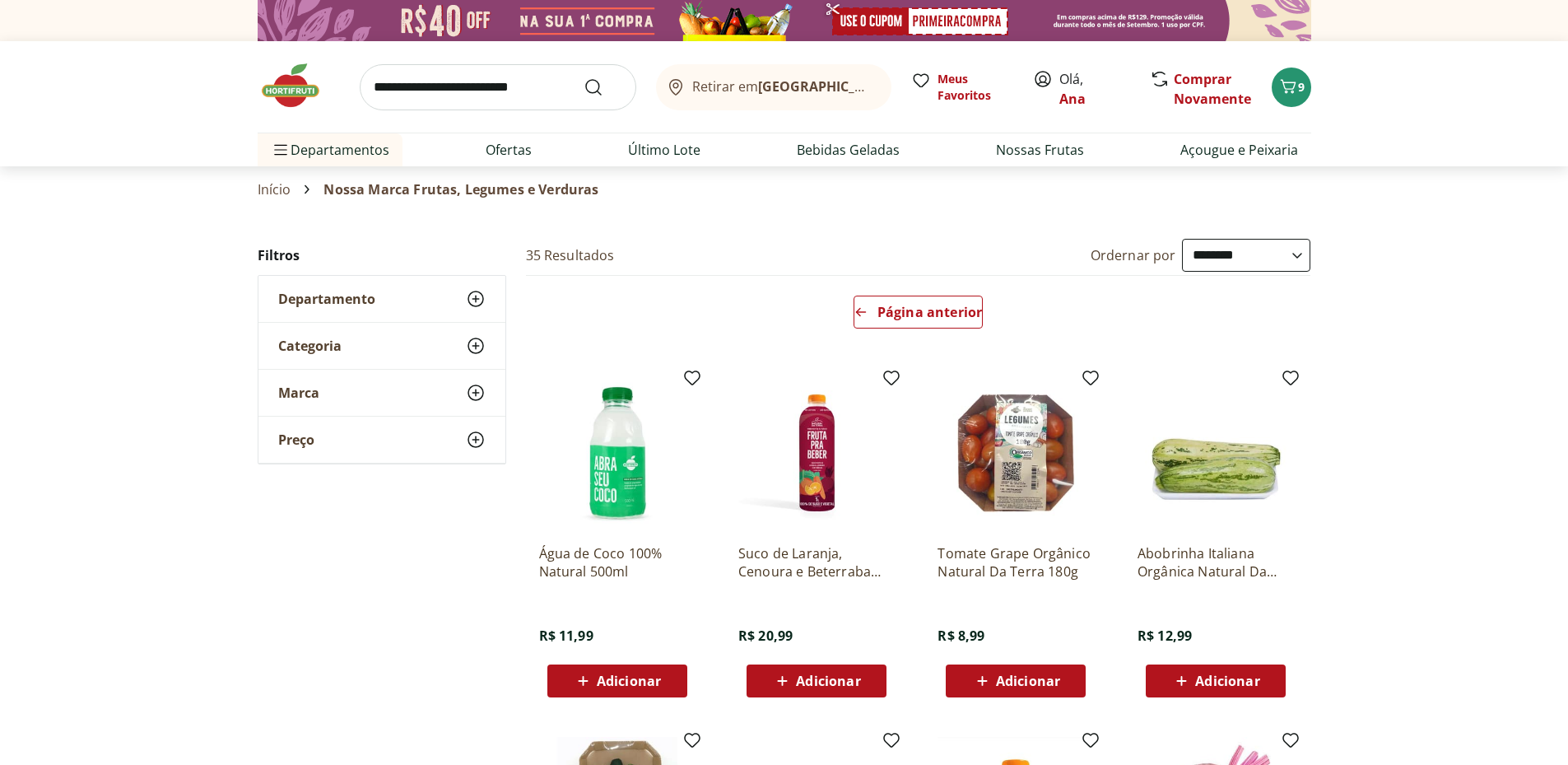
click at [376, 294] on div "Departamento" at bounding box center [382, 299] width 247 height 46
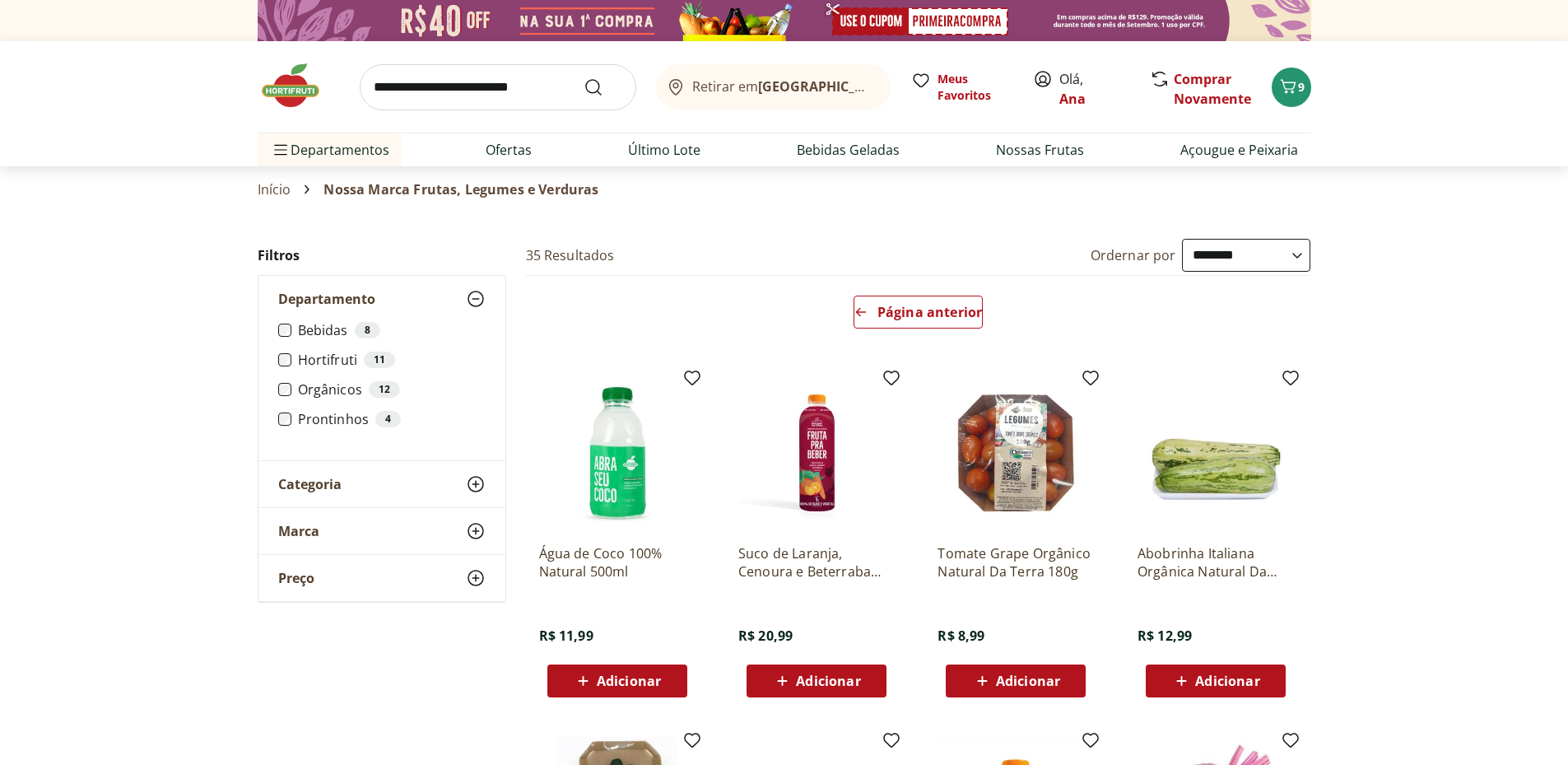
click at [383, 485] on div "Categoria" at bounding box center [382, 484] width 247 height 46
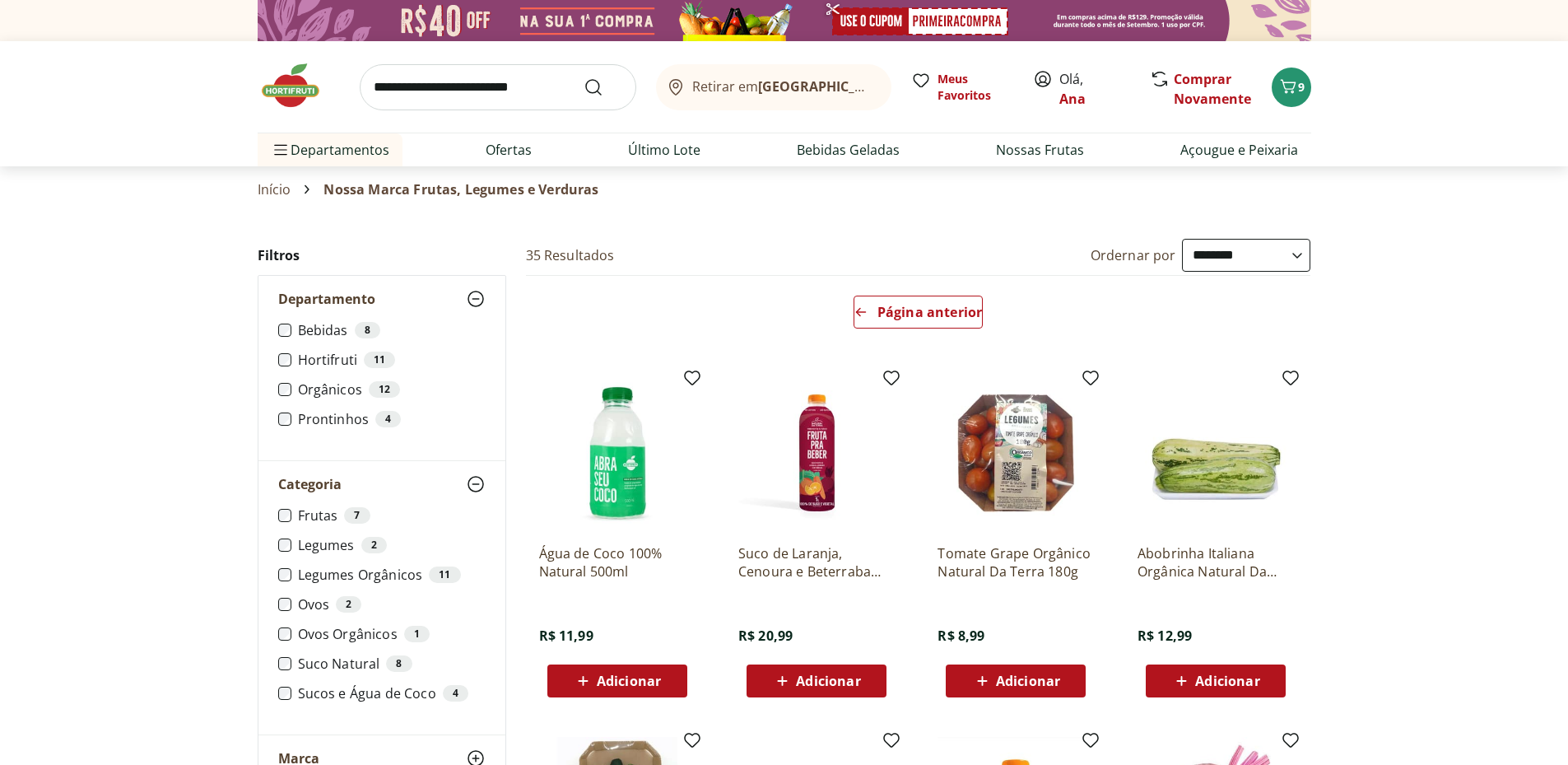
scroll to position [274, 0]
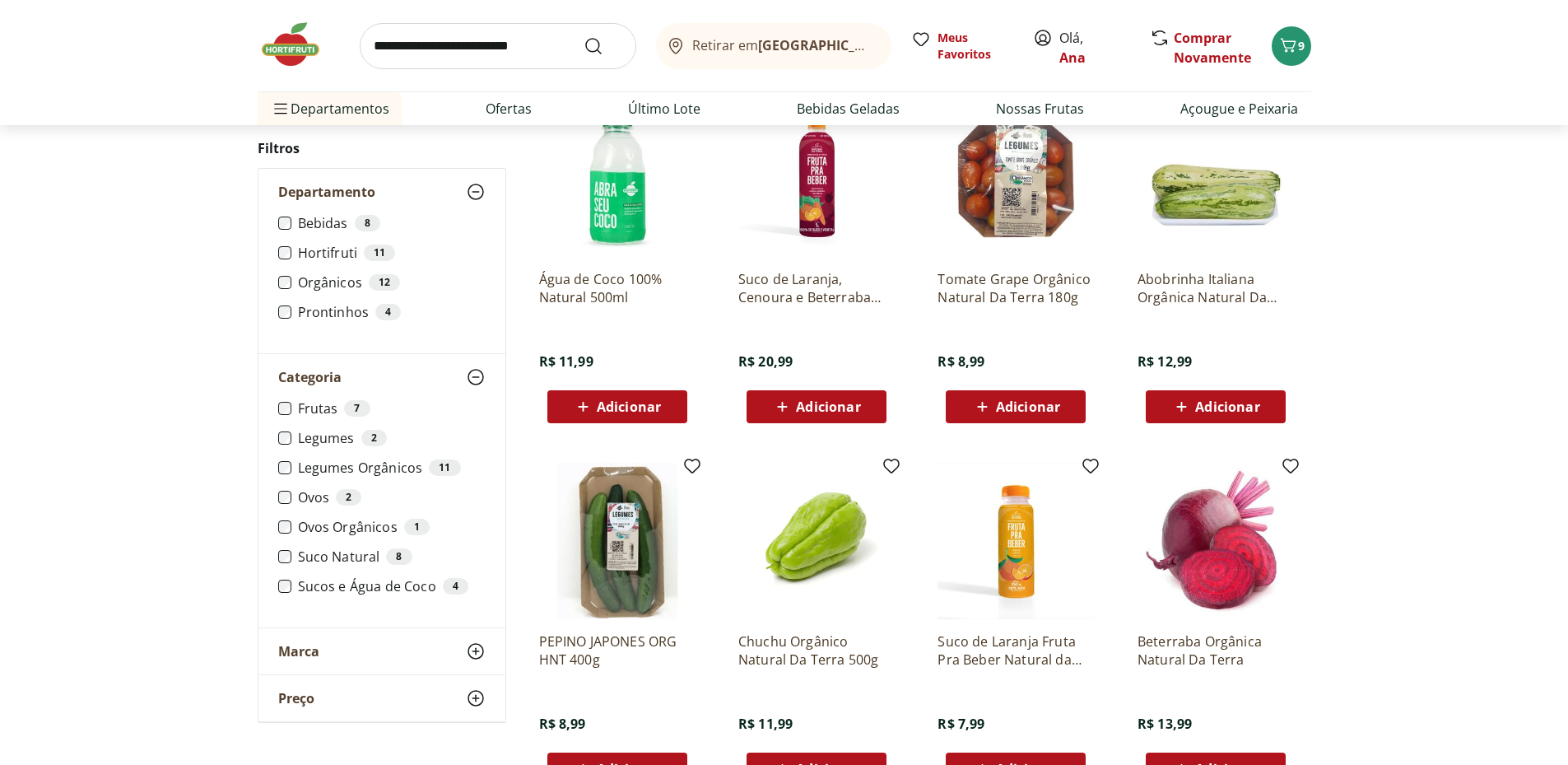
click at [395, 662] on div "Marca" at bounding box center [382, 651] width 247 height 46
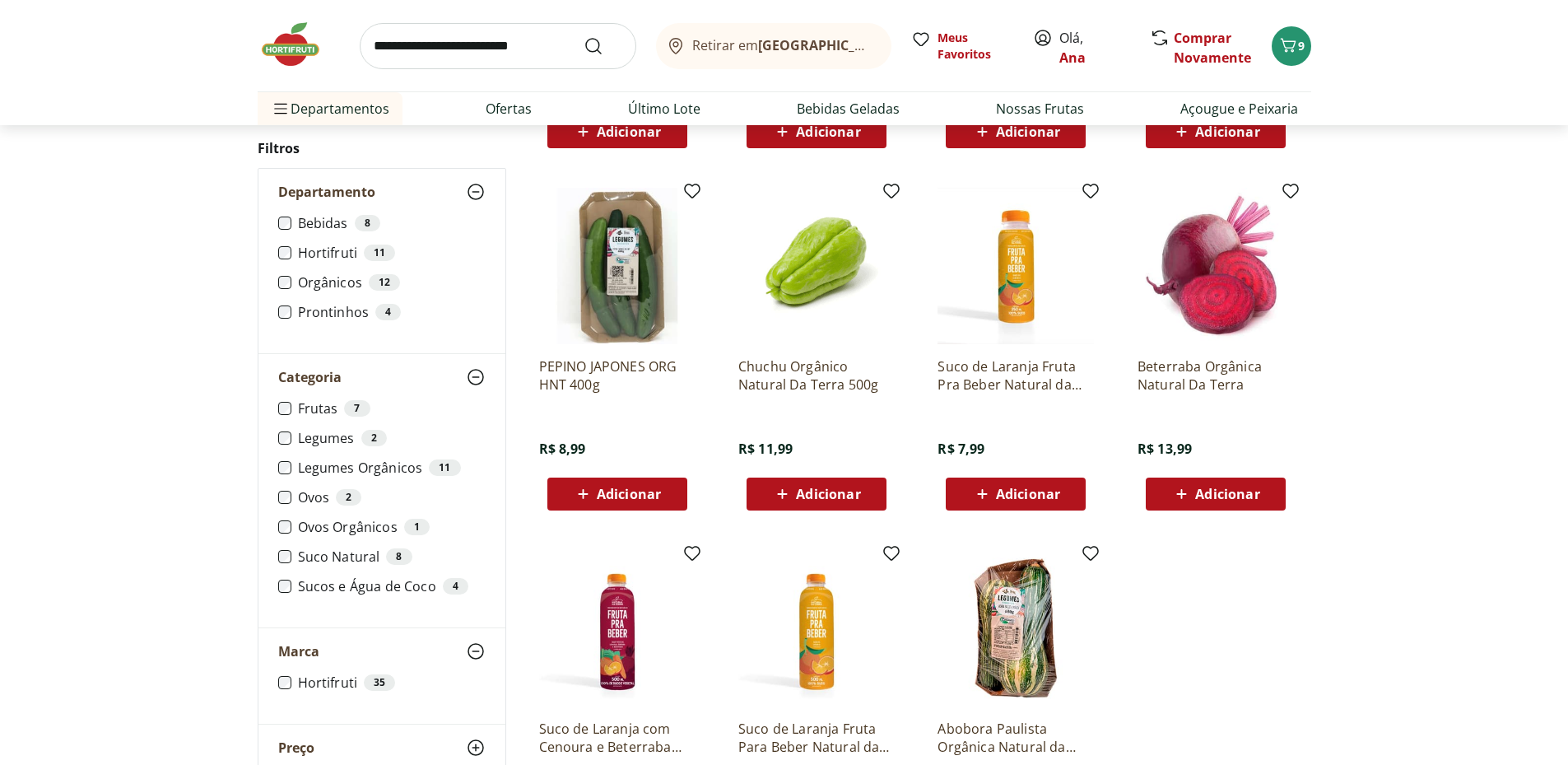
scroll to position [0, 0]
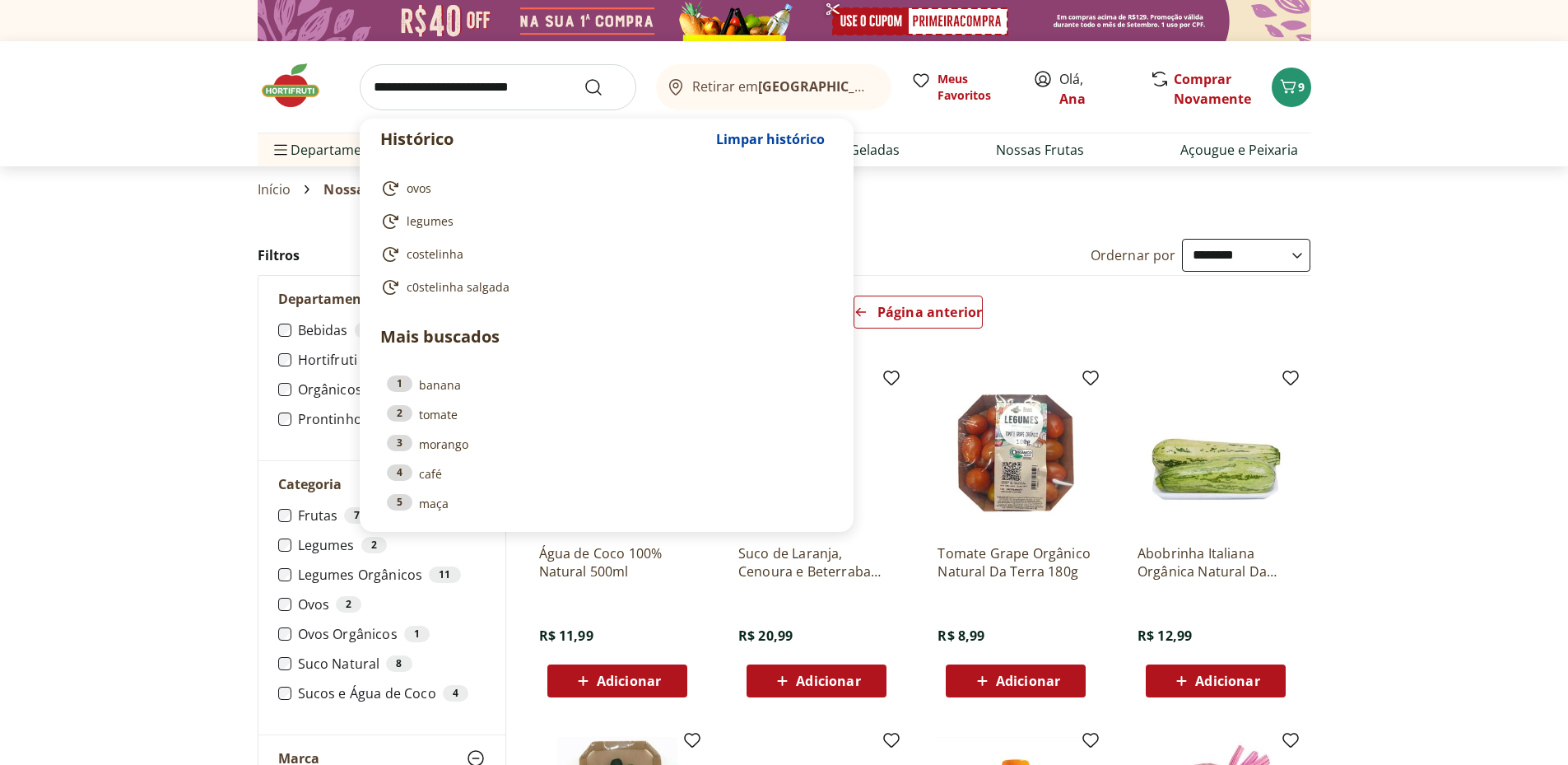
click at [386, 82] on input "search" at bounding box center [497, 87] width 276 height 46
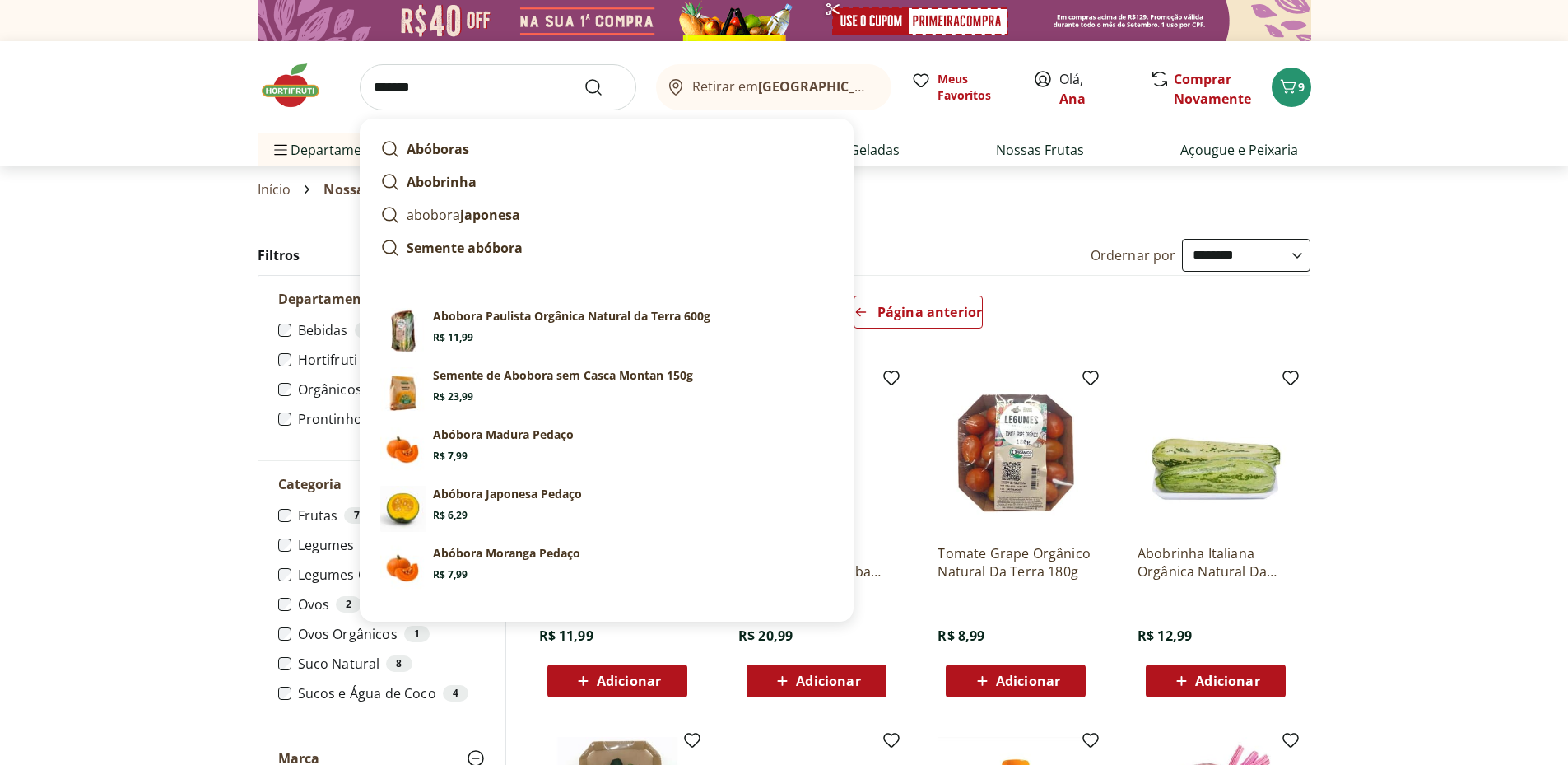
type input "*******"
click at [584, 78] on button "Submit Search" at bounding box center [604, 88] width 40 height 20
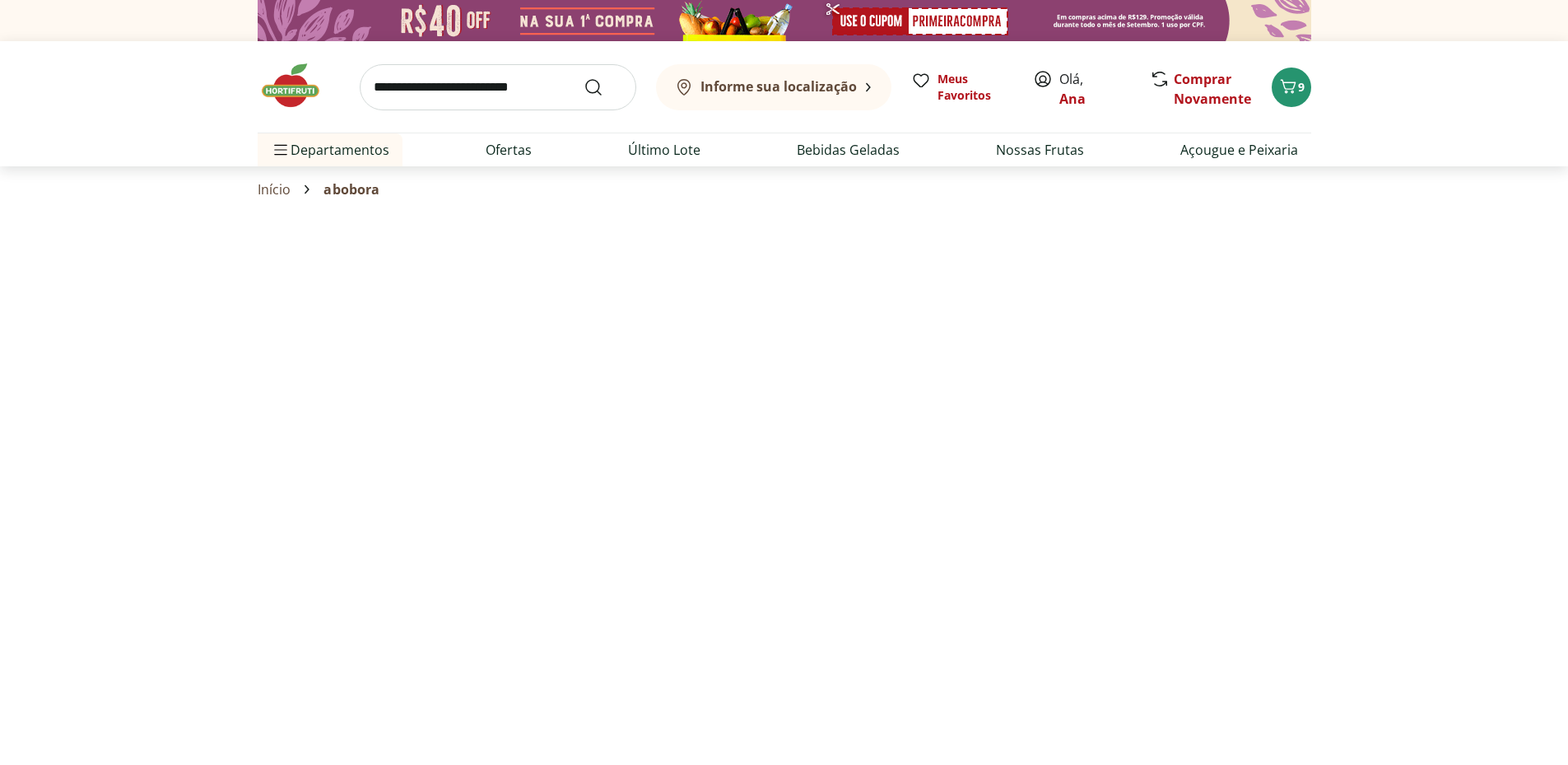
select select "**********"
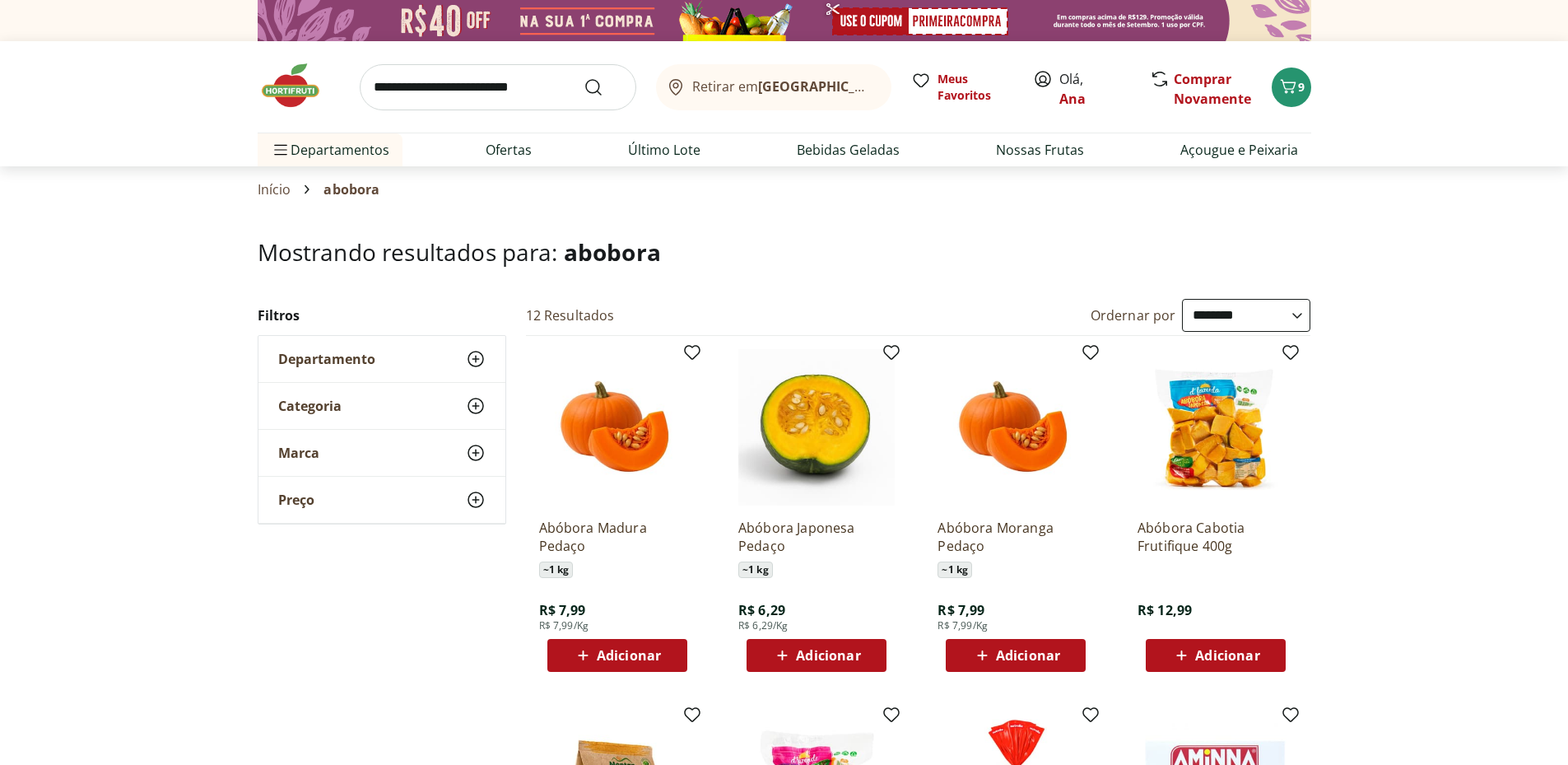
scroll to position [274, 0]
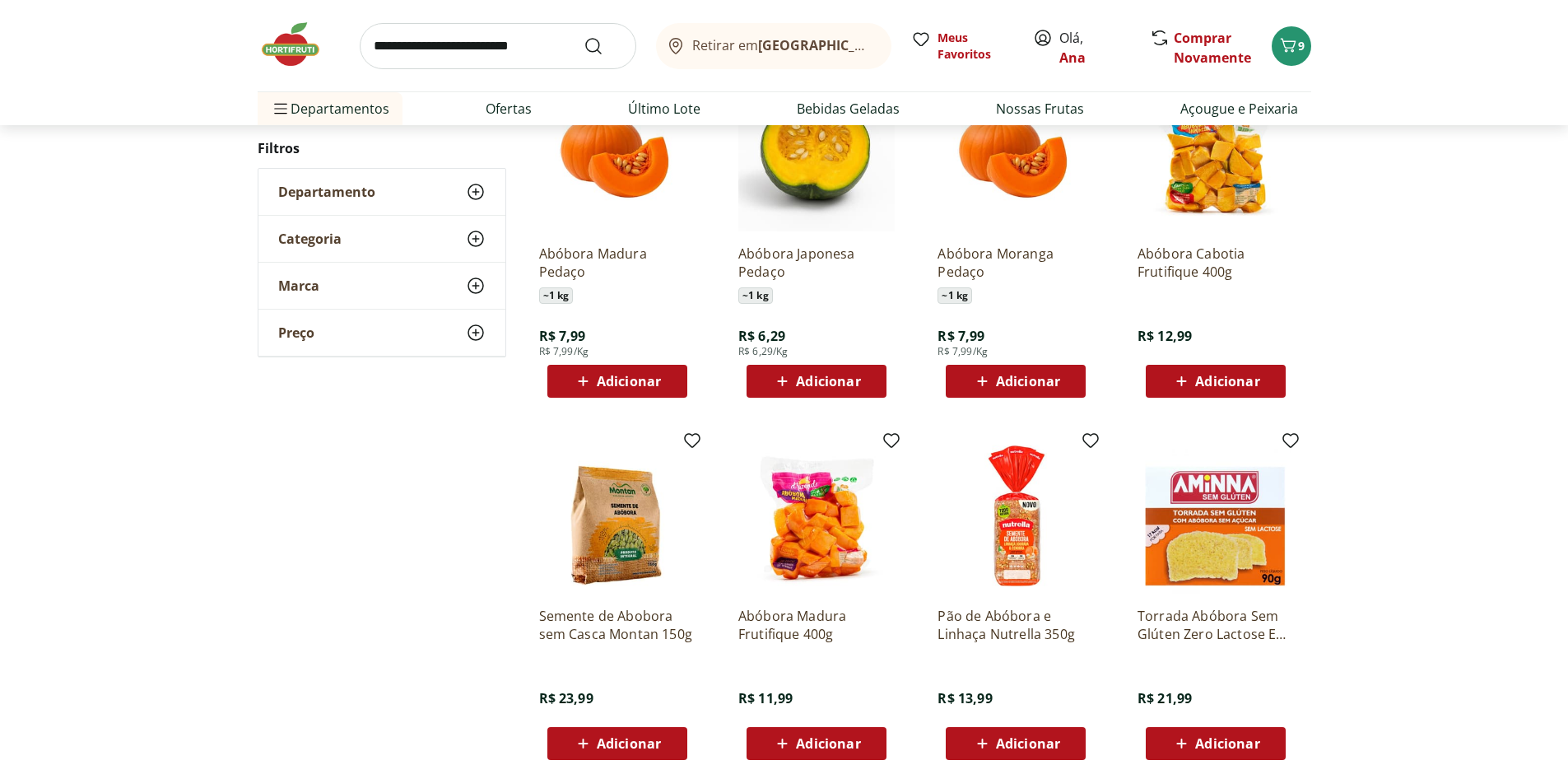
click at [633, 381] on span "Adicionar" at bounding box center [629, 381] width 64 height 13
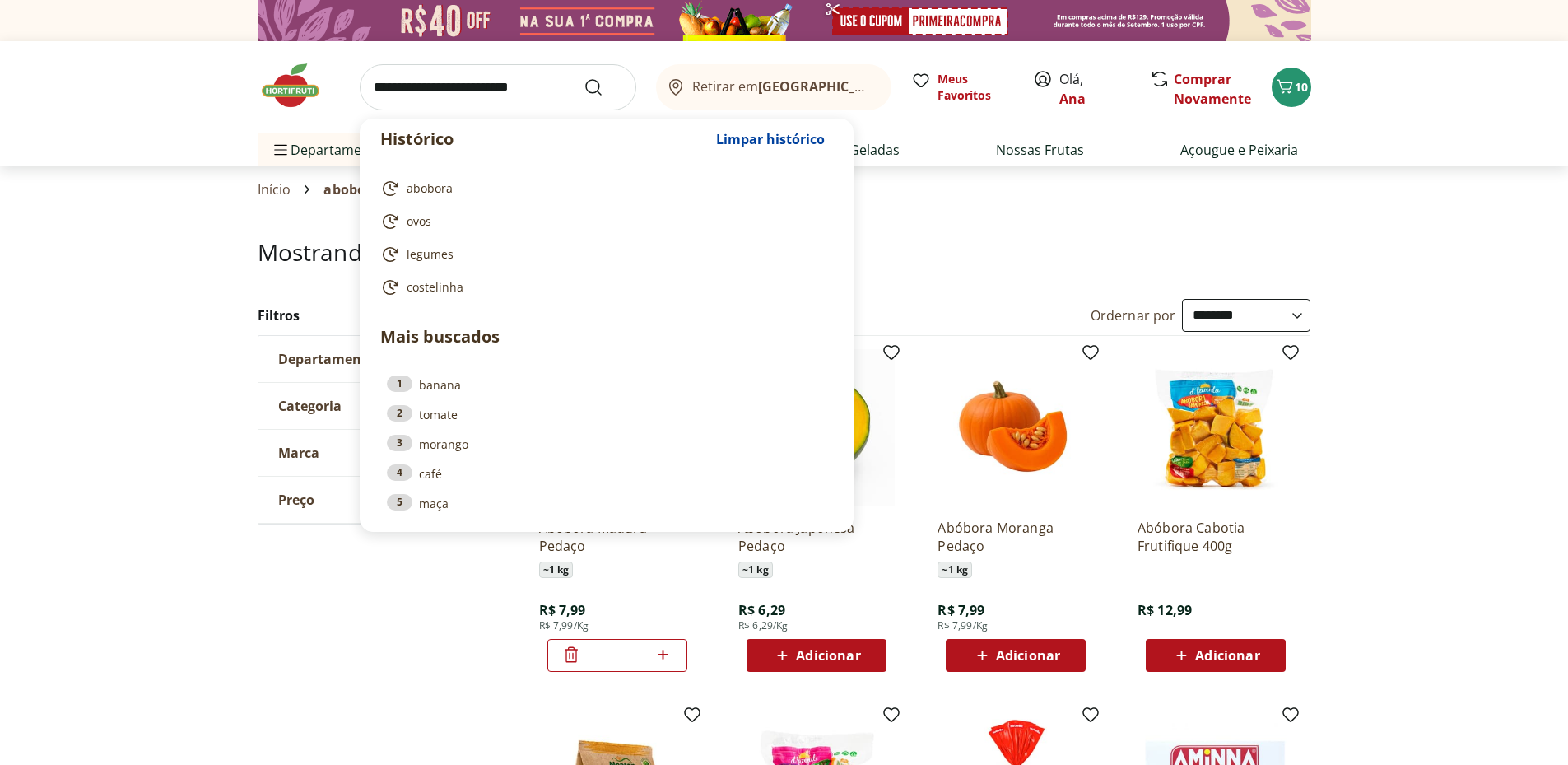
click at [395, 86] on input "search" at bounding box center [497, 87] width 276 height 46
click at [449, 416] on link "2 tomate" at bounding box center [606, 414] width 440 height 18
type input "******"
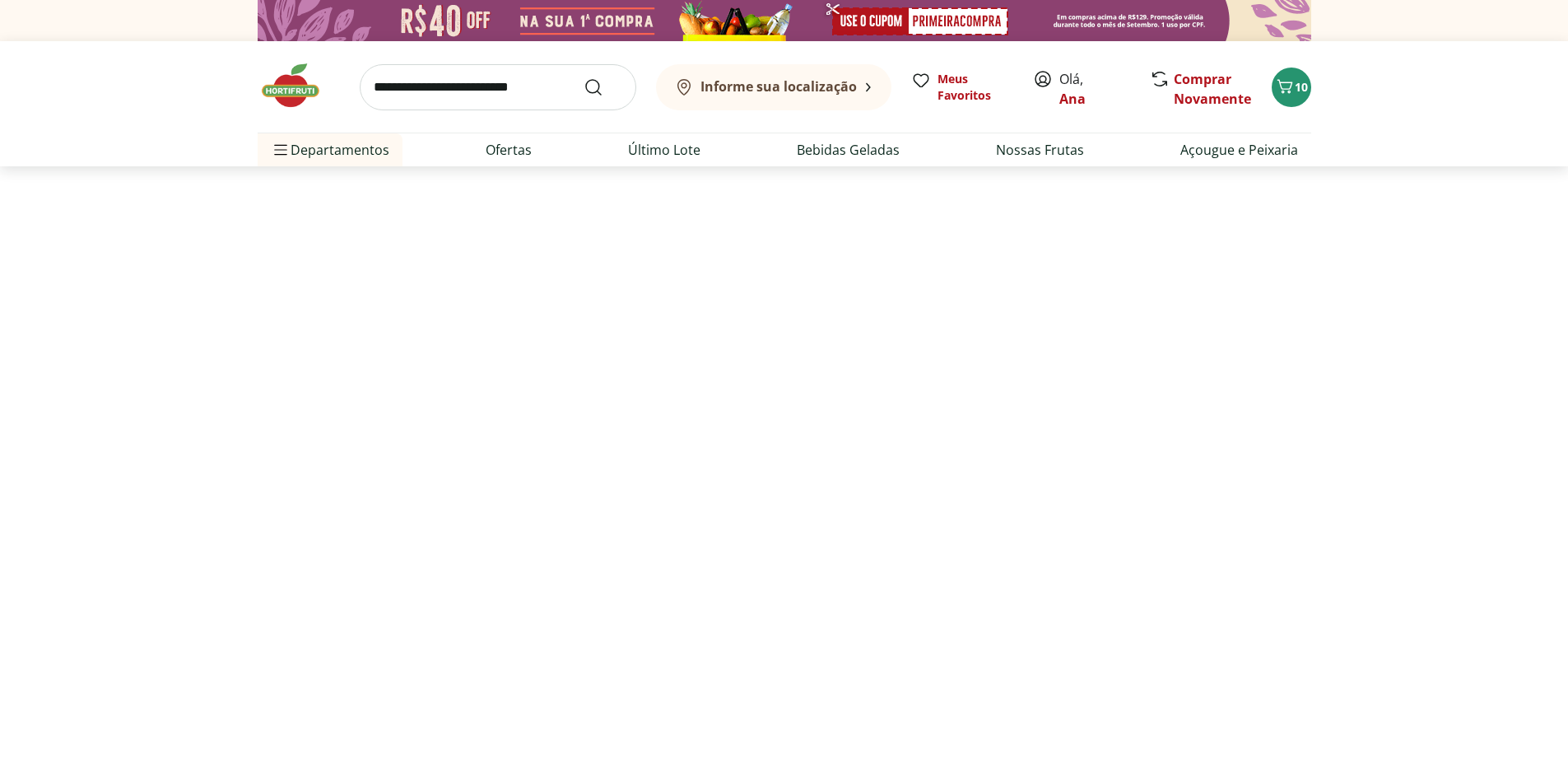
select select "**********"
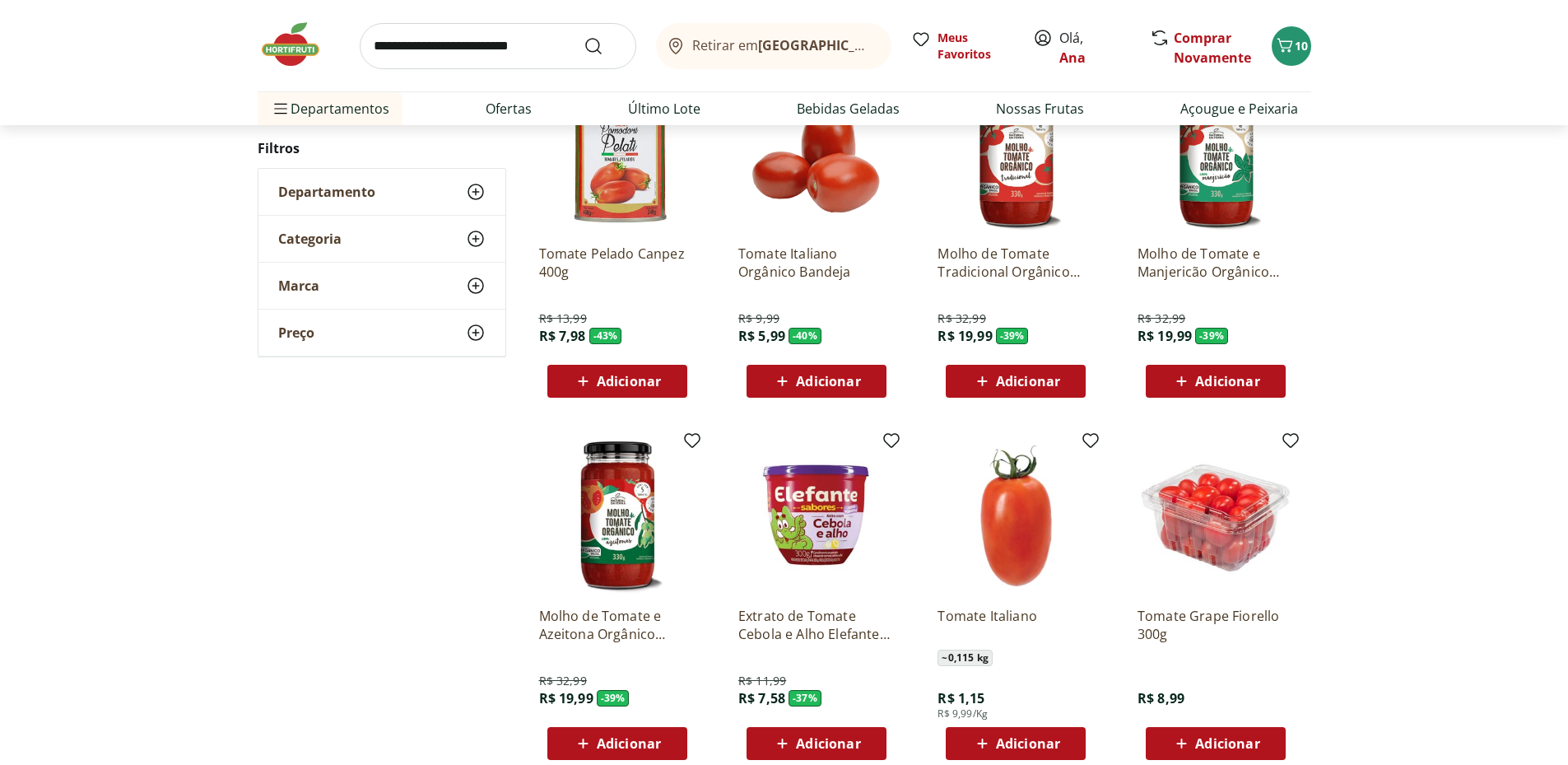
scroll to position [550, 0]
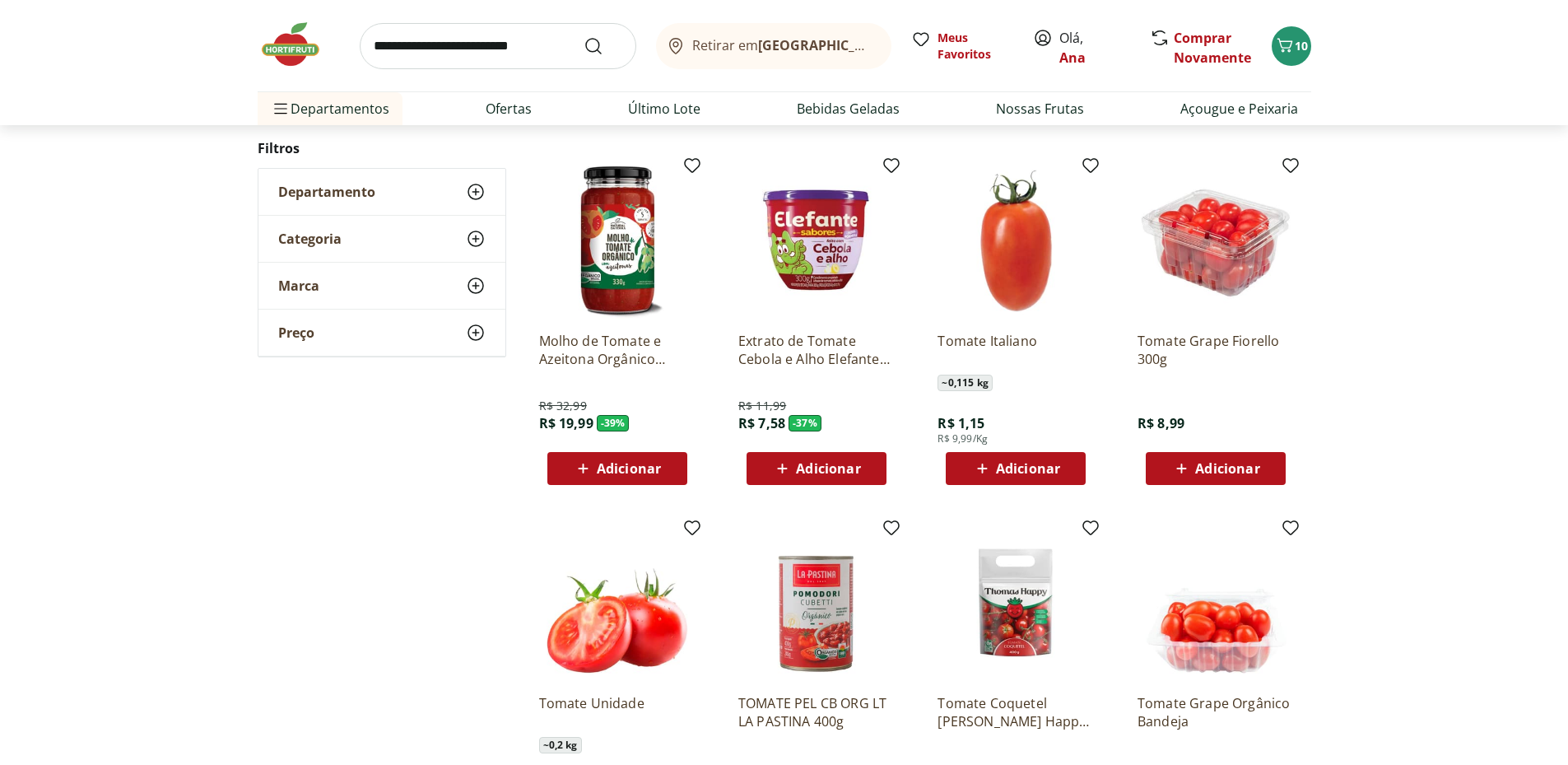
click at [830, 469] on span "Adicionar" at bounding box center [828, 468] width 64 height 13
click at [1043, 468] on span "Adicionar" at bounding box center [1028, 468] width 64 height 13
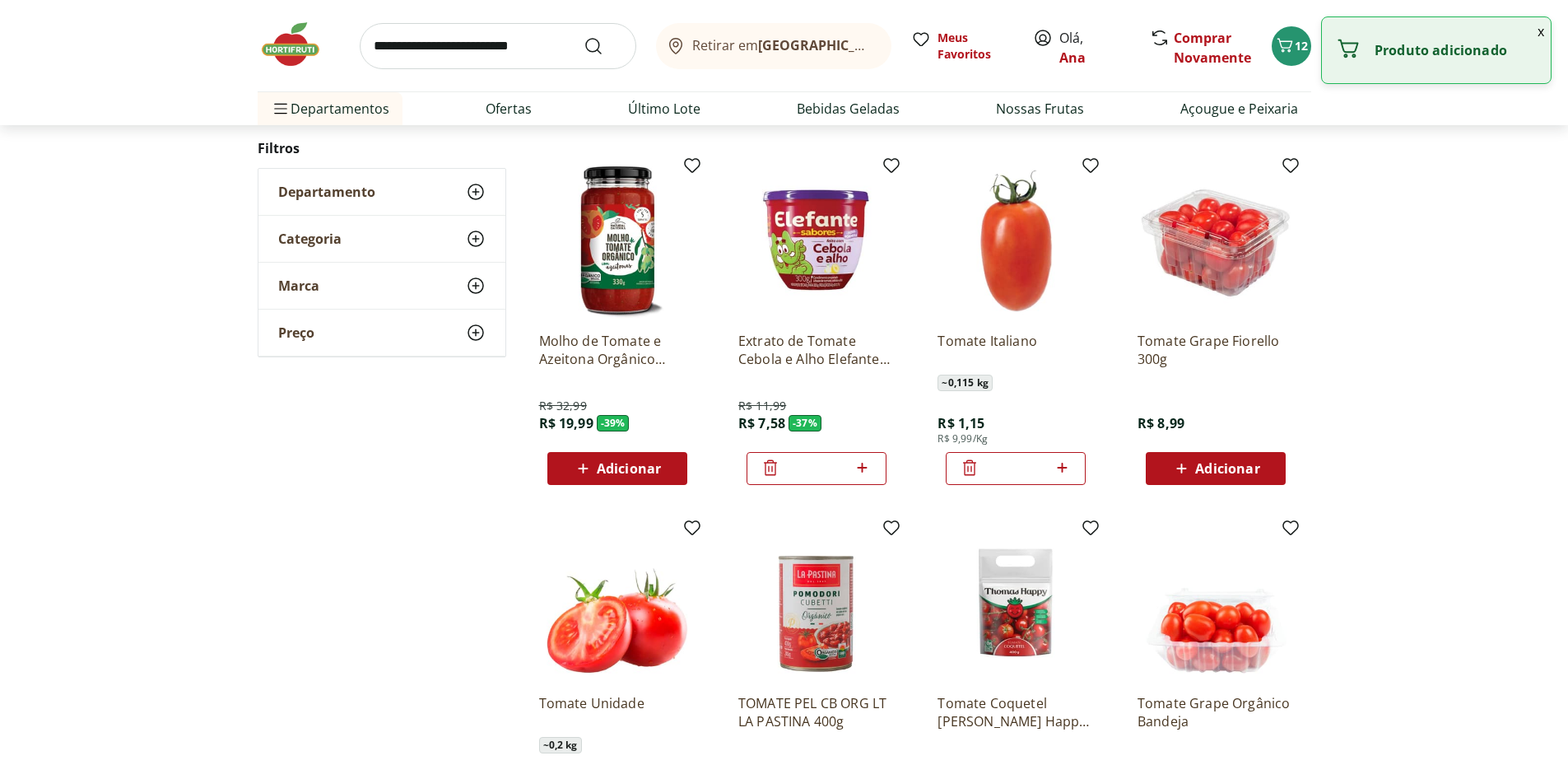
click at [1043, 468] on input "*" at bounding box center [1016, 469] width 73 height 18
click at [1060, 466] on icon at bounding box center [1062, 468] width 21 height 20
click at [1062, 466] on icon at bounding box center [1062, 468] width 21 height 20
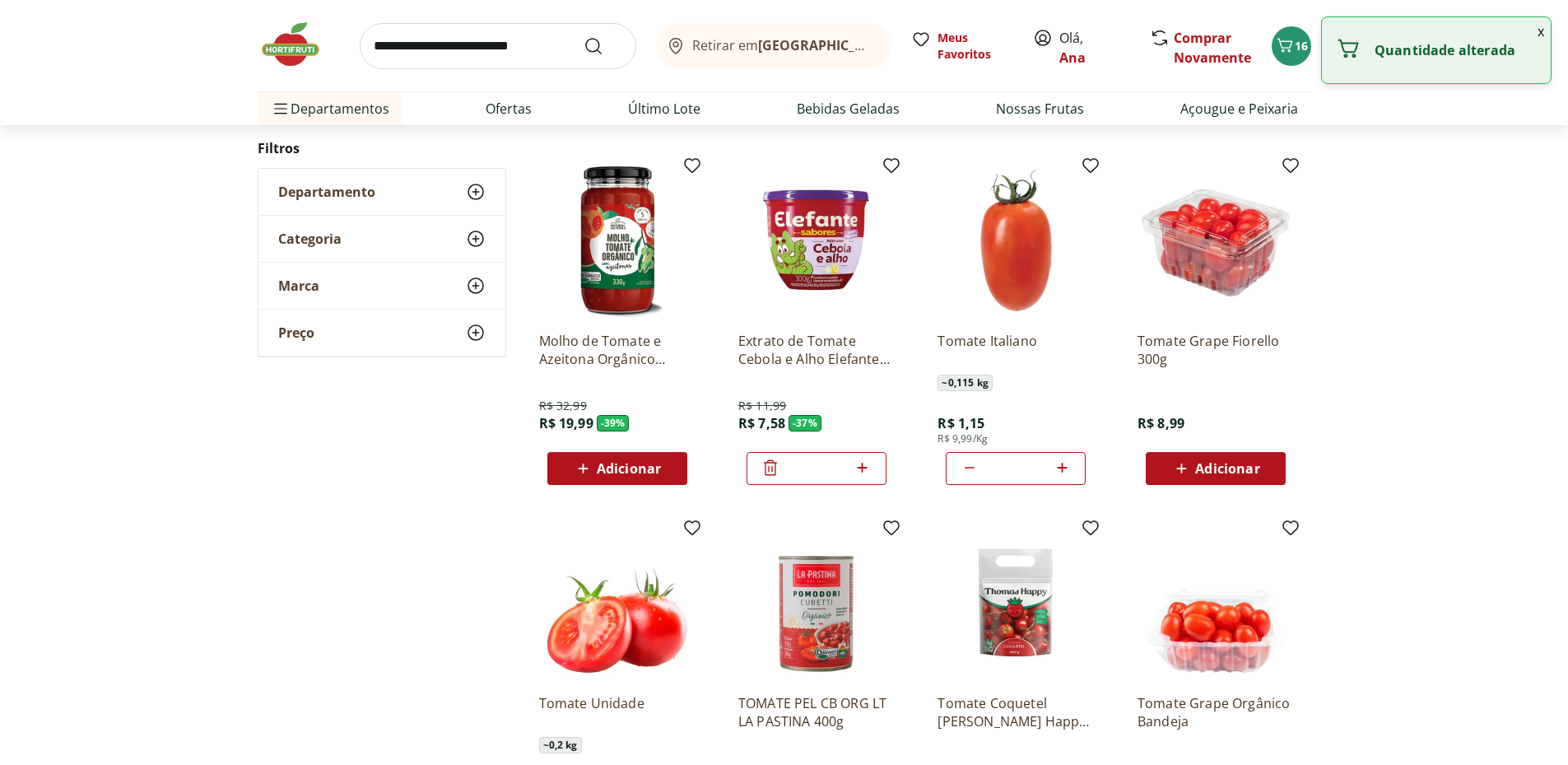
click at [1062, 466] on icon at bounding box center [1062, 468] width 21 height 20
type input "*"
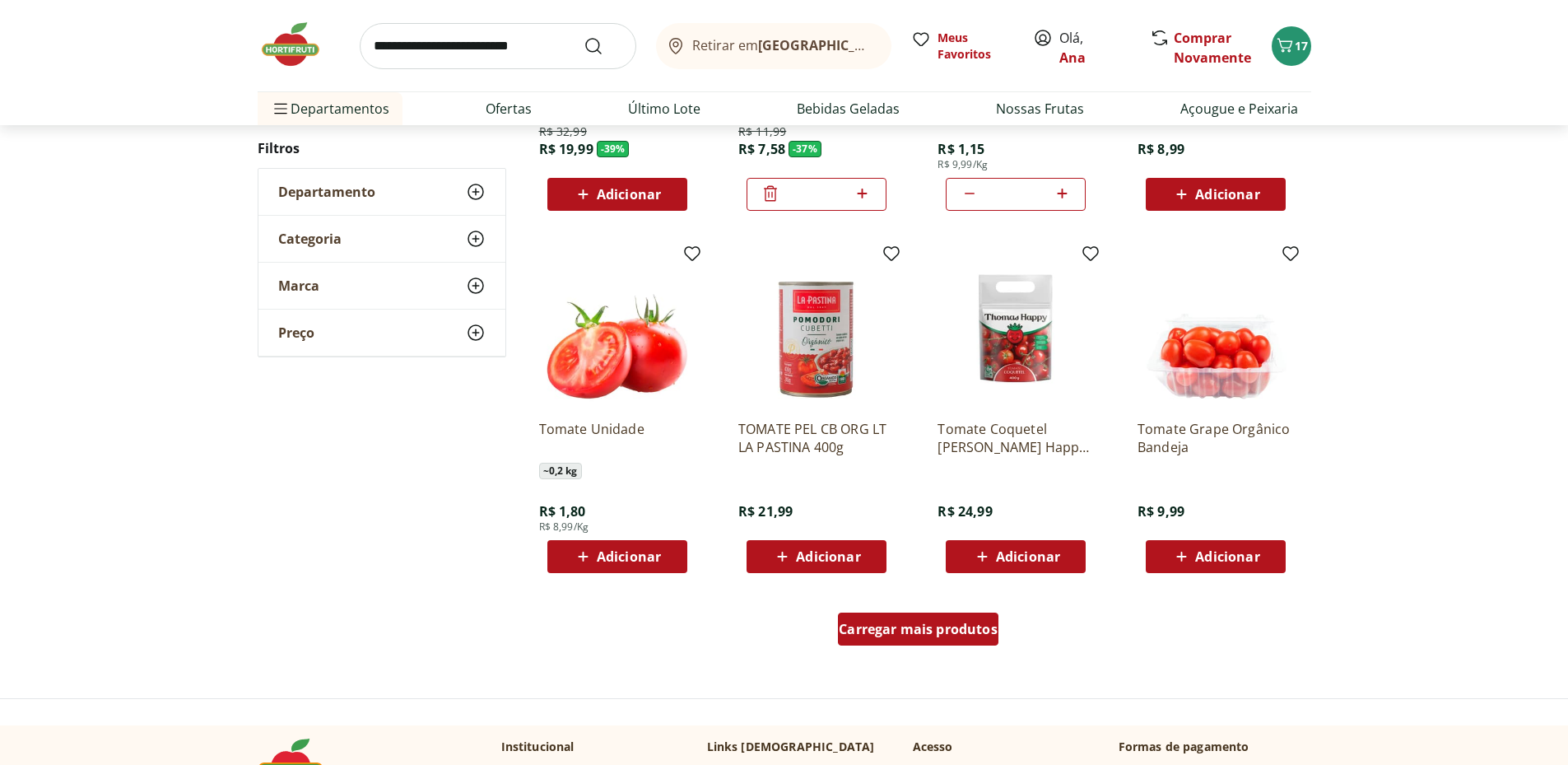
click at [924, 632] on span "Carregar mais produtos" at bounding box center [918, 628] width 158 height 13
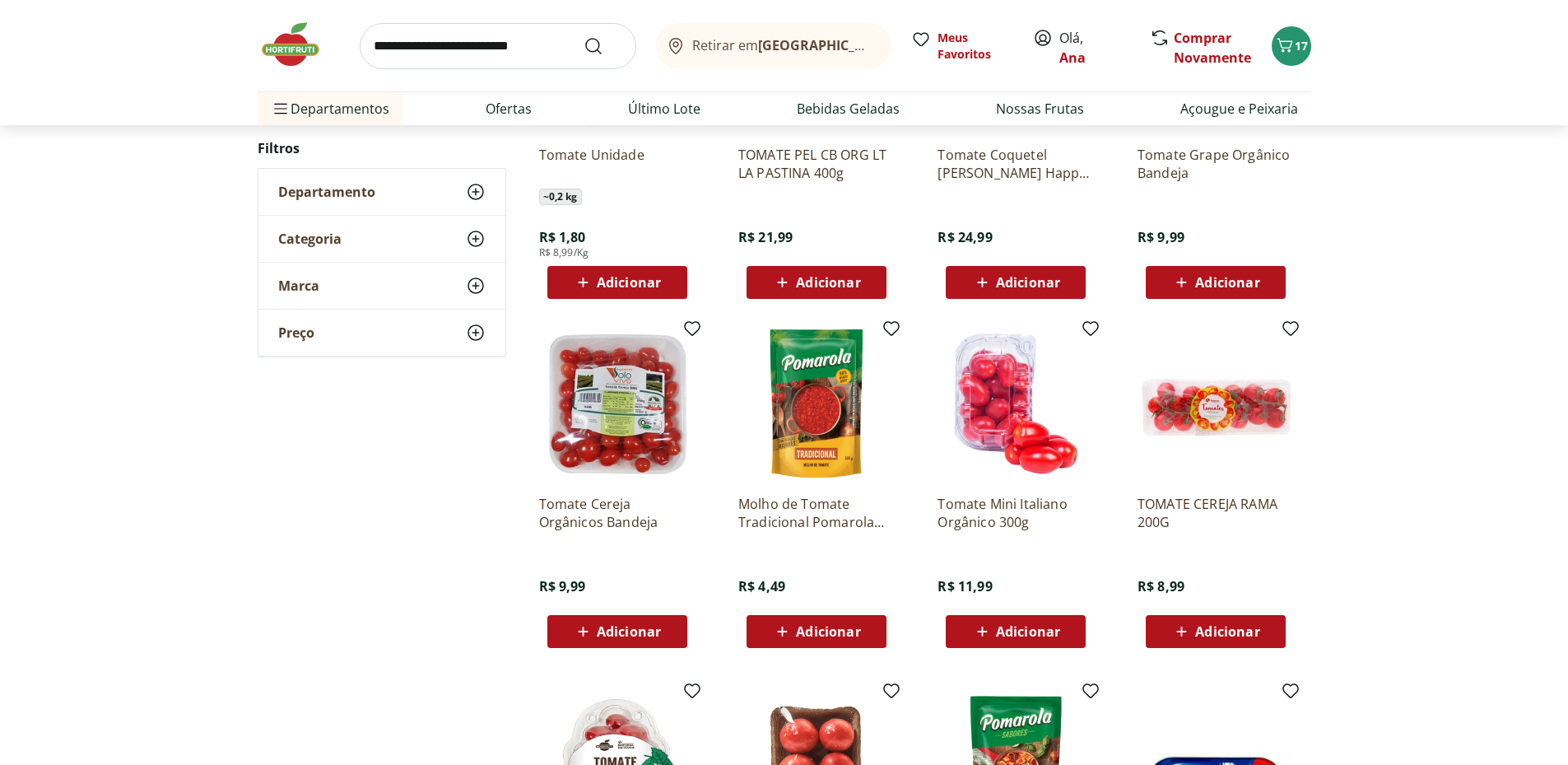
scroll to position [1373, 0]
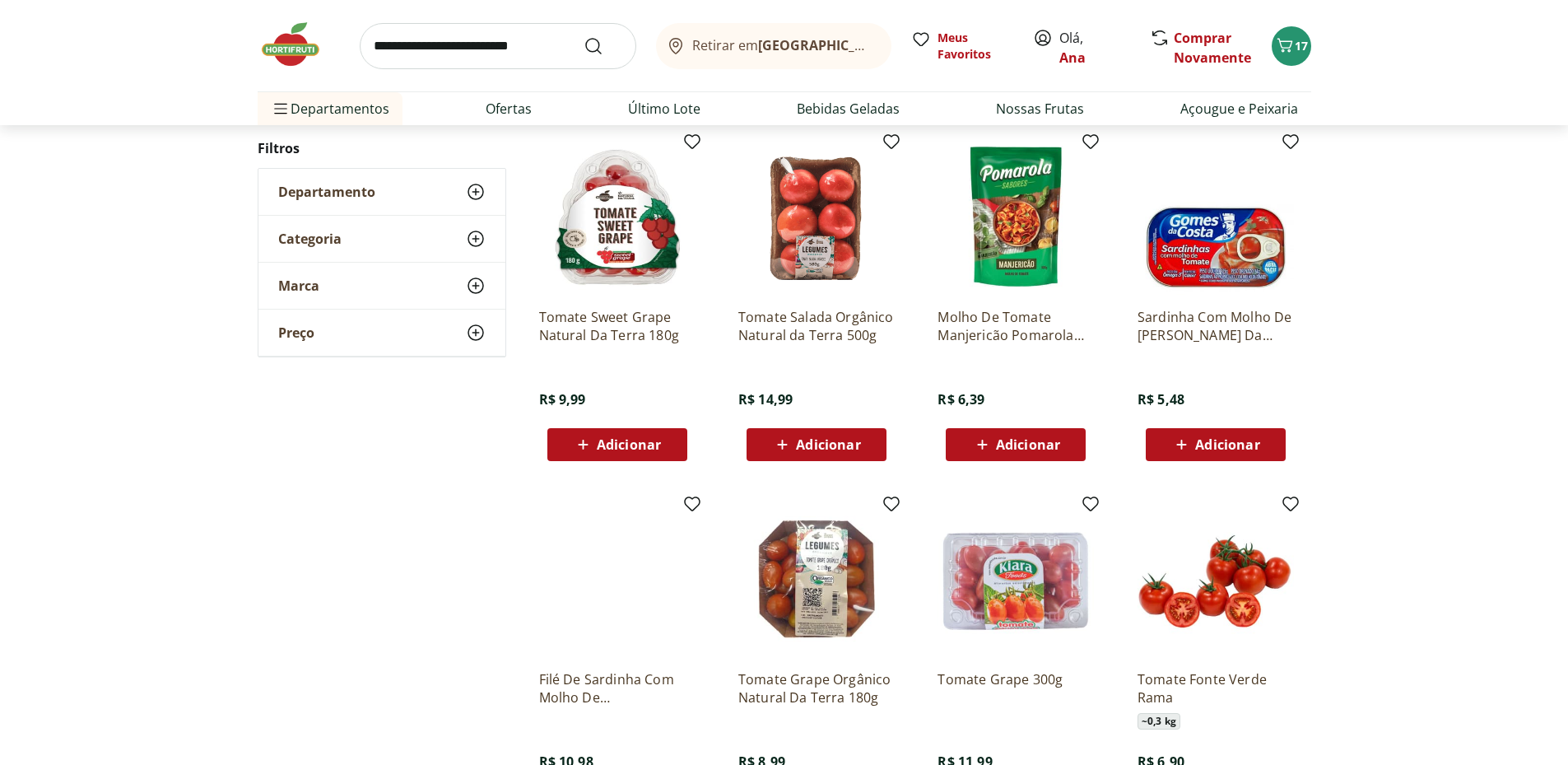
scroll to position [934, 0]
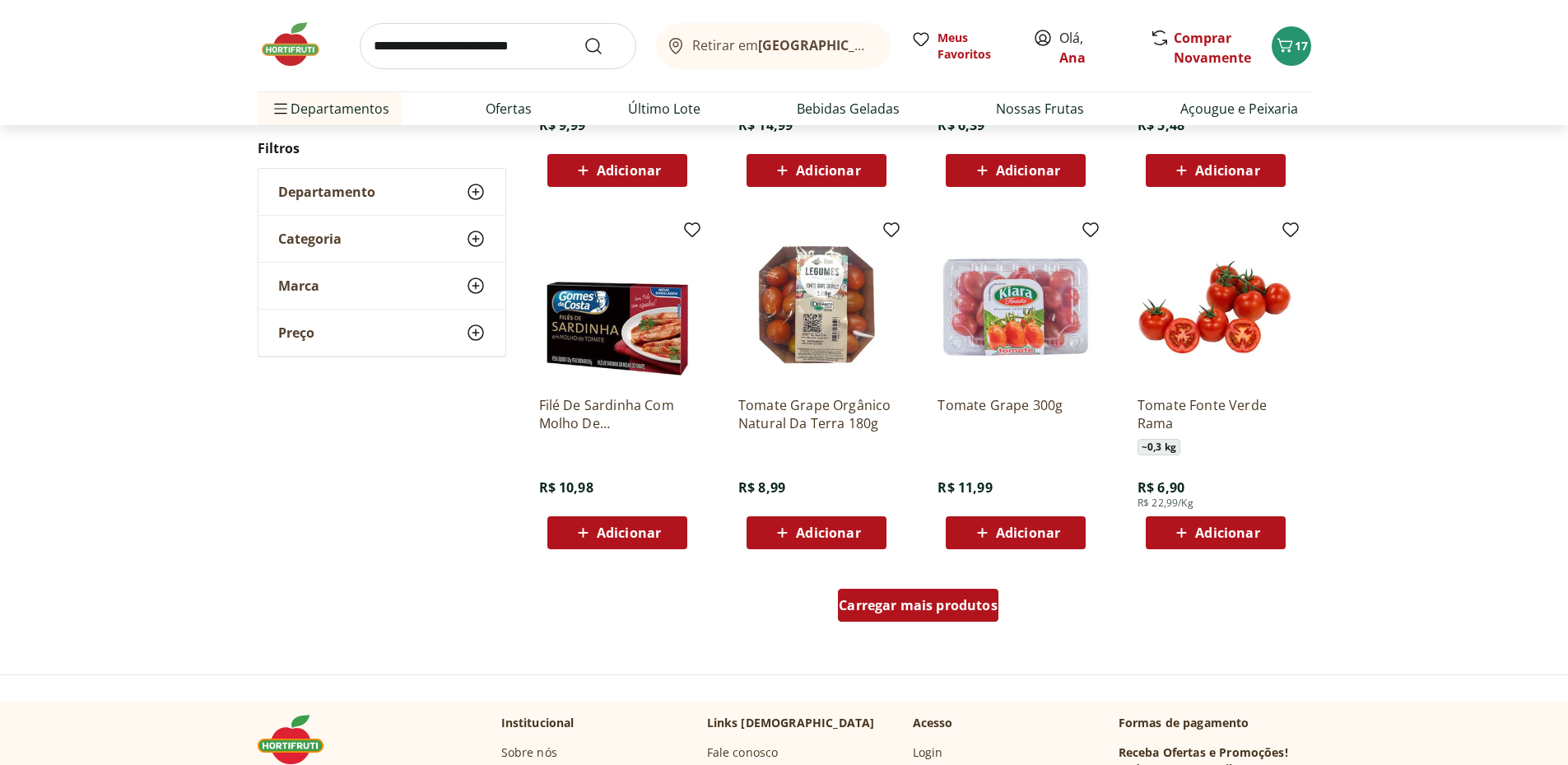
click at [934, 604] on span "Carregar mais produtos" at bounding box center [918, 604] width 158 height 13
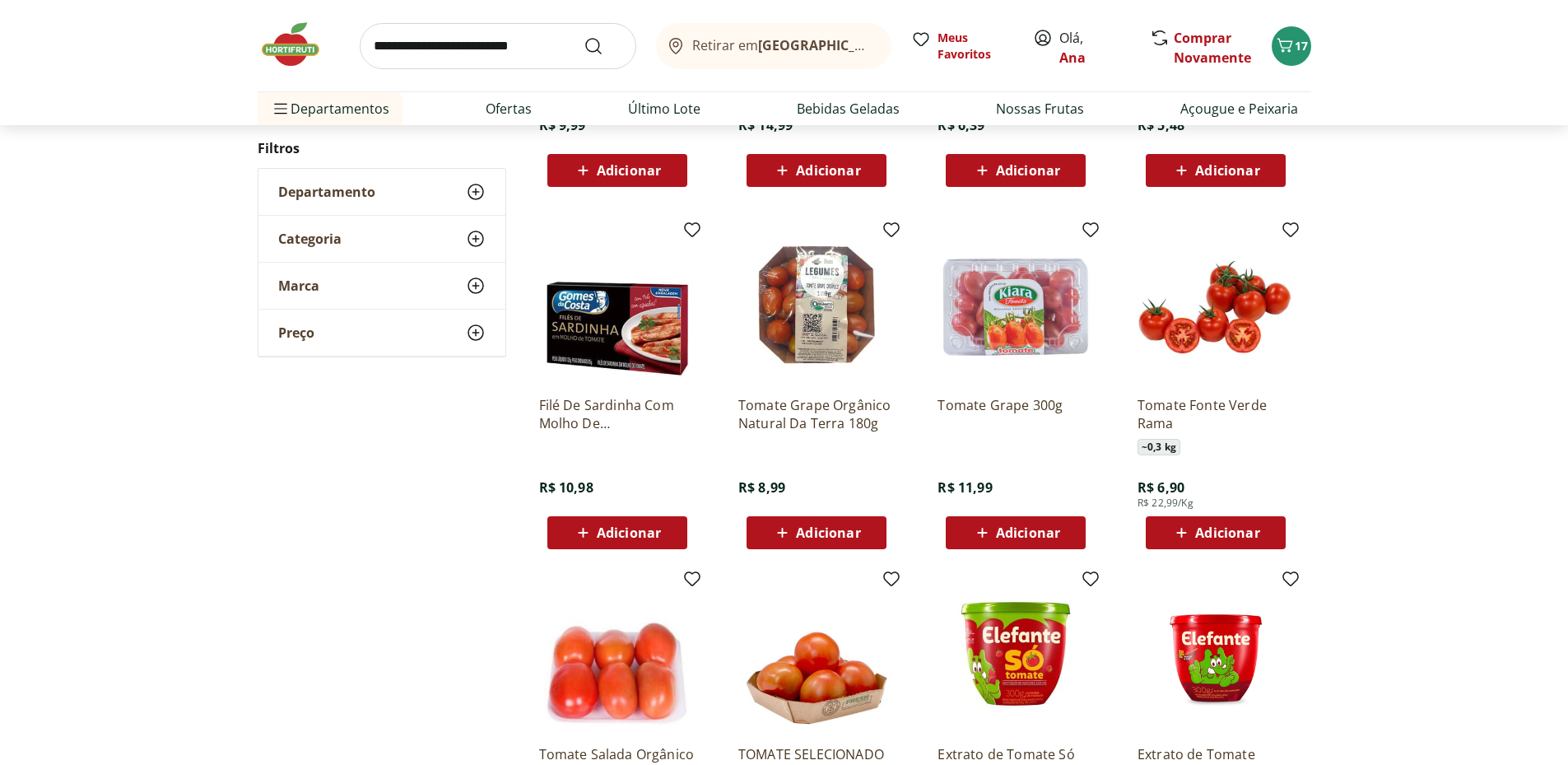
scroll to position [1209, 0]
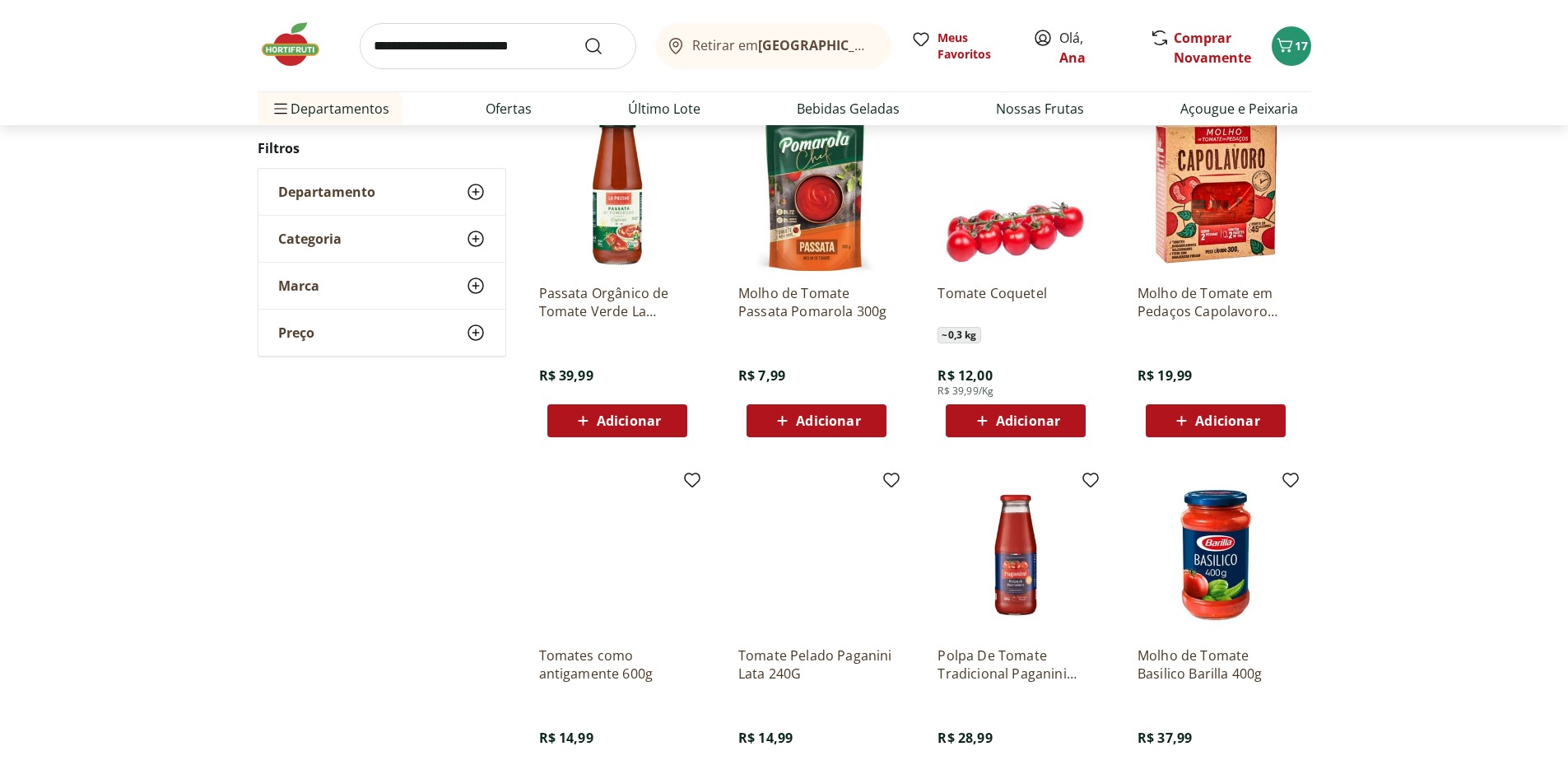
scroll to position [957, 0]
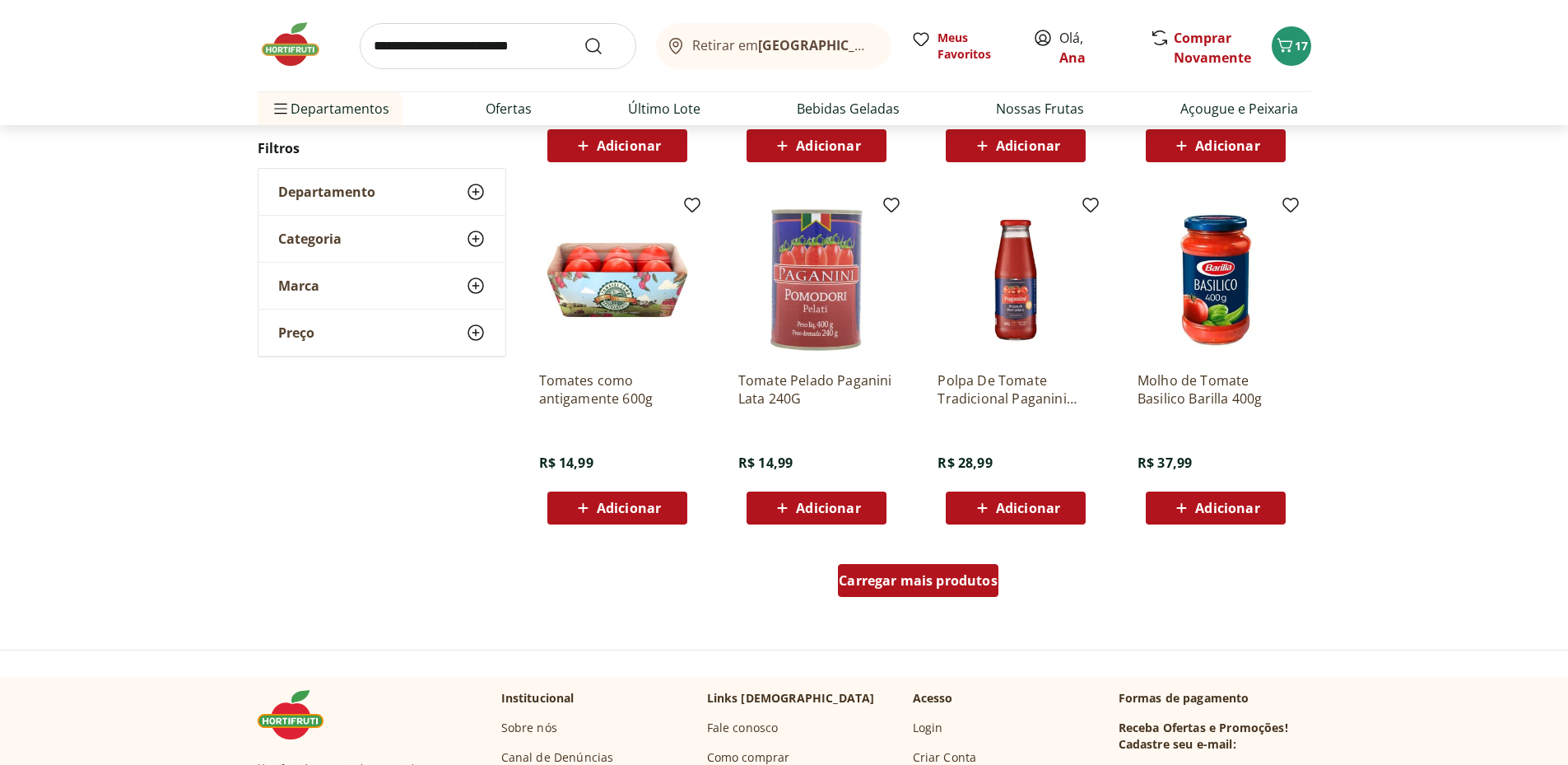
click at [920, 576] on span "Carregar mais produtos" at bounding box center [918, 580] width 158 height 13
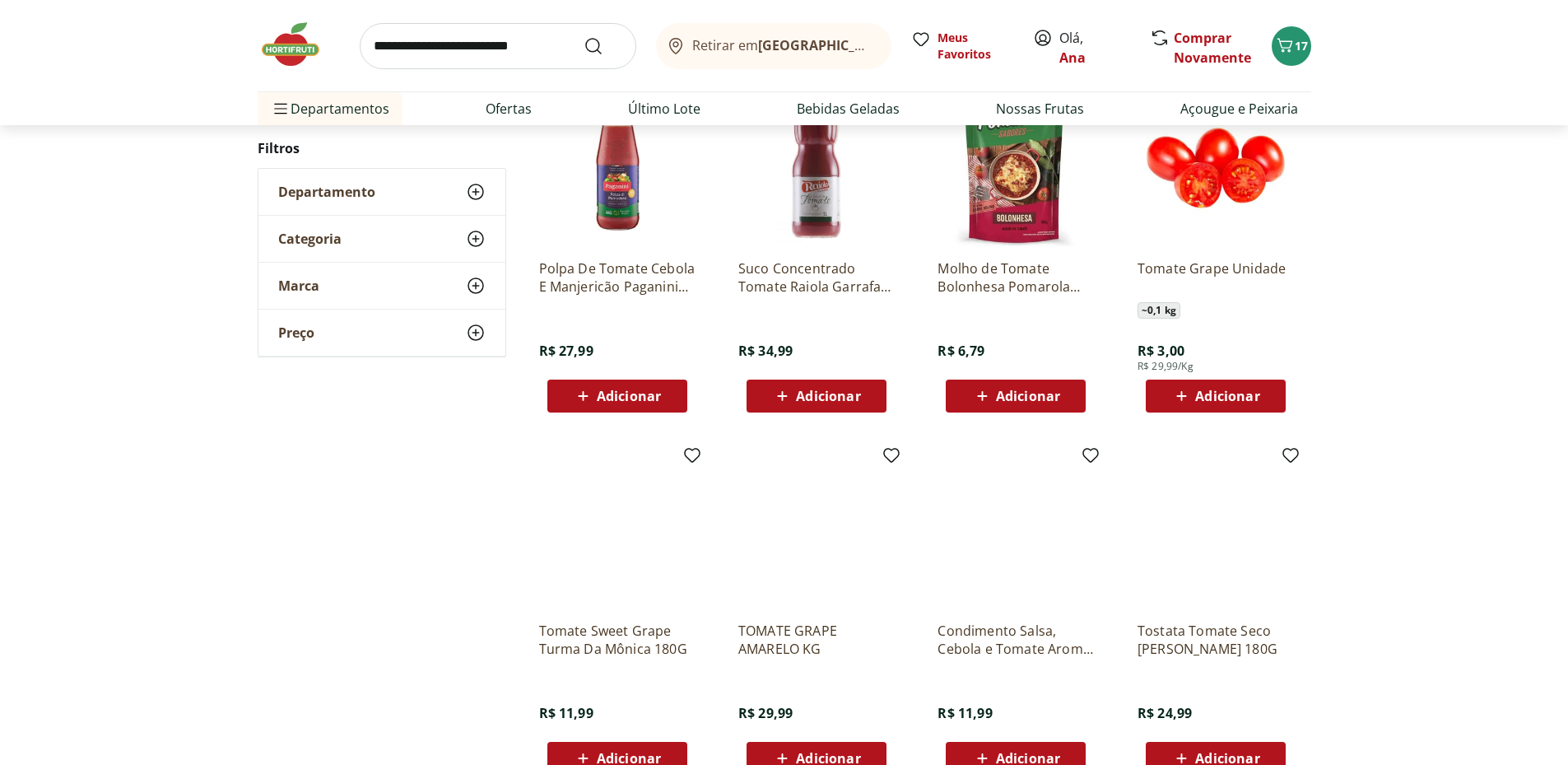
scroll to position [981, 0]
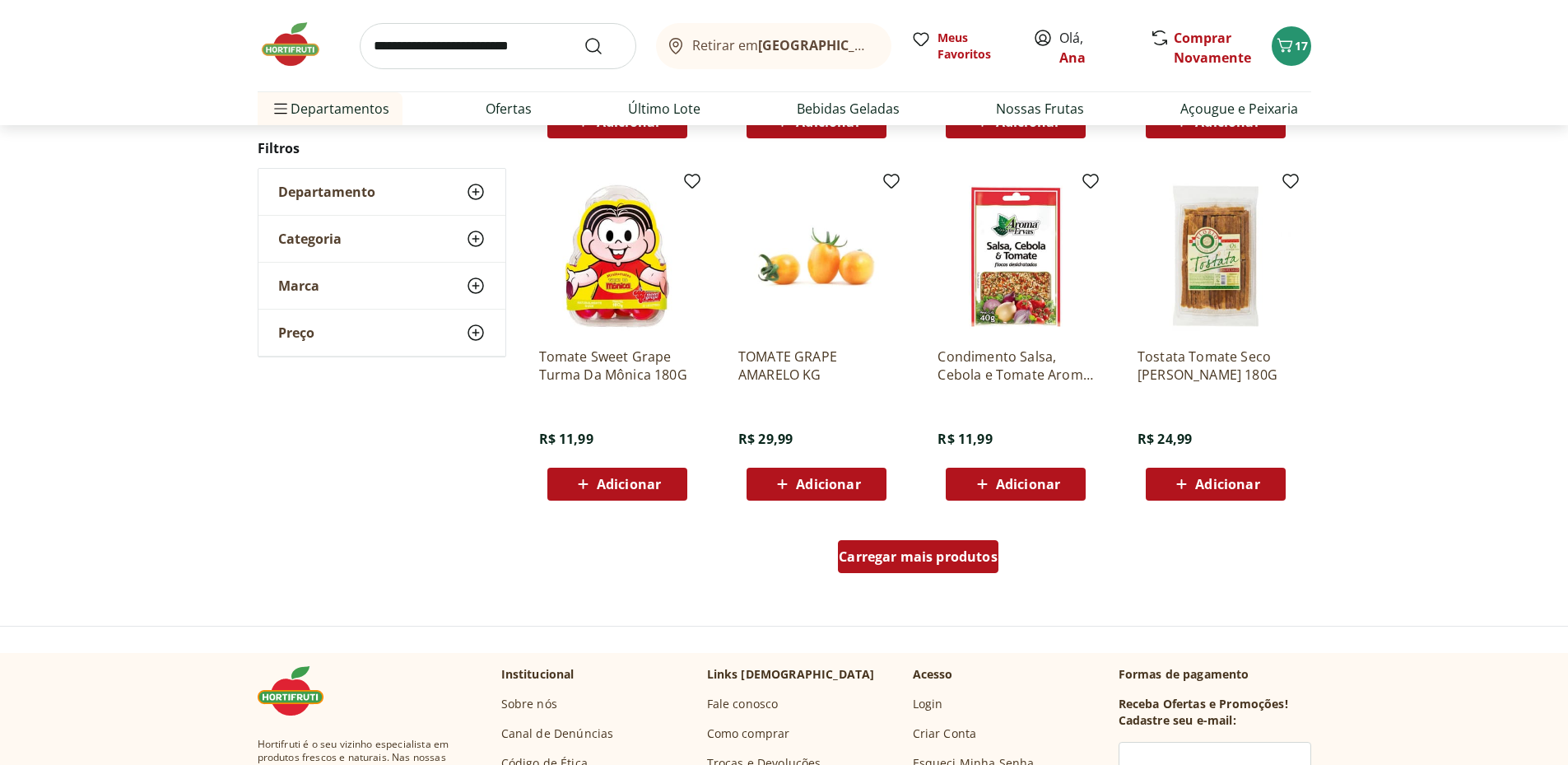
click at [912, 559] on span "Carregar mais produtos" at bounding box center [918, 557] width 158 height 13
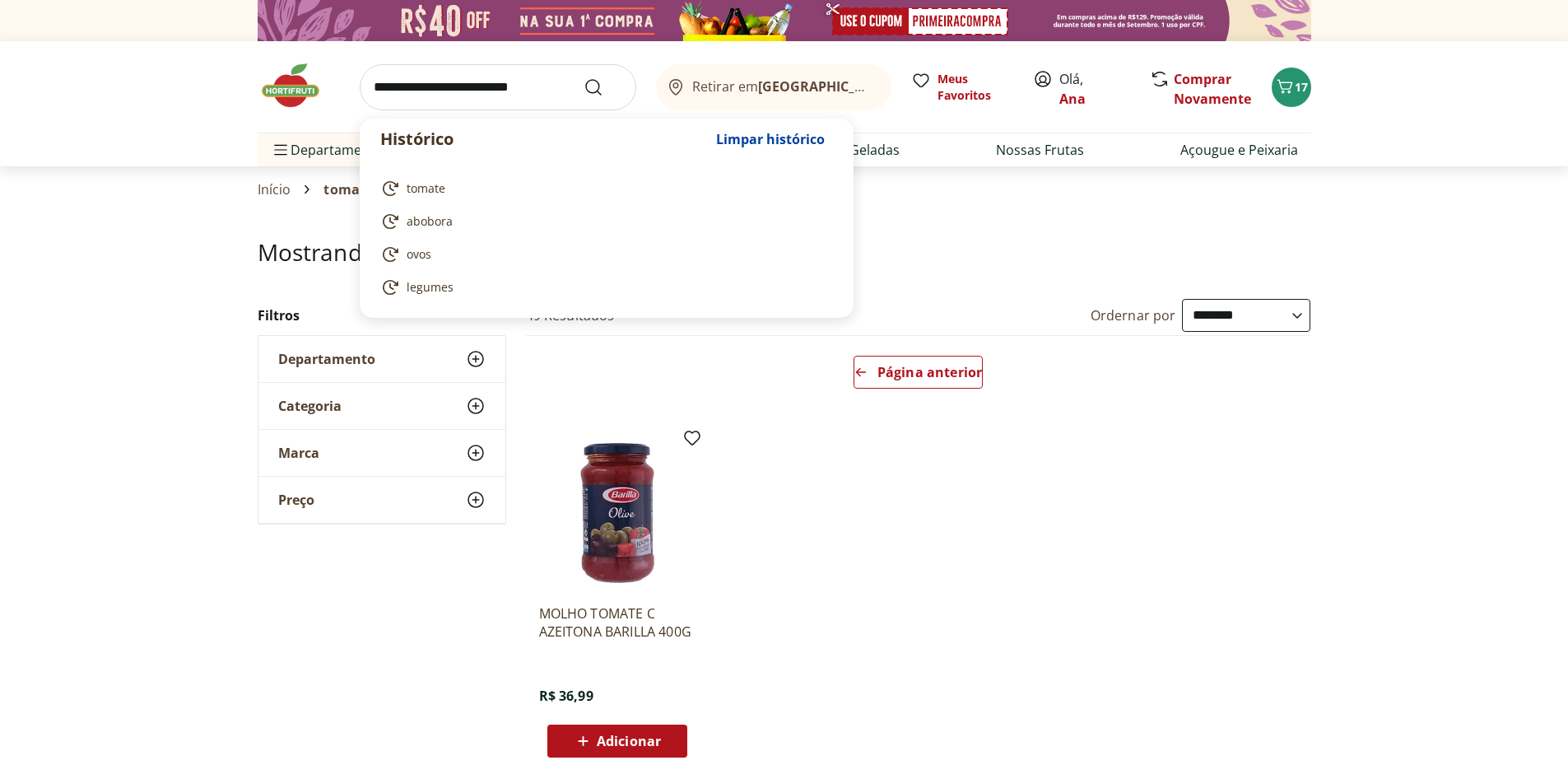
click at [379, 79] on input "search" at bounding box center [497, 87] width 276 height 46
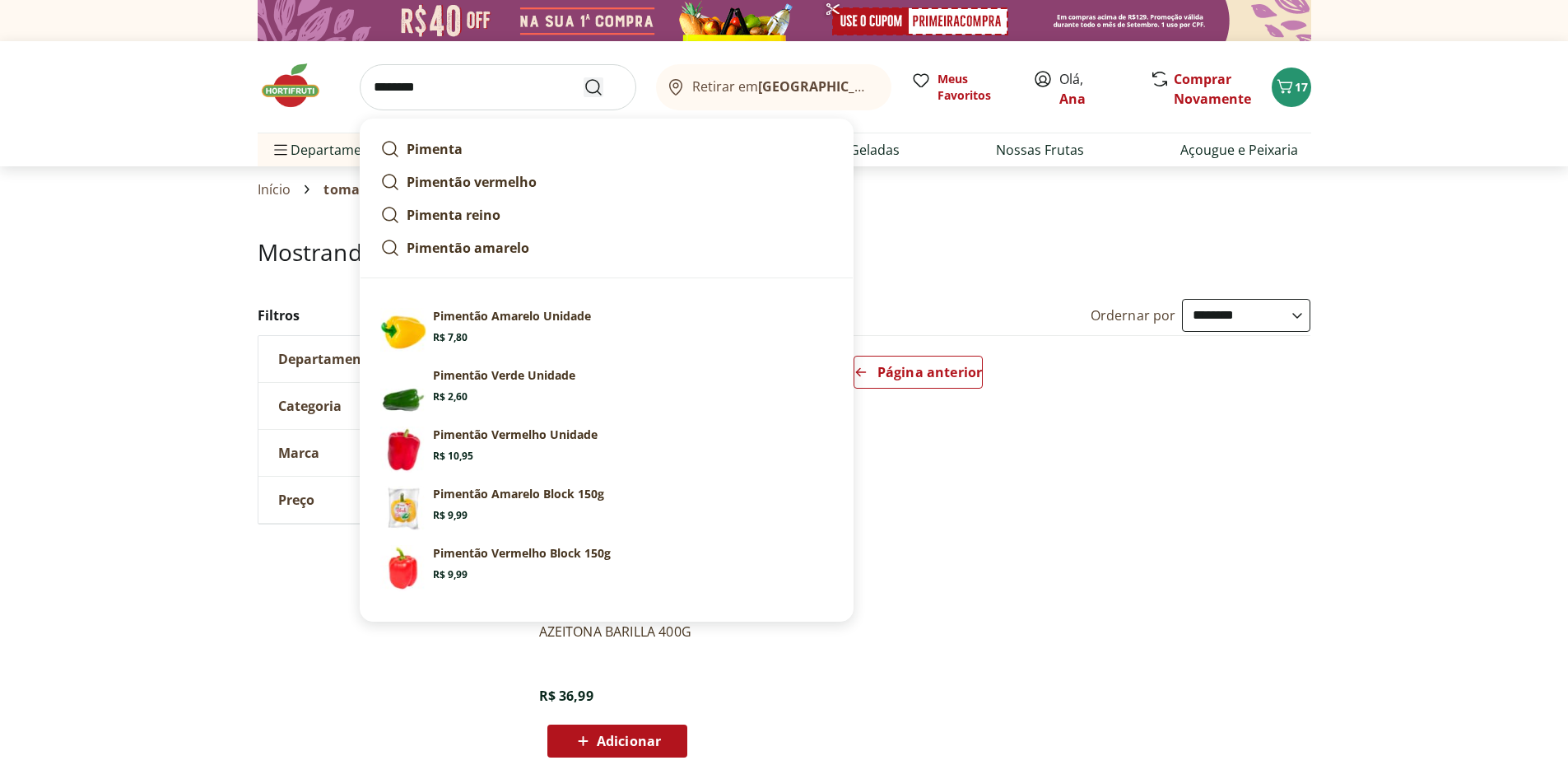
type input "********"
click at [595, 84] on icon "Submit Search" at bounding box center [594, 88] width 20 height 20
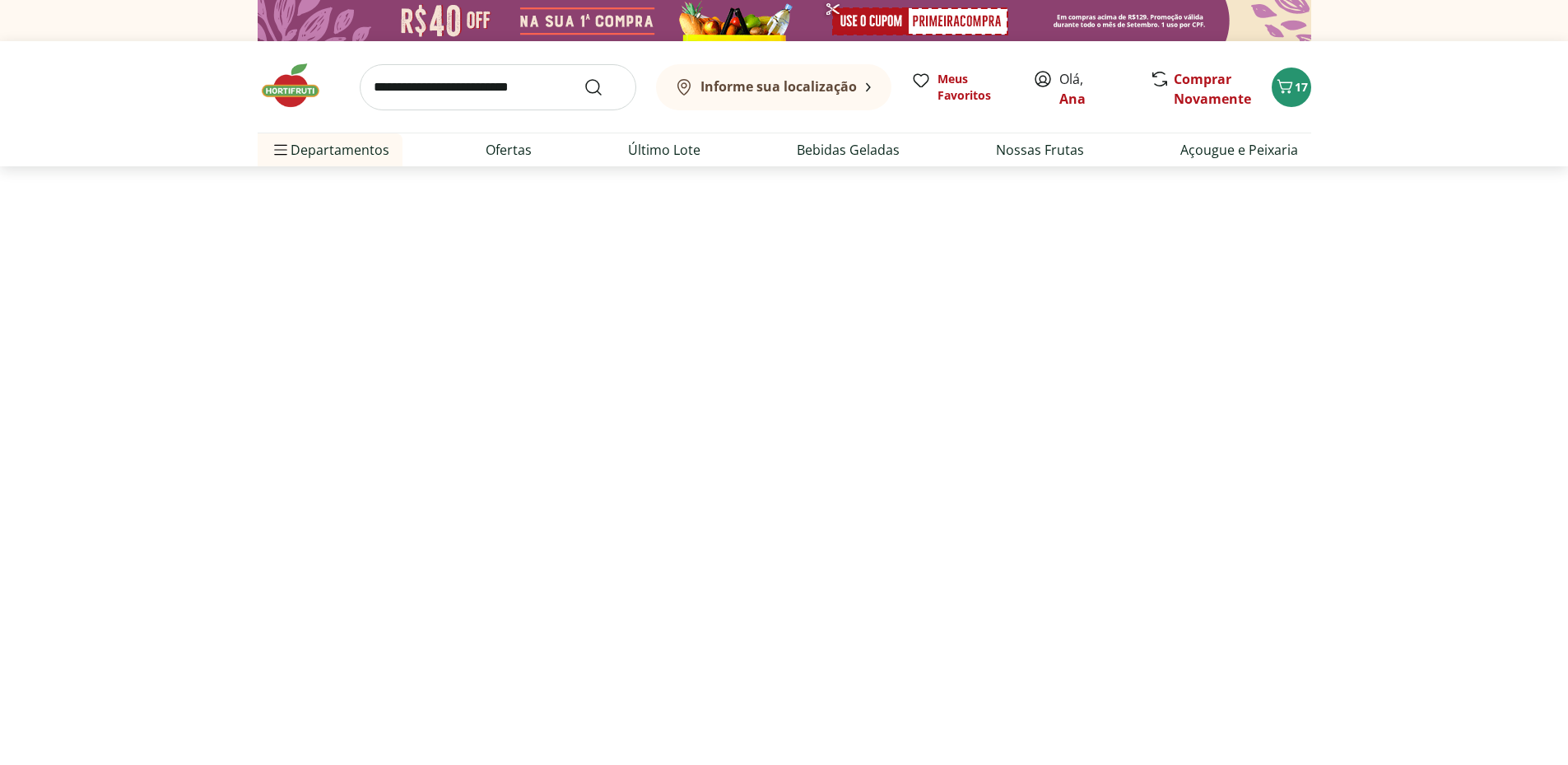
select select "**********"
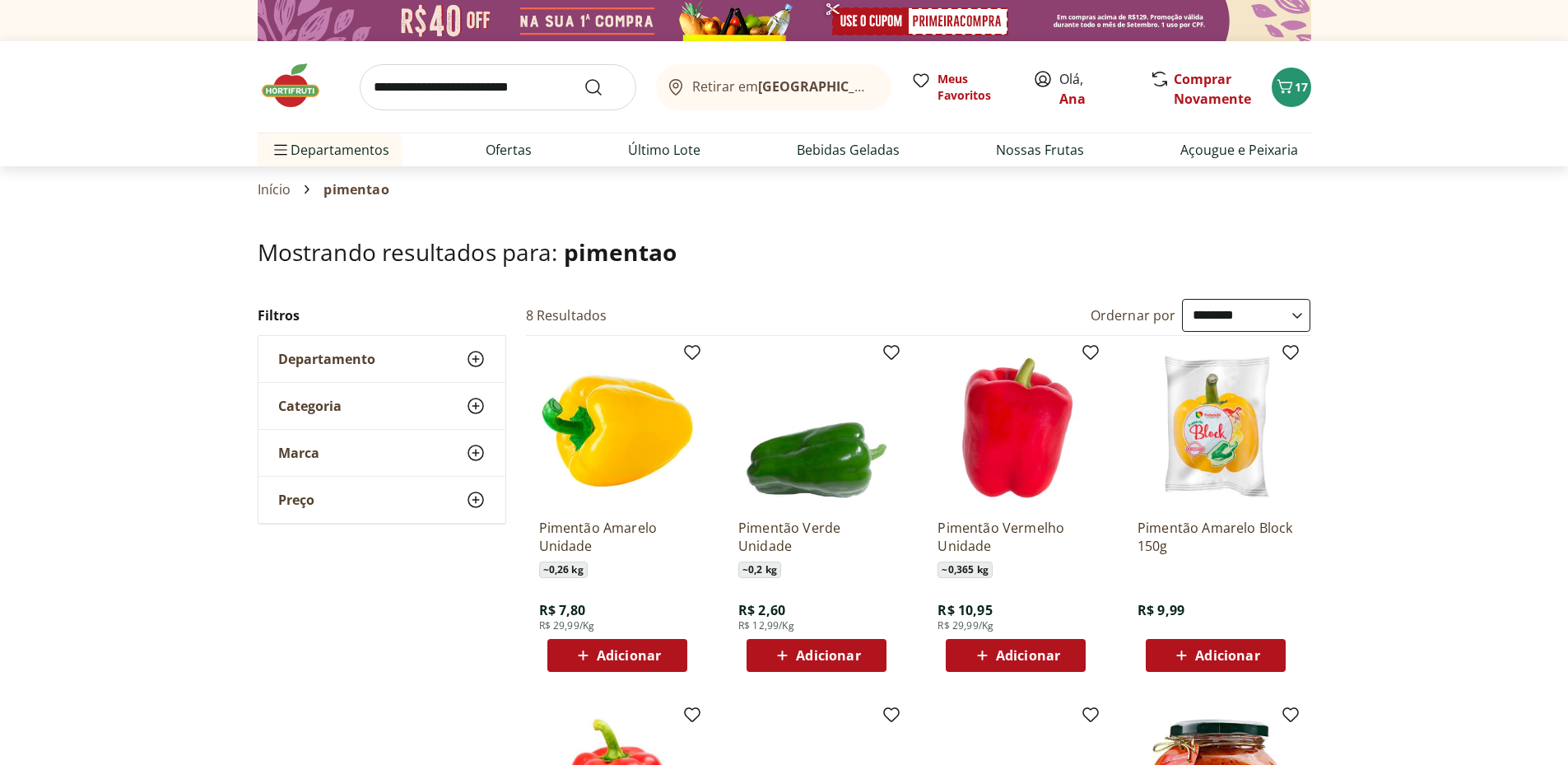
scroll to position [274, 0]
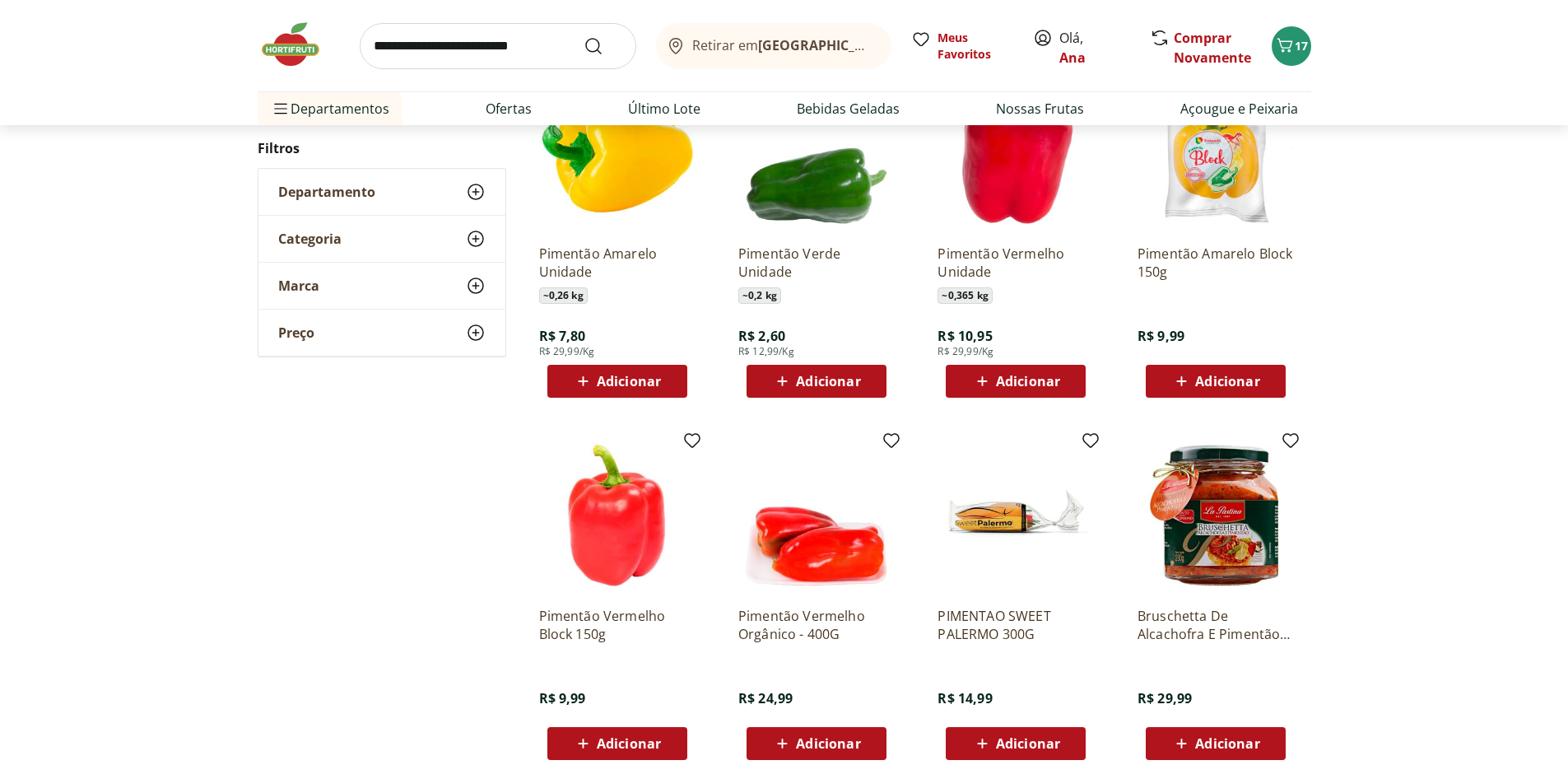
click at [841, 384] on span "Adicionar" at bounding box center [828, 381] width 64 height 13
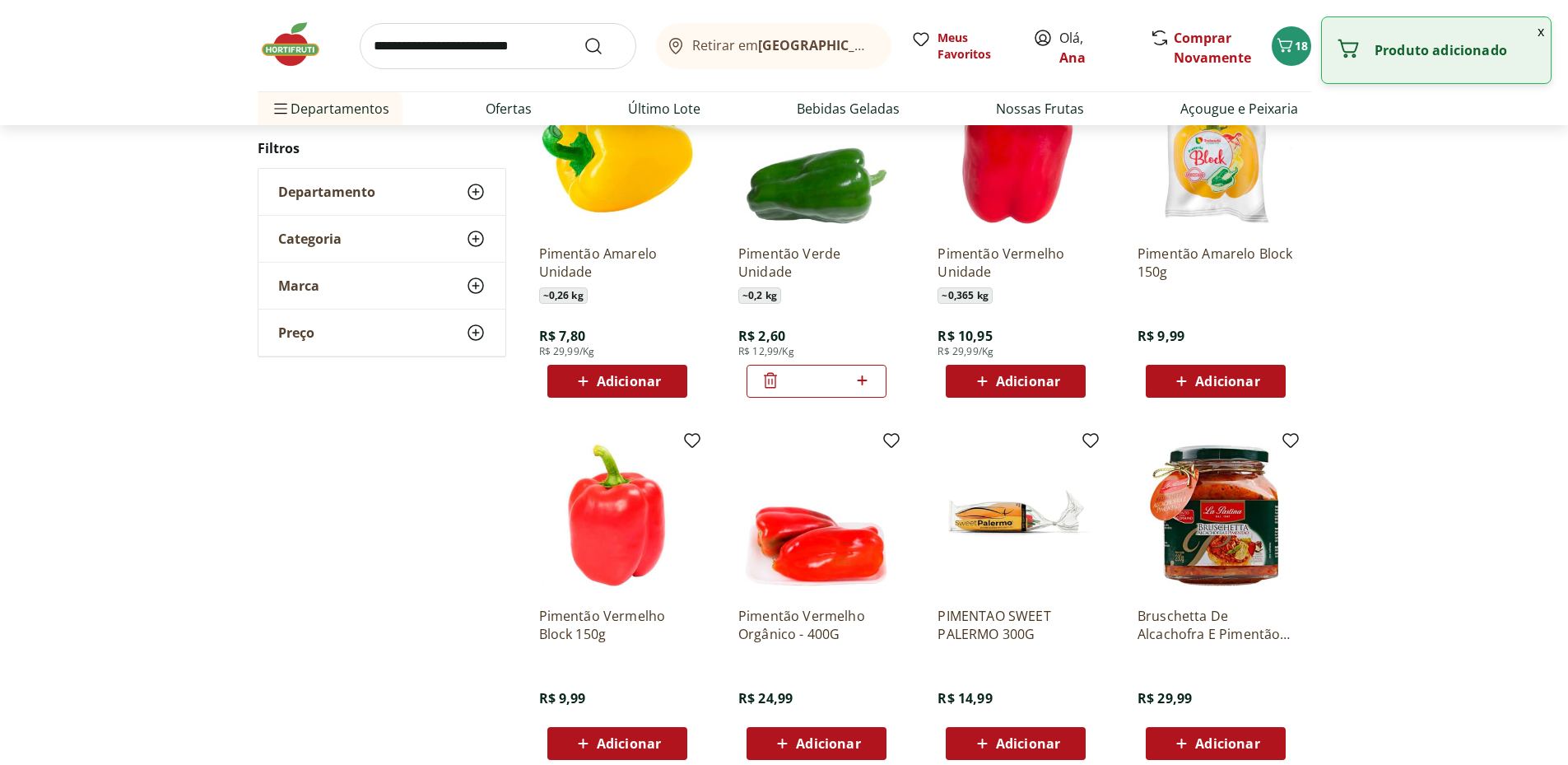
click at [864, 383] on icon at bounding box center [862, 381] width 21 height 20
type input "*"
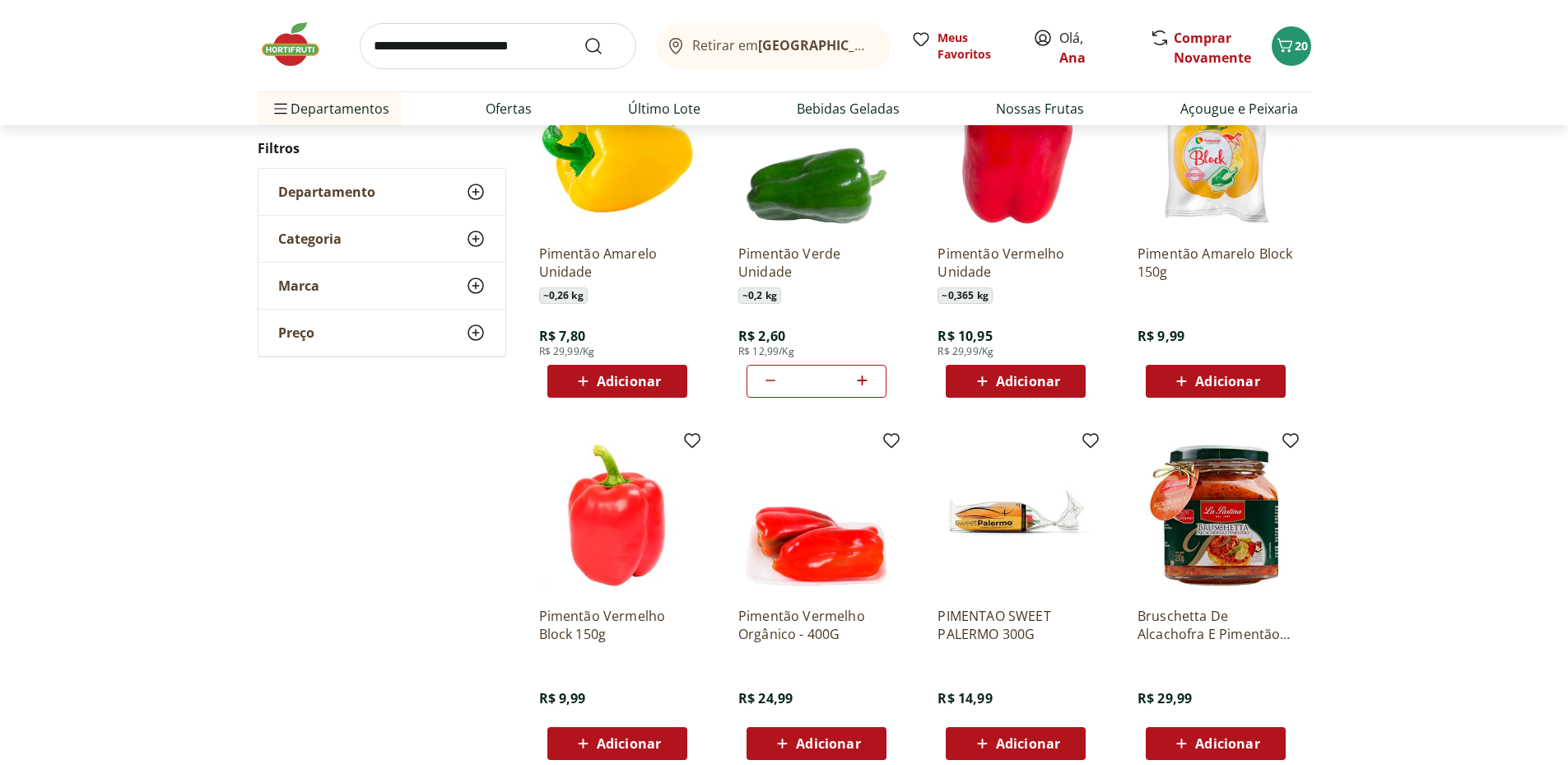
click at [1027, 749] on span "Adicionar" at bounding box center [1028, 743] width 64 height 13
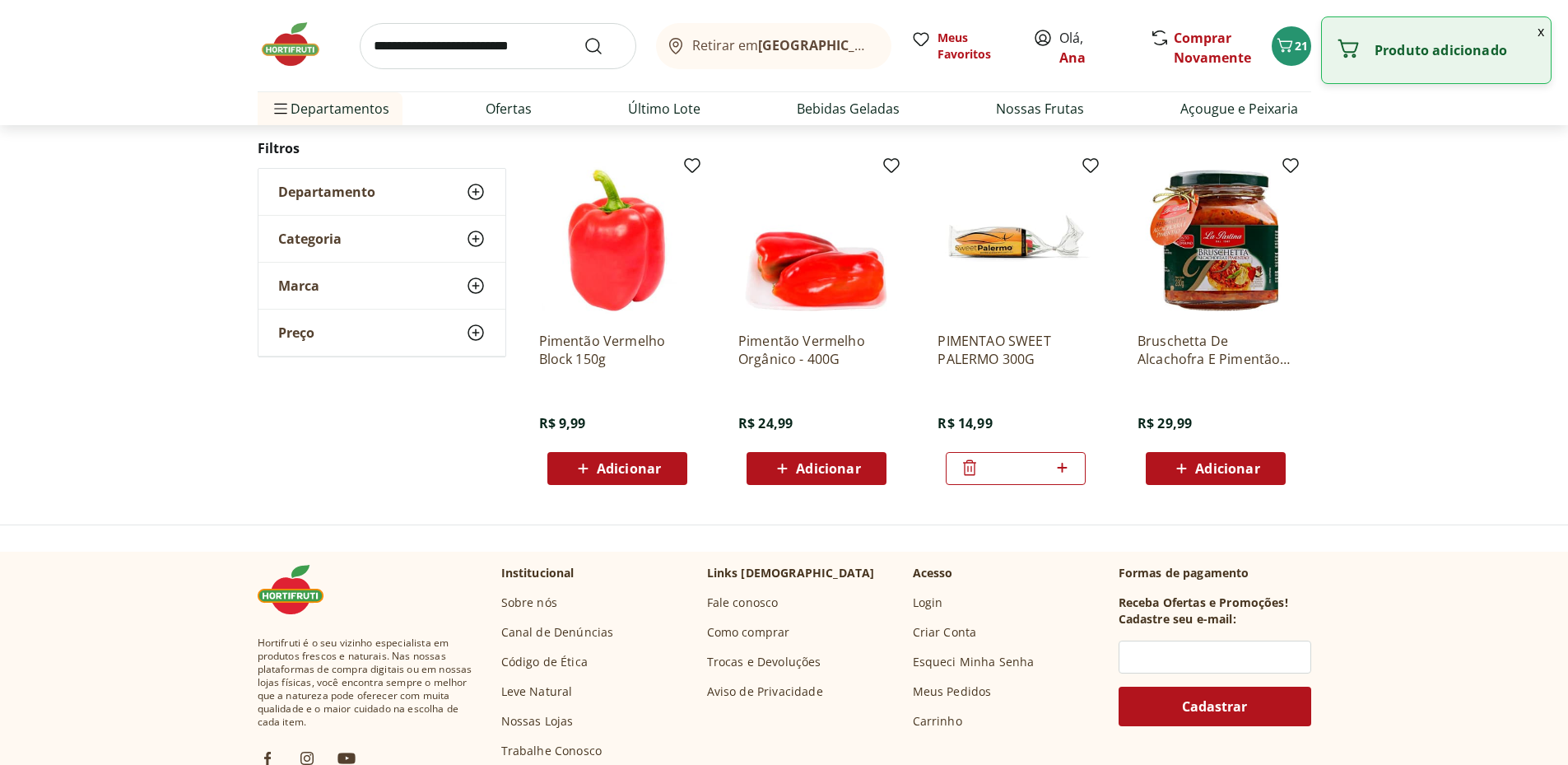
scroll to position [0, 0]
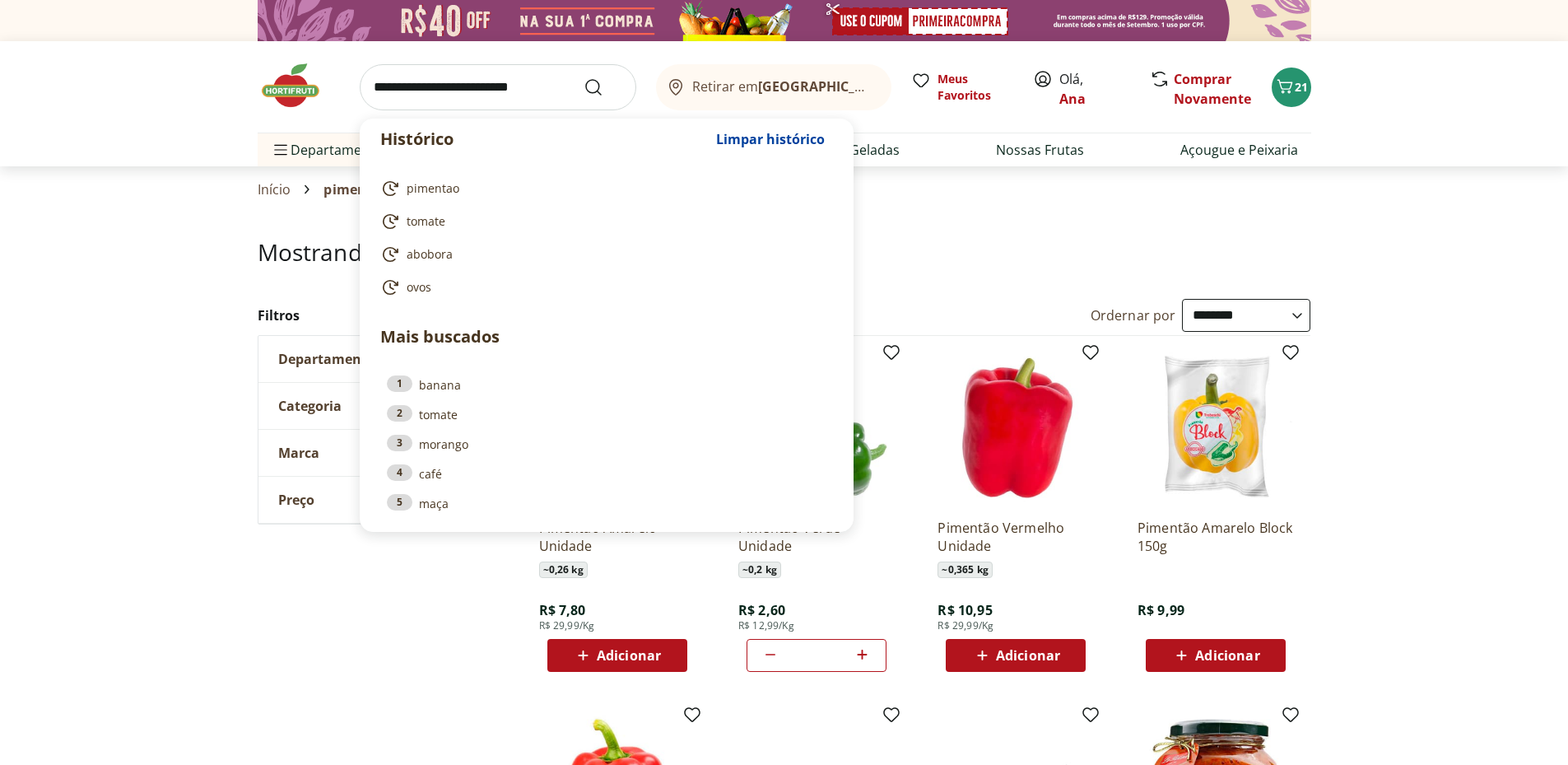
click at [434, 84] on input "search" at bounding box center [497, 87] width 276 height 46
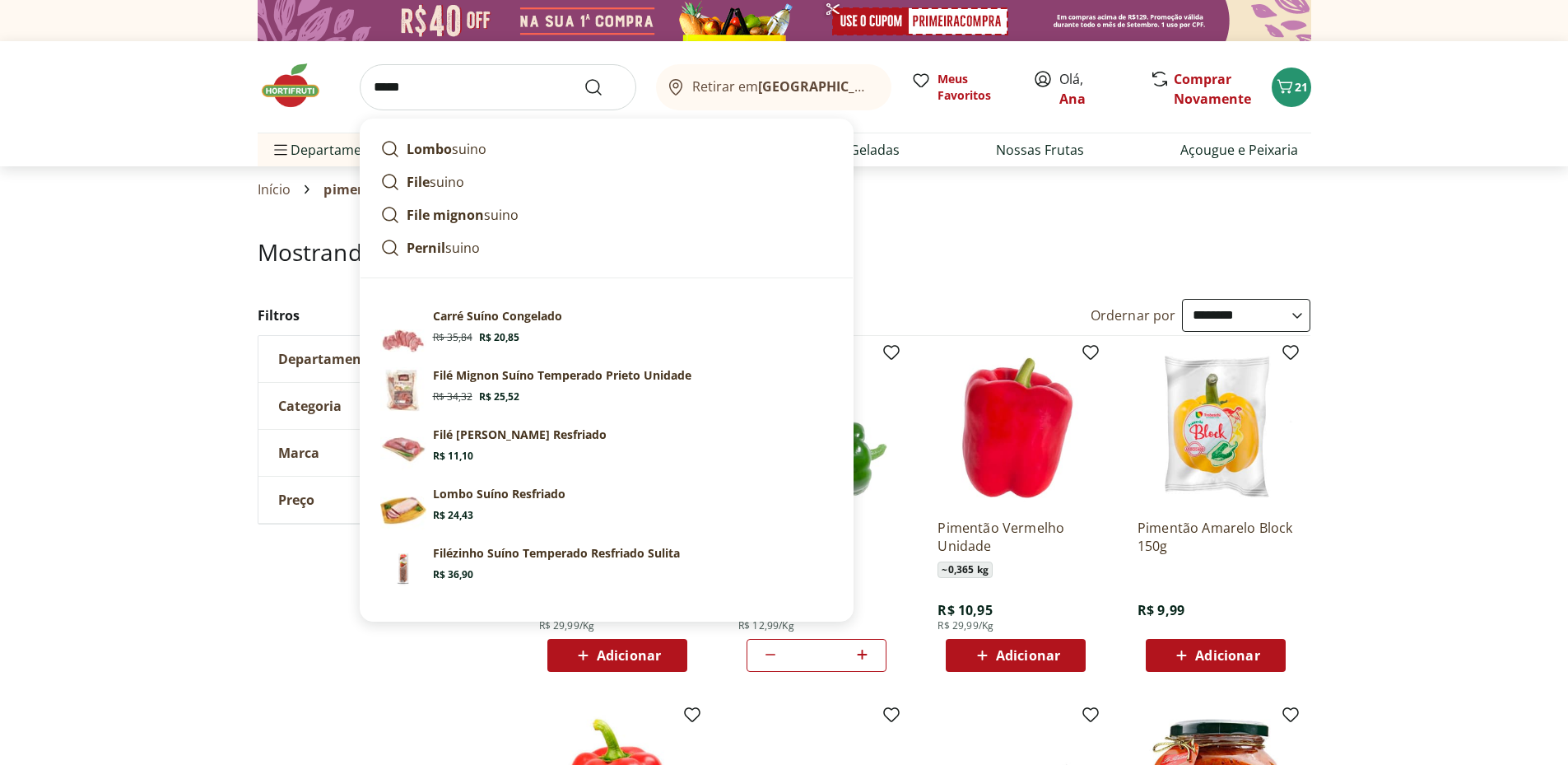
type input "*****"
click at [584, 78] on button "Submit Search" at bounding box center [604, 88] width 40 height 20
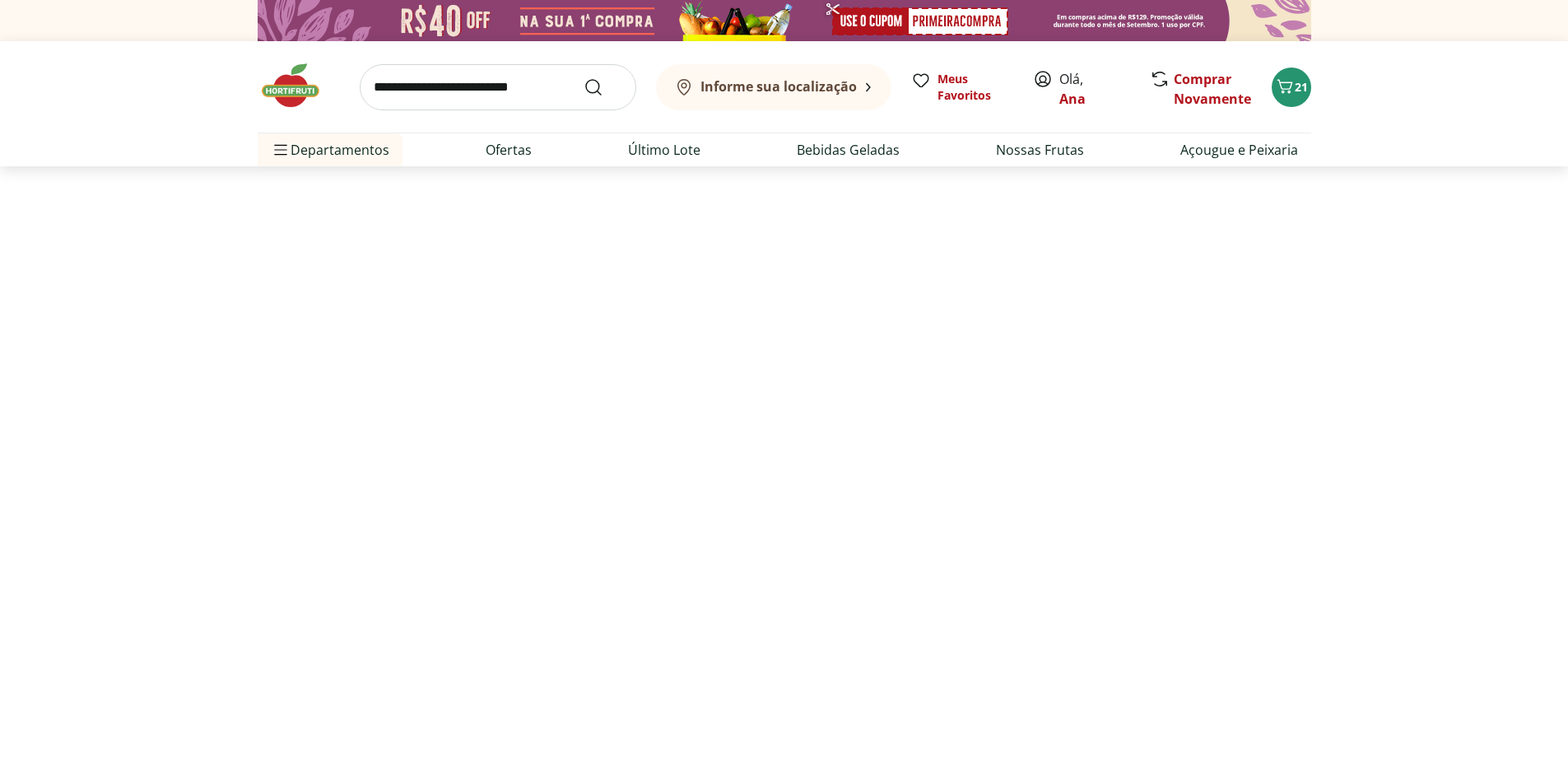
select select "**********"
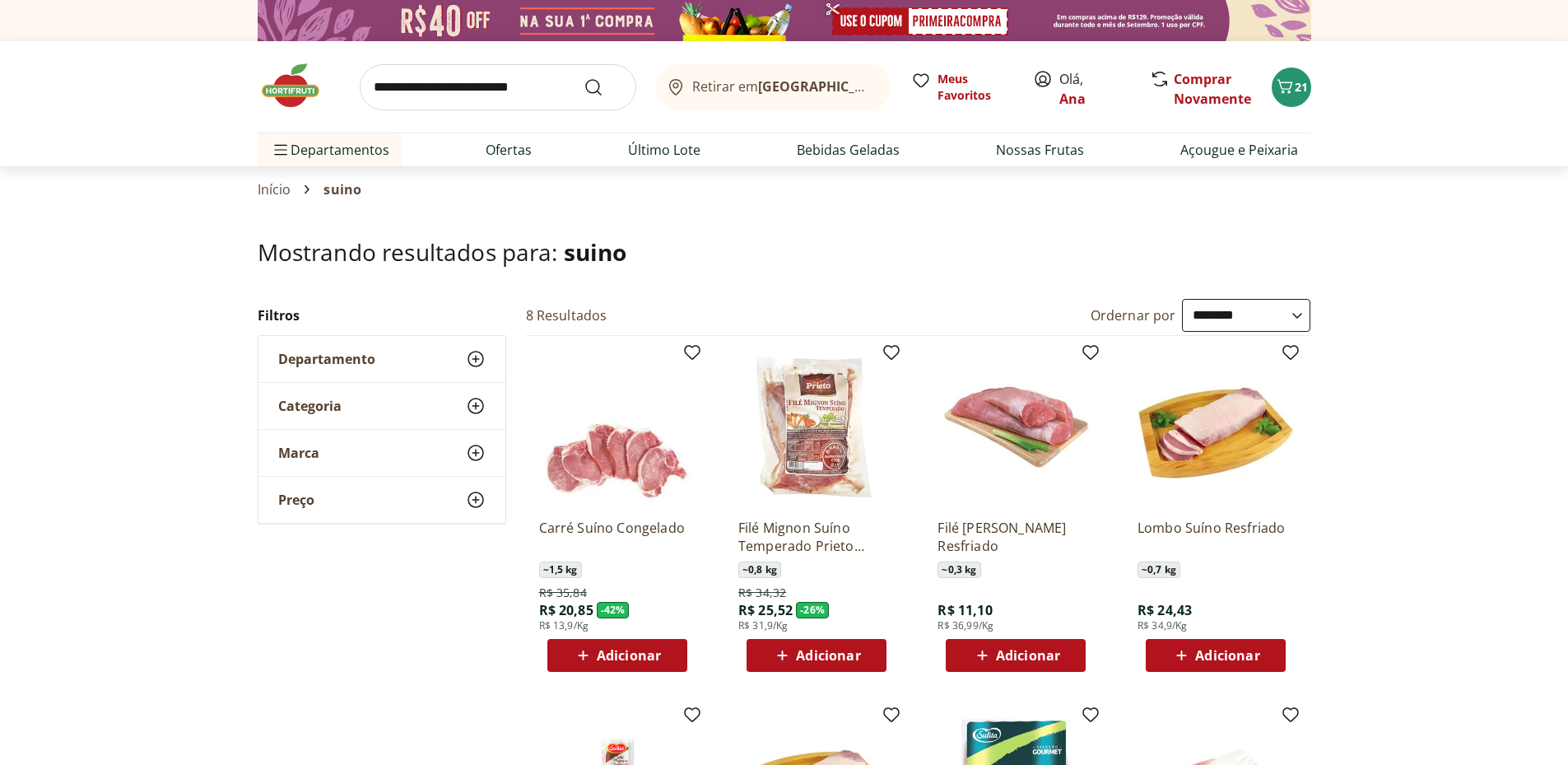
scroll to position [274, 0]
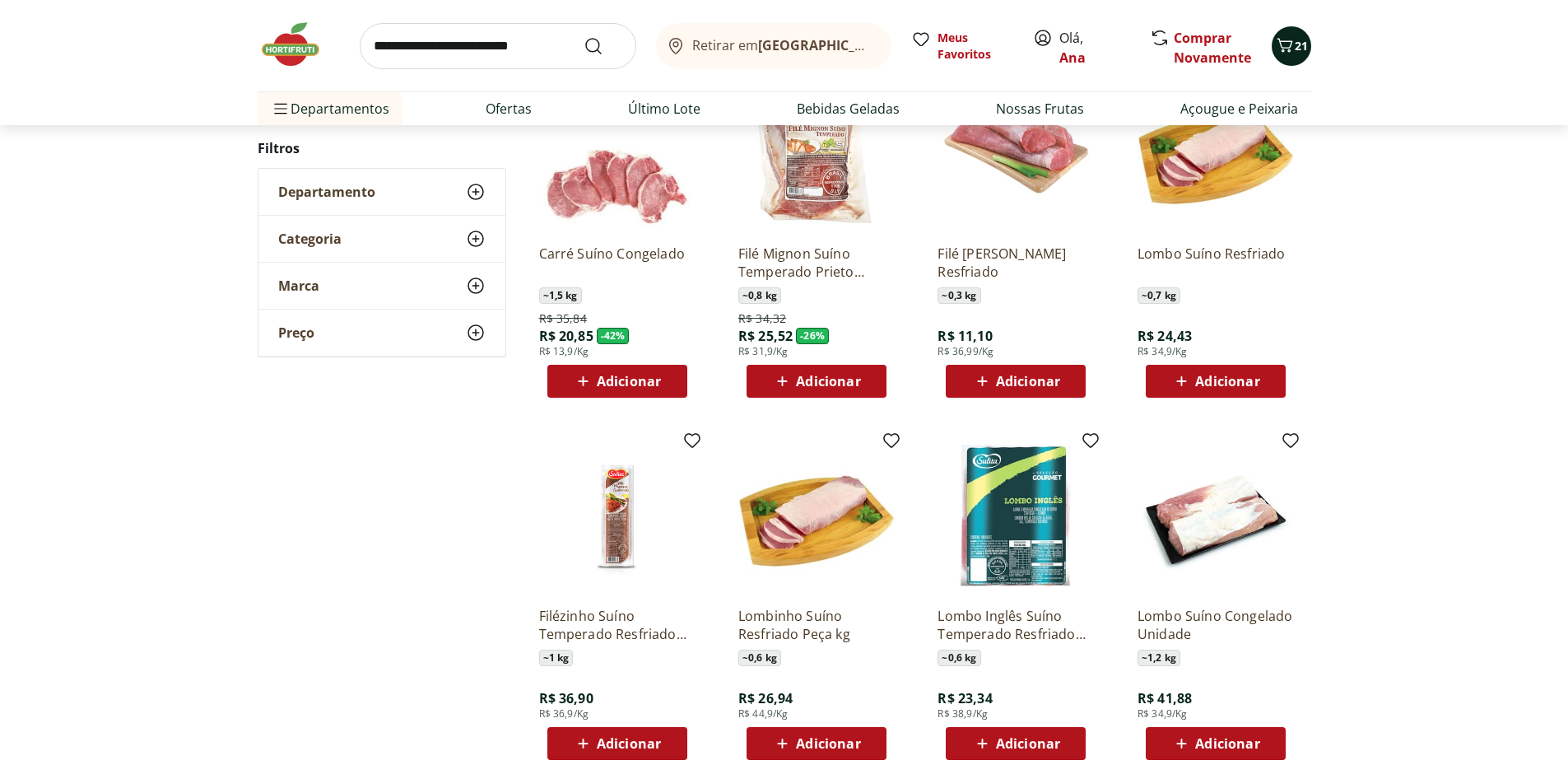
click at [1284, 38] on icon "Carrinho" at bounding box center [1285, 46] width 20 height 20
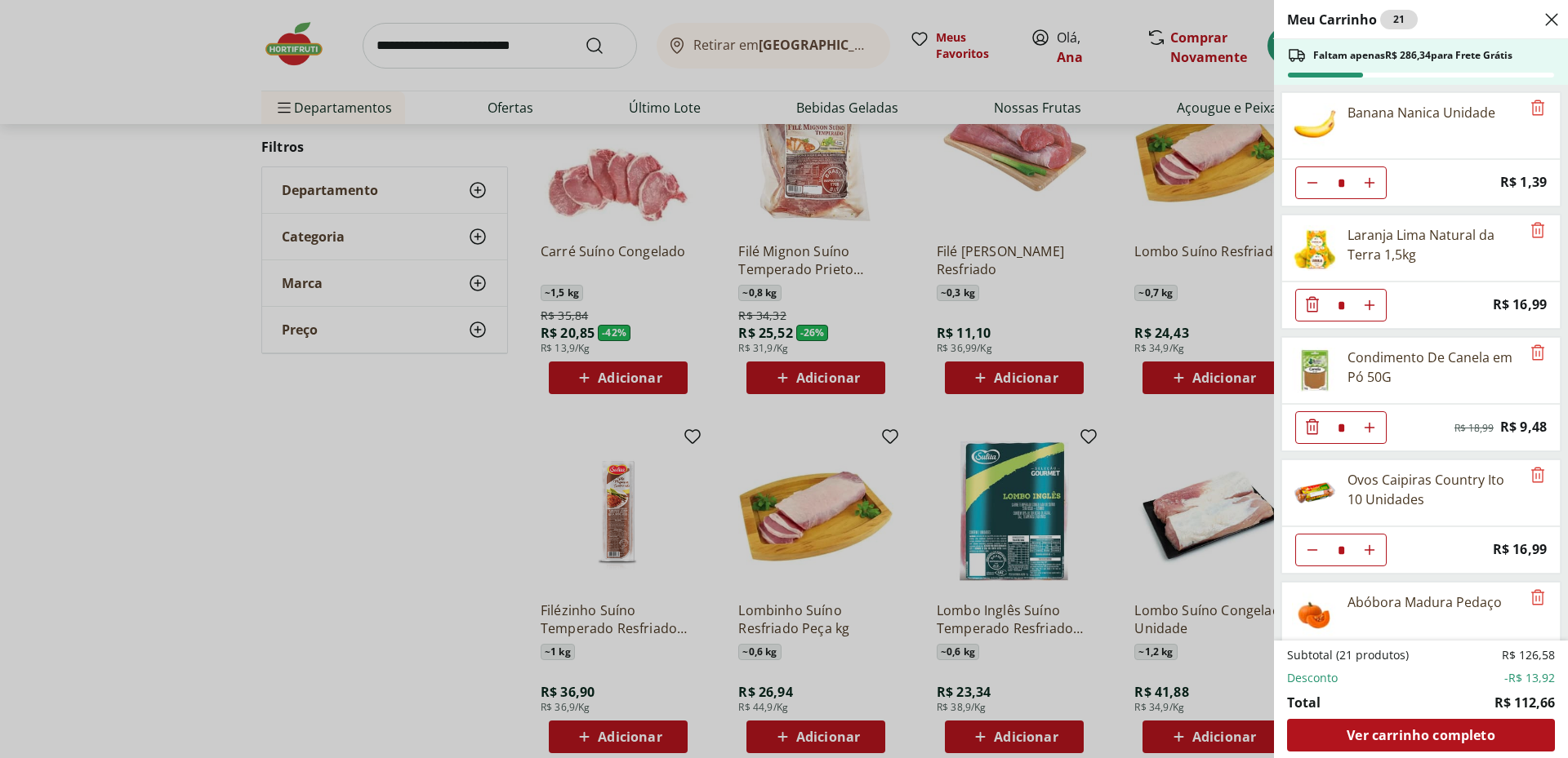
click at [1548, 17] on use "Close" at bounding box center [1551, 20] width 20 height 20
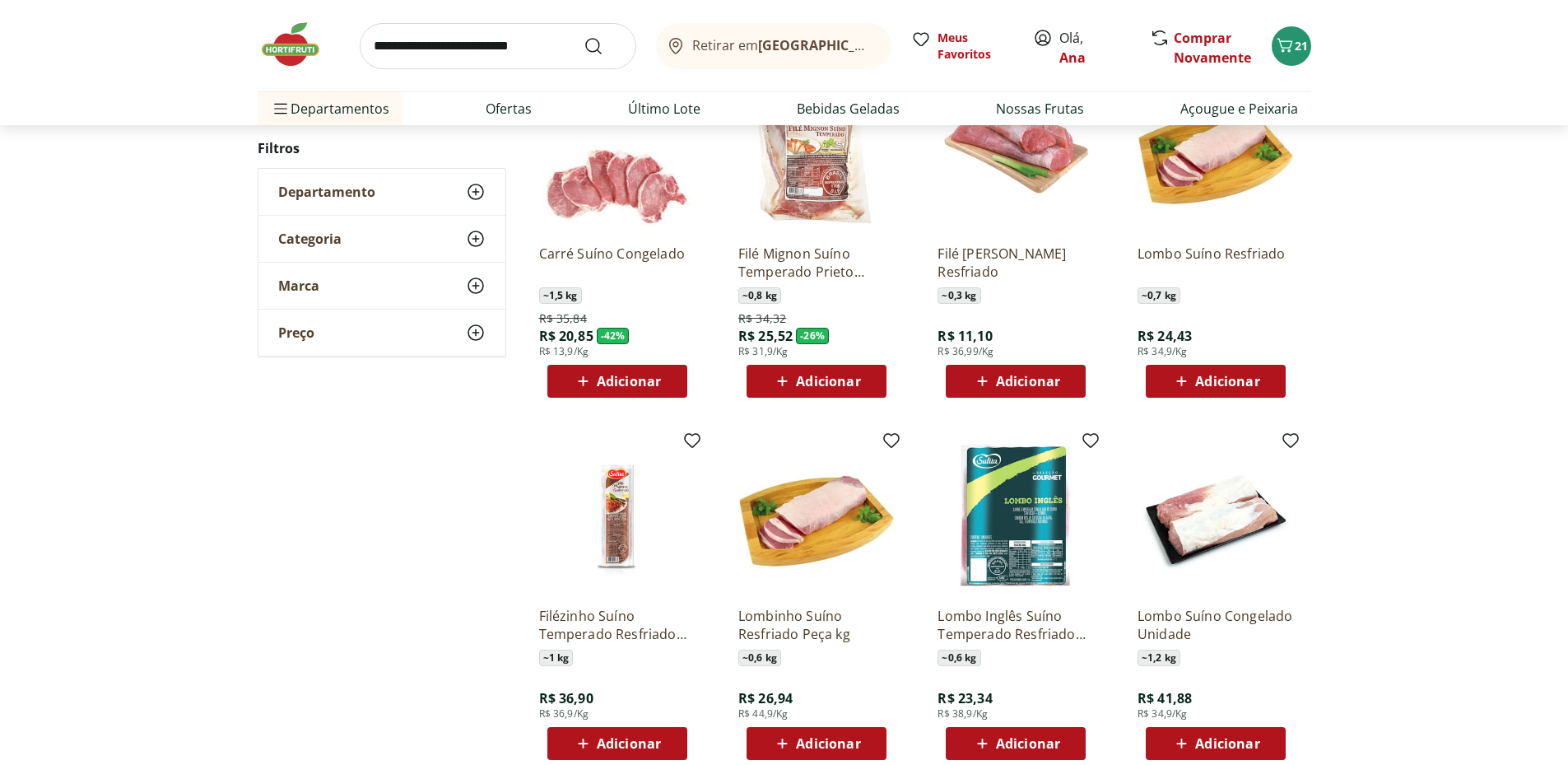
scroll to position [0, 0]
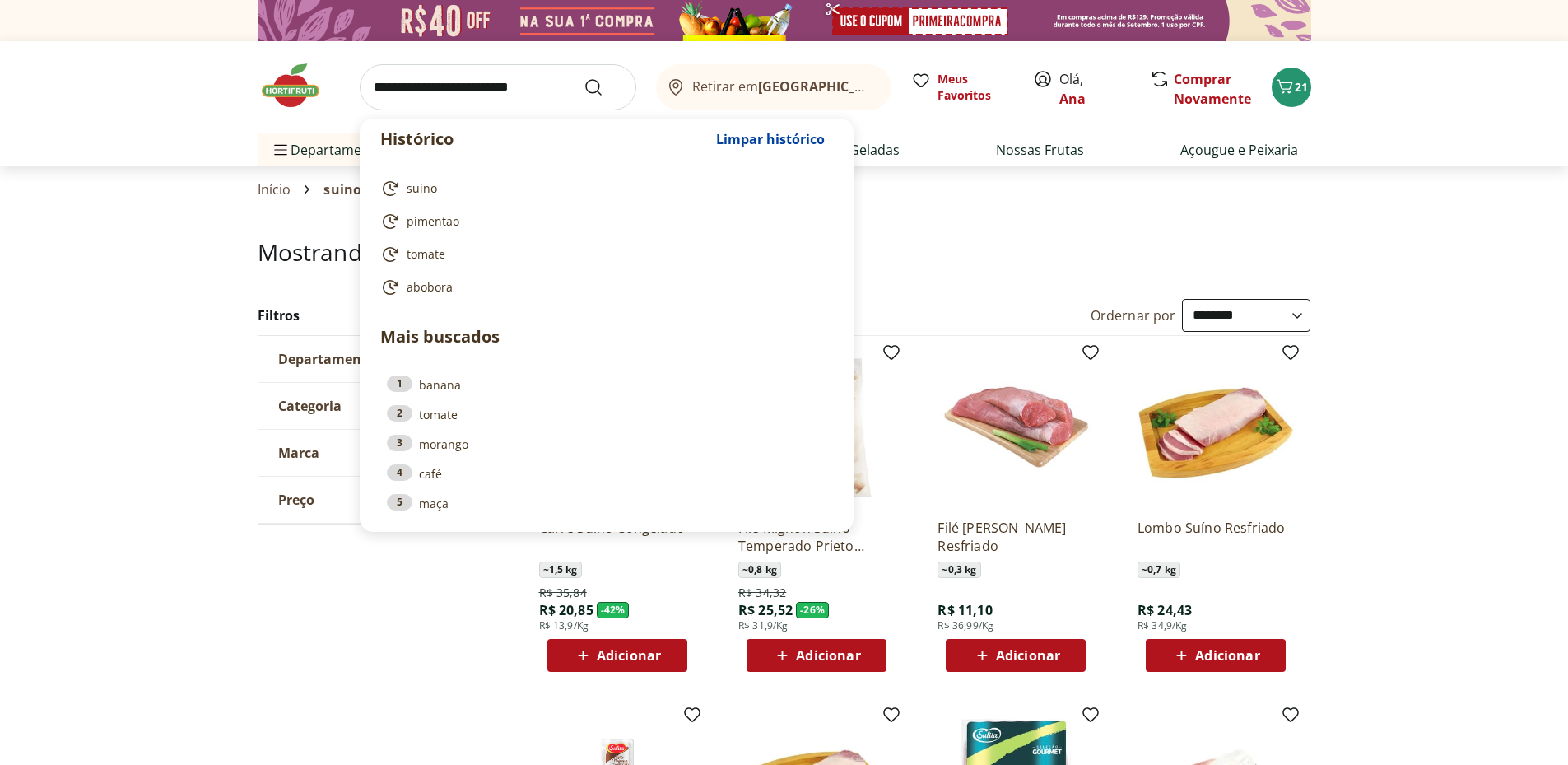
click at [504, 84] on input "search" at bounding box center [497, 87] width 276 height 46
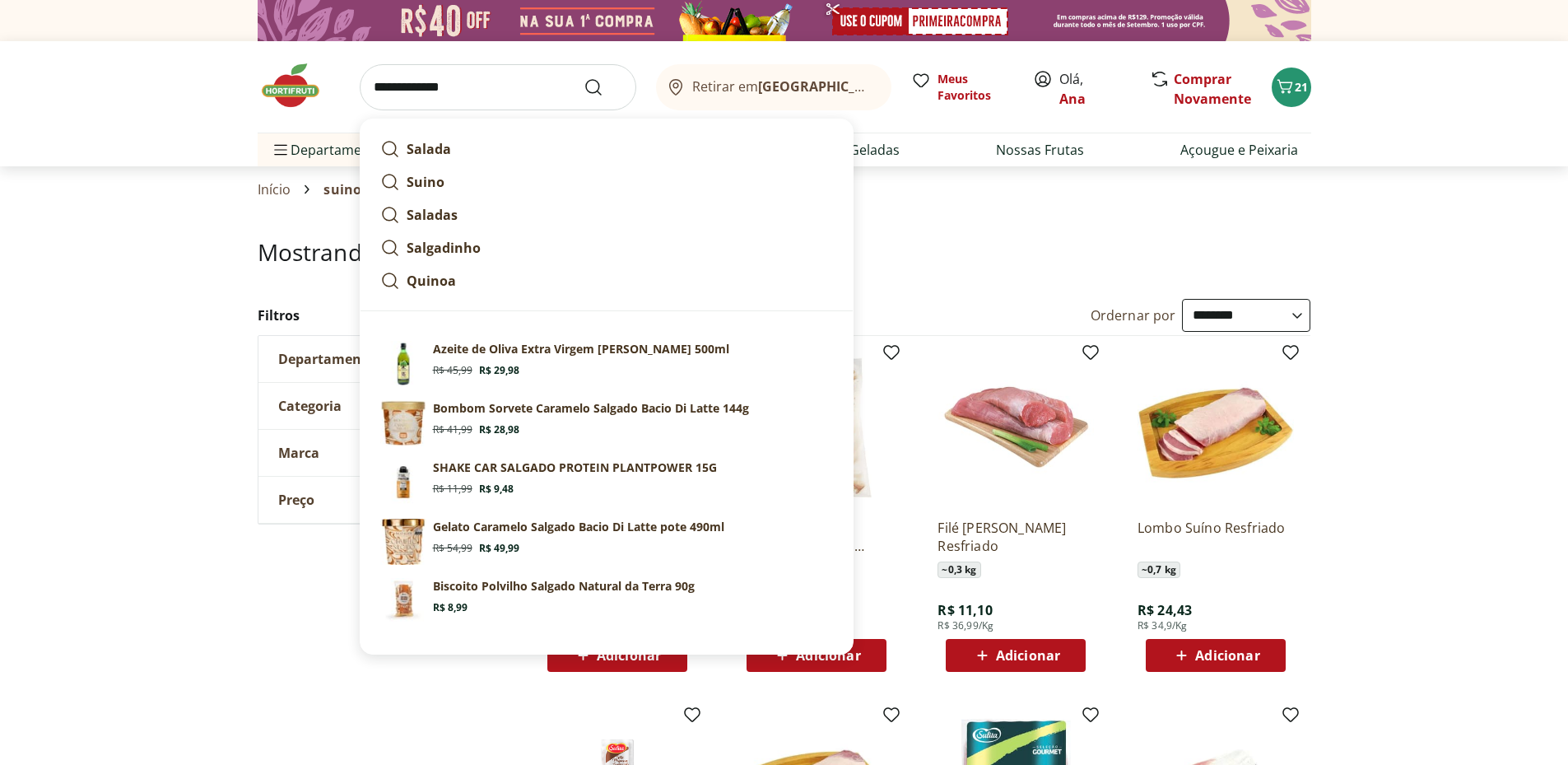
type input "**********"
click at [584, 78] on button "Submit Search" at bounding box center [604, 88] width 40 height 20
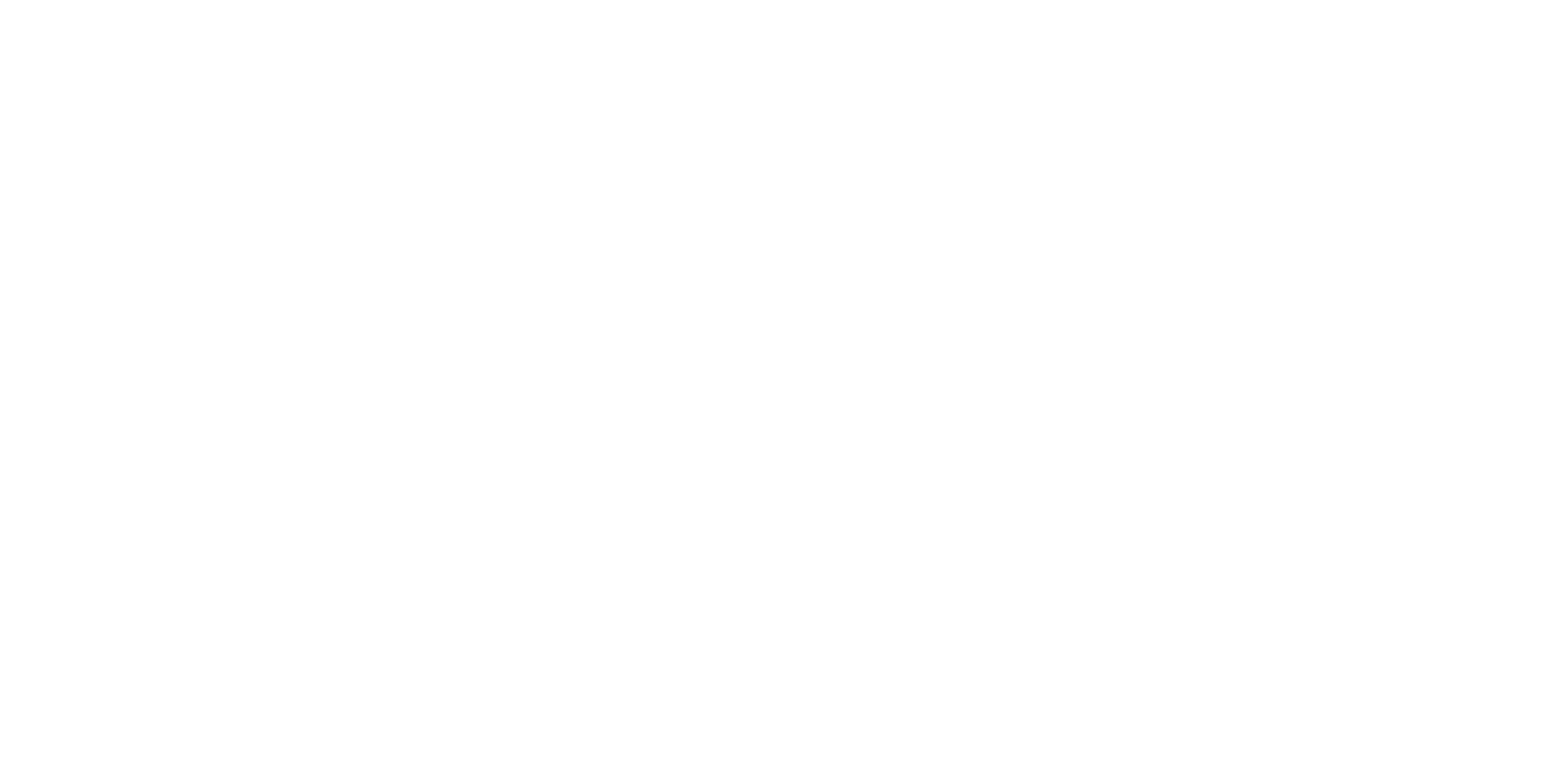
select select "**********"
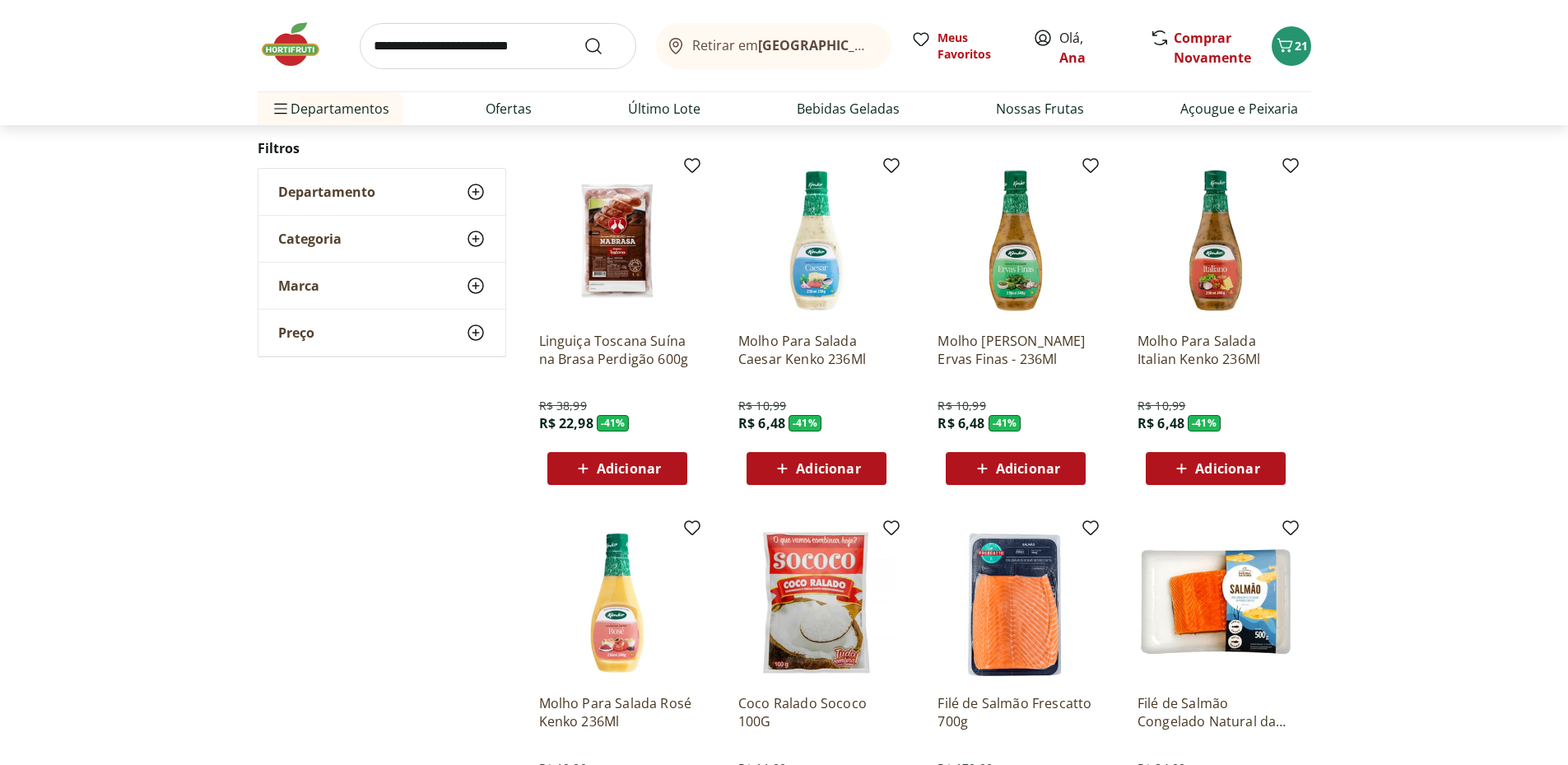
scroll to position [824, 0]
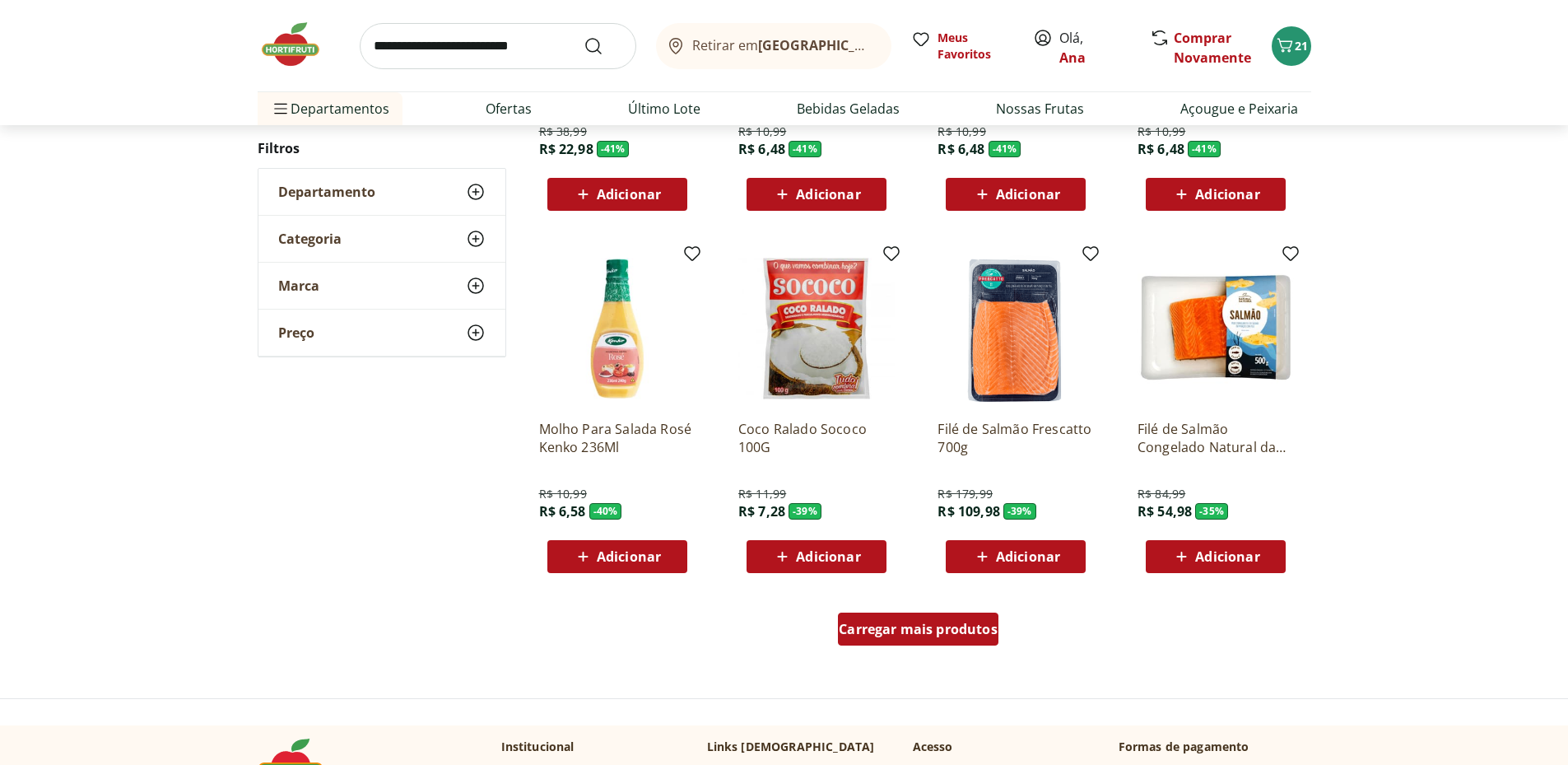
click at [966, 629] on span "Carregar mais produtos" at bounding box center [918, 628] width 158 height 13
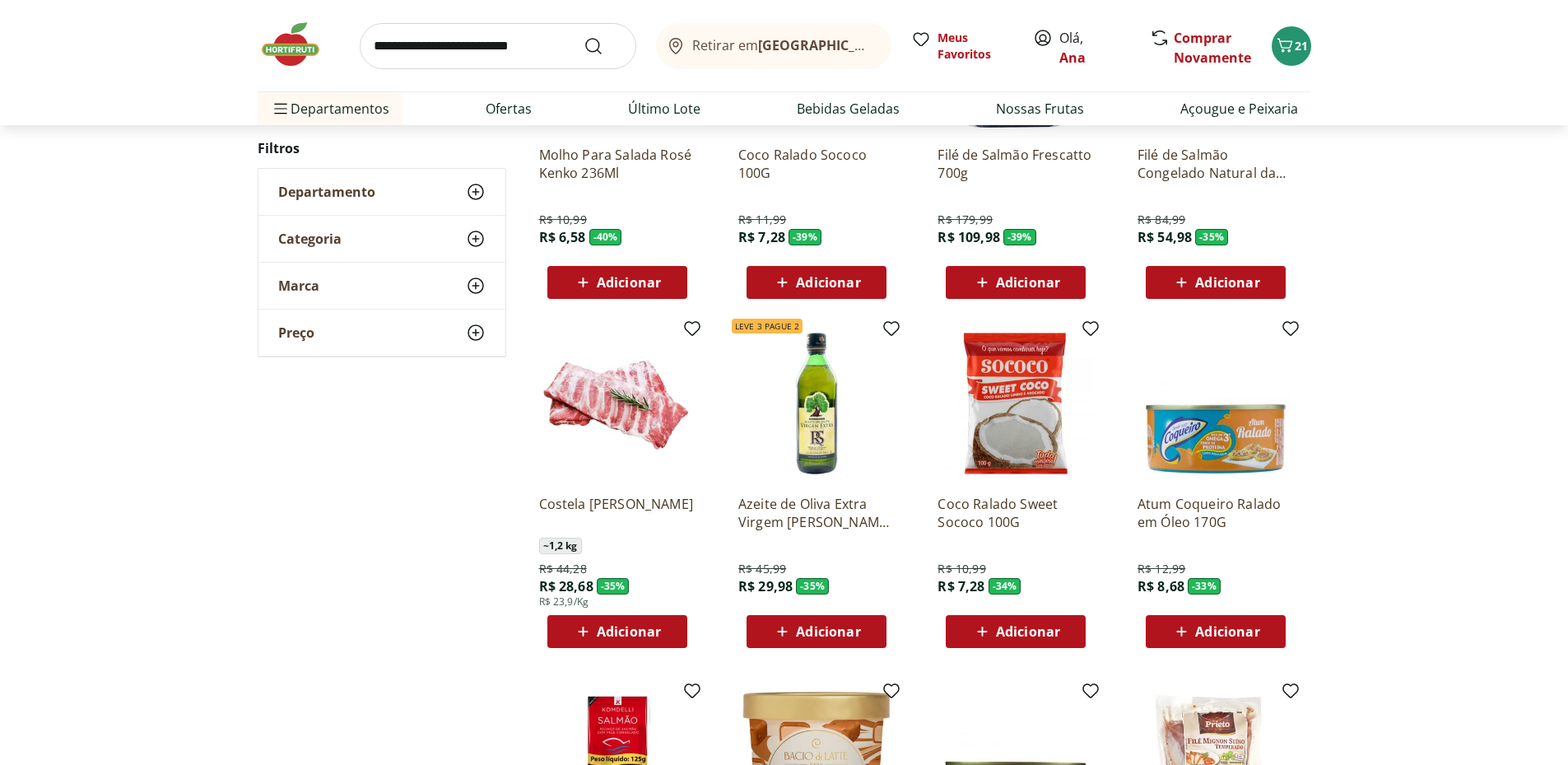
scroll to position [1373, 0]
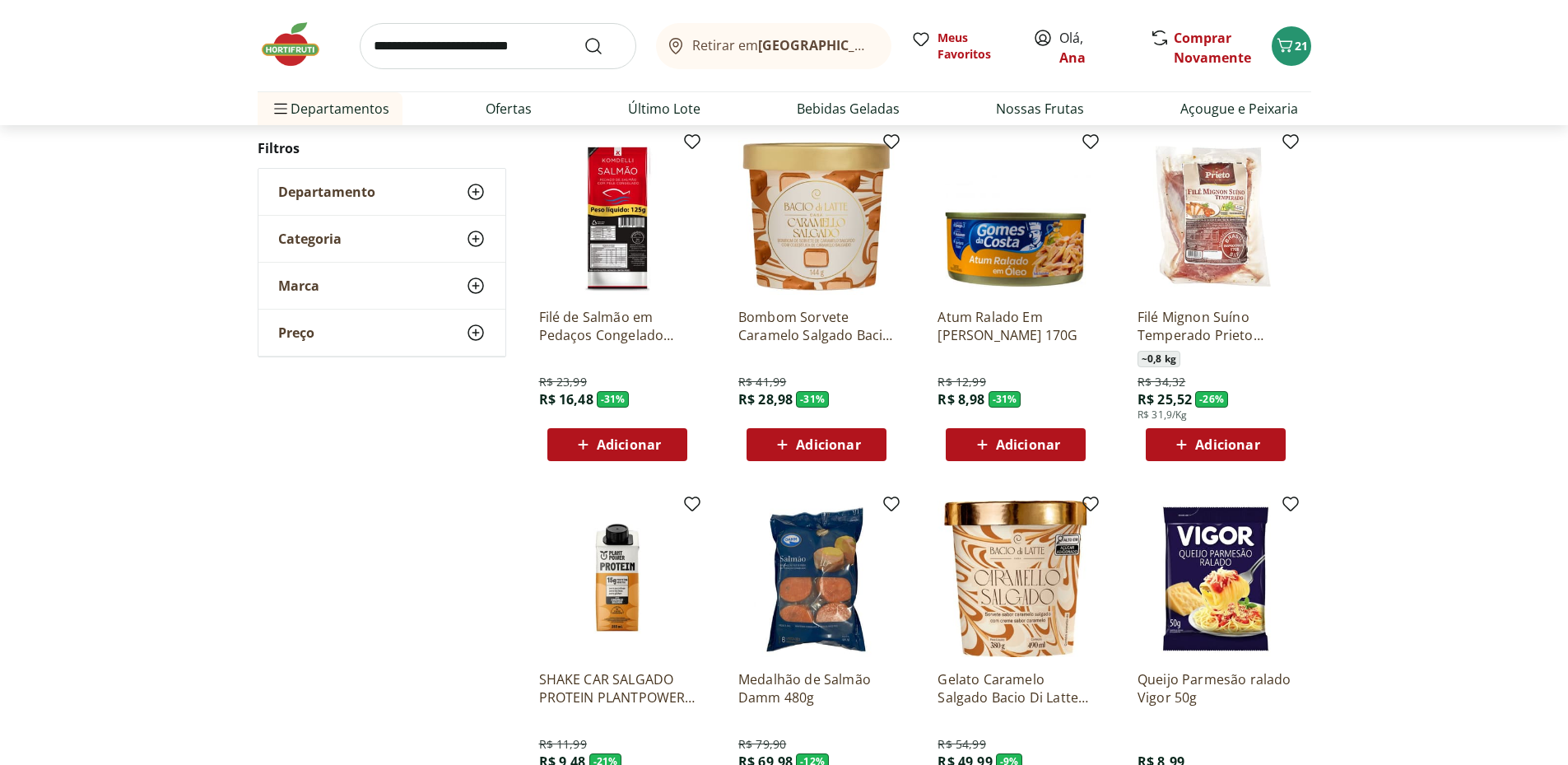
scroll to position [934, 0]
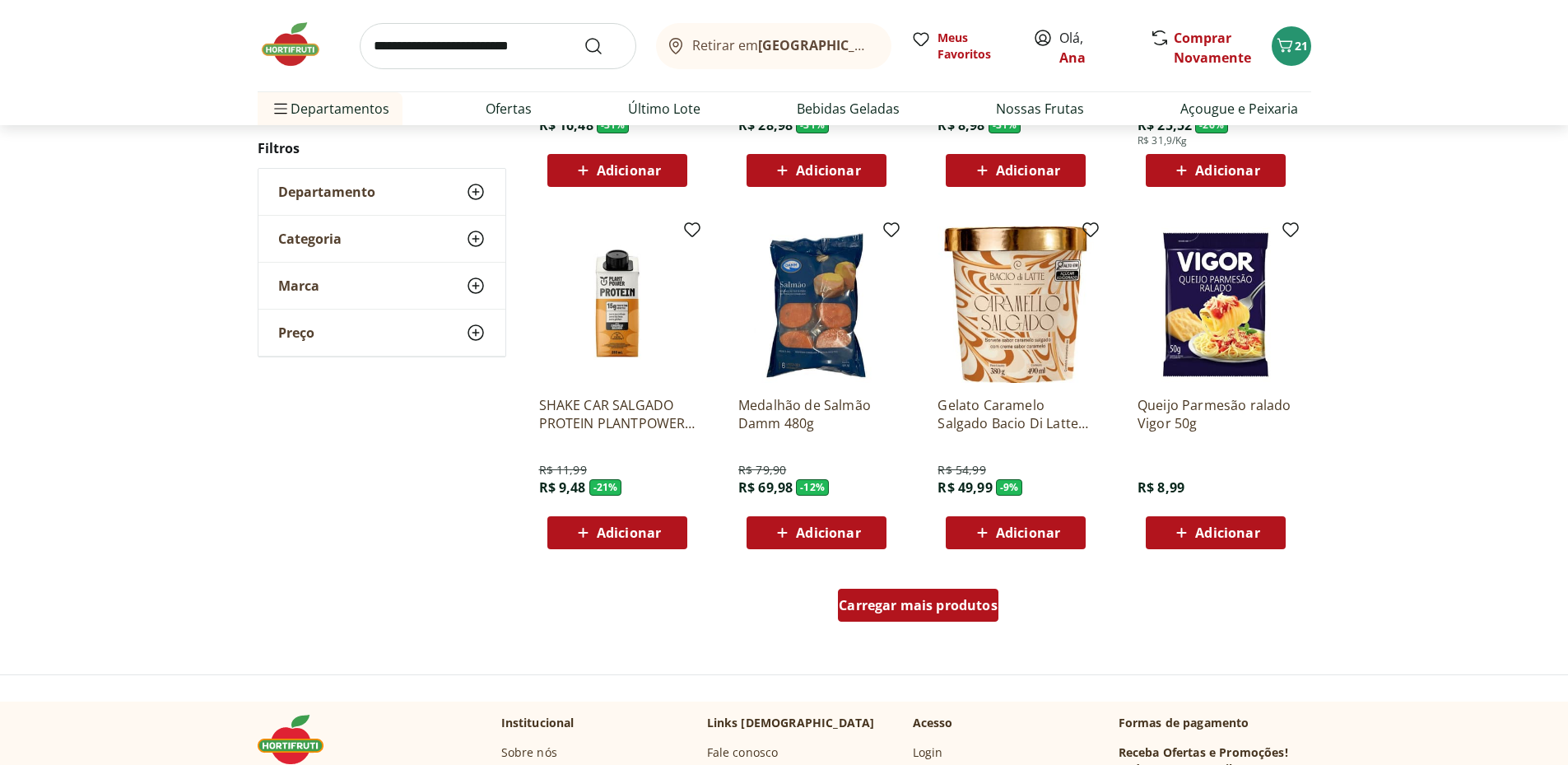
click at [914, 598] on span "Carregar mais produtos" at bounding box center [918, 604] width 158 height 13
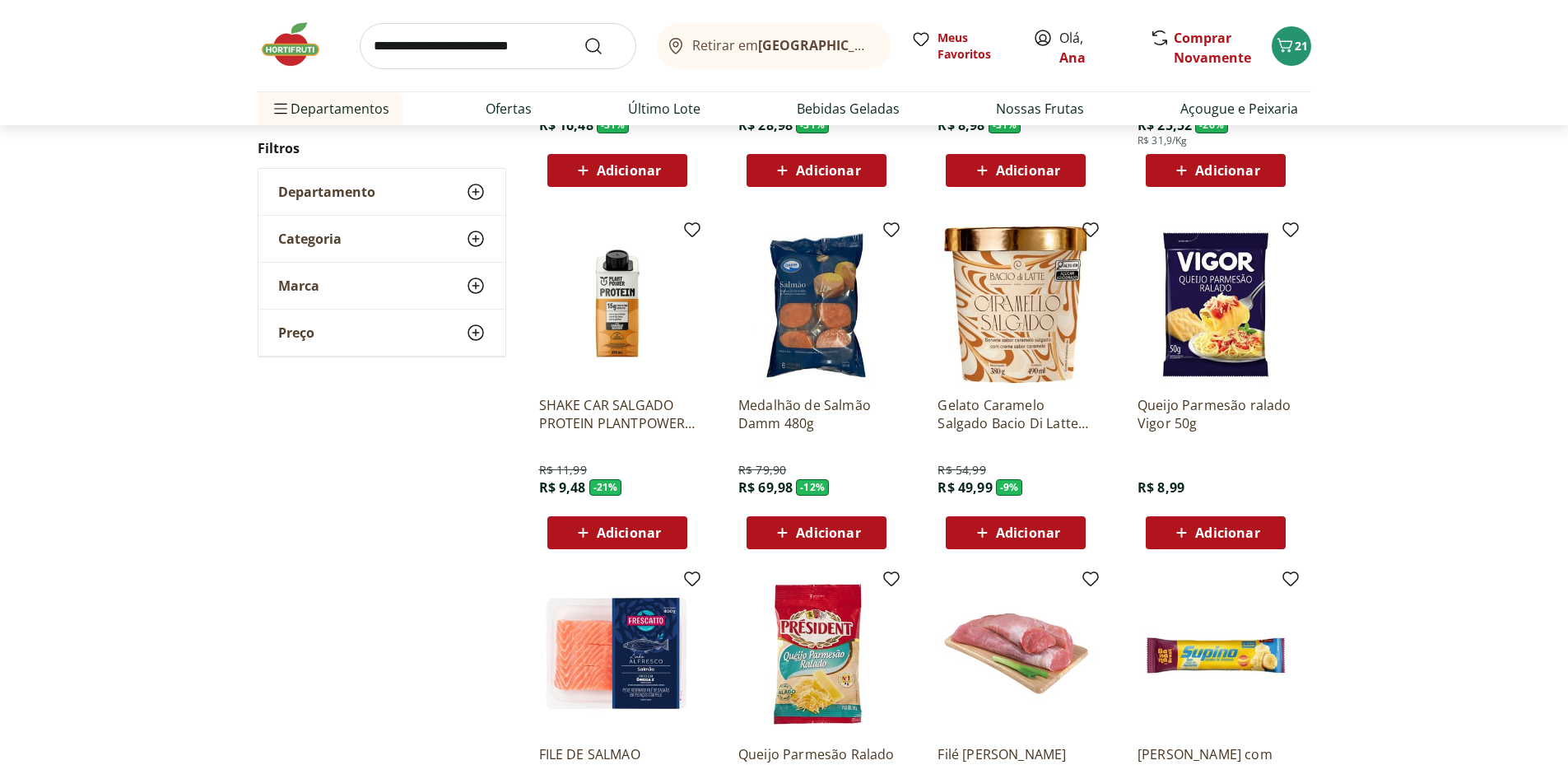
scroll to position [1209, 0]
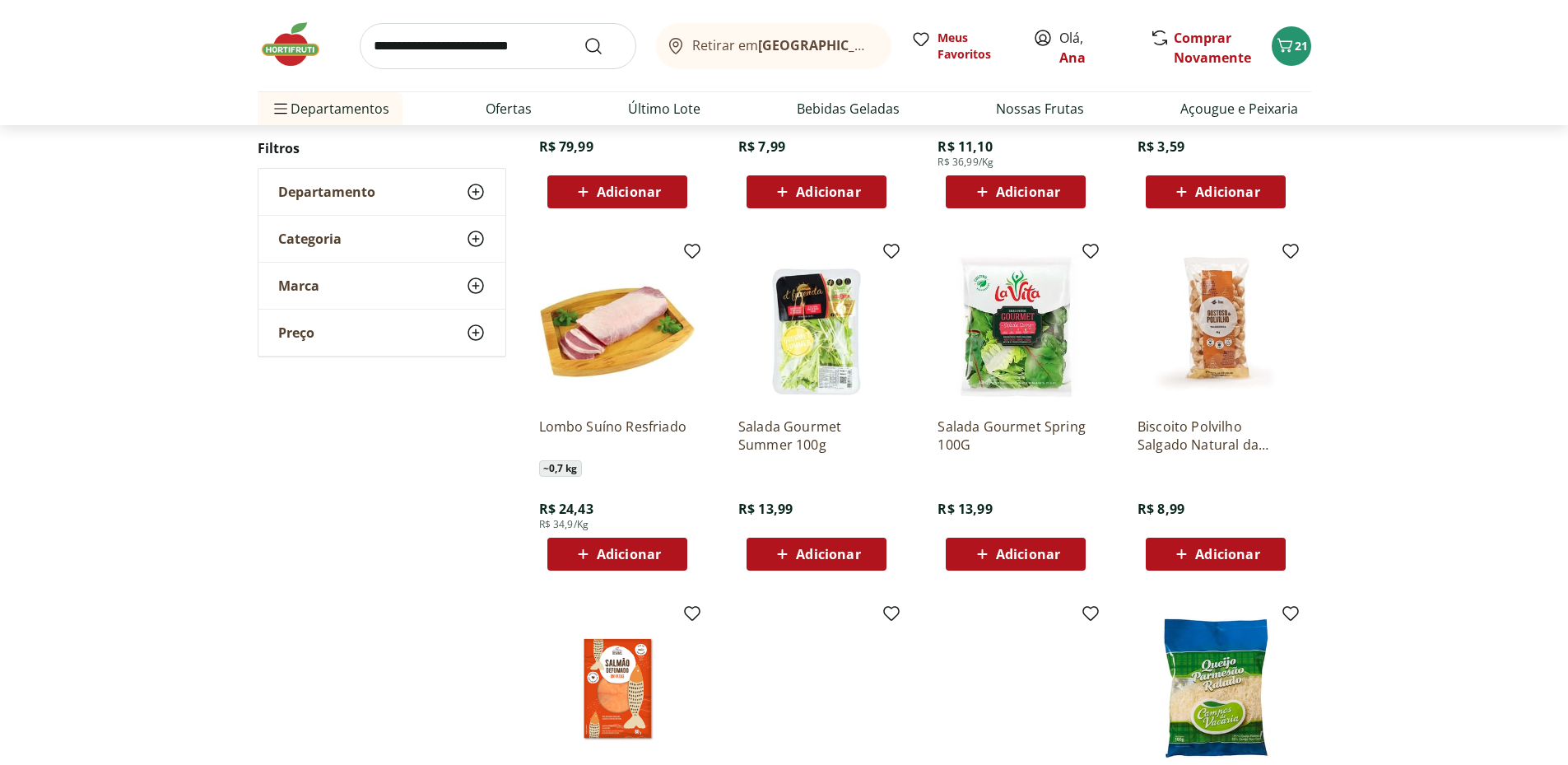
scroll to position [824, 0]
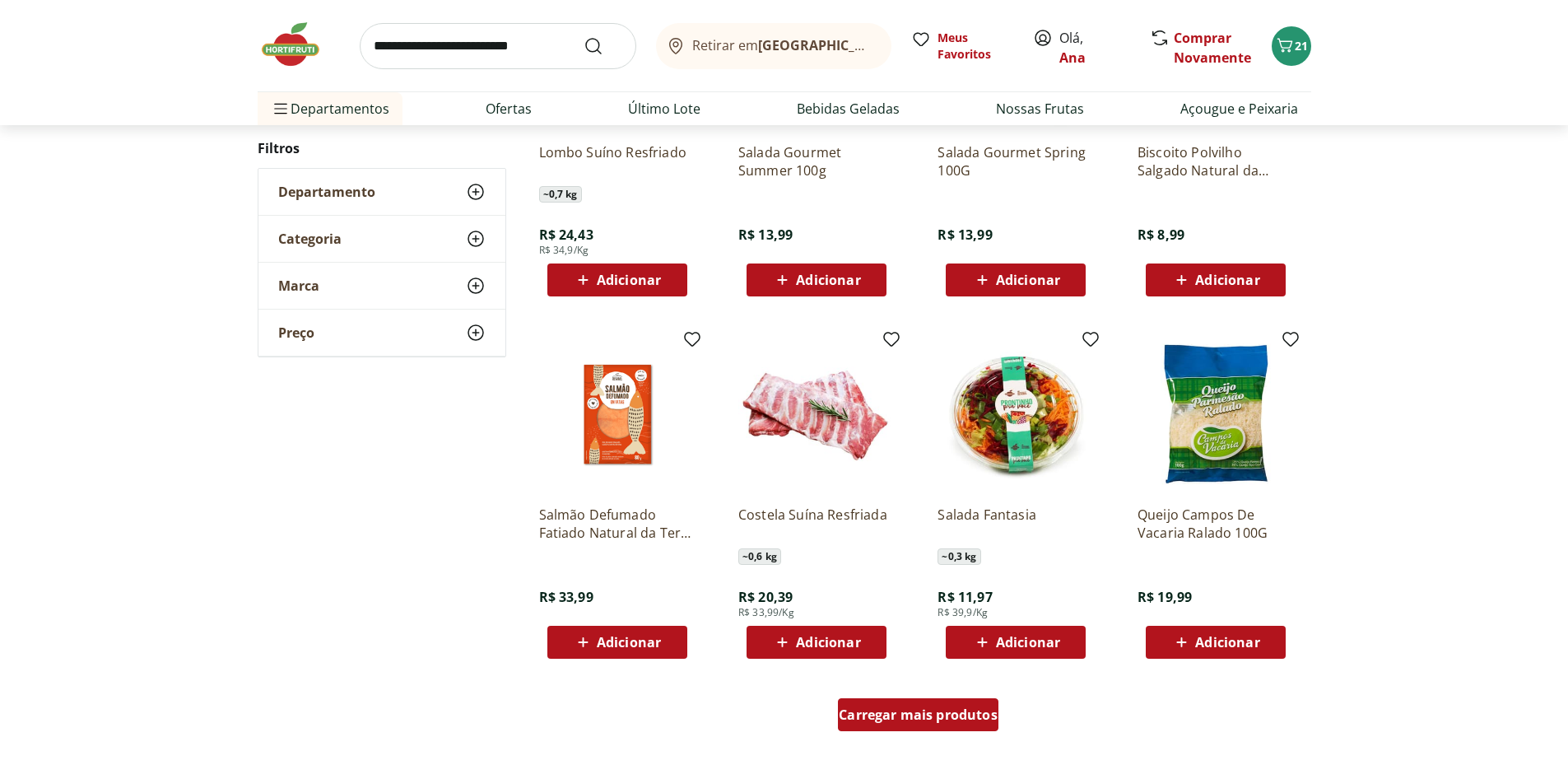
click at [945, 717] on span "Carregar mais produtos" at bounding box center [918, 714] width 158 height 13
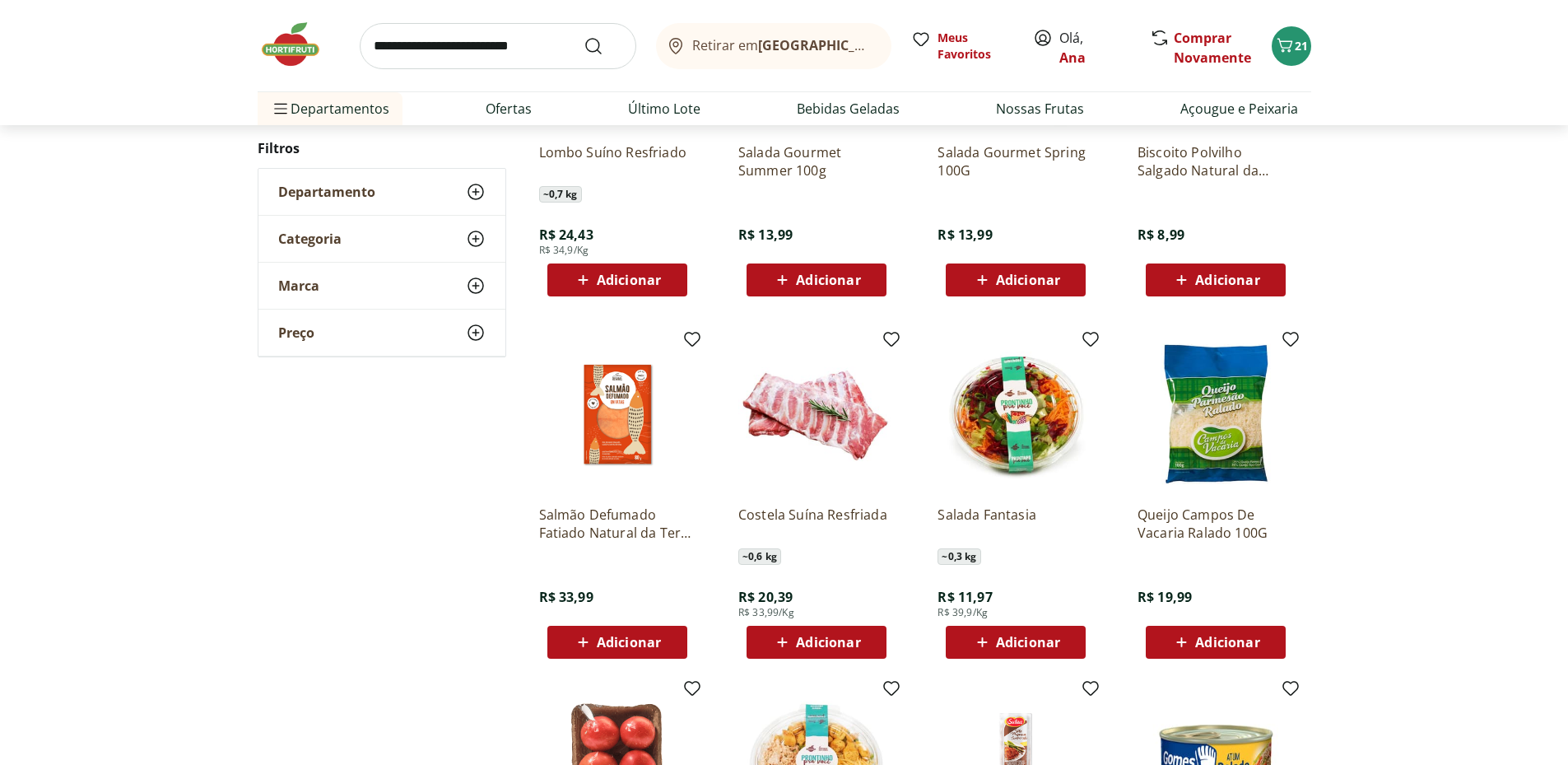
scroll to position [1098, 0]
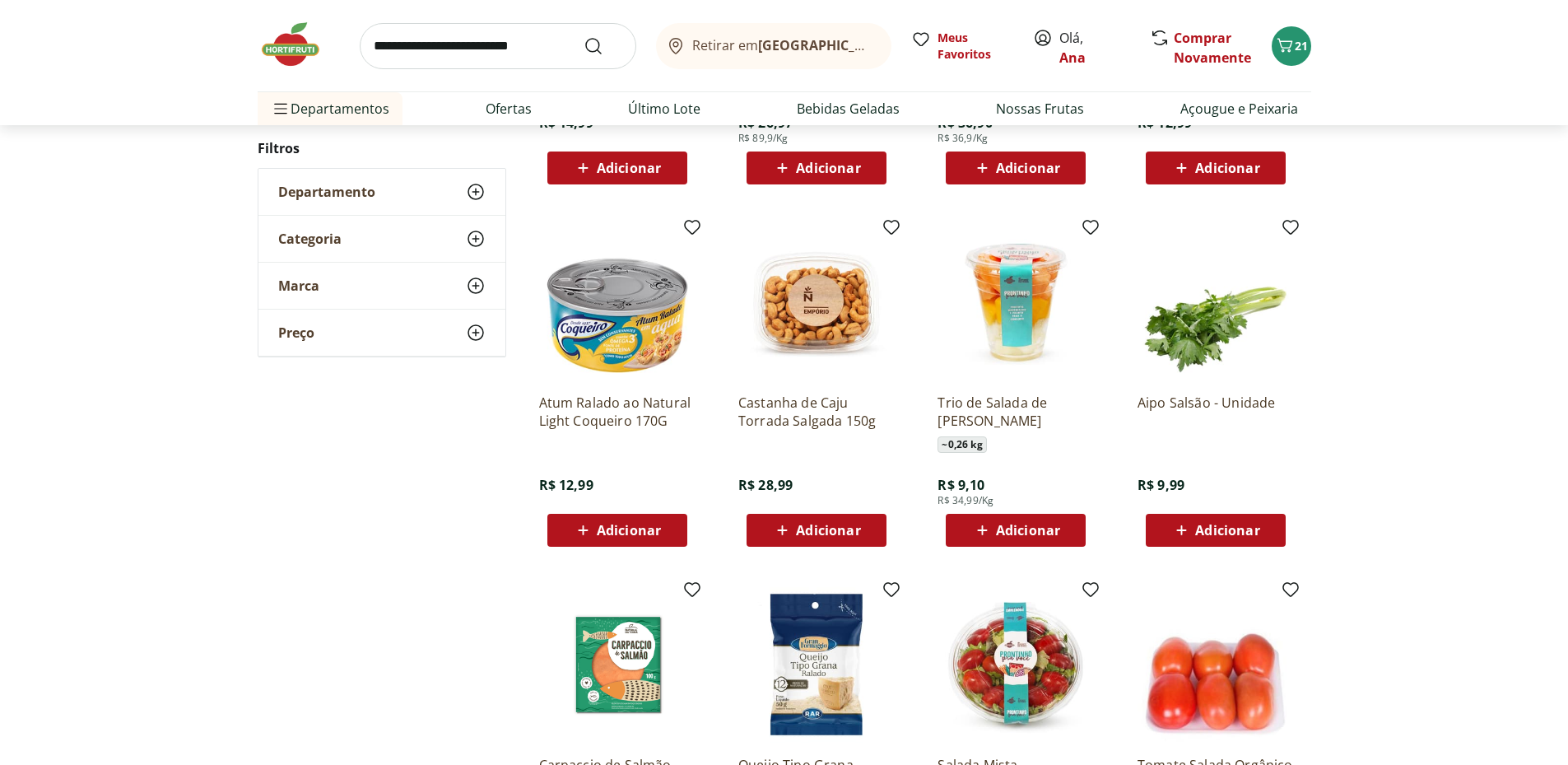
scroll to position [848, 0]
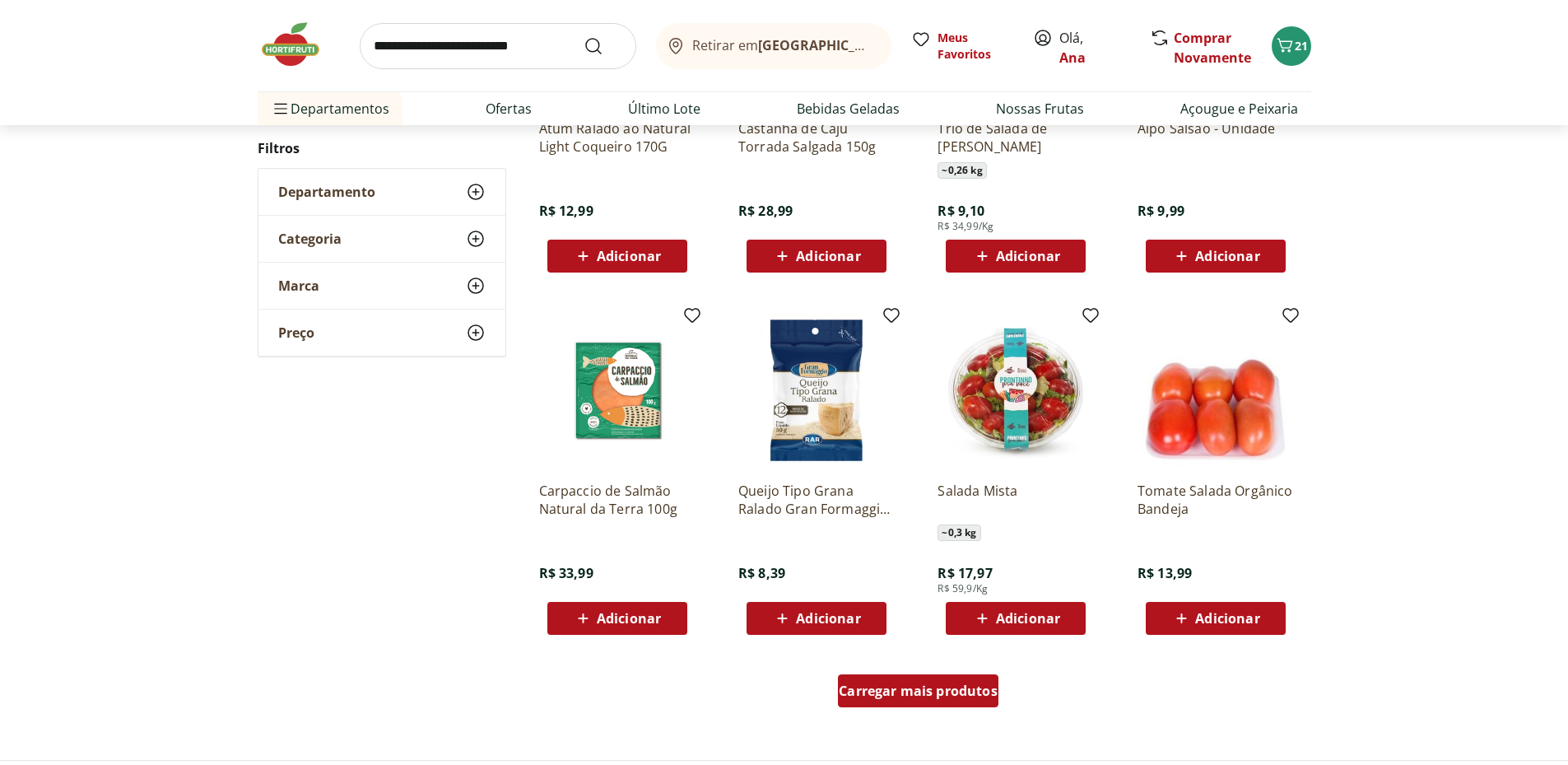
click at [928, 693] on span "Carregar mais produtos" at bounding box center [918, 690] width 158 height 13
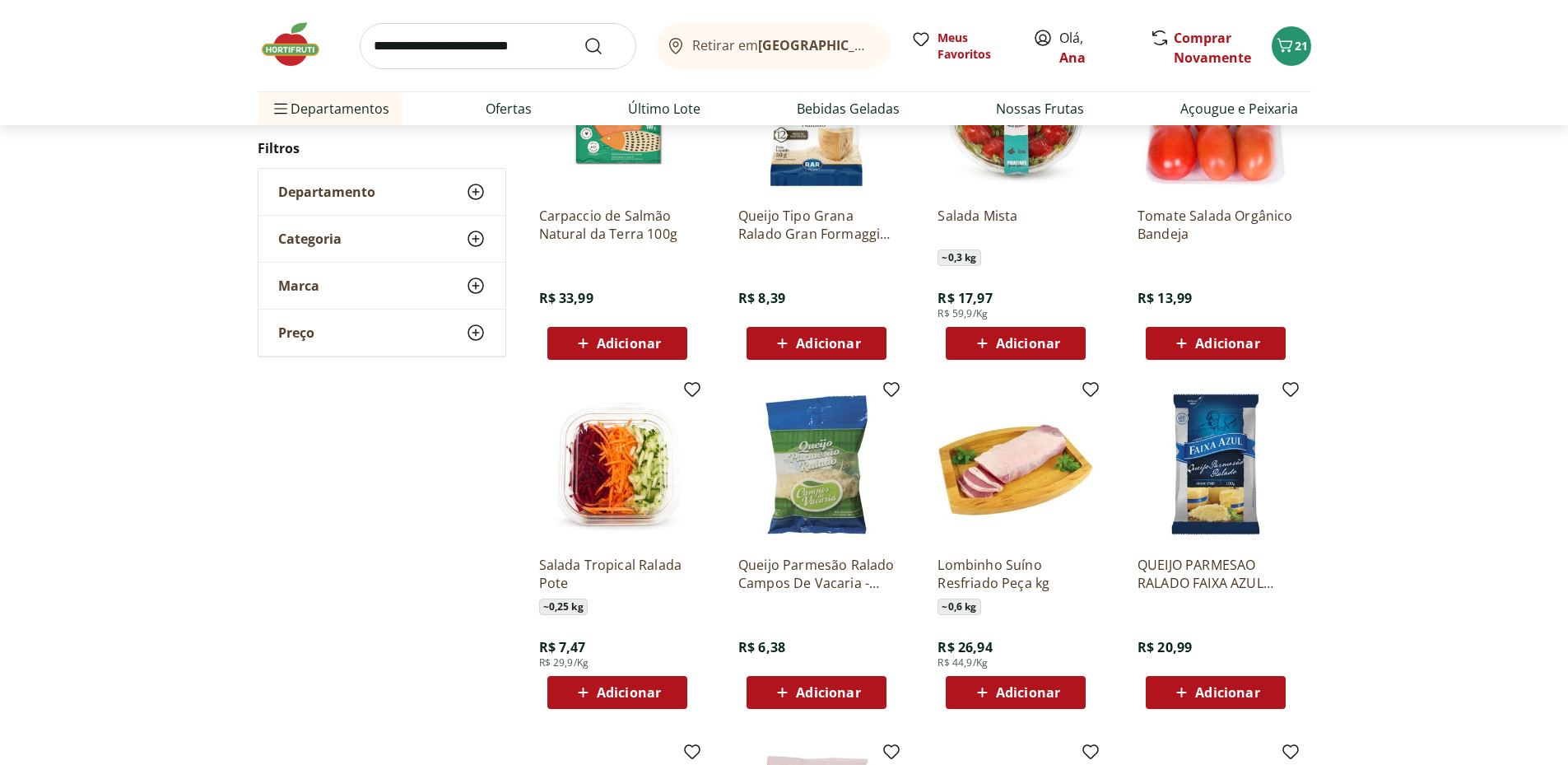
scroll to position [1397, 0]
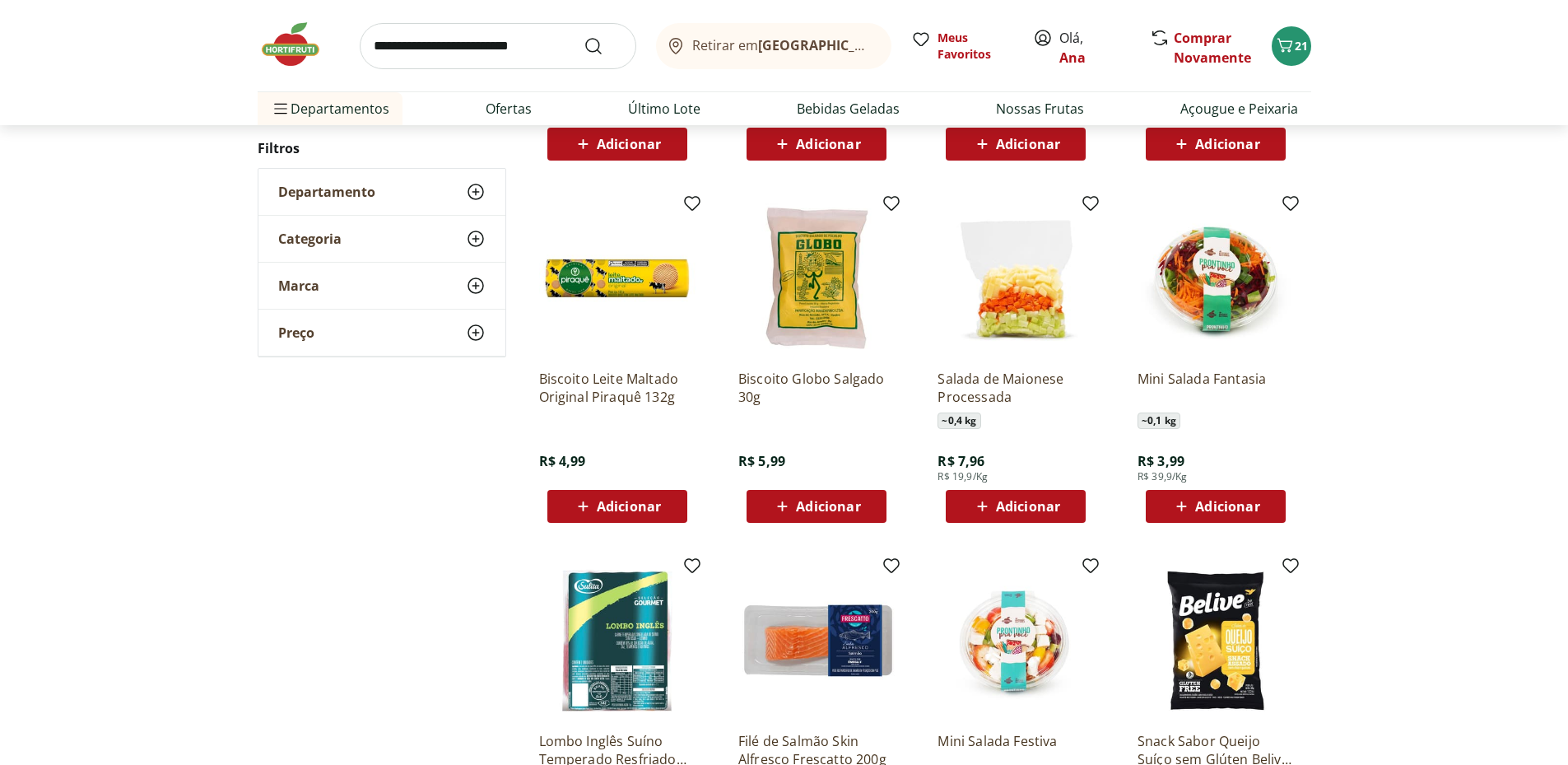
scroll to position [873, 0]
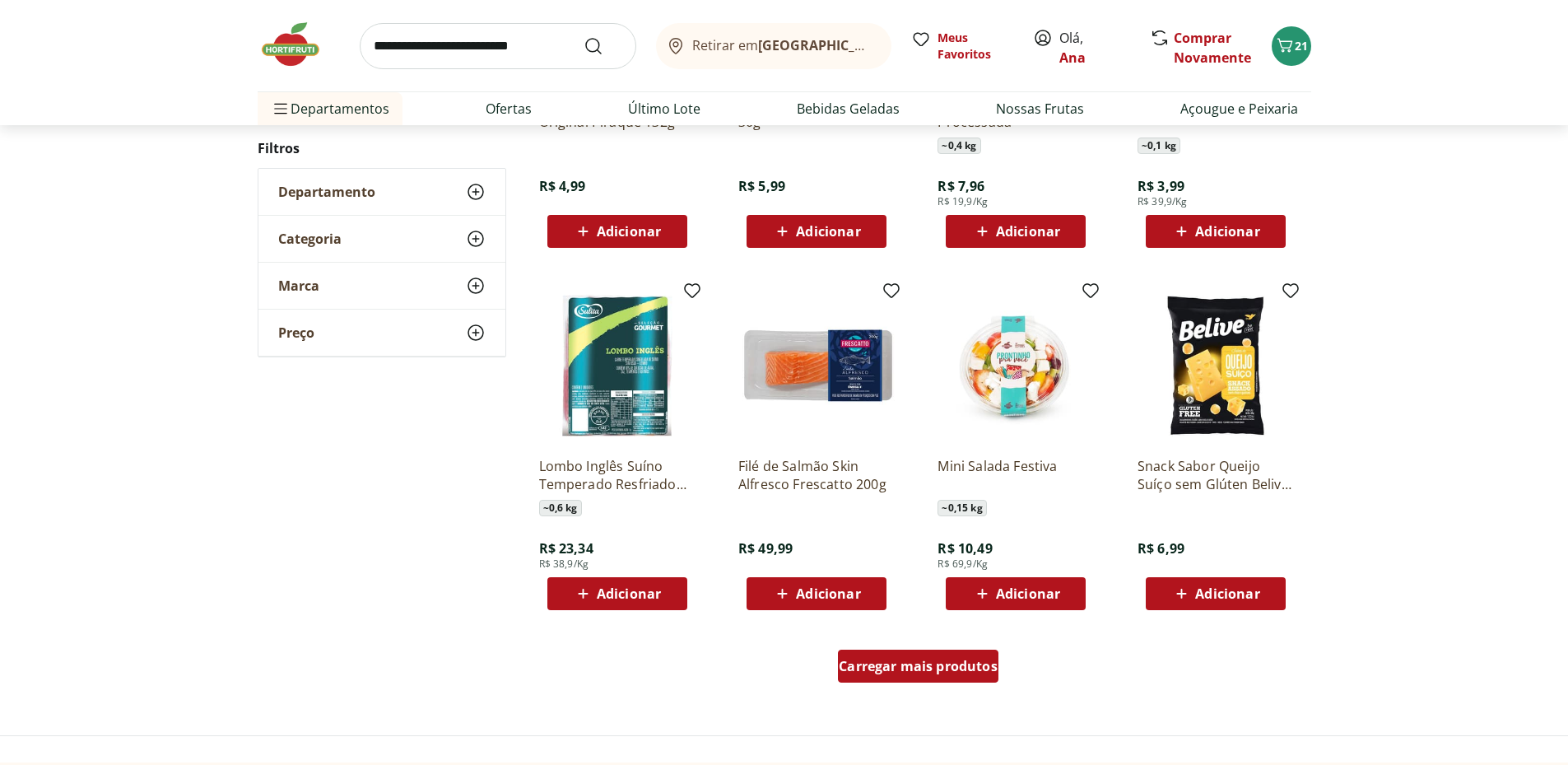
click at [938, 667] on span "Carregar mais produtos" at bounding box center [918, 666] width 158 height 13
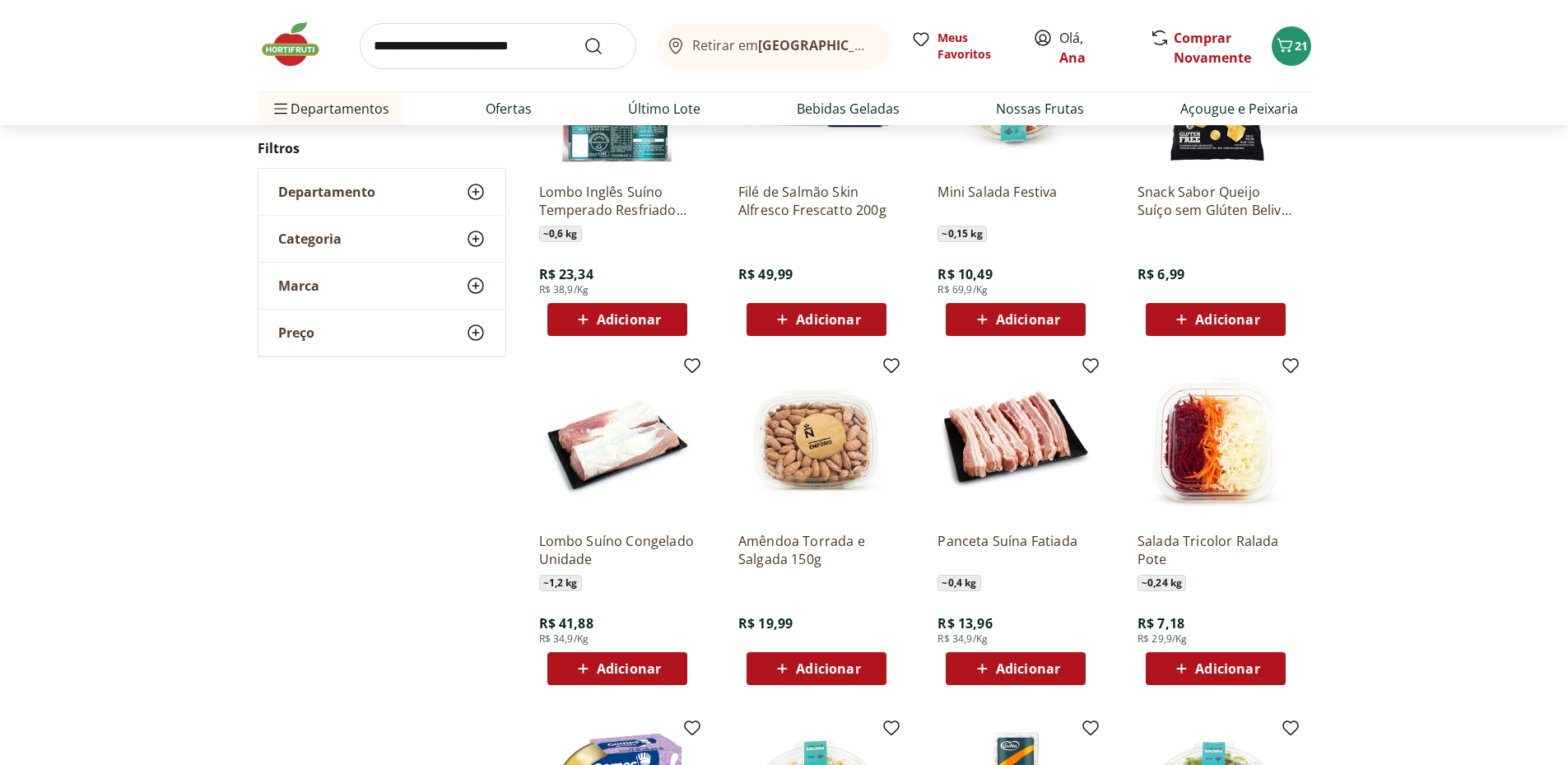
scroll to position [1421, 0]
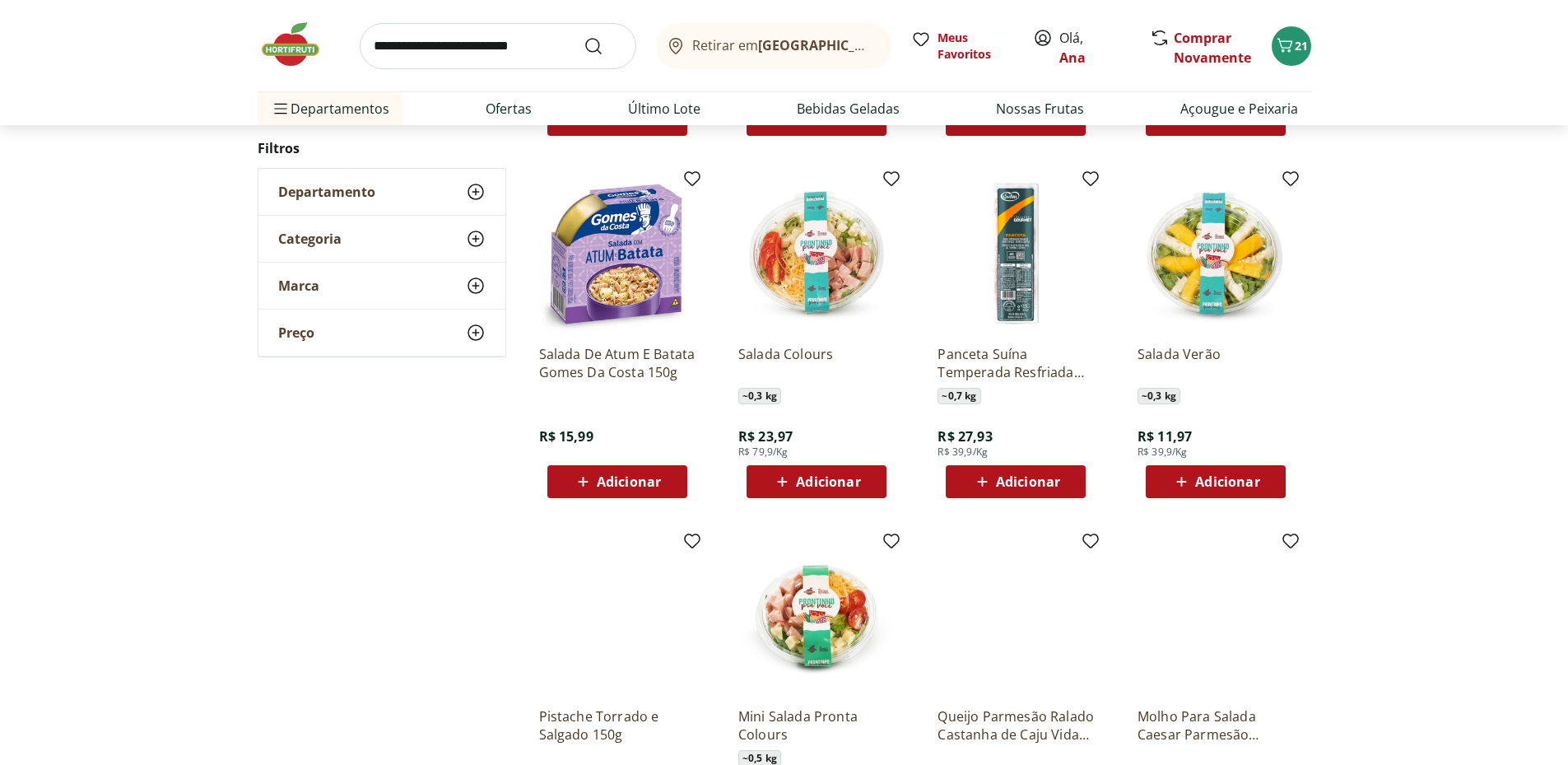
scroll to position [897, 0]
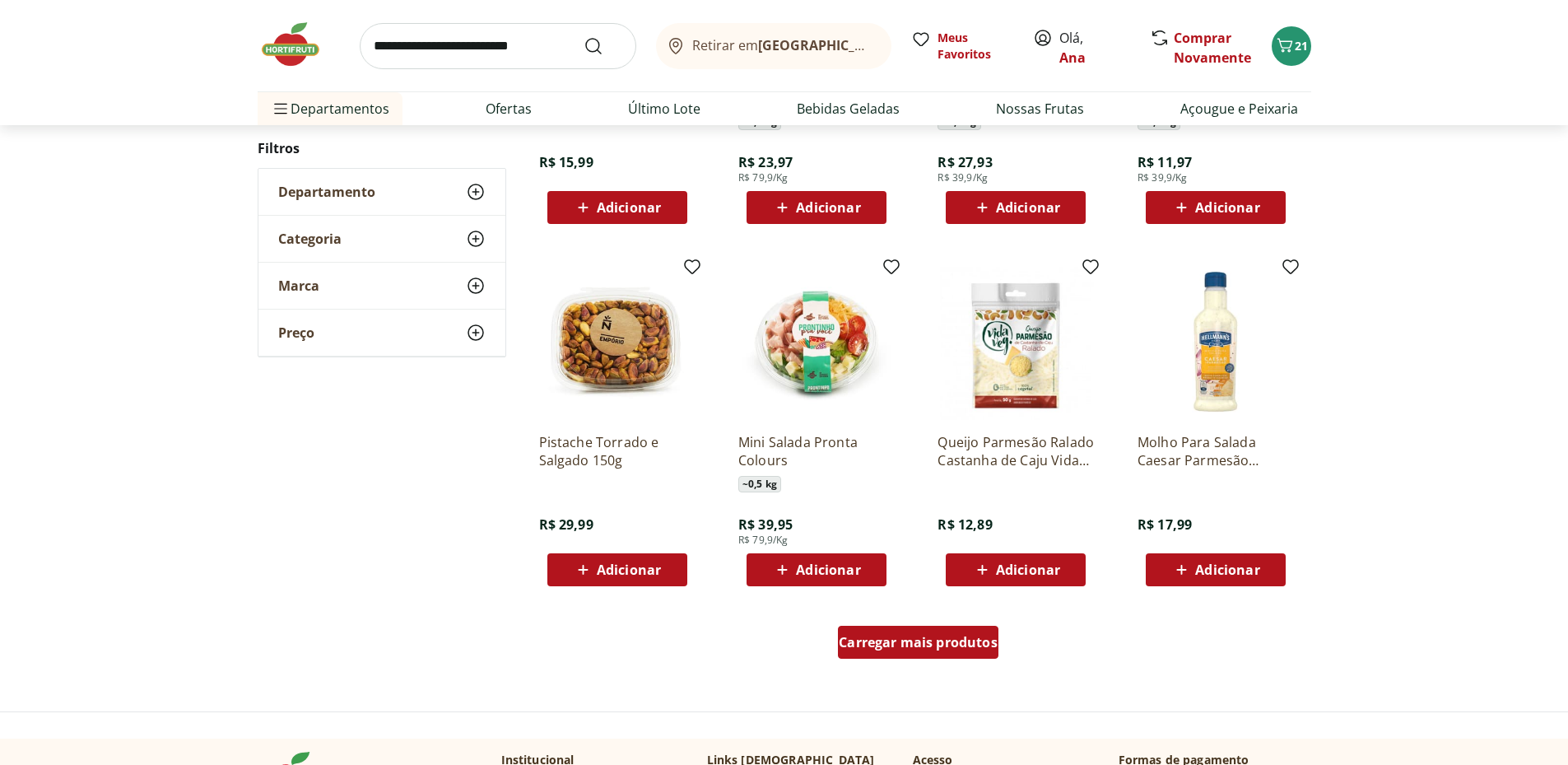
click at [944, 638] on span "Carregar mais produtos" at bounding box center [918, 642] width 158 height 13
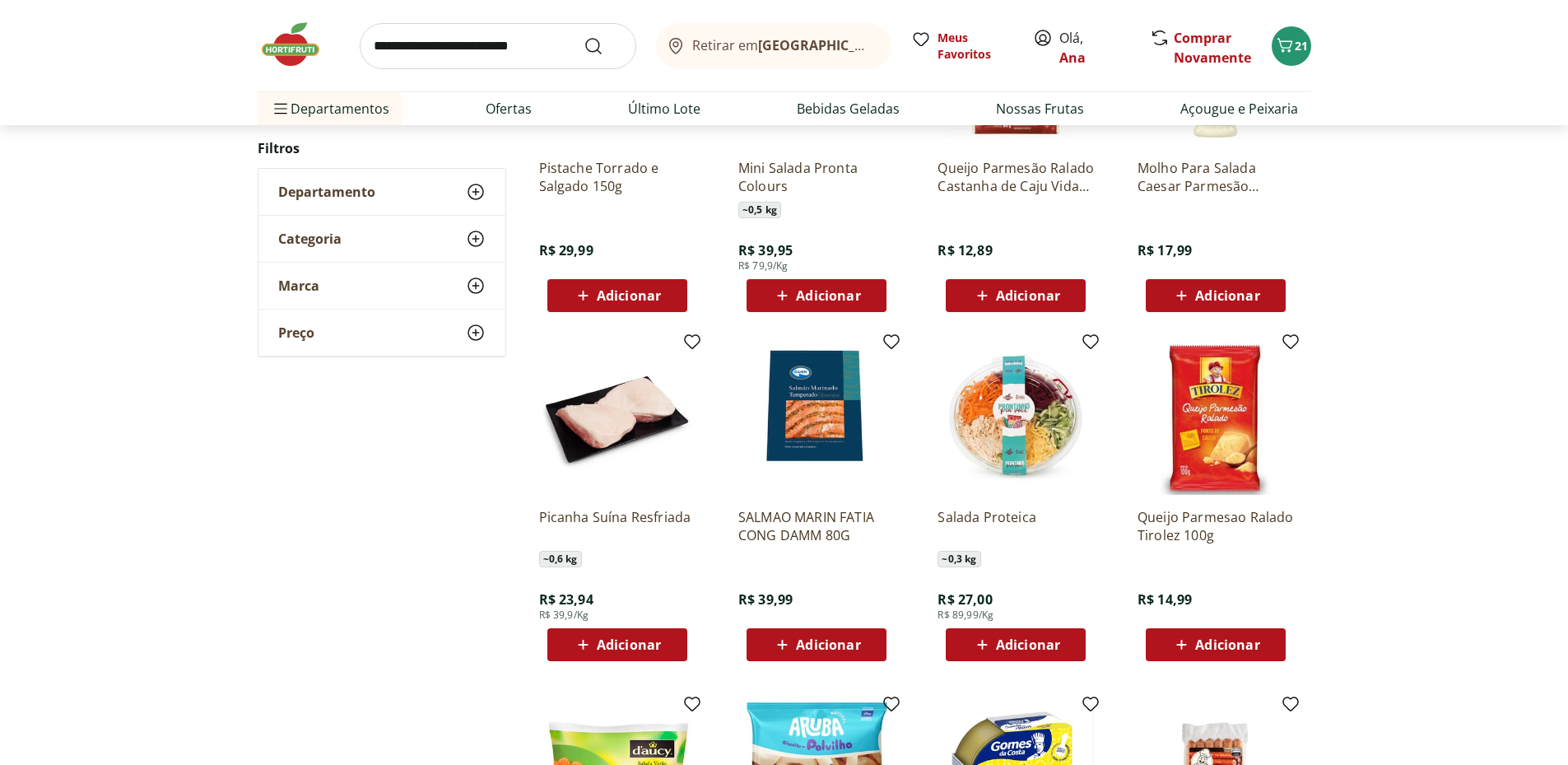
scroll to position [1445, 0]
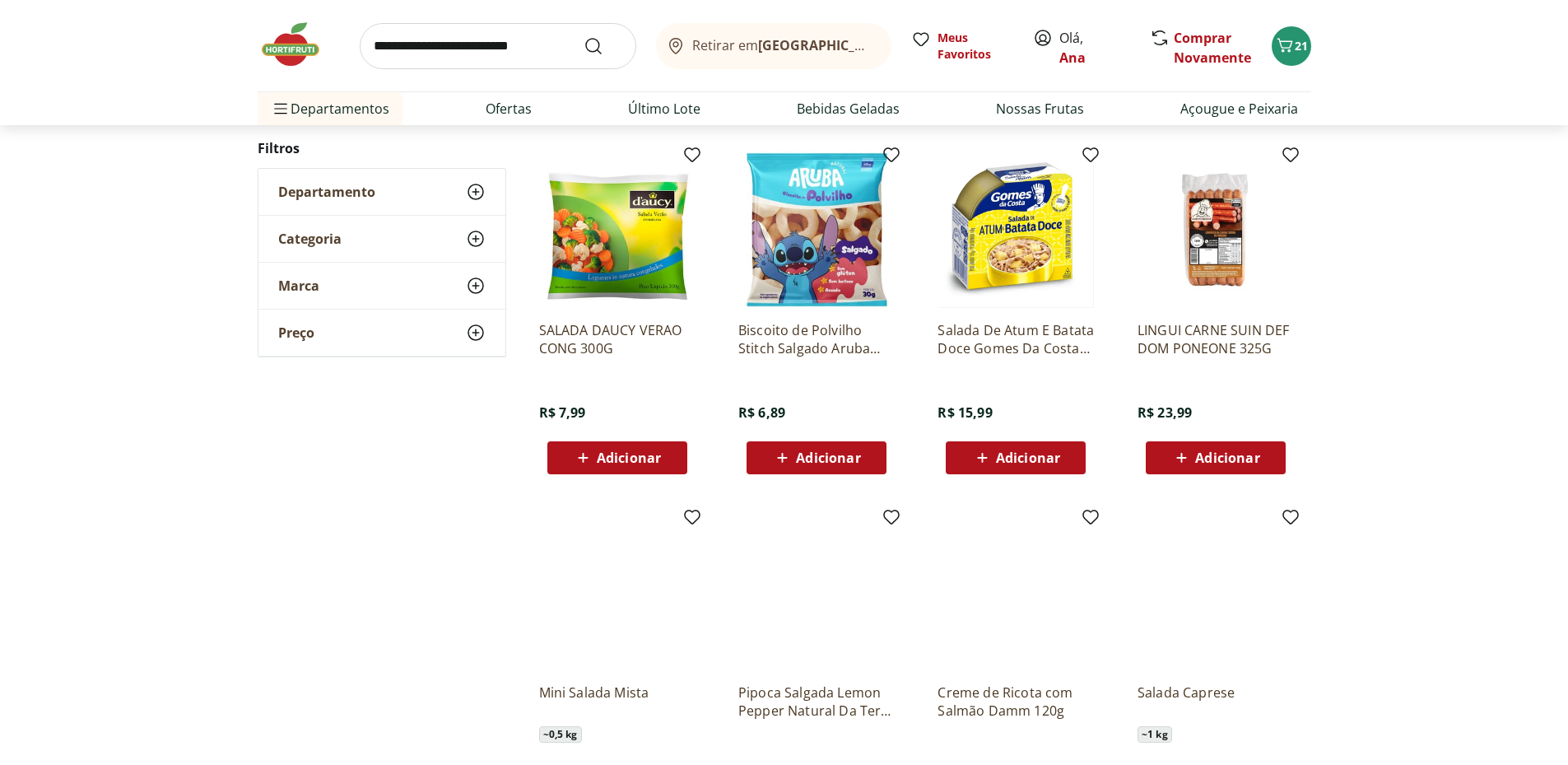
scroll to position [920, 0]
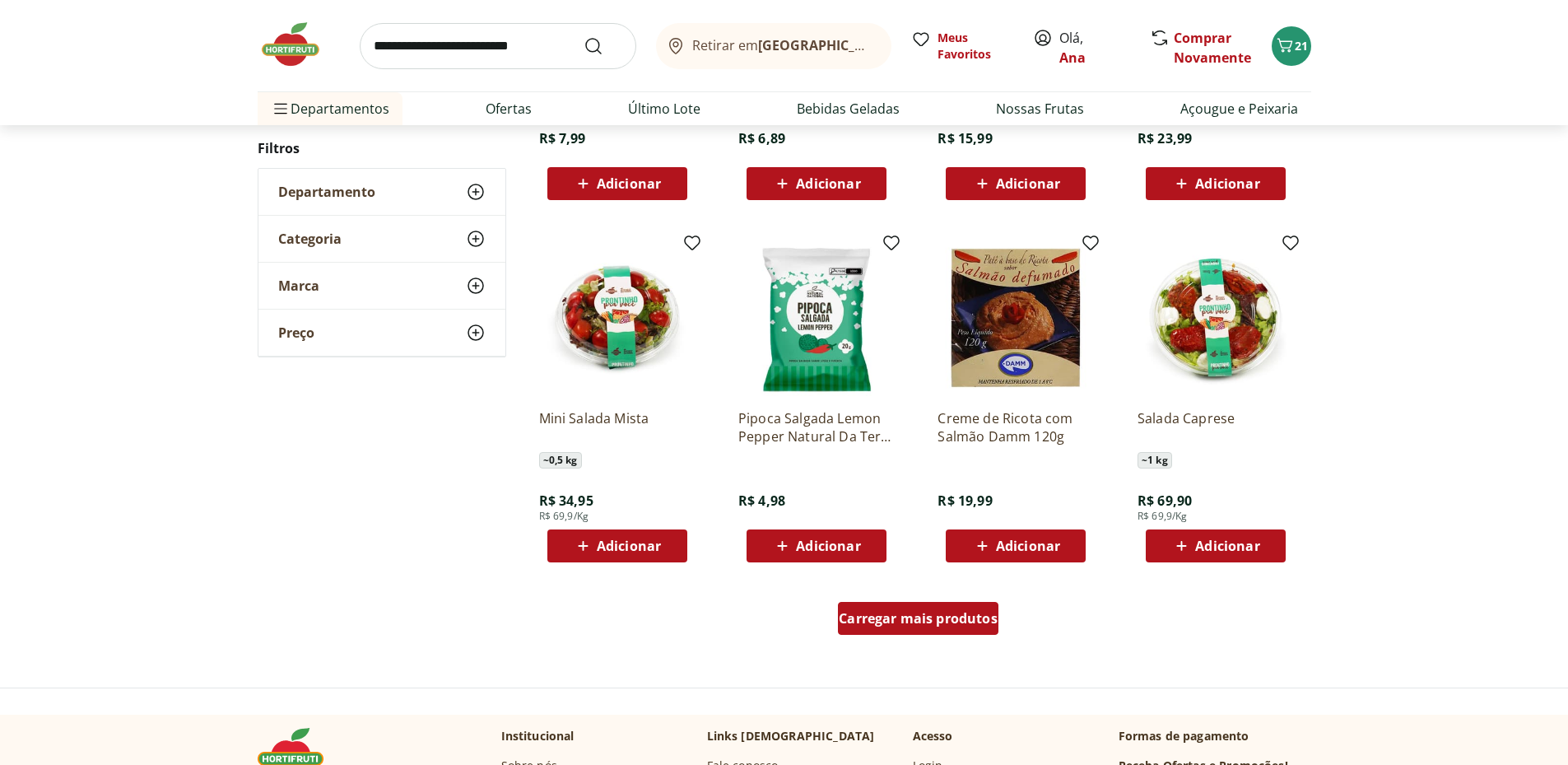
click at [946, 620] on span "Carregar mais produtos" at bounding box center [918, 618] width 158 height 13
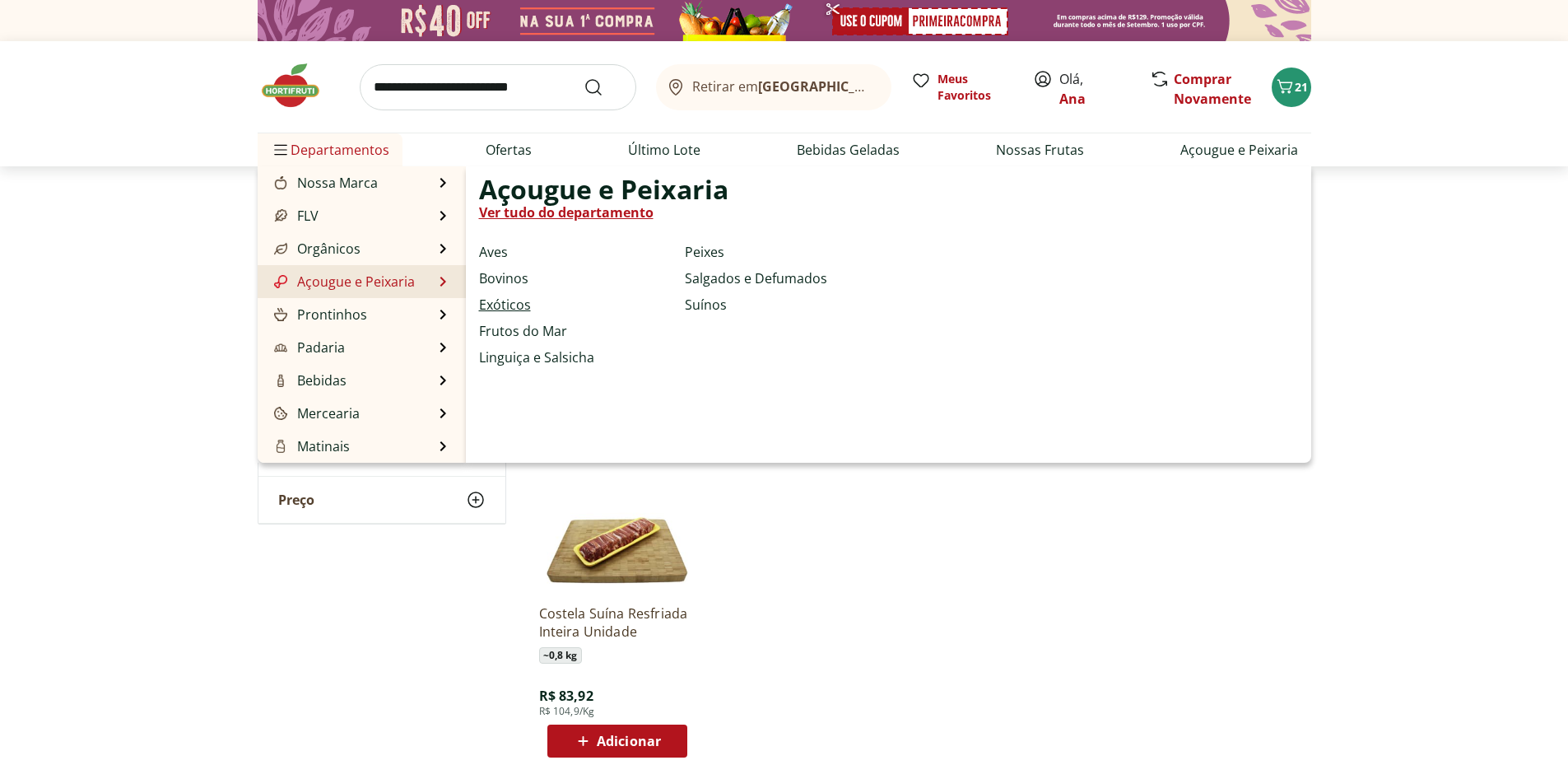
click at [491, 302] on link "Exóticos" at bounding box center [505, 305] width 52 height 20
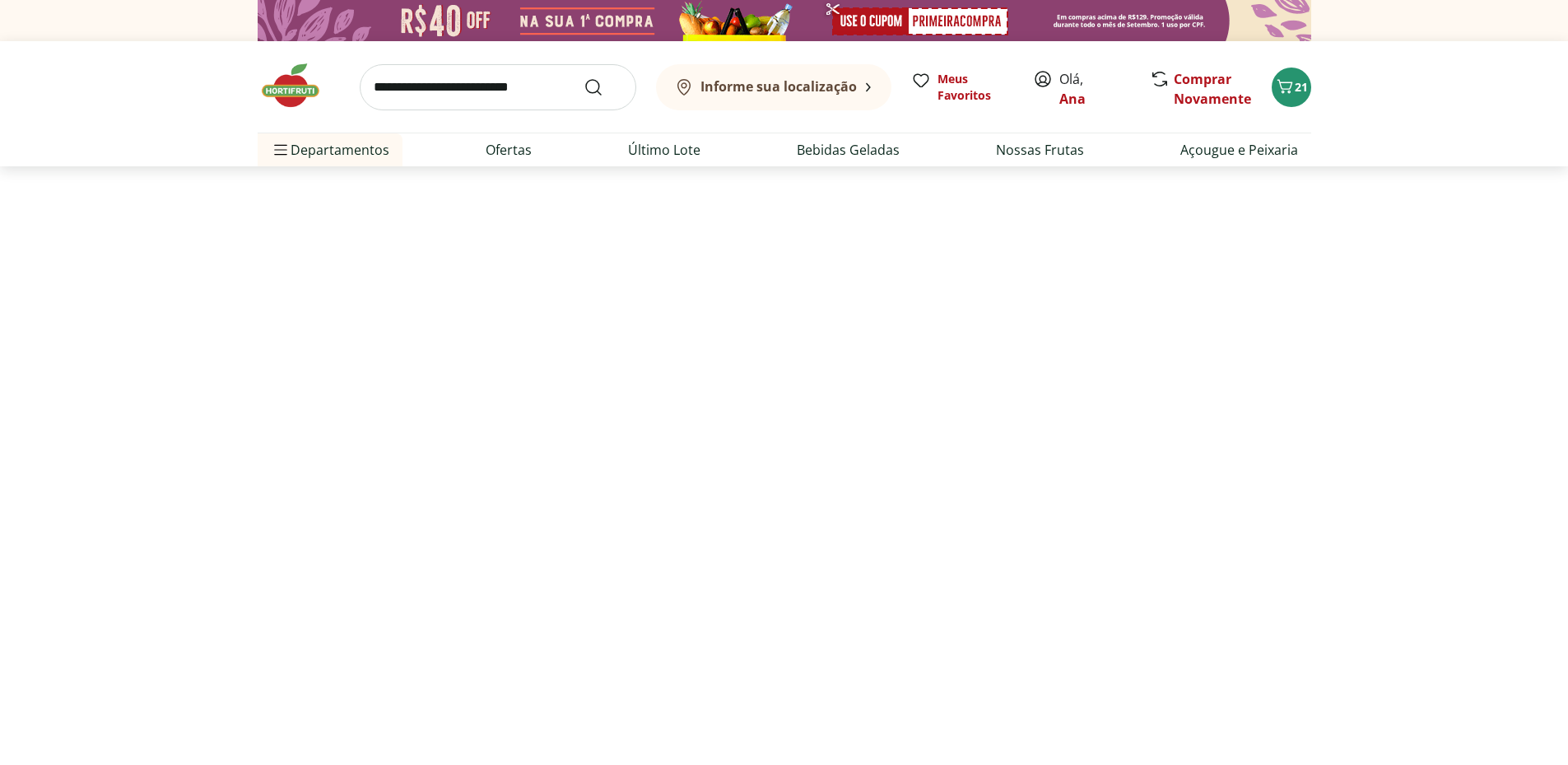
select select "**********"
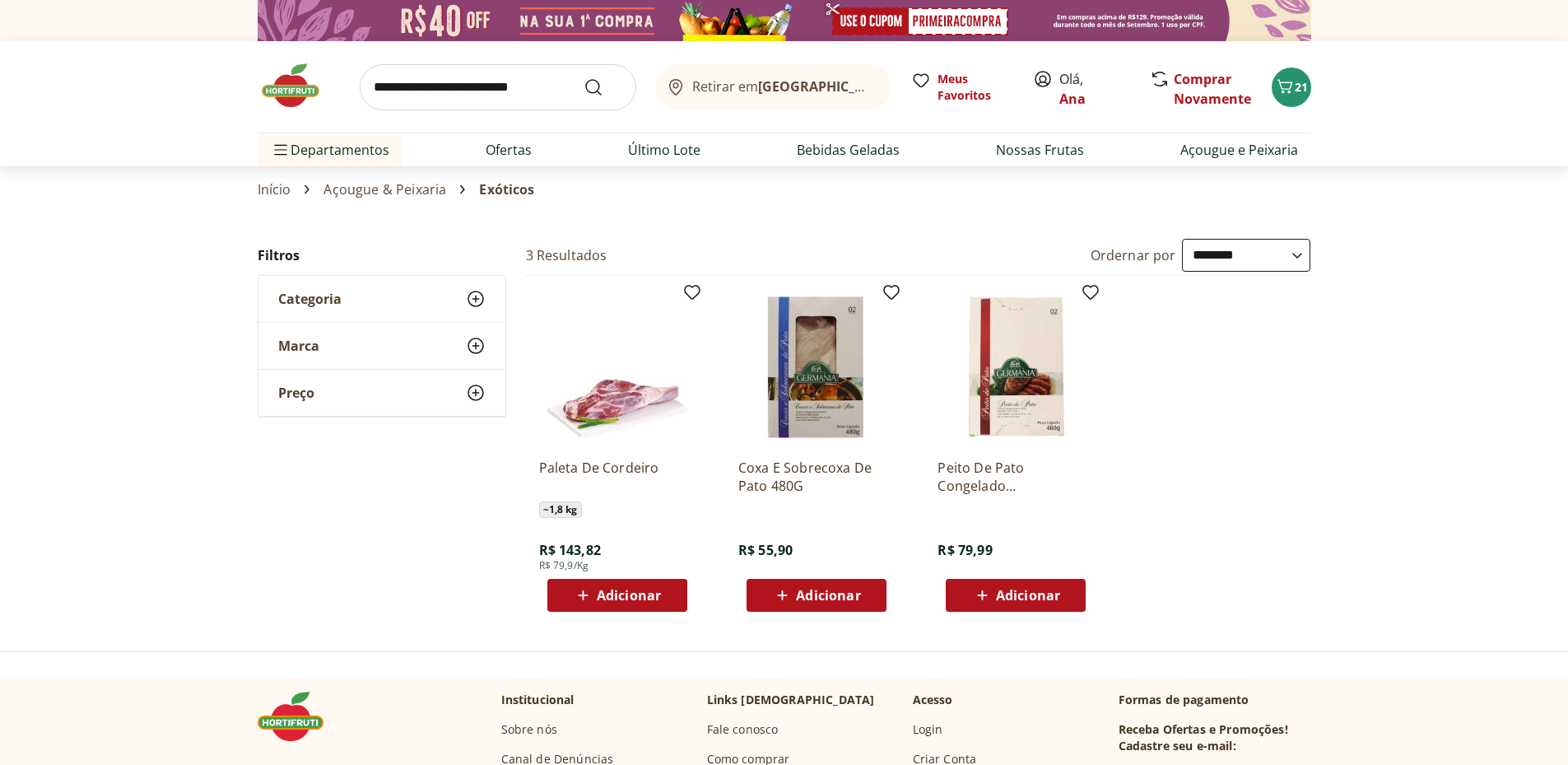
click at [297, 301] on span "Categoria" at bounding box center [310, 299] width 64 height 17
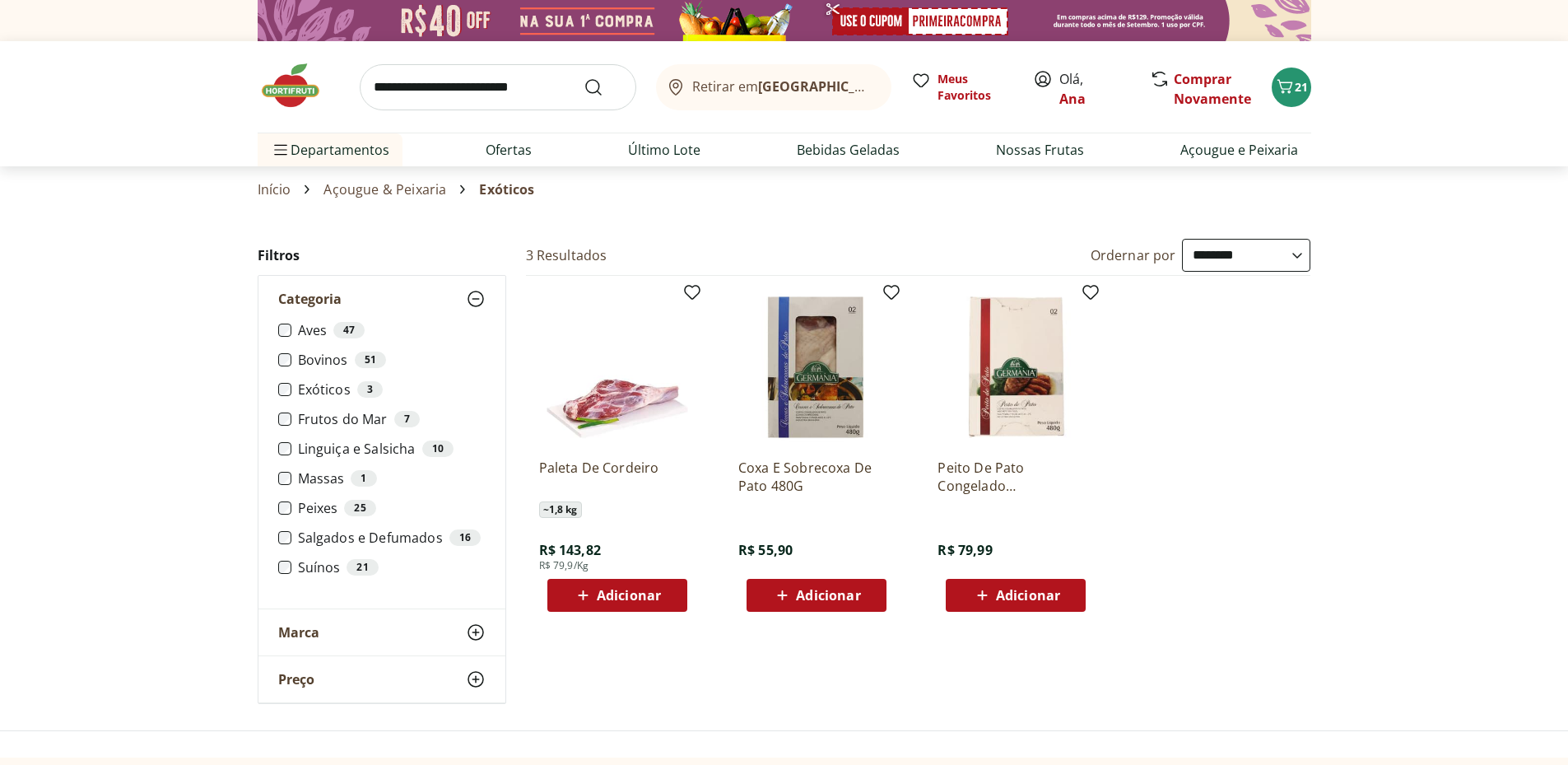
click at [391, 446] on label "Linguiça e Salsicha 10" at bounding box center [392, 449] width 187 height 17
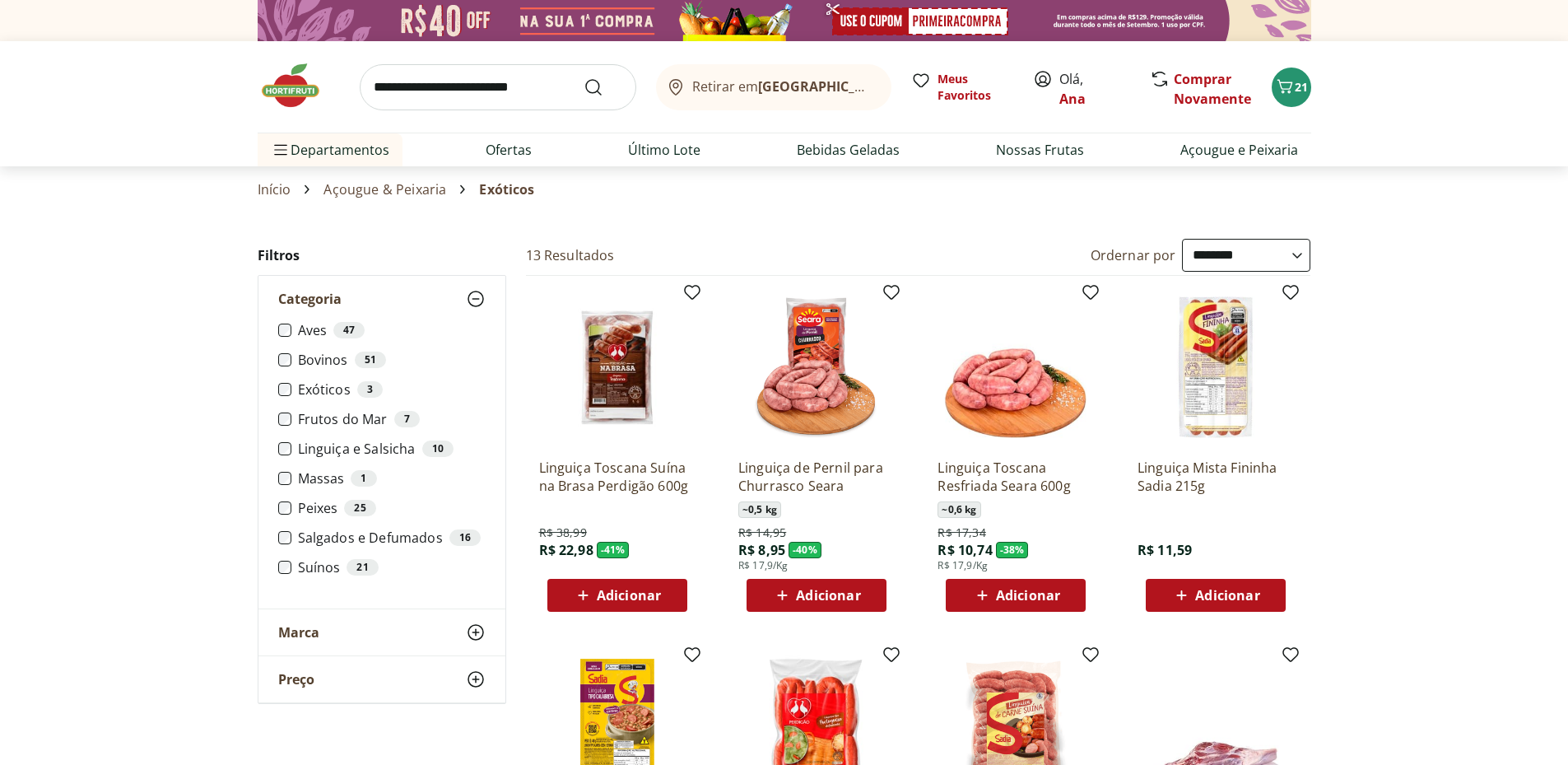
scroll to position [274, 0]
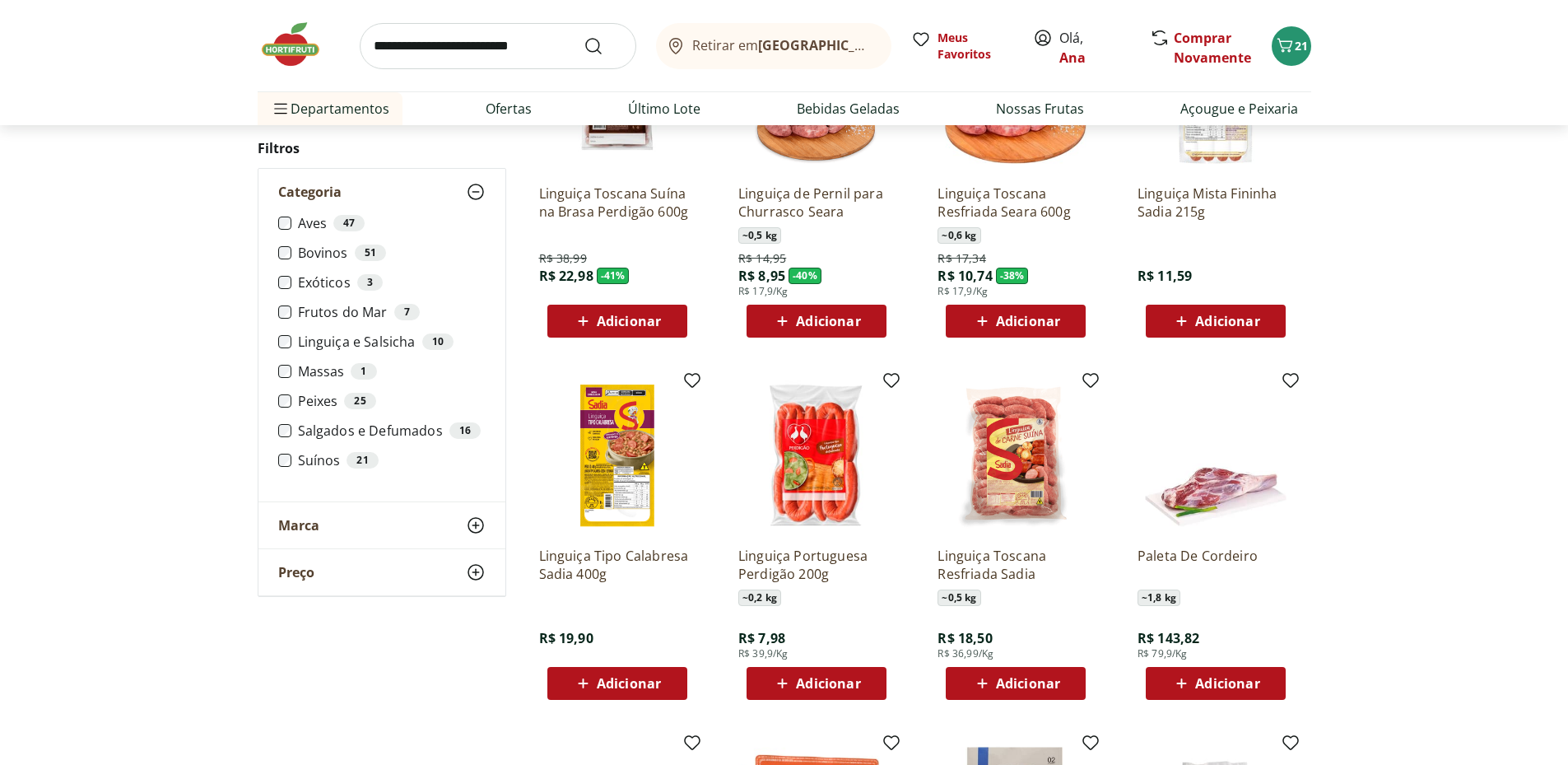
click at [1033, 687] on span "Adicionar" at bounding box center [1028, 683] width 64 height 13
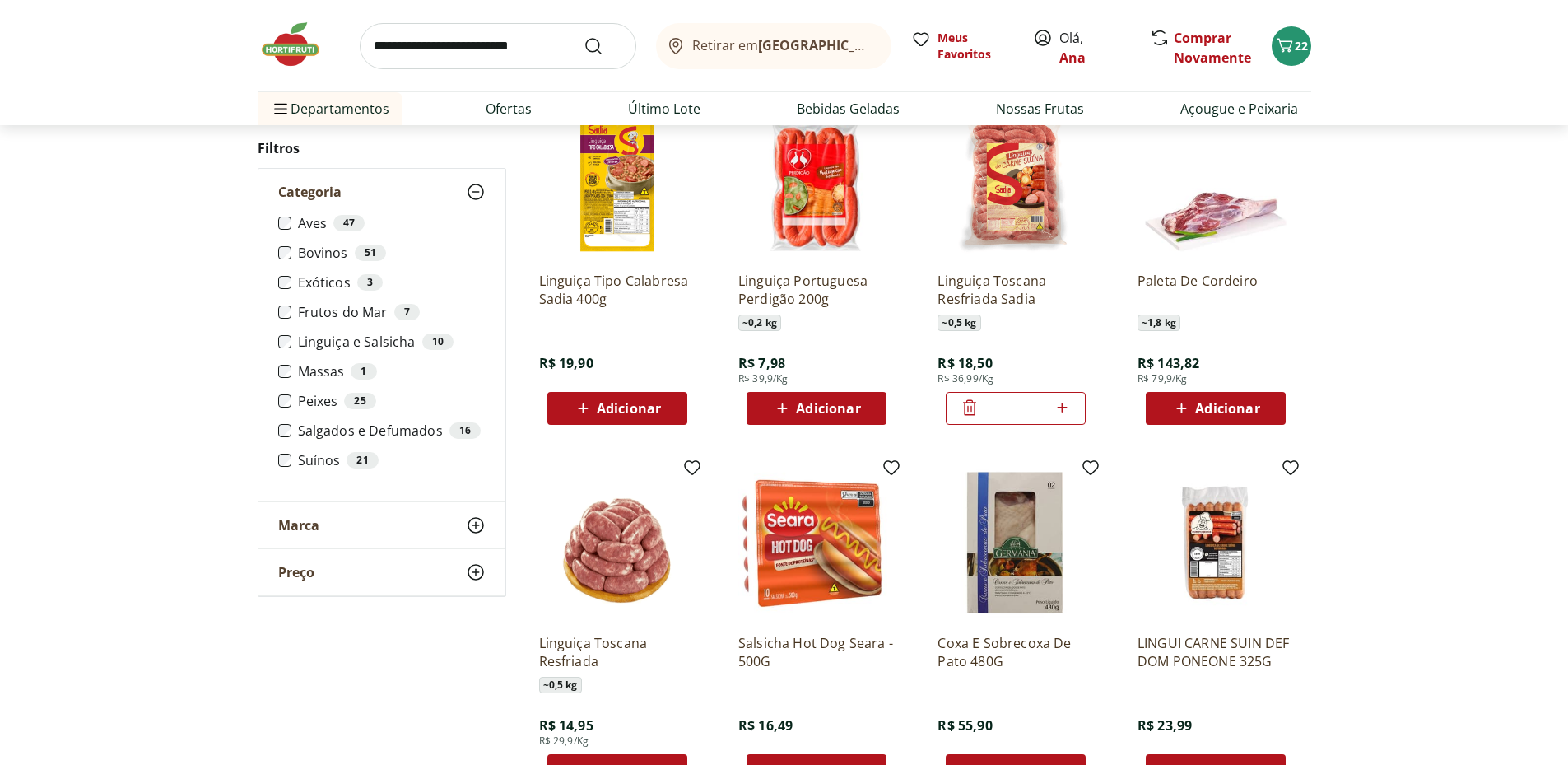
scroll to position [824, 0]
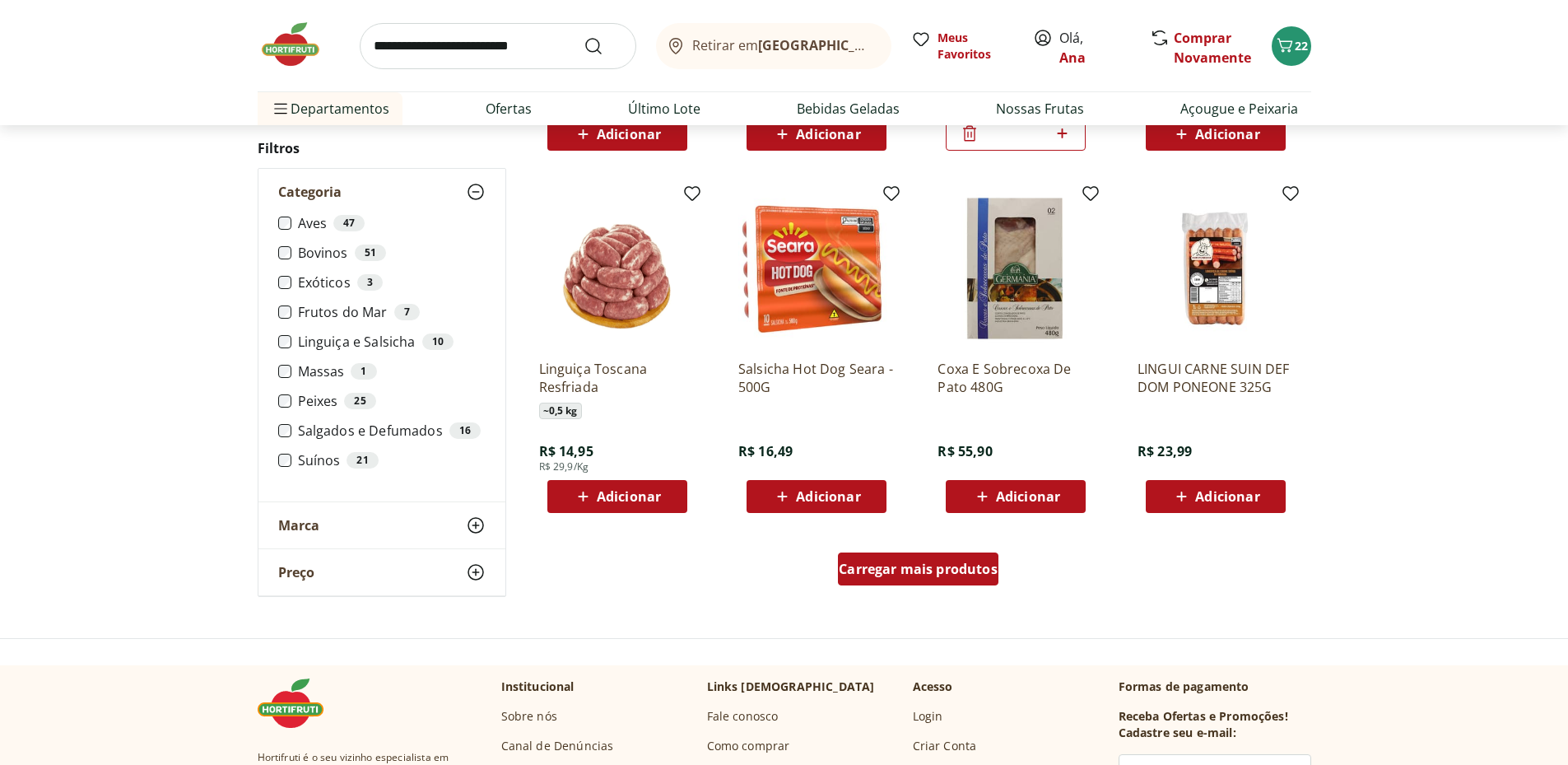
click at [865, 563] on span "Carregar mais produtos" at bounding box center [918, 569] width 158 height 13
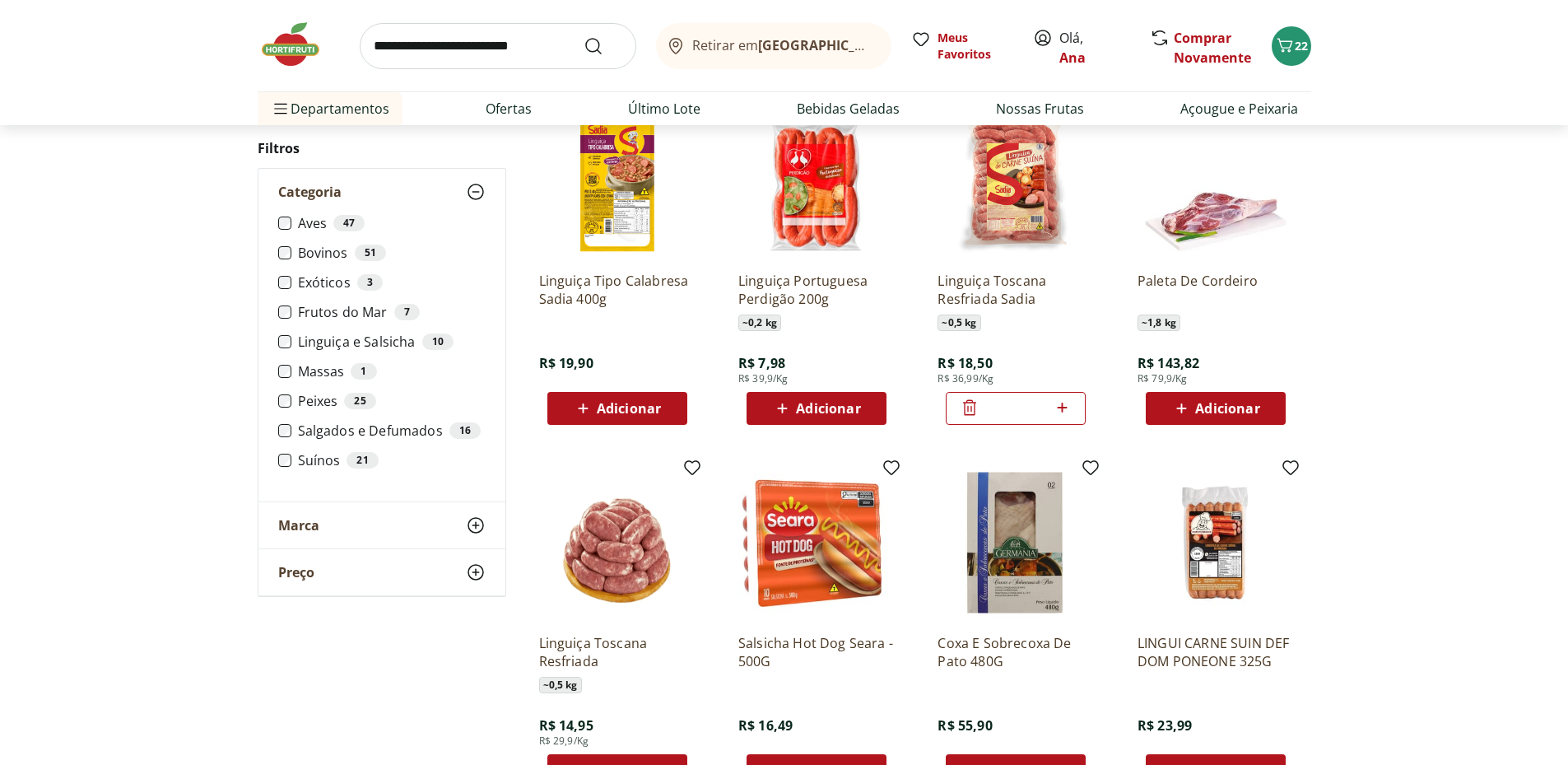
scroll to position [0, 0]
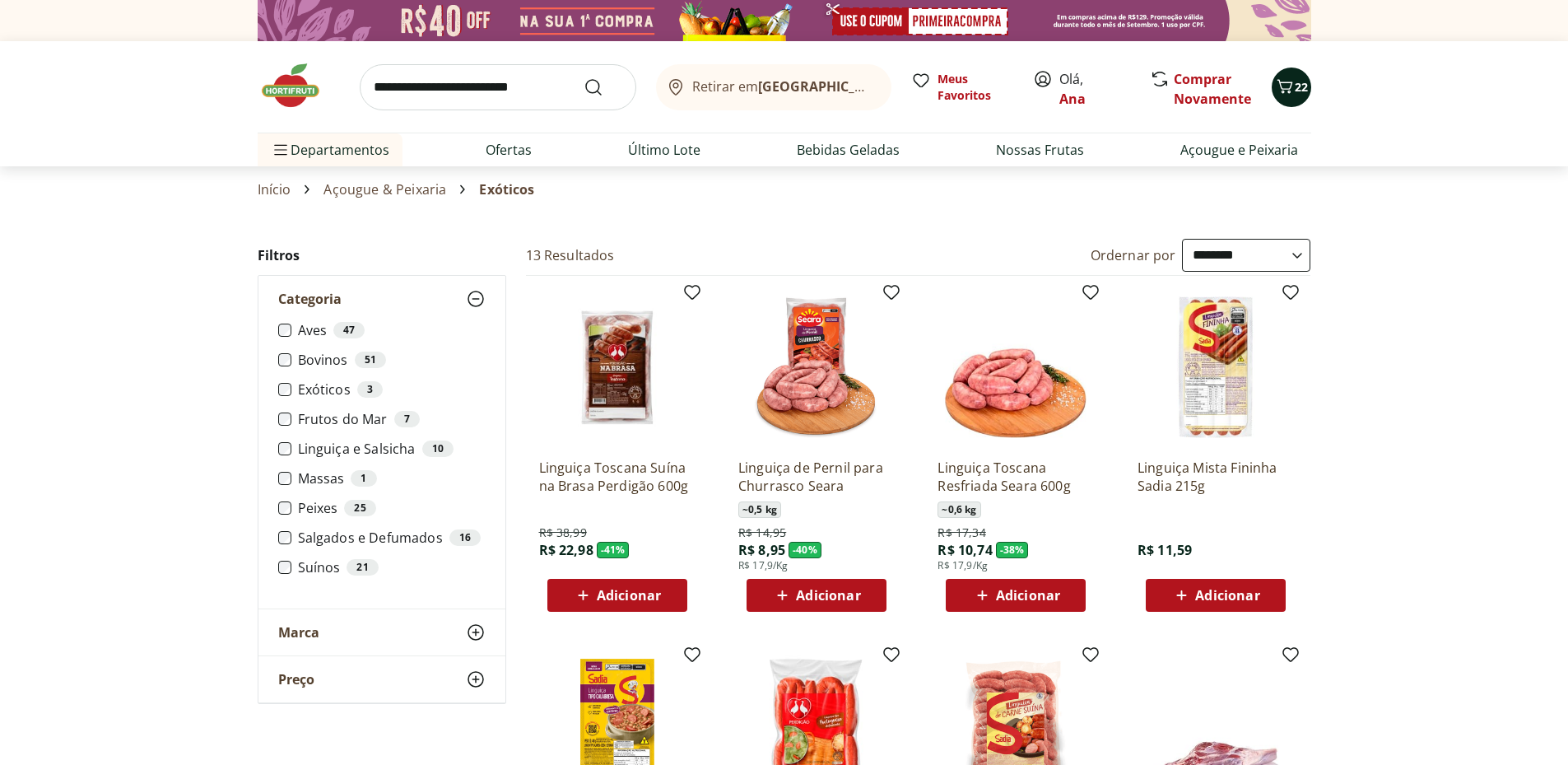
click at [1288, 87] on icon "Carrinho" at bounding box center [1285, 87] width 20 height 20
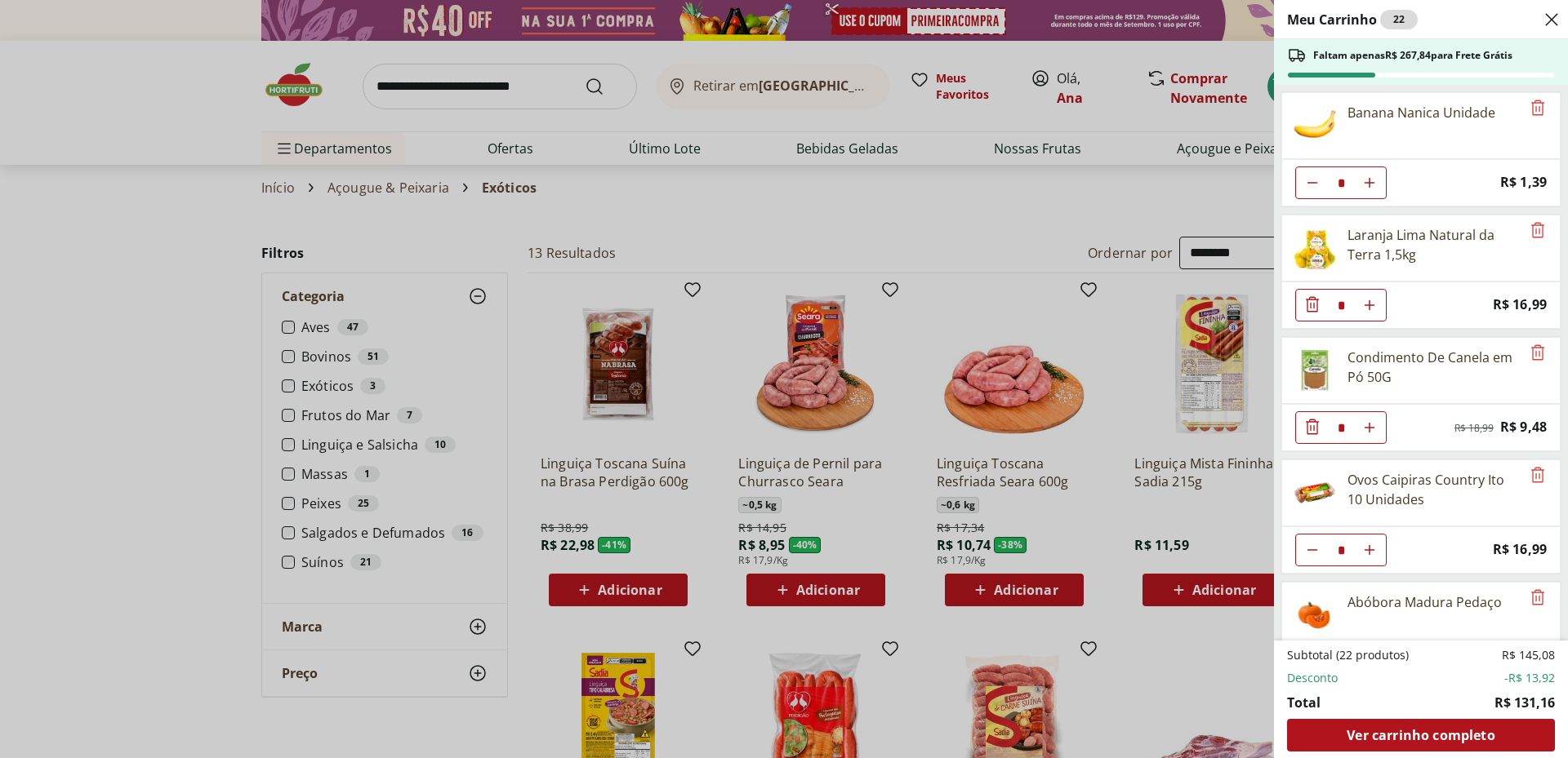
click at [1545, 21] on icon "Close" at bounding box center [1551, 20] width 20 height 20
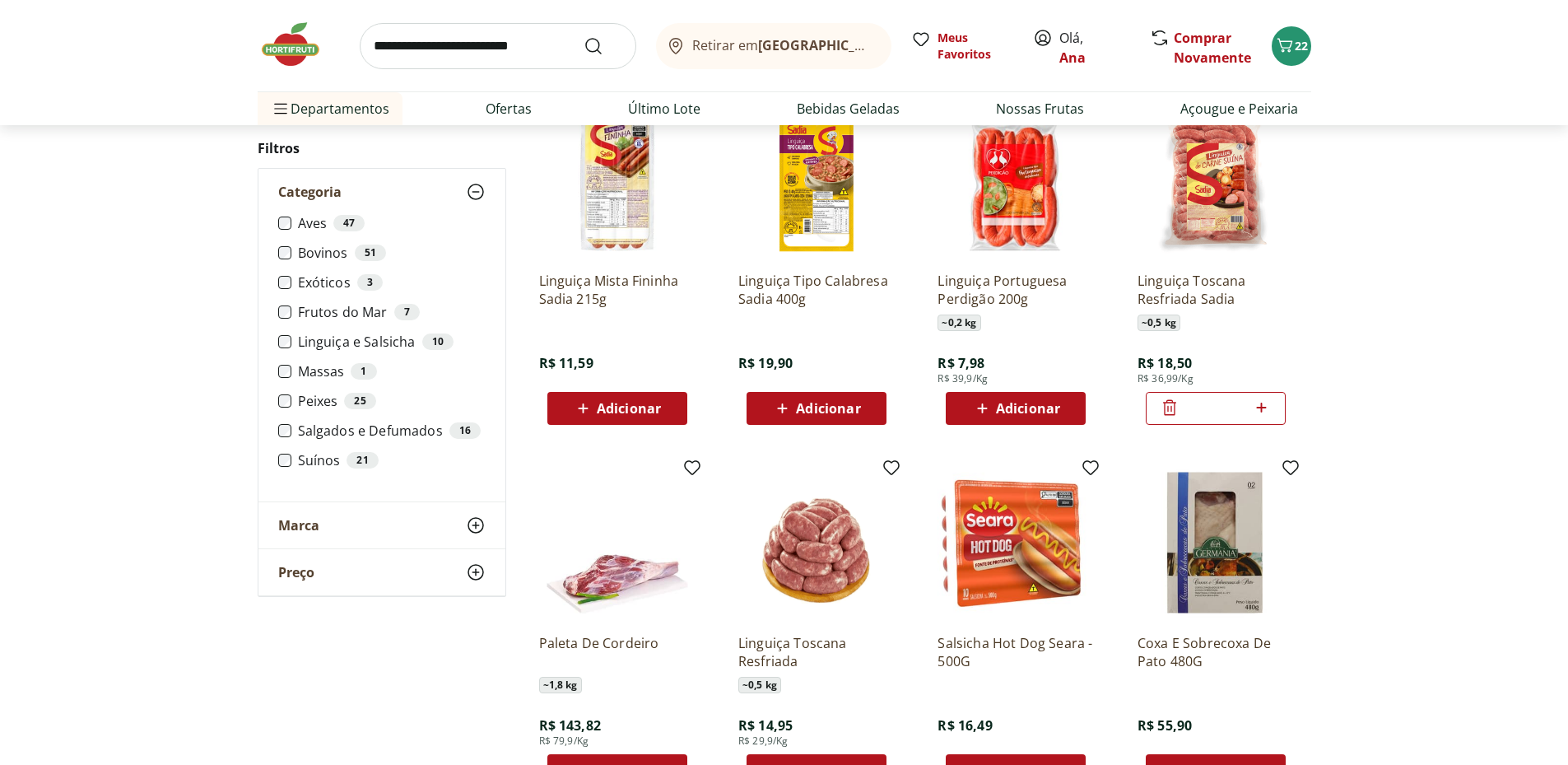
scroll to position [824, 0]
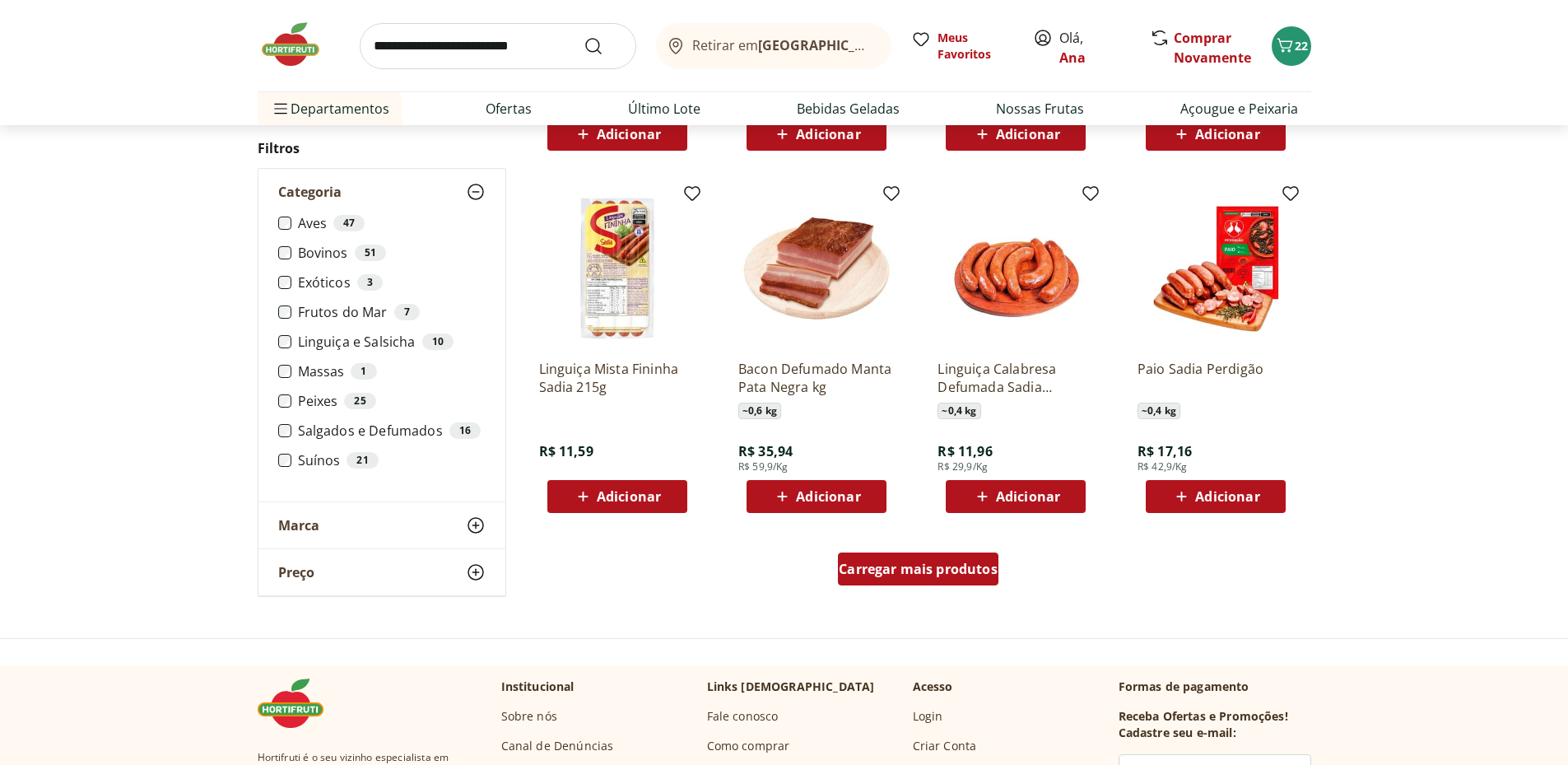
click at [929, 575] on span "Carregar mais produtos" at bounding box center [918, 569] width 158 height 13
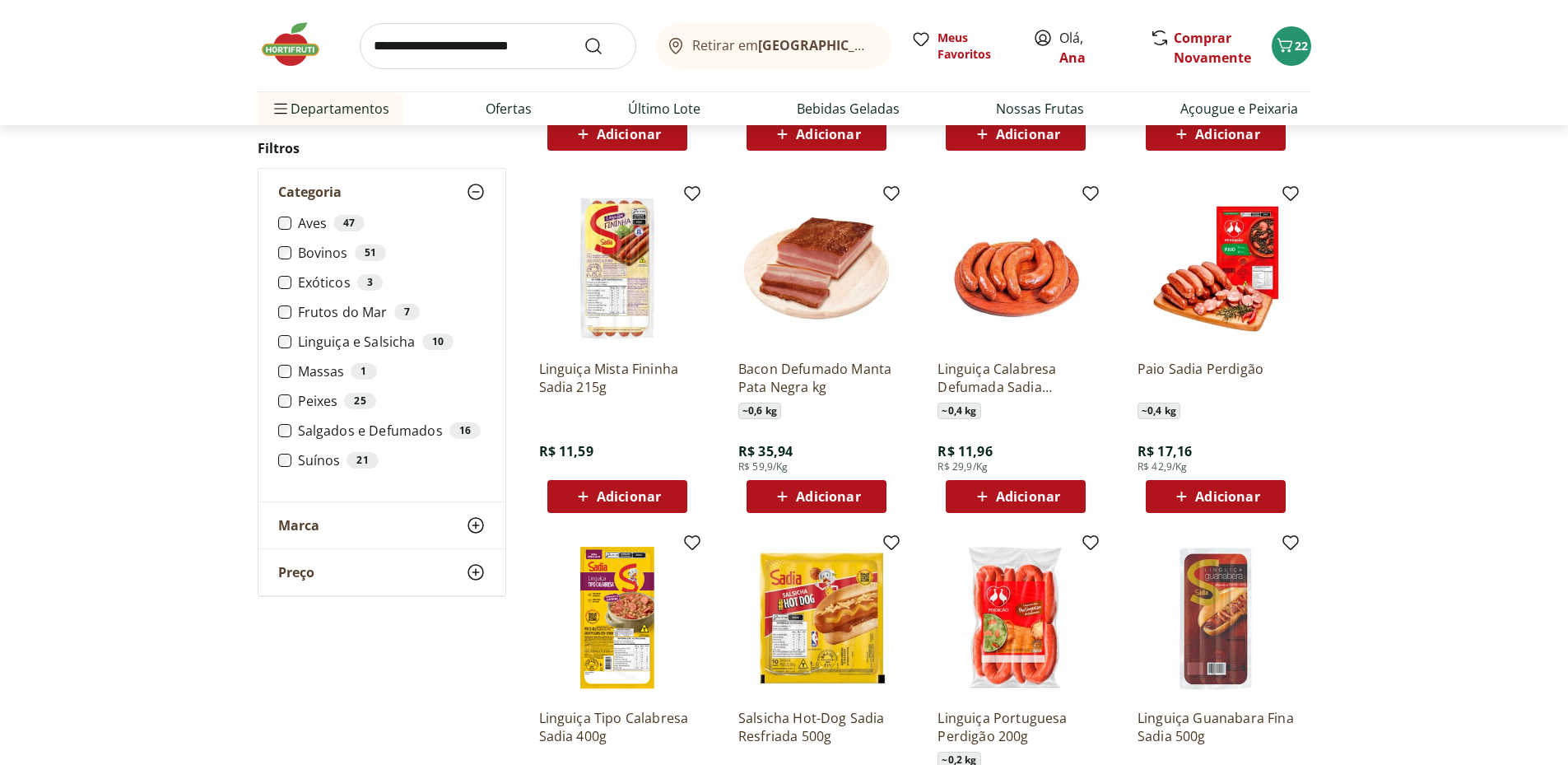
scroll to position [1098, 0]
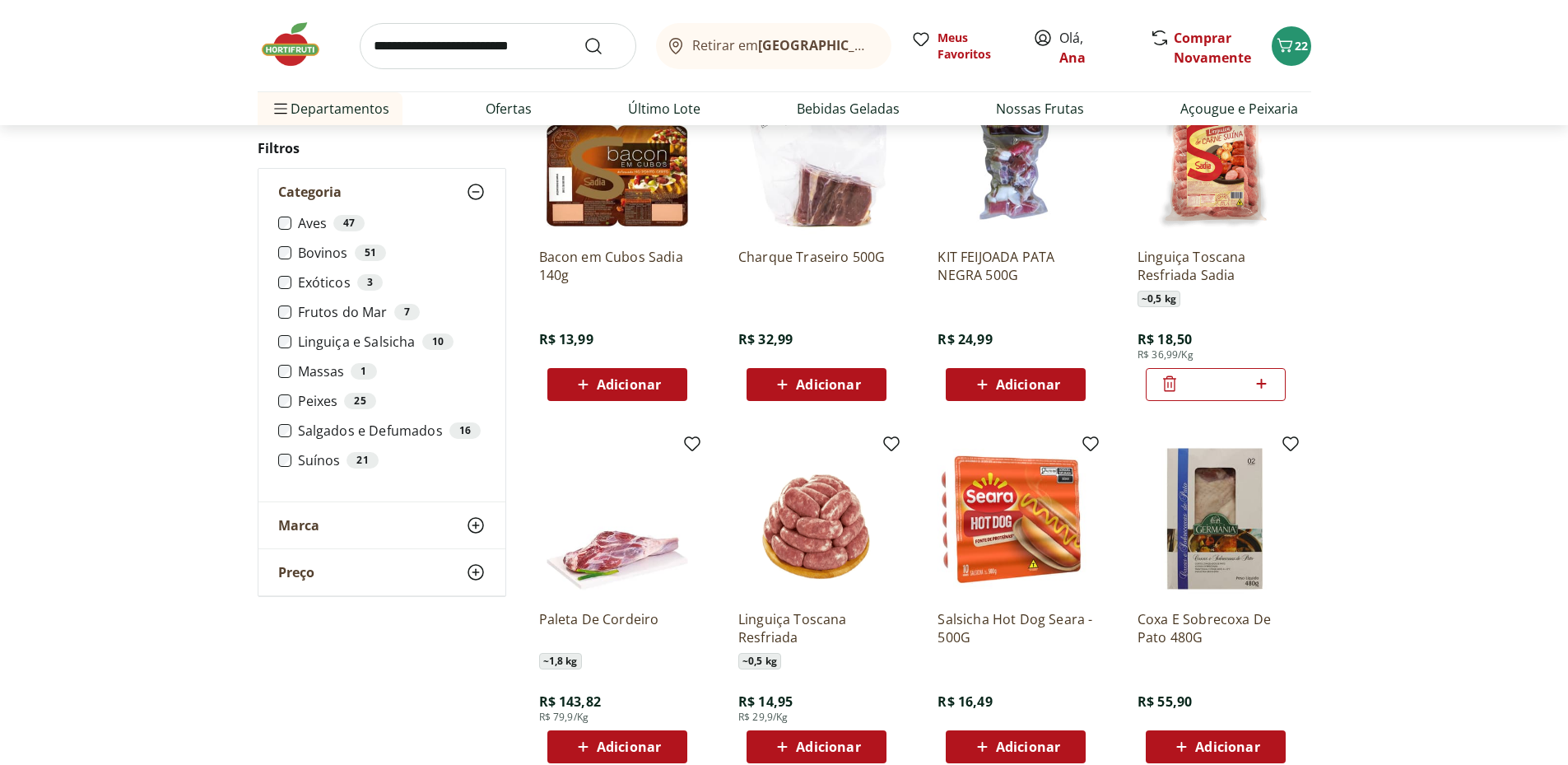
scroll to position [934, 0]
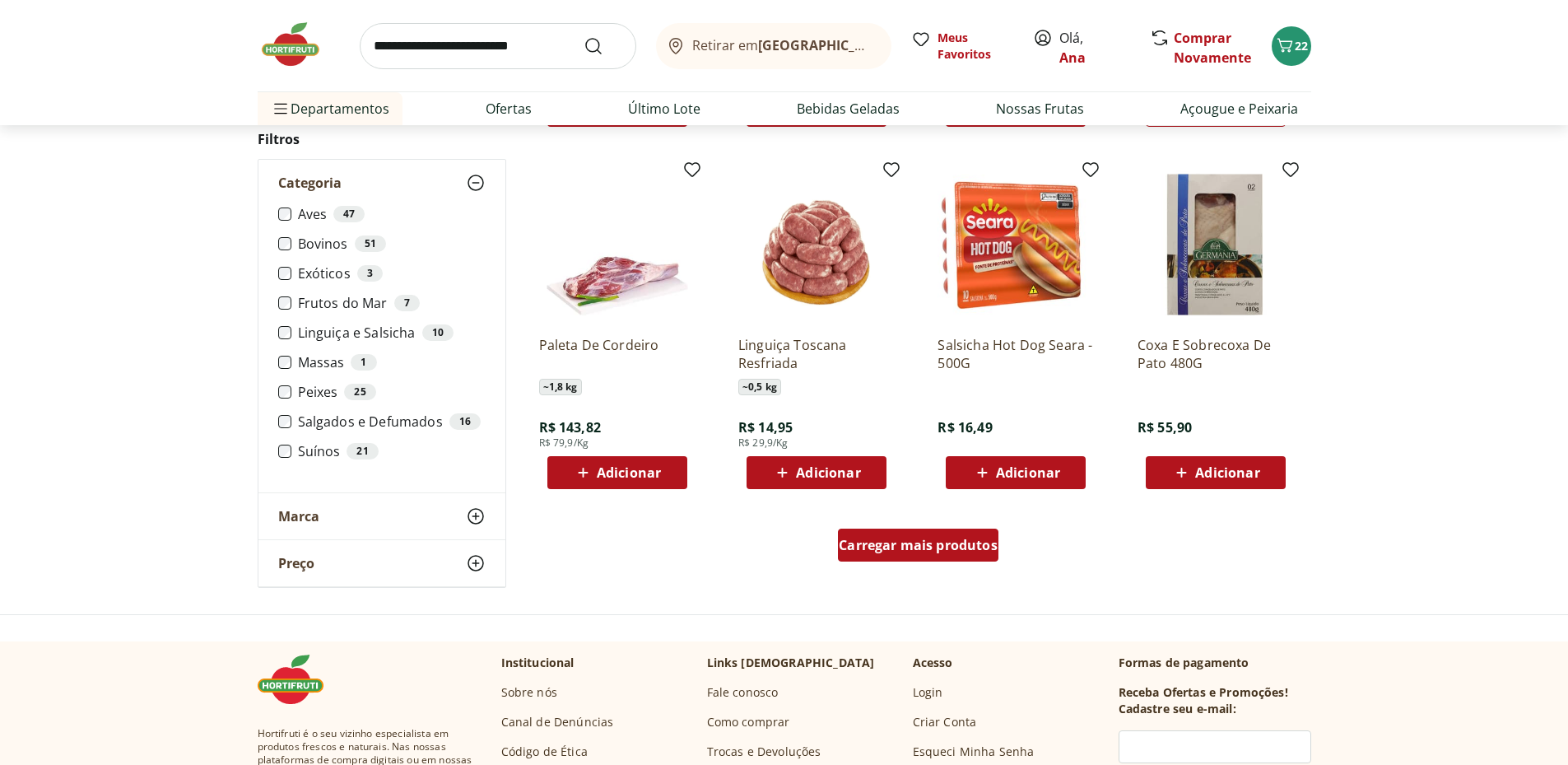
click at [869, 551] on span "Carregar mais produtos" at bounding box center [918, 545] width 158 height 13
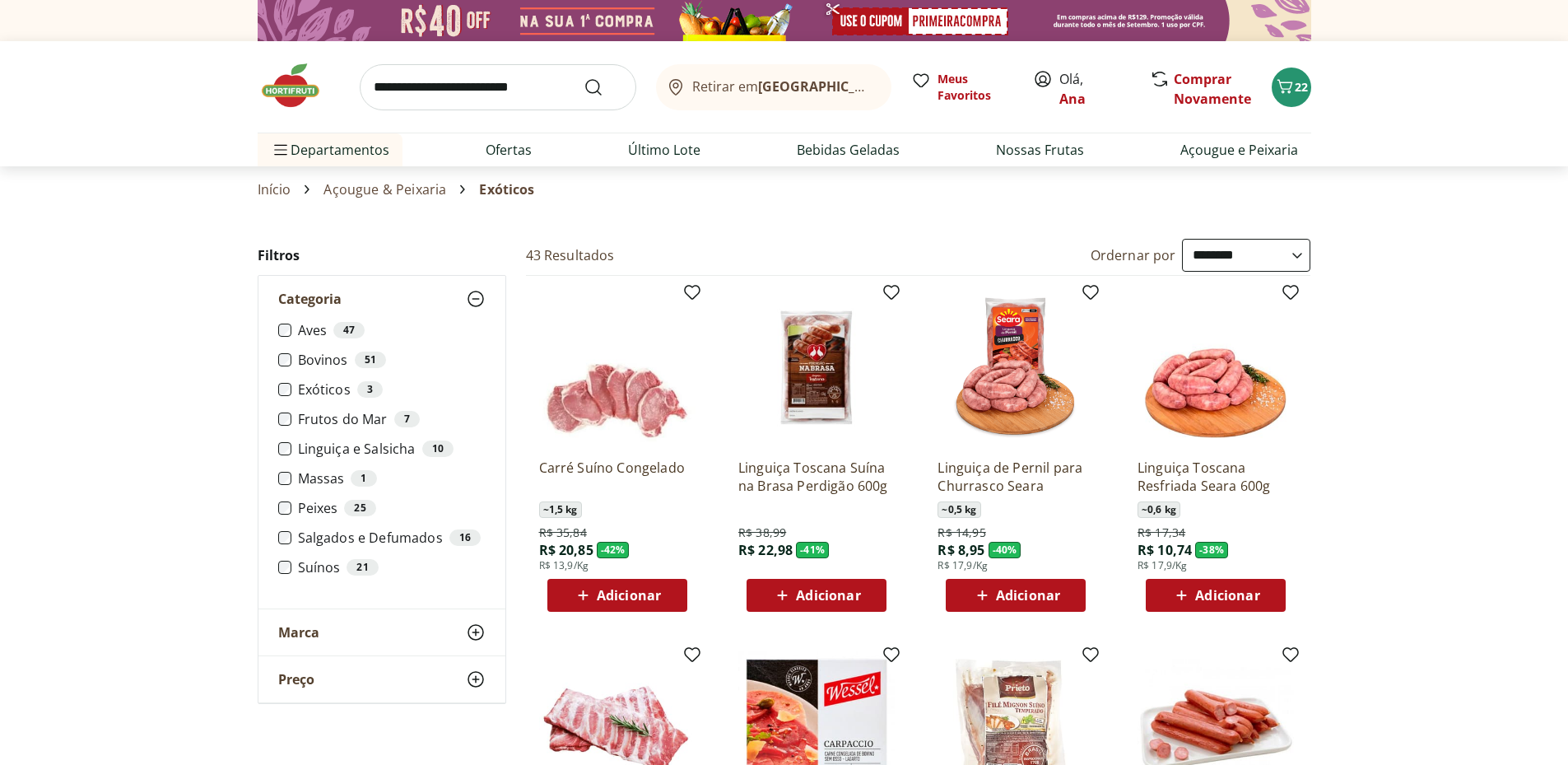
scroll to position [274, 0]
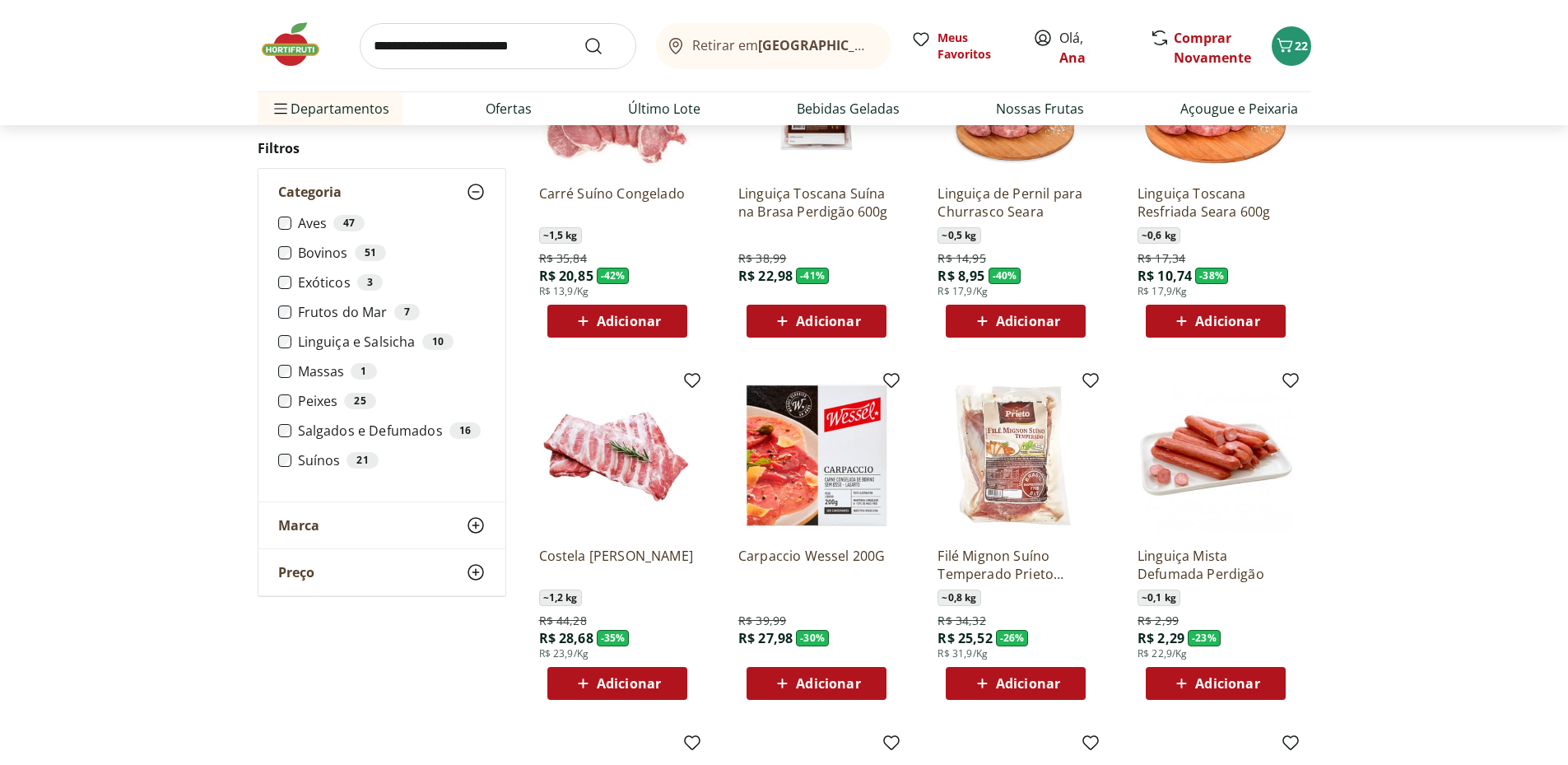
click at [620, 688] on span "Adicionar" at bounding box center [629, 683] width 64 height 13
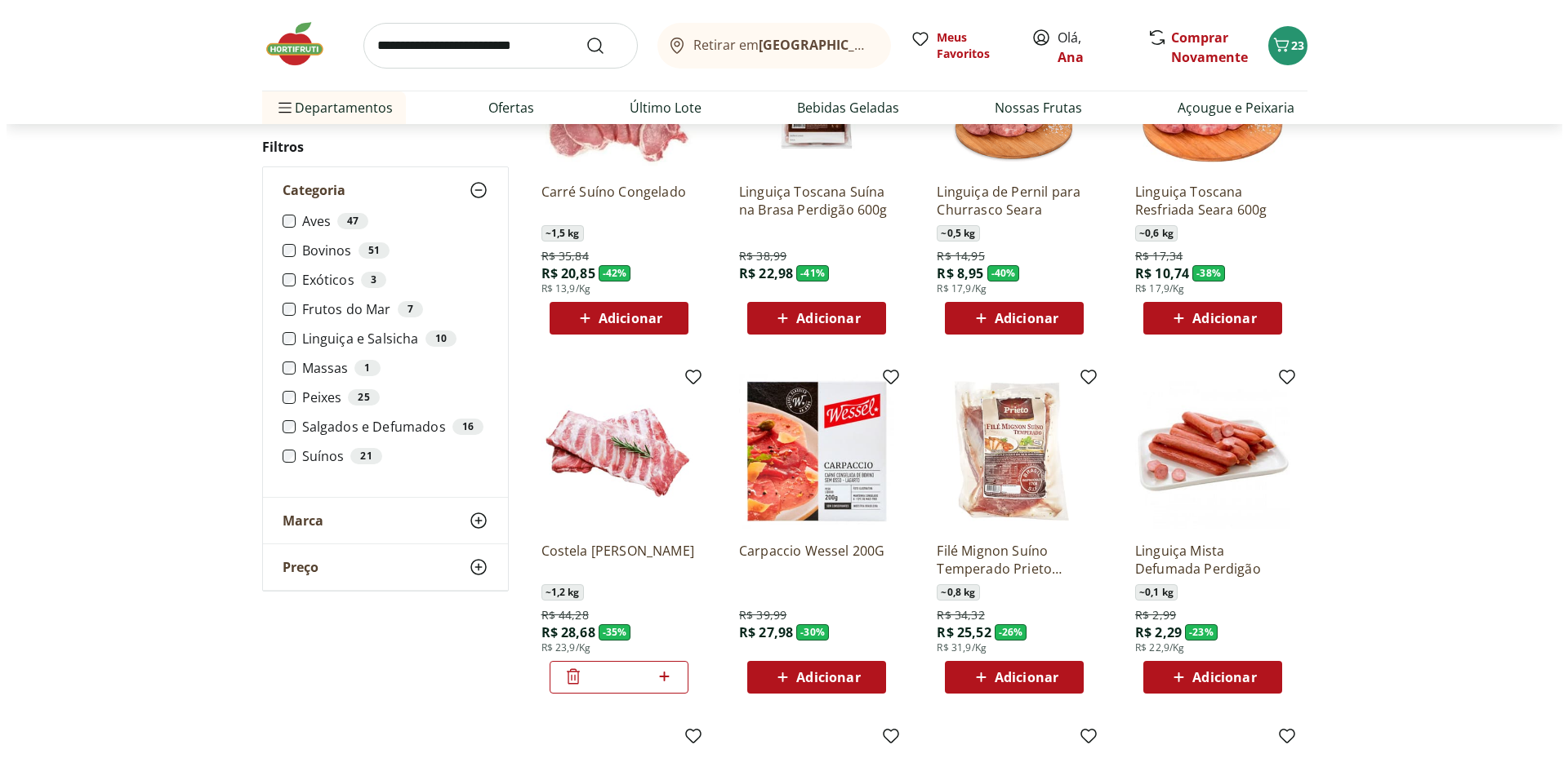
scroll to position [545, 0]
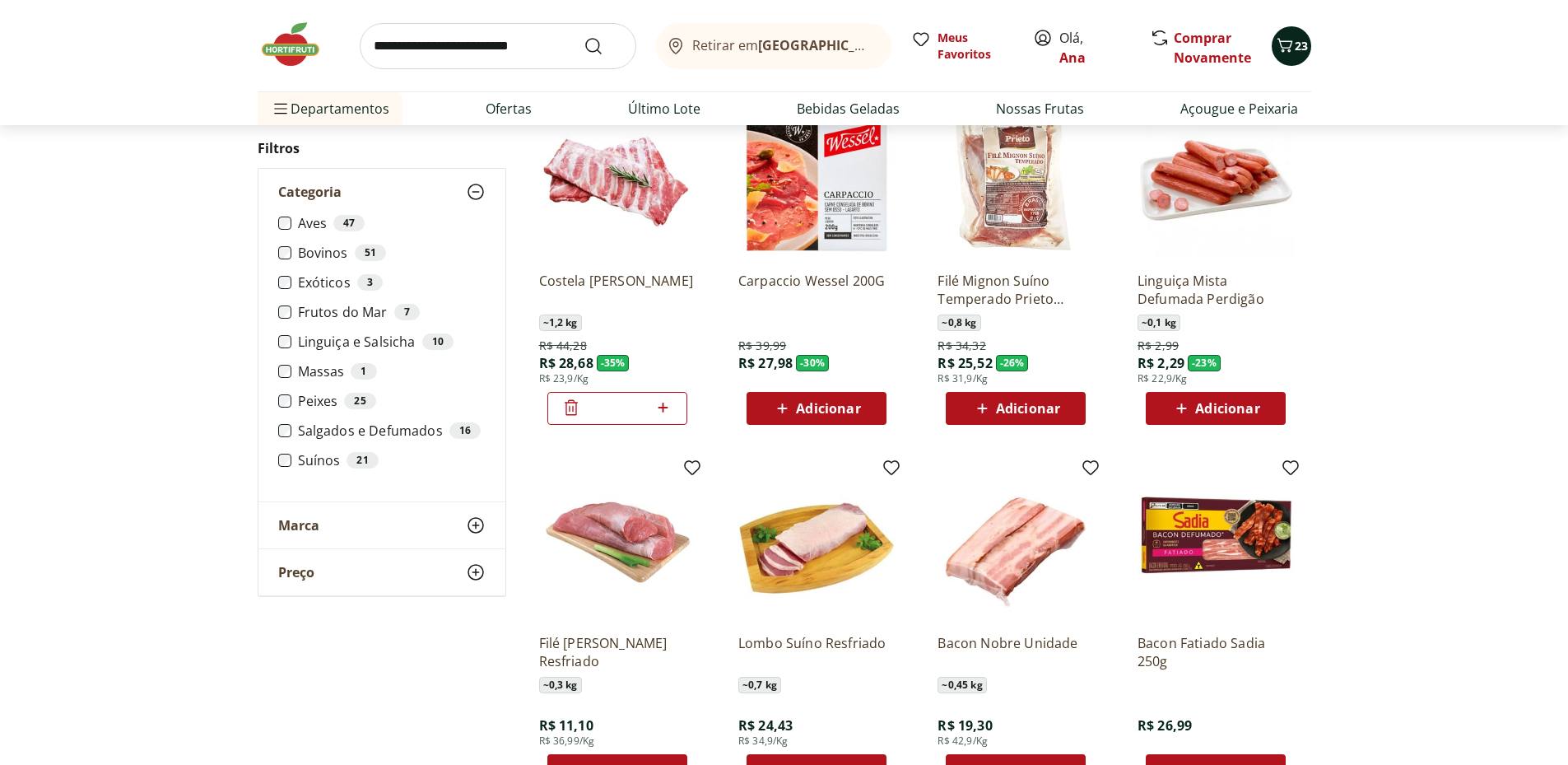
click at [1297, 41] on span "23" at bounding box center [1301, 46] width 13 height 16
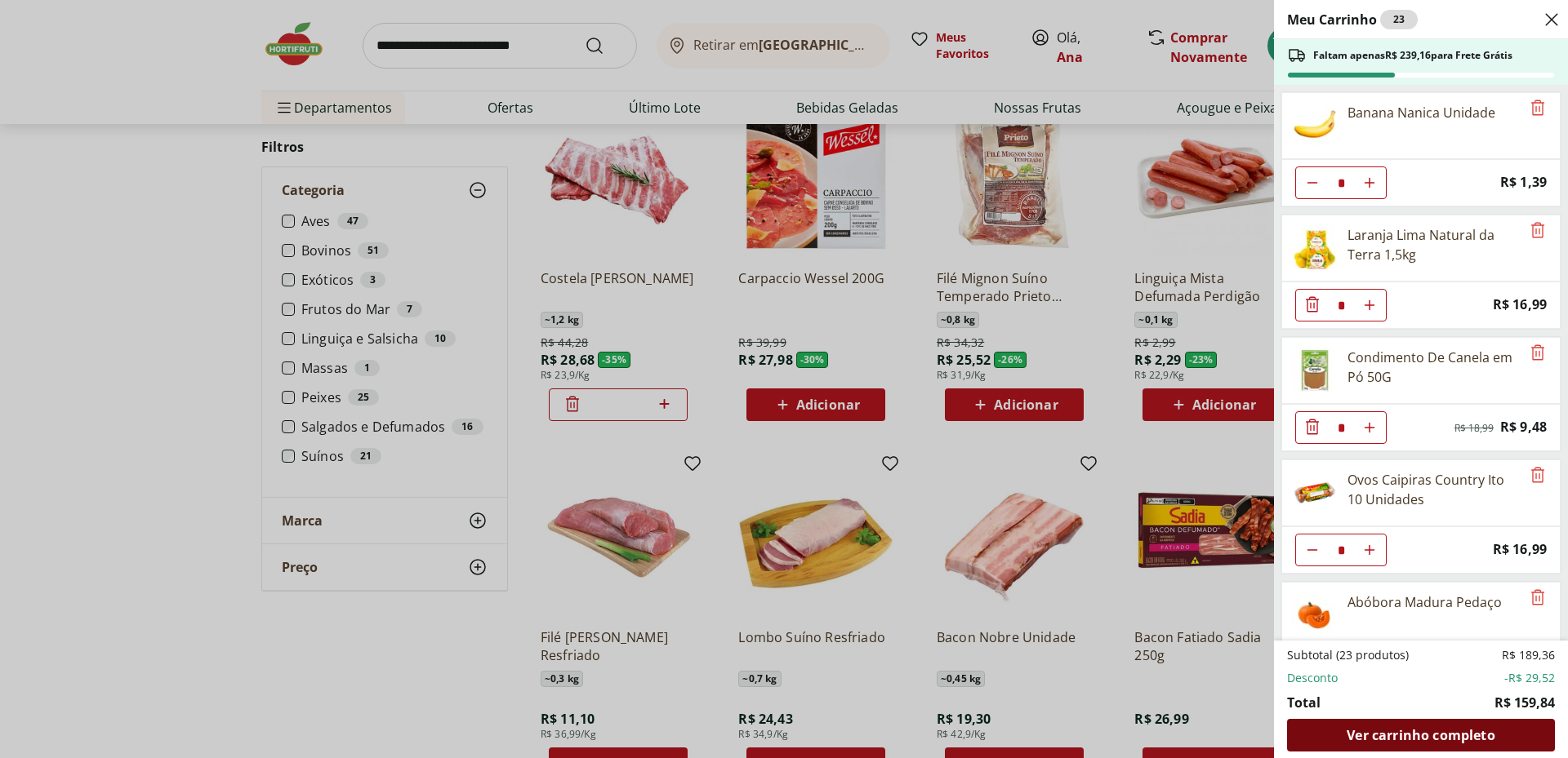
click at [1423, 738] on span "Ver carrinho completo" at bounding box center [1420, 734] width 147 height 13
